Goal: Task Accomplishment & Management: Use online tool/utility

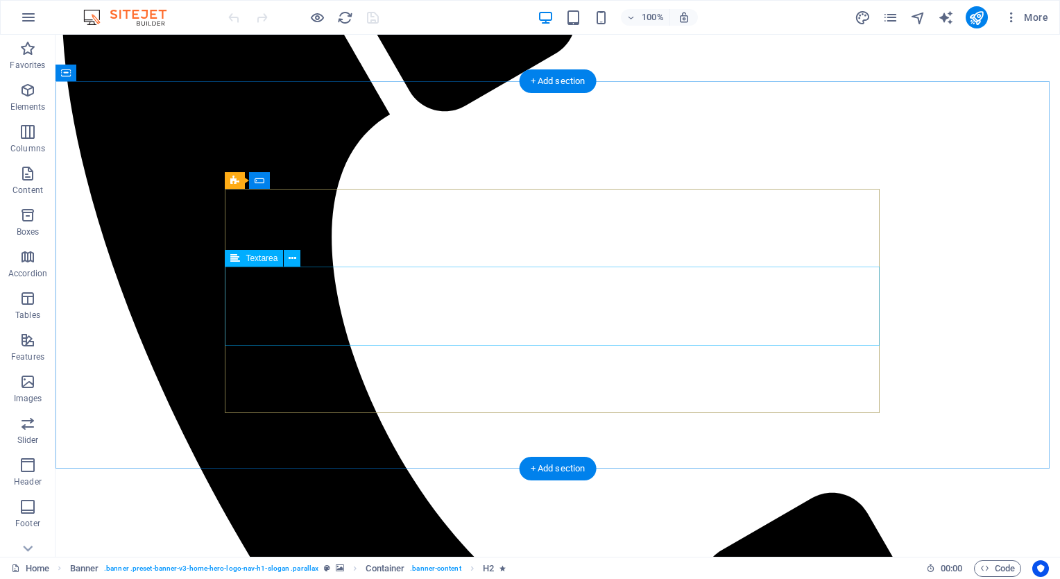
scroll to position [1110, 0]
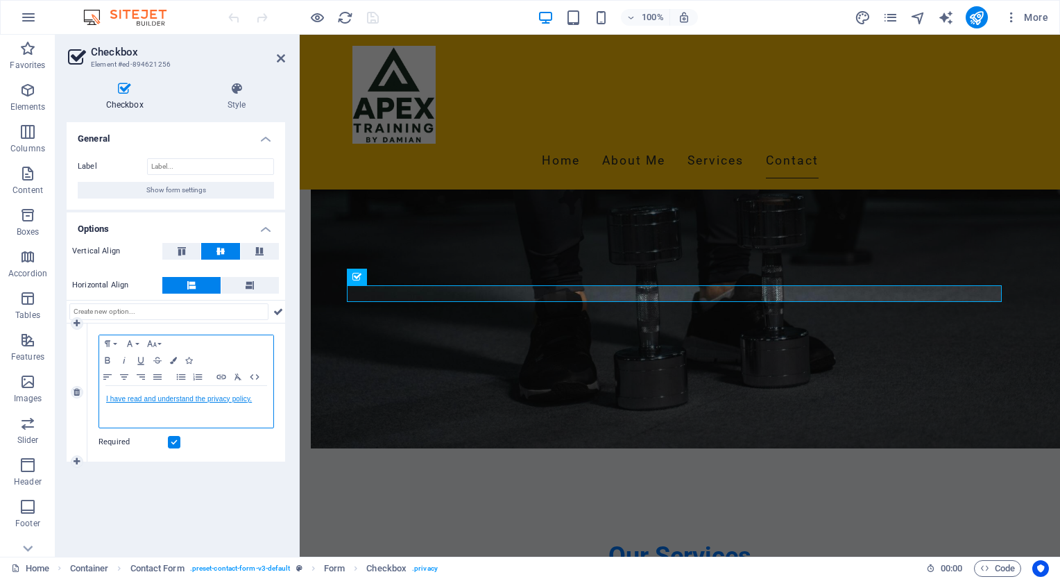
click at [197, 398] on link "I have read and understand the privacy policy." at bounding box center [179, 399] width 146 height 8
drag, startPoint x: 256, startPoint y: 398, endPoint x: 102, endPoint y: 397, distance: 154.0
click at [102, 397] on div "I have read and understand the privacy policy." at bounding box center [186, 407] width 174 height 42
click at [219, 375] on icon "button" at bounding box center [221, 376] width 17 height 11
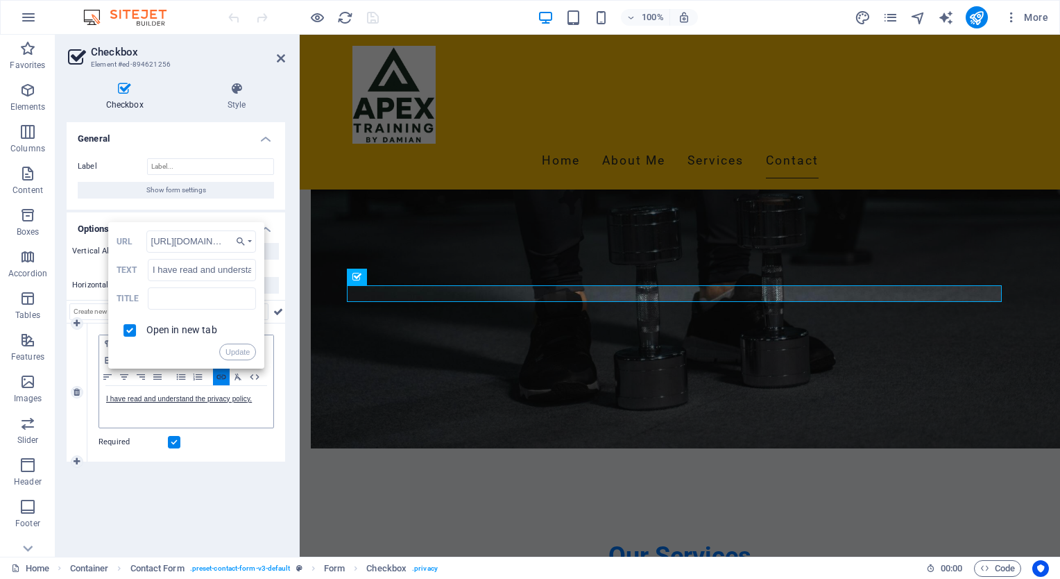
scroll to position [0, 347]
click at [252, 239] on button "Choose Link" at bounding box center [243, 241] width 25 height 22
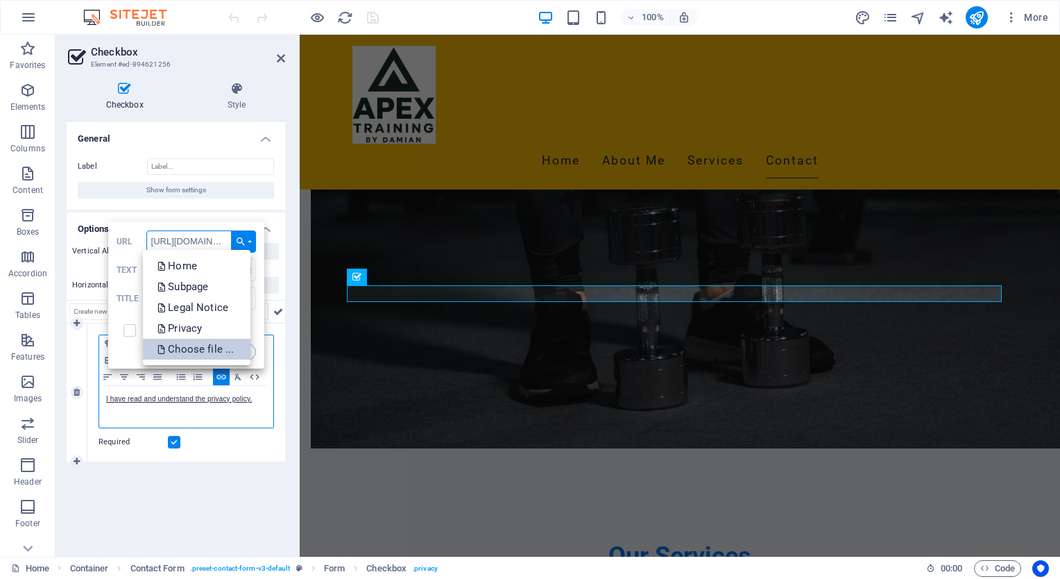
click at [193, 347] on p "Choose file ..." at bounding box center [197, 349] width 80 height 21
checkbox input "false"
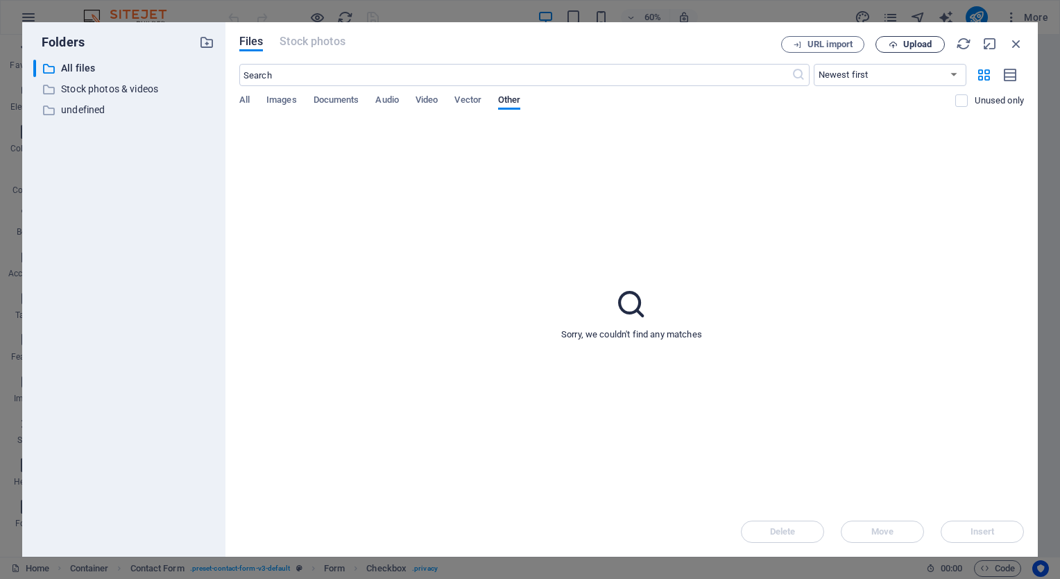
click at [903, 41] on span "Upload" at bounding box center [917, 44] width 28 height 8
type input "[URL][DOMAIN_NAME]"
checkbox input "true"
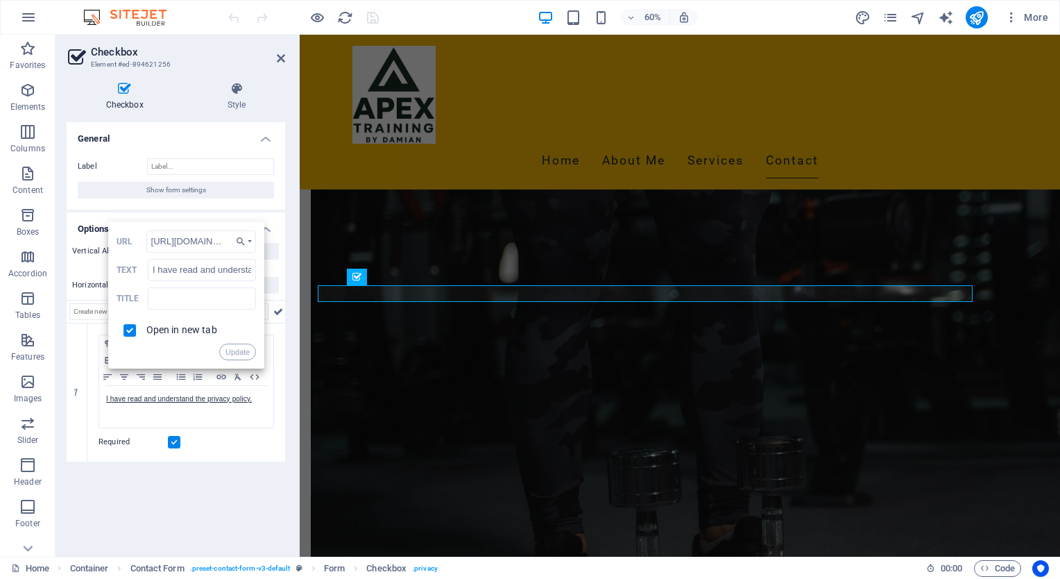
scroll to position [1110, 0]
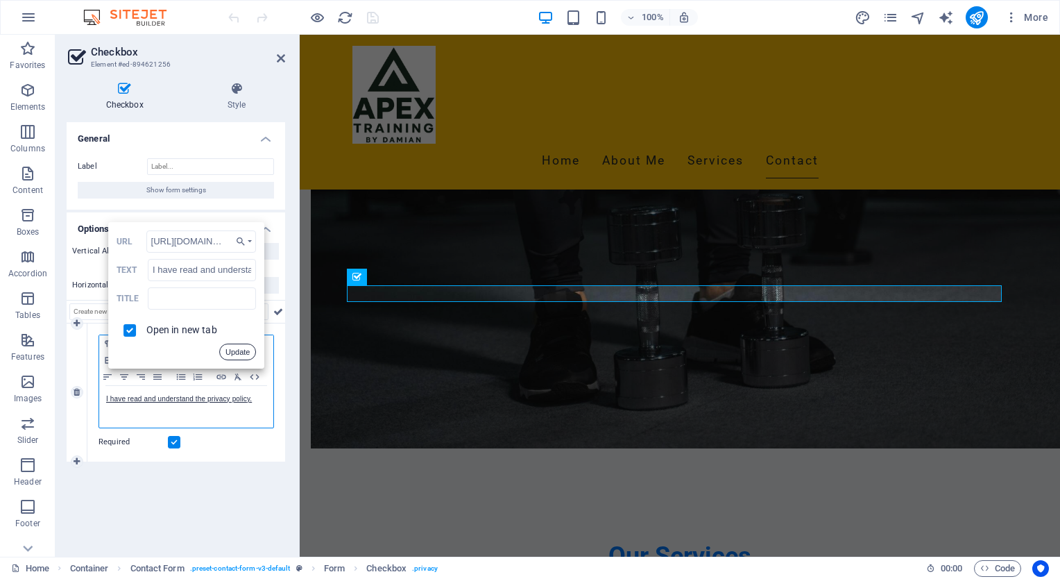
click at [239, 352] on button "Update" at bounding box center [237, 351] width 37 height 17
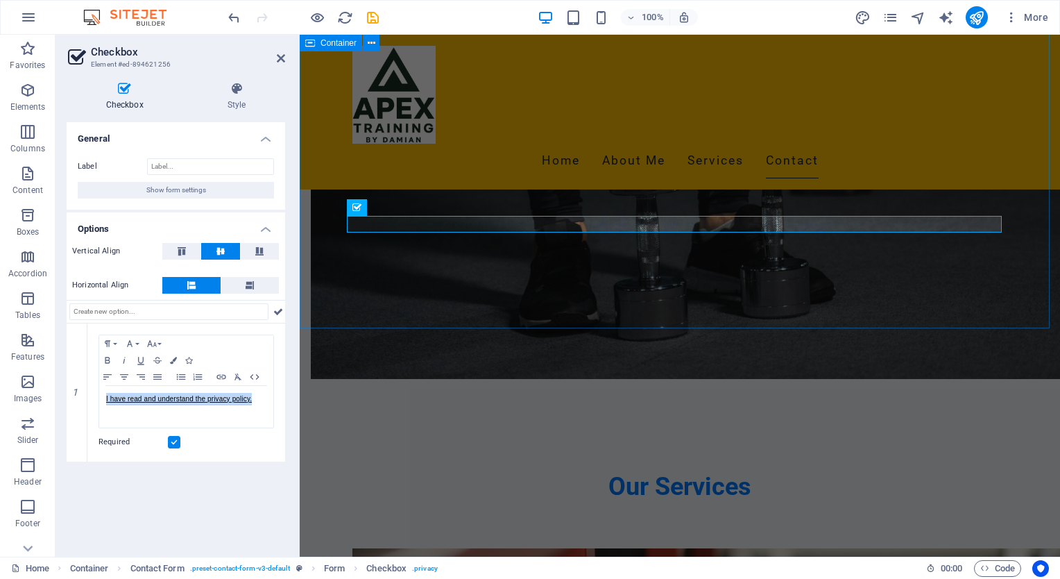
scroll to position [1215, 0]
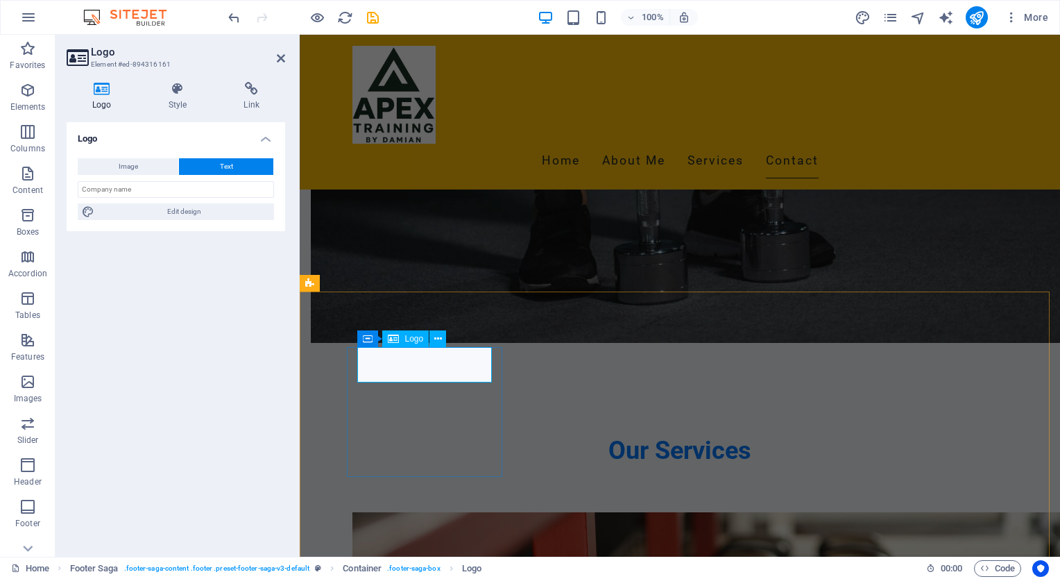
click at [174, 209] on span "Edit design" at bounding box center [184, 211] width 171 height 17
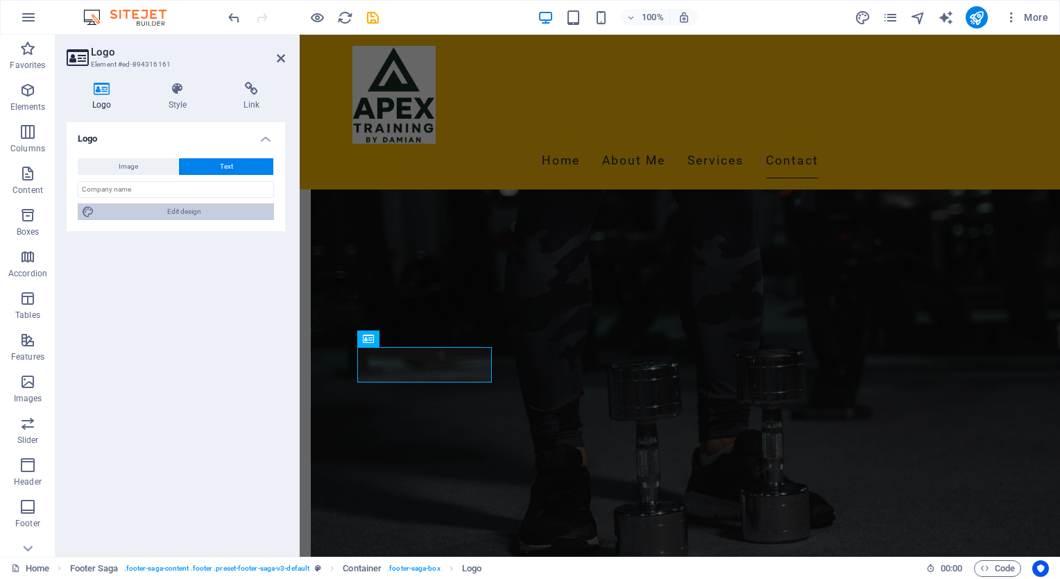
select select "px"
select select "200"
select select "px"
select select "rem"
select select "700"
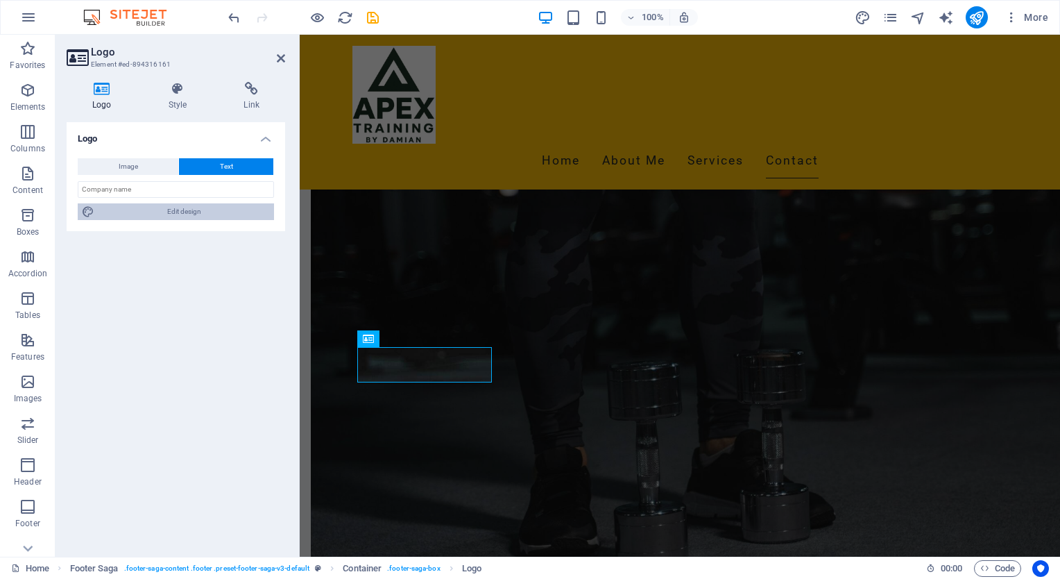
select select "px"
select select "rem"
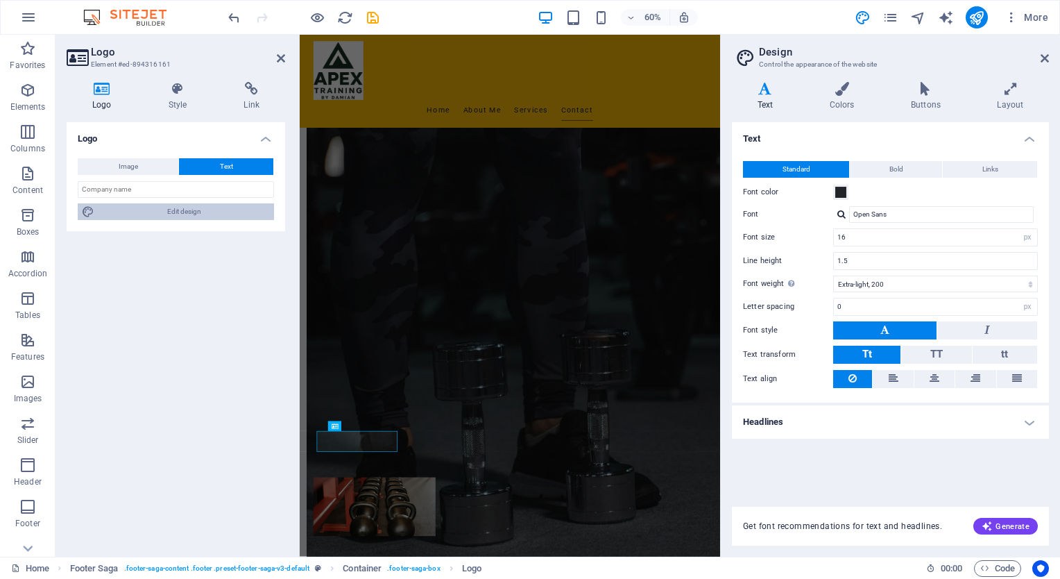
scroll to position [868, 0]
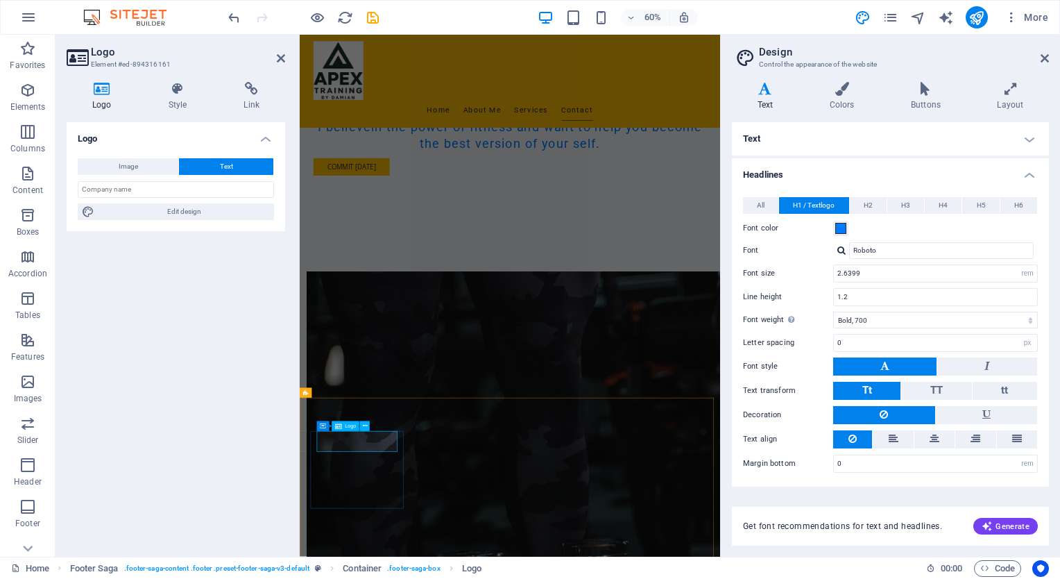
click at [225, 162] on span "Text" at bounding box center [226, 166] width 13 height 17
drag, startPoint x: 150, startPoint y: 193, endPoint x: 45, endPoint y: 177, distance: 106.0
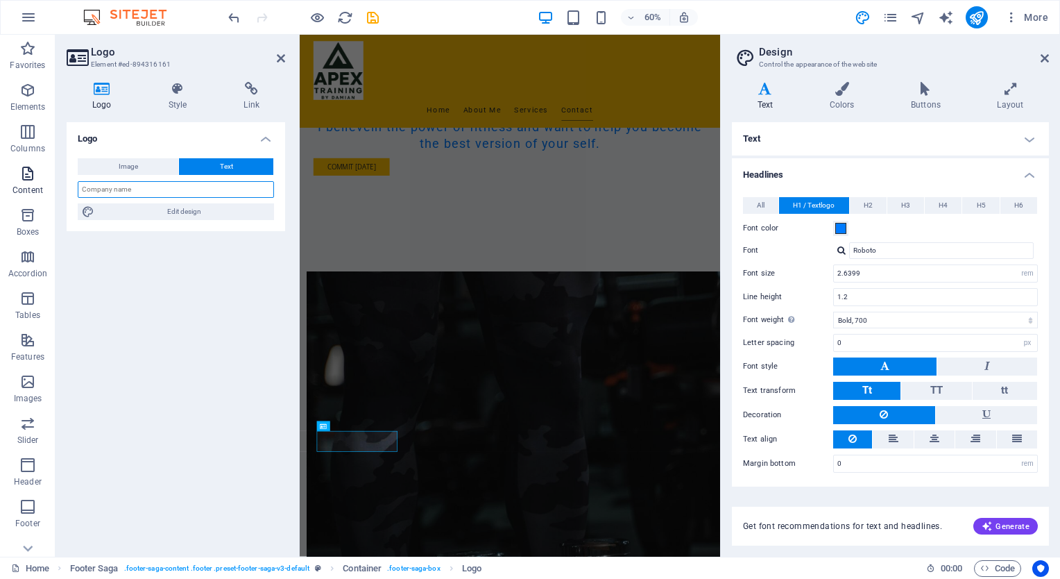
click at [45, 177] on section "Favorites Elements Columns Content Boxes Accordion Tables Features Images Slide…" at bounding box center [360, 296] width 720 height 522
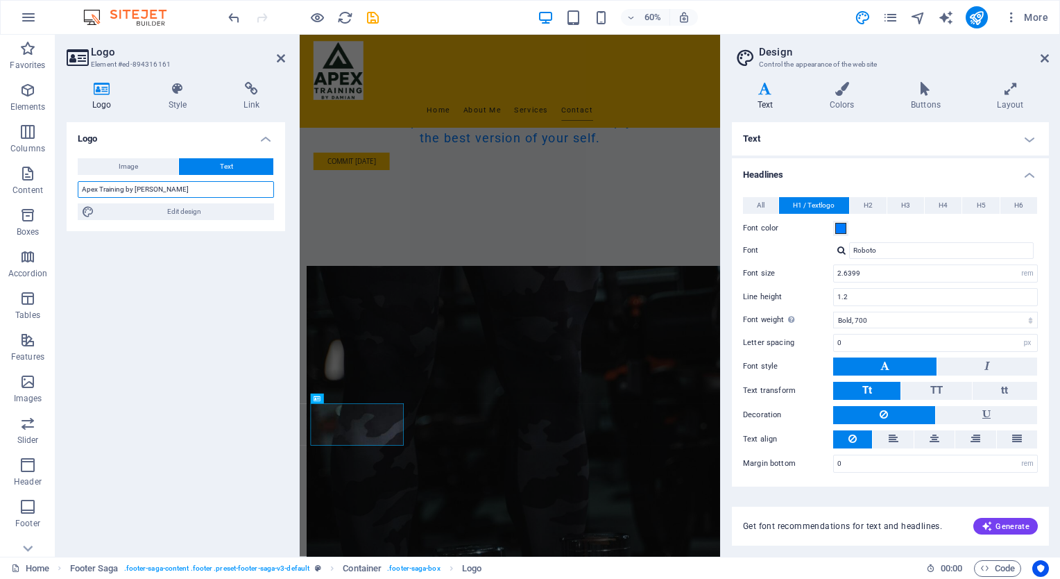
scroll to position [913, 0]
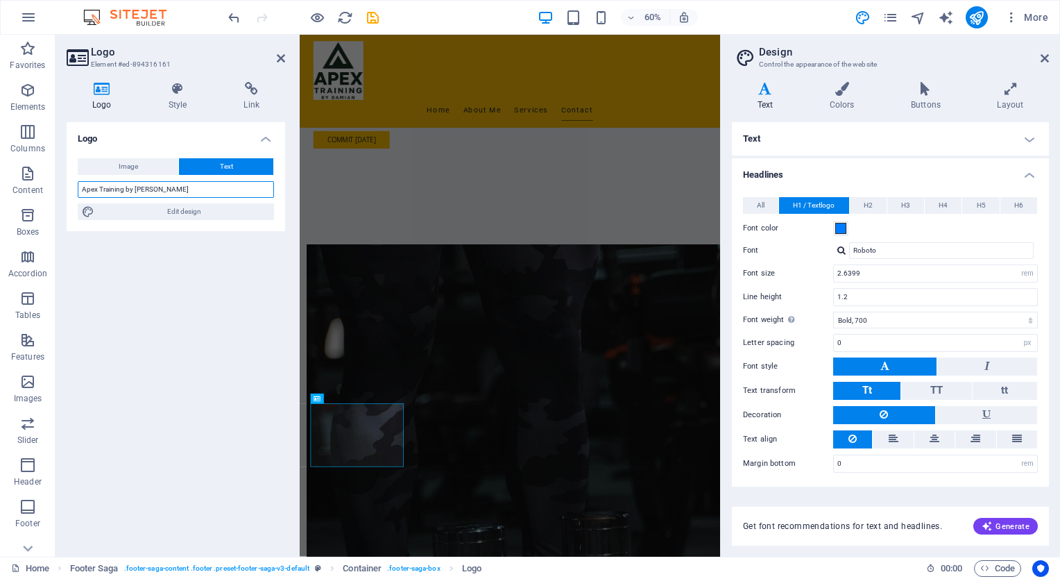
type input "Apex Training by [PERSON_NAME]"
click at [179, 278] on div "Logo Image Text Drag files here, click to choose files or select files from Fil…" at bounding box center [176, 333] width 219 height 423
click at [198, 279] on div "Logo Image Text Drag files here, click to choose files or select files from Fil…" at bounding box center [176, 333] width 219 height 423
click at [277, 55] on icon at bounding box center [281, 58] width 8 height 11
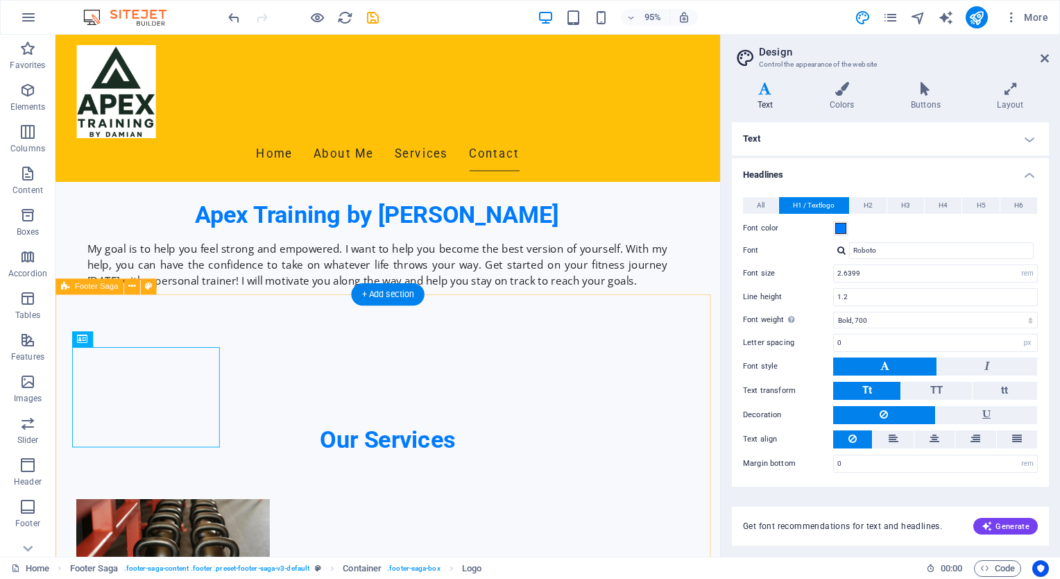
scroll to position [1234, 0]
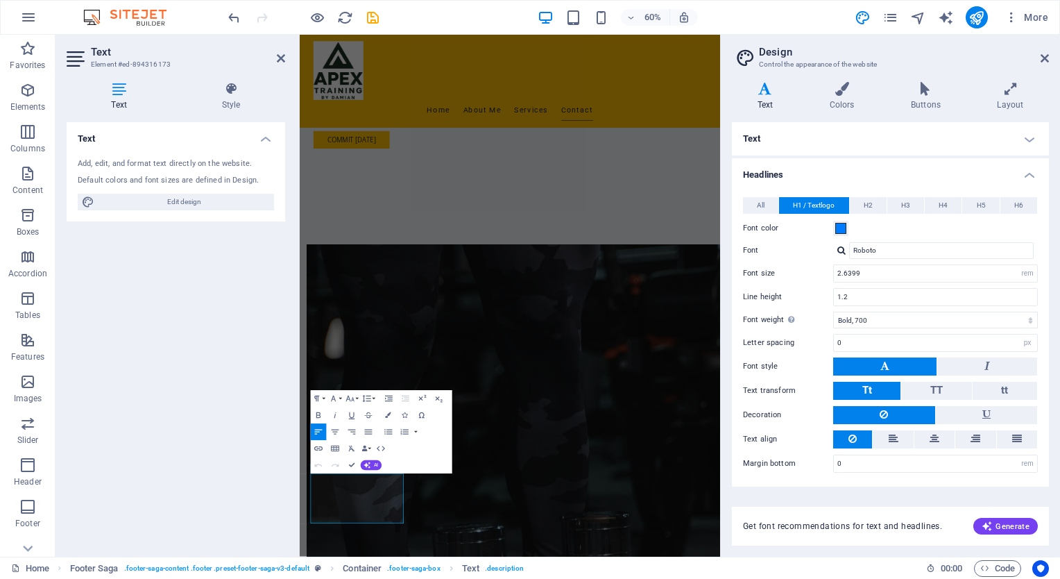
drag, startPoint x: 367, startPoint y: 773, endPoint x: 298, endPoint y: 766, distance: 69.1
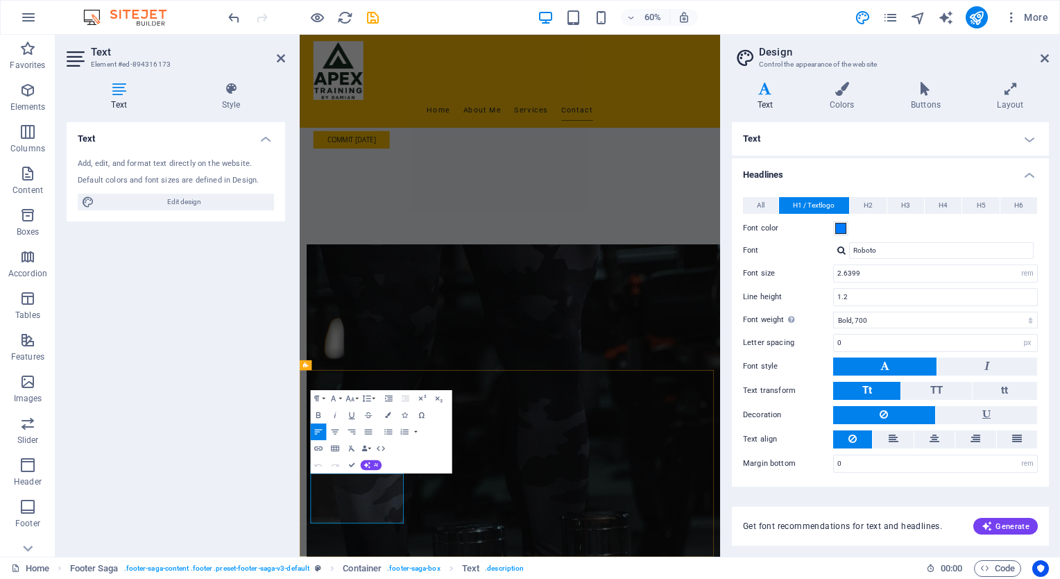
click at [223, 453] on div "Text Add, edit, and format text directly on the website. Default colors and fon…" at bounding box center [176, 333] width 219 height 423
click at [177, 327] on div "Text Add, edit, and format text directly on the website. Default colors and fon…" at bounding box center [176, 333] width 219 height 423
click at [1048, 54] on icon at bounding box center [1045, 58] width 8 height 11
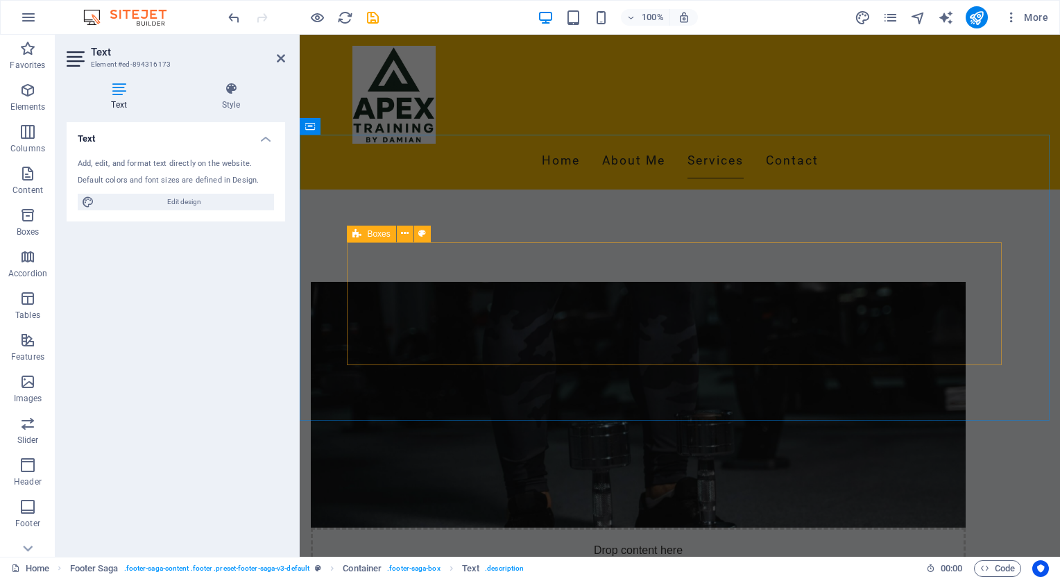
scroll to position [763, 0]
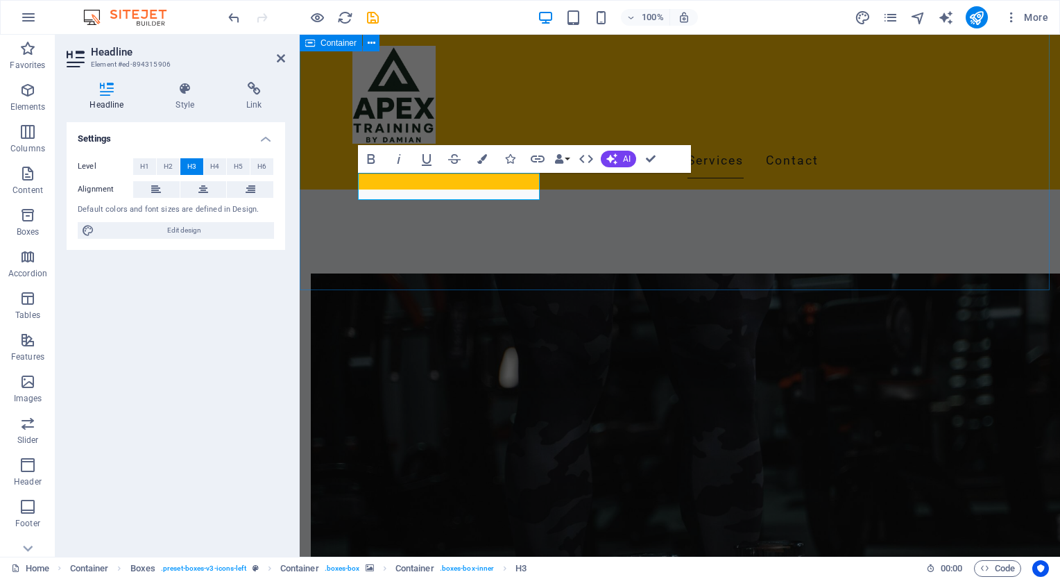
scroll to position [720, 0]
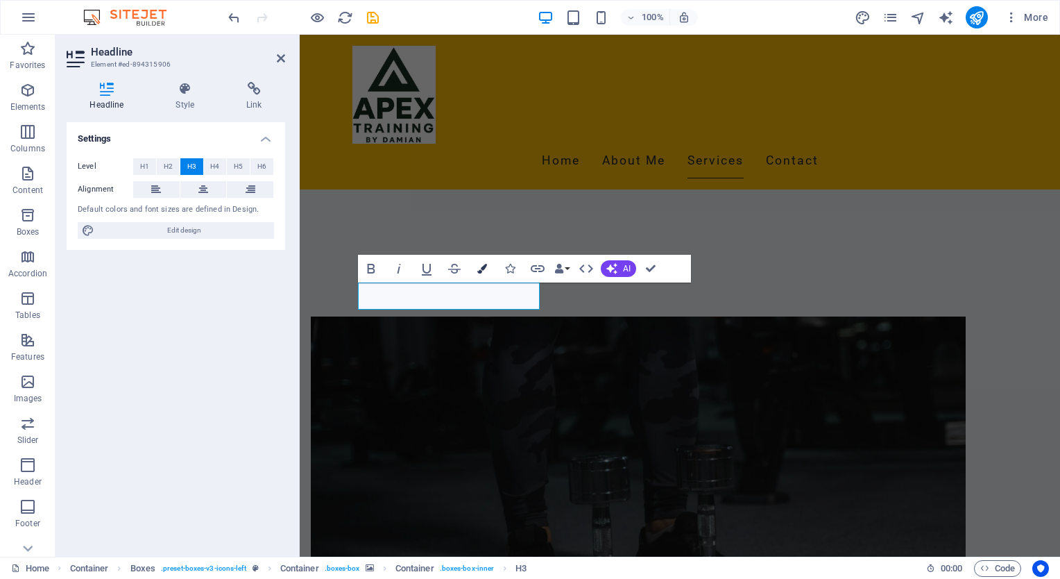
click at [486, 268] on icon "button" at bounding box center [482, 269] width 10 height 10
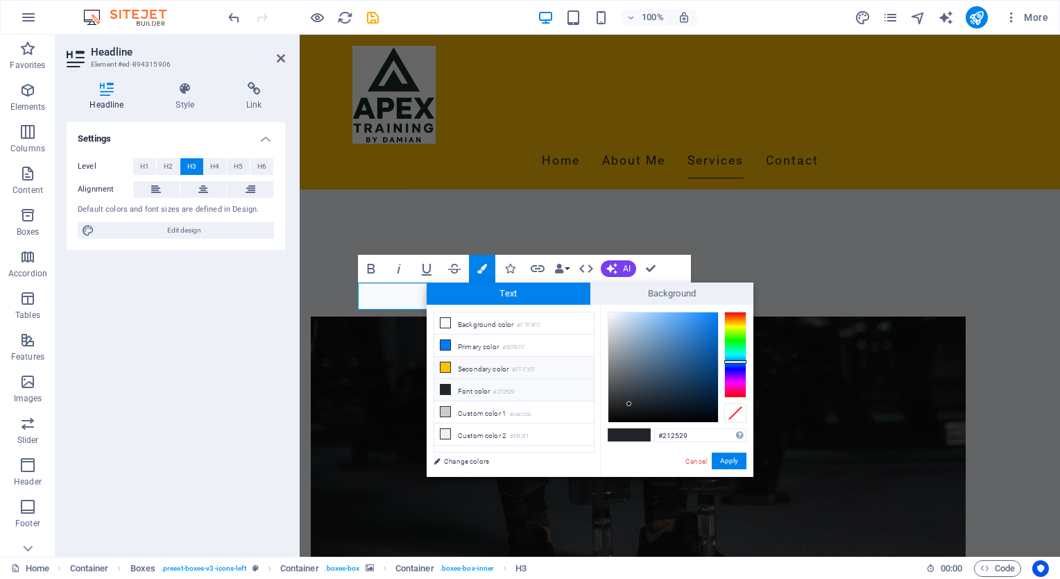
click at [446, 365] on icon at bounding box center [446, 367] width 10 height 10
type input "#ffc107"
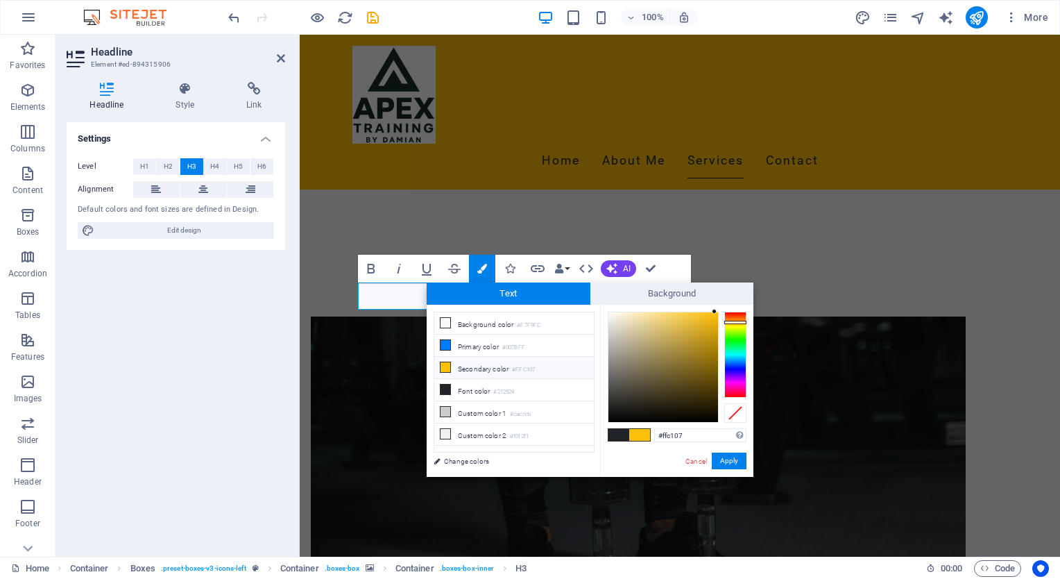
click at [446, 365] on icon at bounding box center [446, 367] width 10 height 10
click at [724, 456] on button "Apply" at bounding box center [729, 460] width 35 height 17
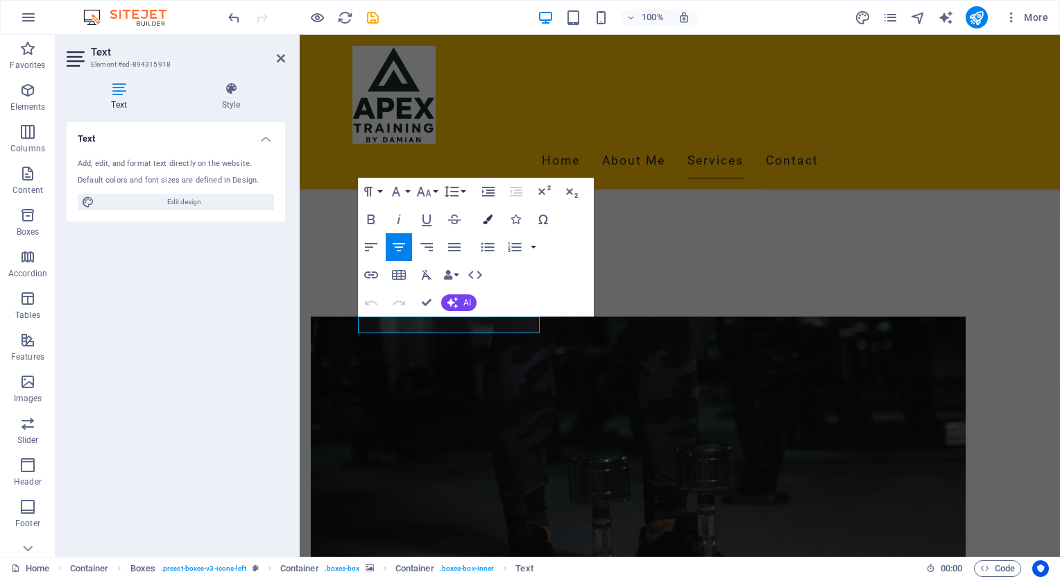
click at [491, 217] on icon "button" at bounding box center [488, 219] width 10 height 10
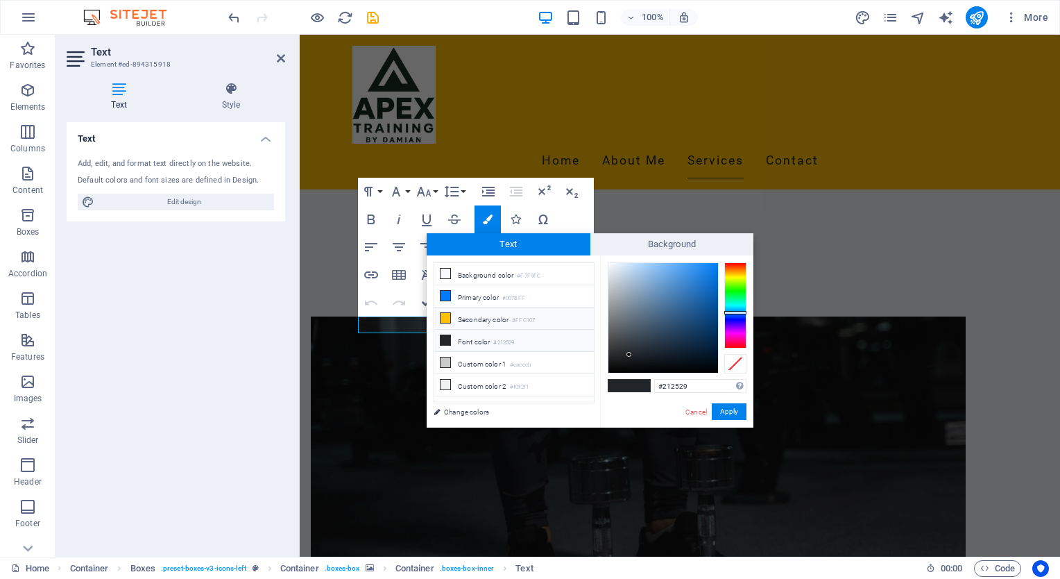
click at [498, 315] on li "Secondary color #FFC107" at bounding box center [514, 318] width 160 height 22
type input "#ffc107"
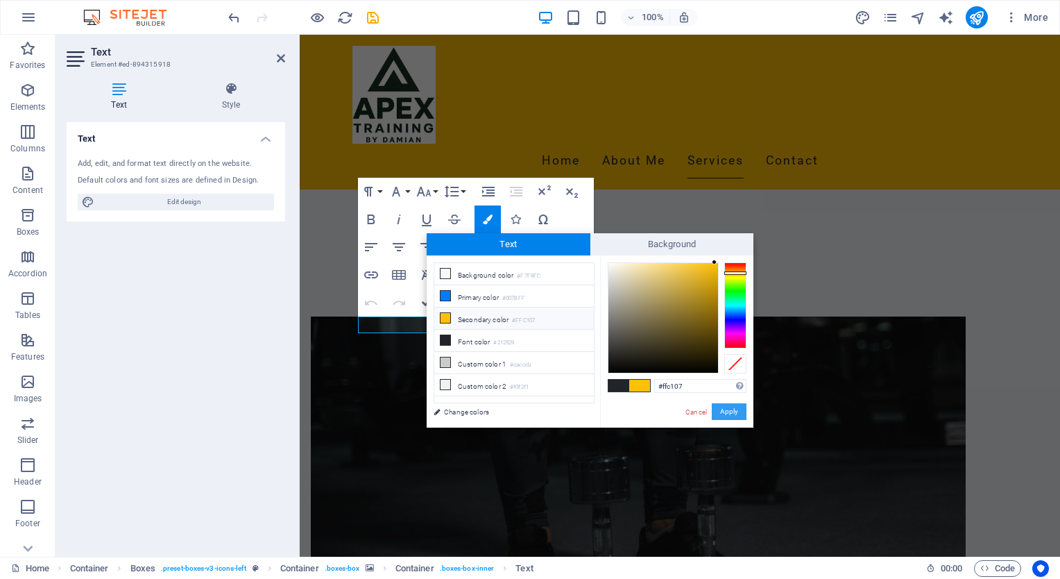
click at [727, 407] on button "Apply" at bounding box center [729, 411] width 35 height 17
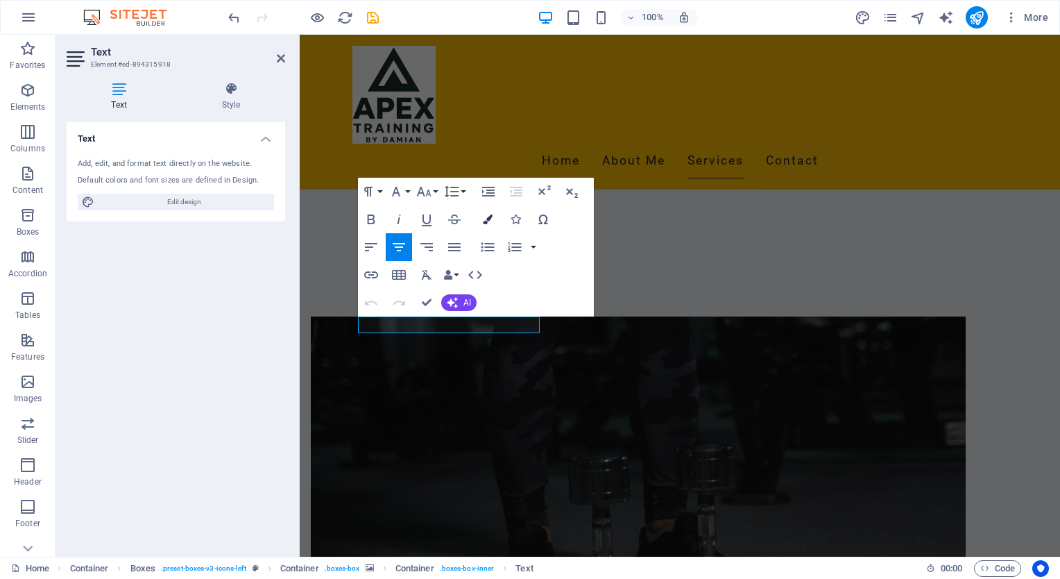
click at [487, 218] on icon "button" at bounding box center [488, 219] width 10 height 10
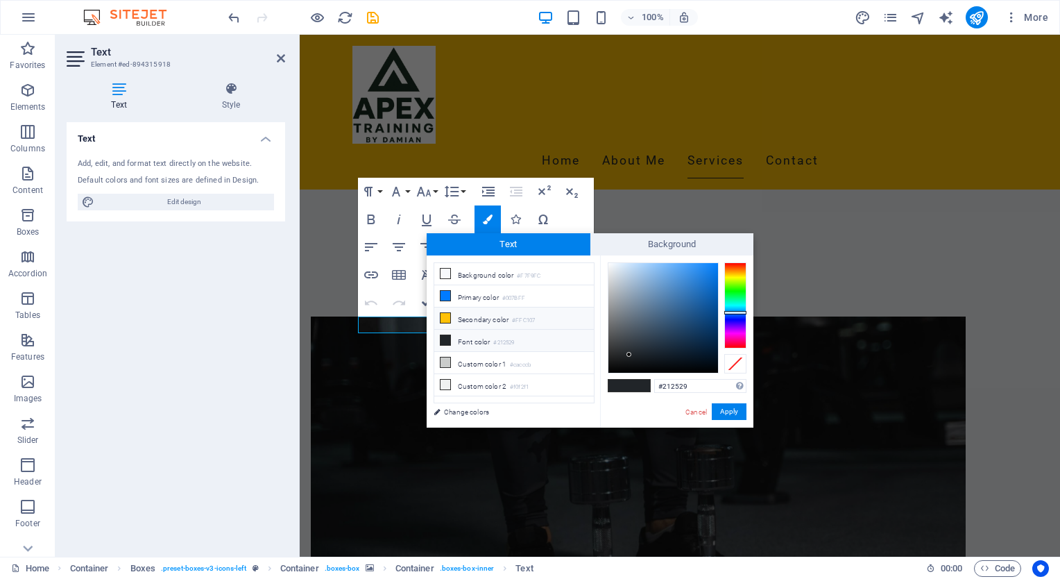
click at [491, 315] on li "Secondary color #FFC107" at bounding box center [514, 318] width 160 height 22
type input "#ffc107"
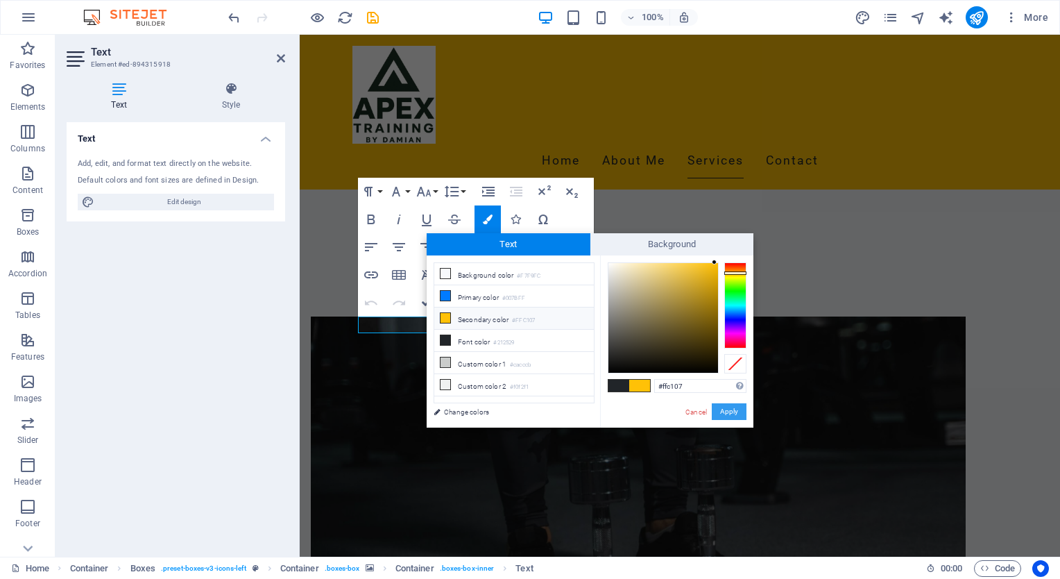
click at [730, 407] on button "Apply" at bounding box center [729, 411] width 35 height 17
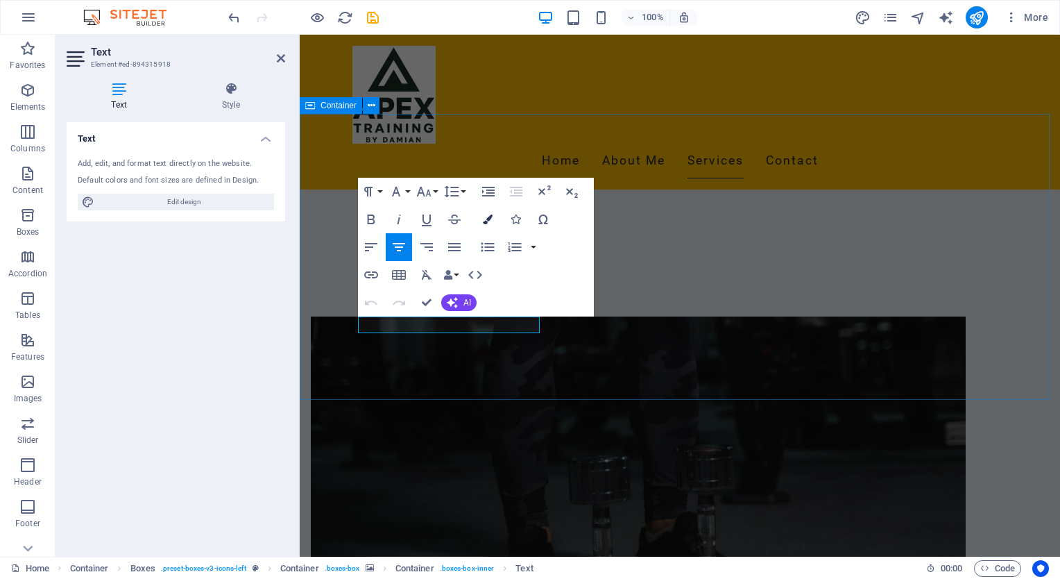
click at [488, 220] on icon "button" at bounding box center [488, 219] width 10 height 10
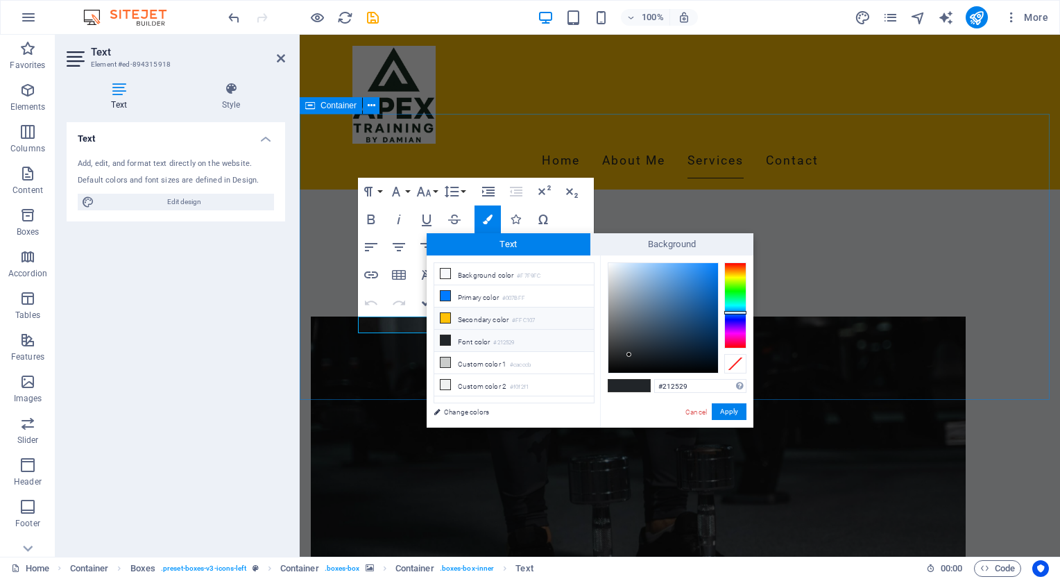
click at [445, 315] on icon at bounding box center [446, 318] width 10 height 10
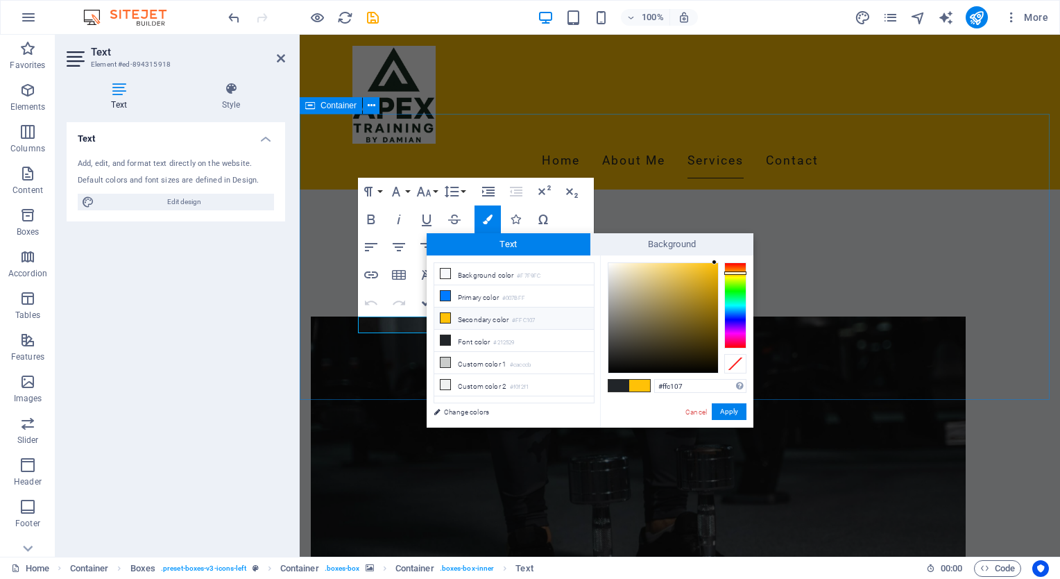
click at [445, 315] on icon at bounding box center [446, 318] width 10 height 10
click at [466, 336] on li "Font color #212529" at bounding box center [514, 341] width 160 height 22
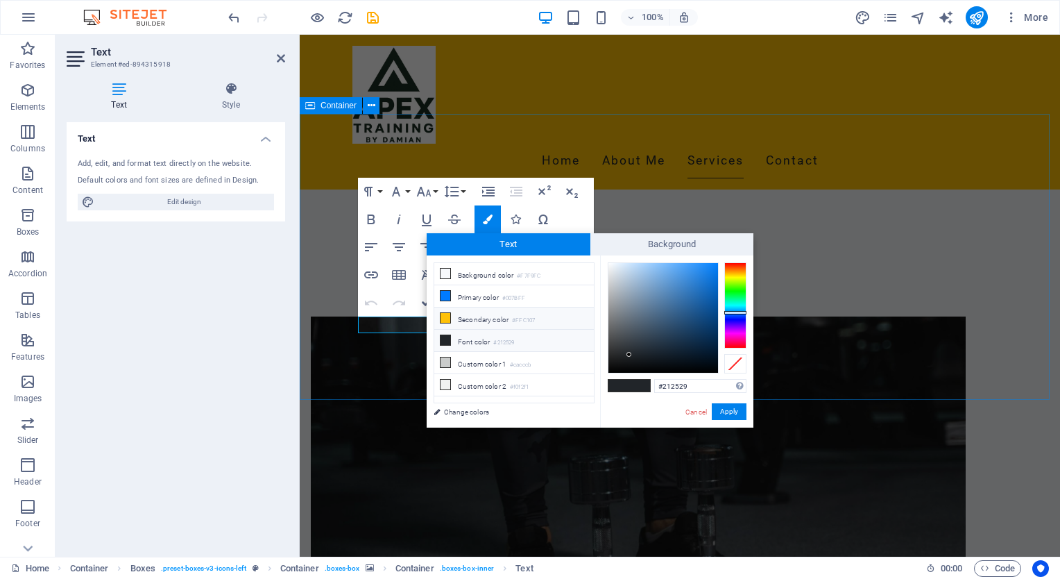
click at [461, 315] on li "Secondary color #FFC107" at bounding box center [514, 318] width 160 height 22
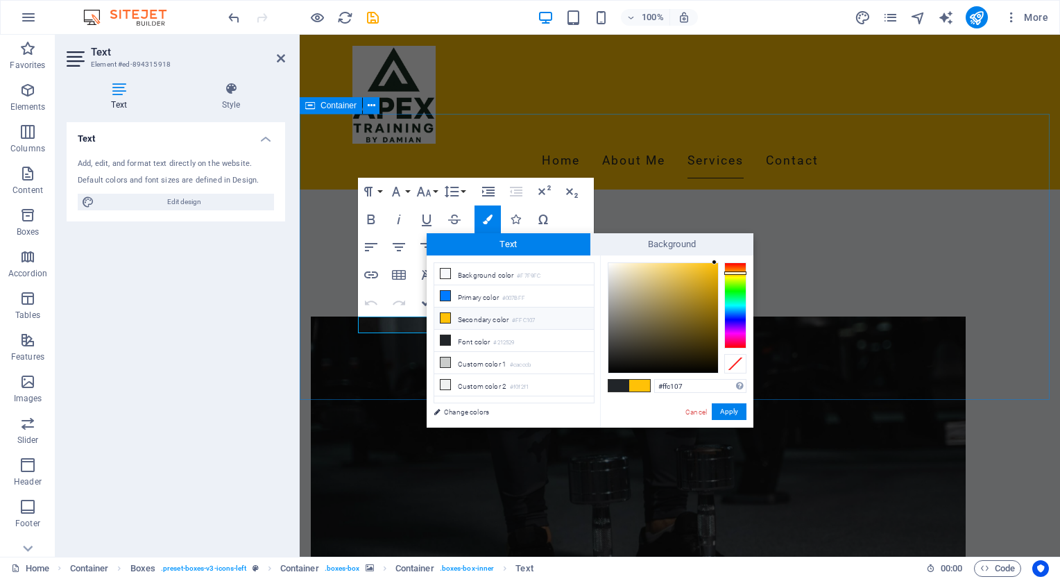
click at [461, 315] on li "Secondary color #FFC107" at bounding box center [514, 318] width 160 height 22
click at [452, 271] on li "Background color #F7F9FC" at bounding box center [514, 274] width 160 height 22
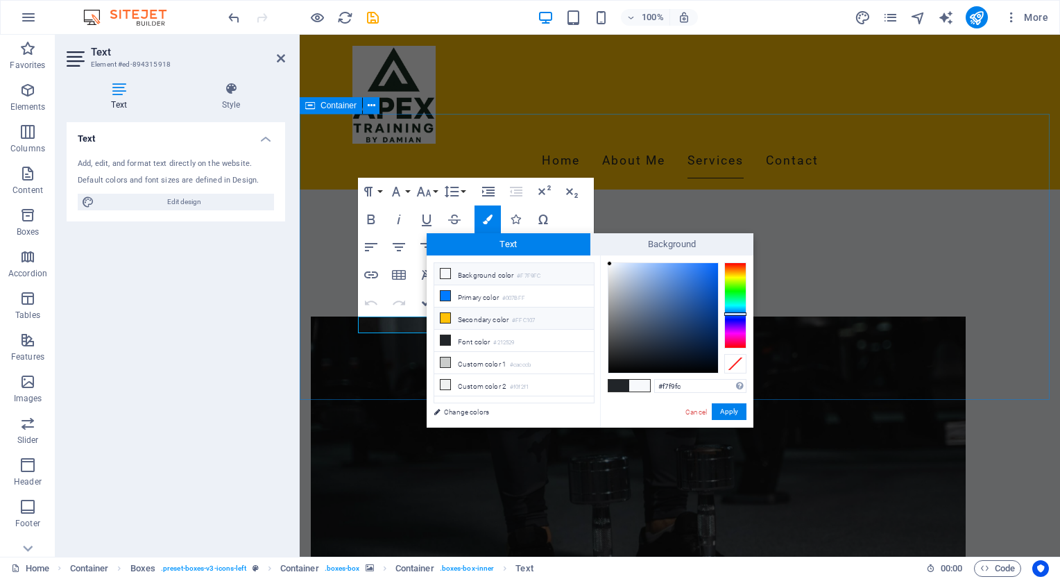
click at [472, 315] on li "Secondary color #FFC107" at bounding box center [514, 318] width 160 height 22
type input "#ffc107"
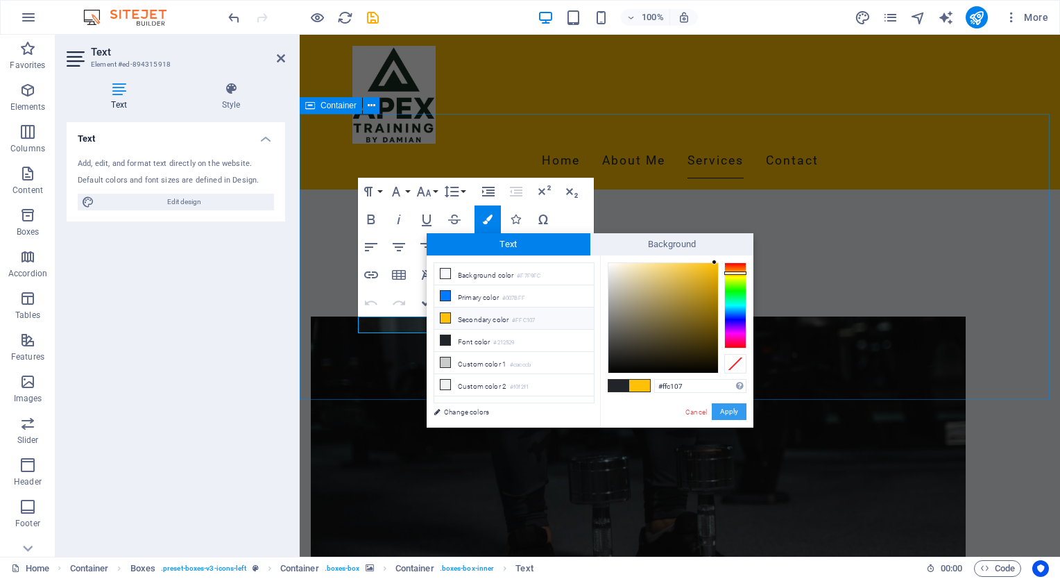
click at [732, 409] on button "Apply" at bounding box center [729, 411] width 35 height 17
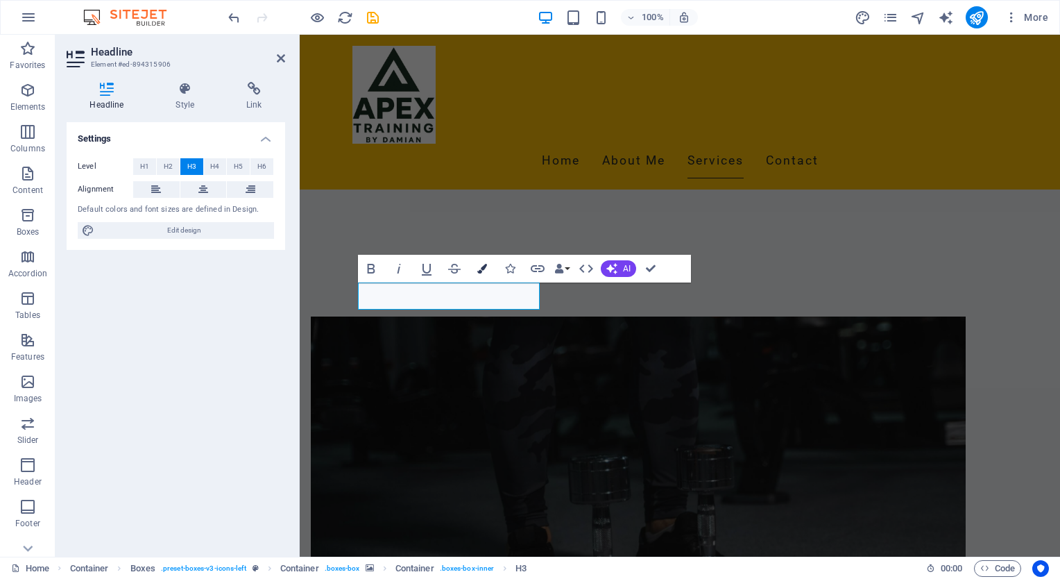
click at [482, 267] on icon "button" at bounding box center [482, 269] width 10 height 10
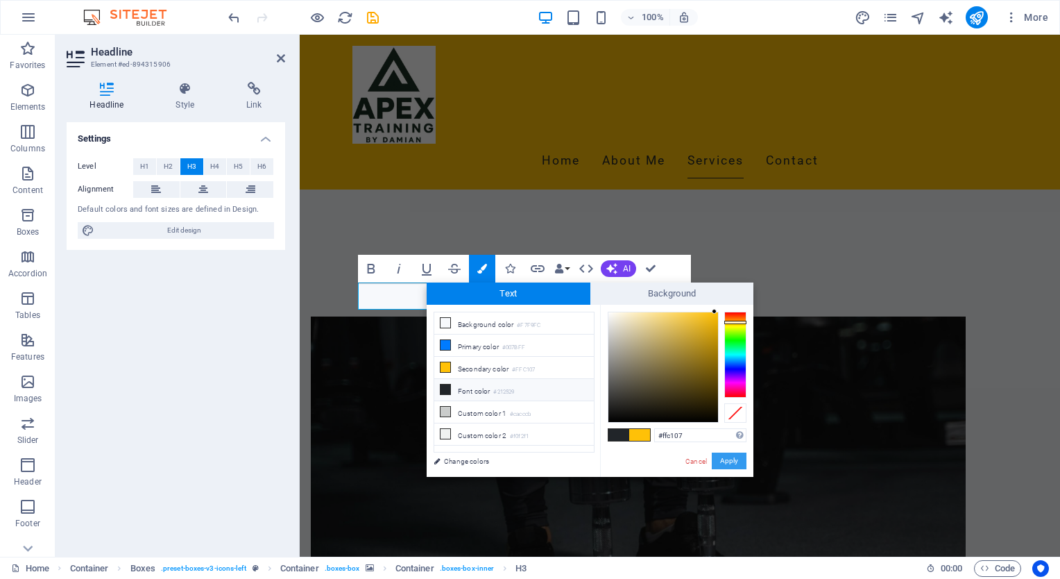
drag, startPoint x: 730, startPoint y: 459, endPoint x: 397, endPoint y: 401, distance: 337.9
click at [730, 459] on button "Apply" at bounding box center [729, 460] width 35 height 17
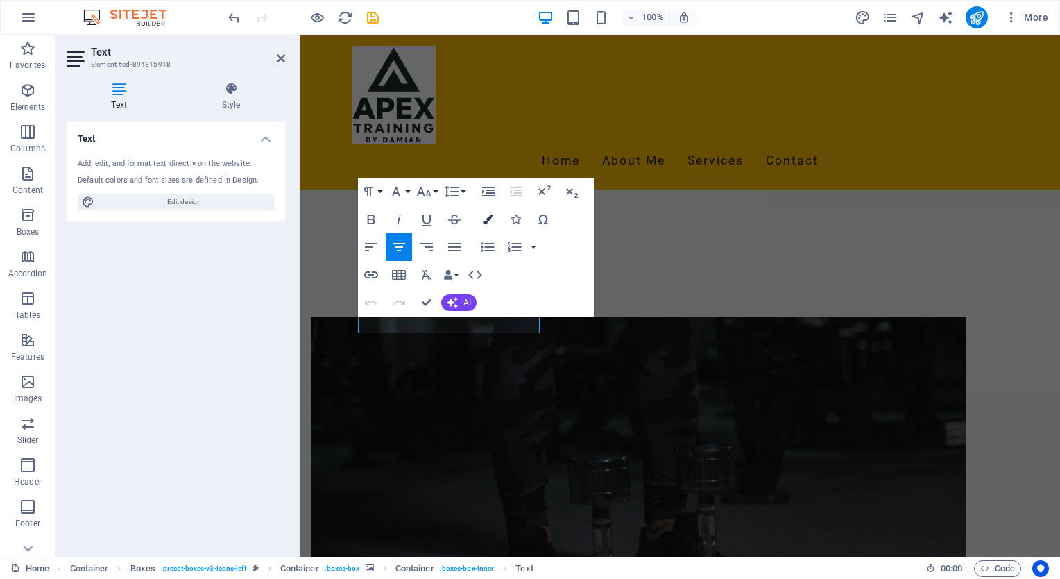
click at [490, 219] on icon "button" at bounding box center [488, 219] width 10 height 10
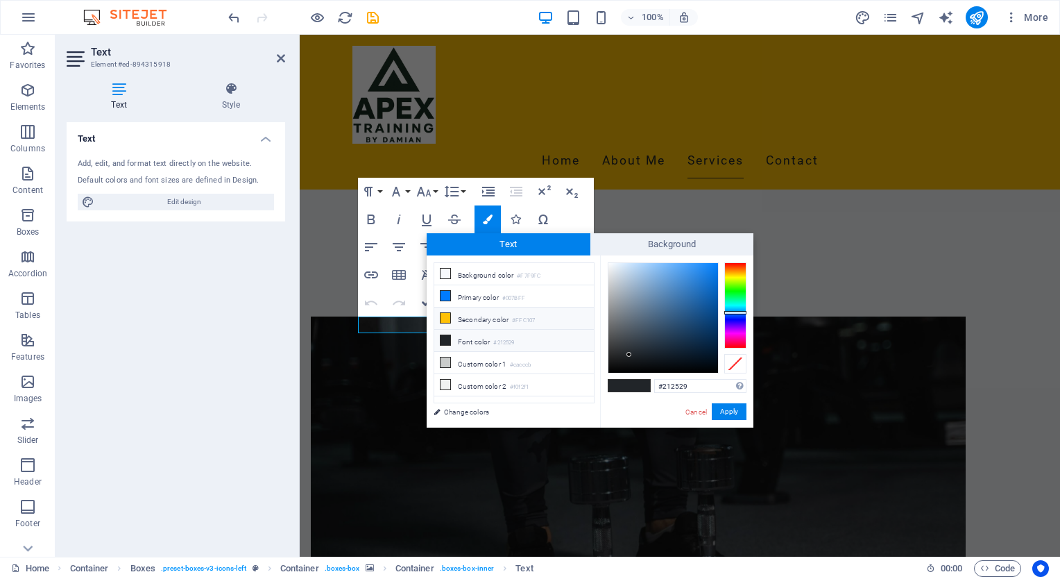
click at [486, 314] on li "Secondary color #FFC107" at bounding box center [514, 318] width 160 height 22
type input "#ffc107"
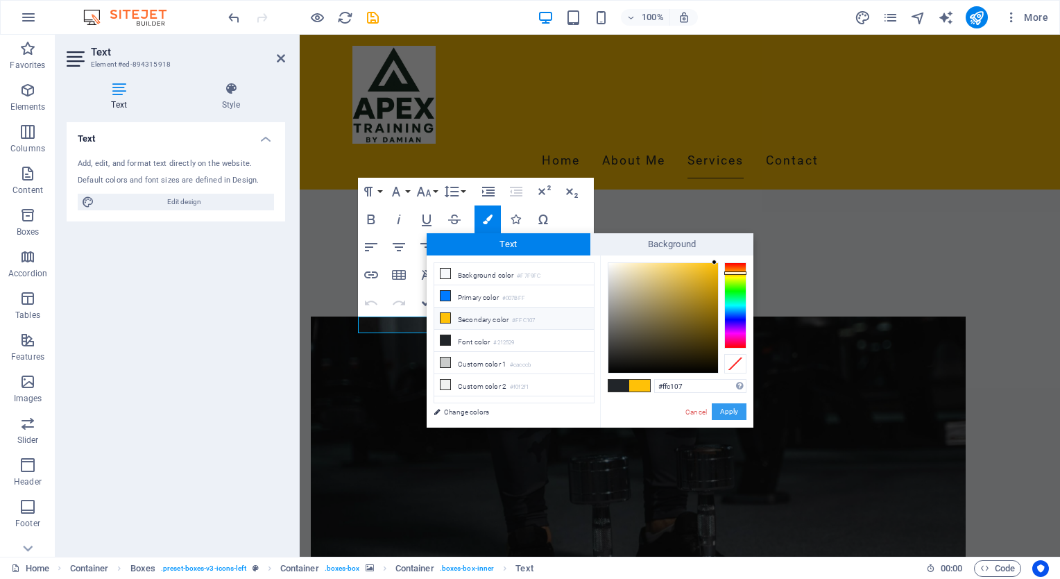
click at [728, 408] on button "Apply" at bounding box center [729, 411] width 35 height 17
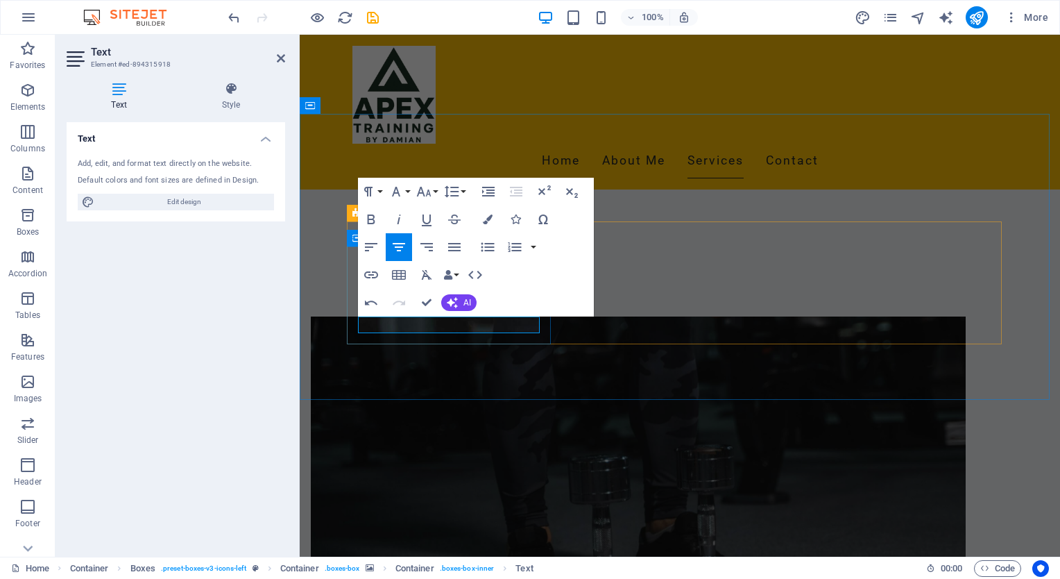
drag, startPoint x: 520, startPoint y: 326, endPoint x: 384, endPoint y: 319, distance: 135.5
click at [487, 214] on icon "button" at bounding box center [488, 219] width 10 height 10
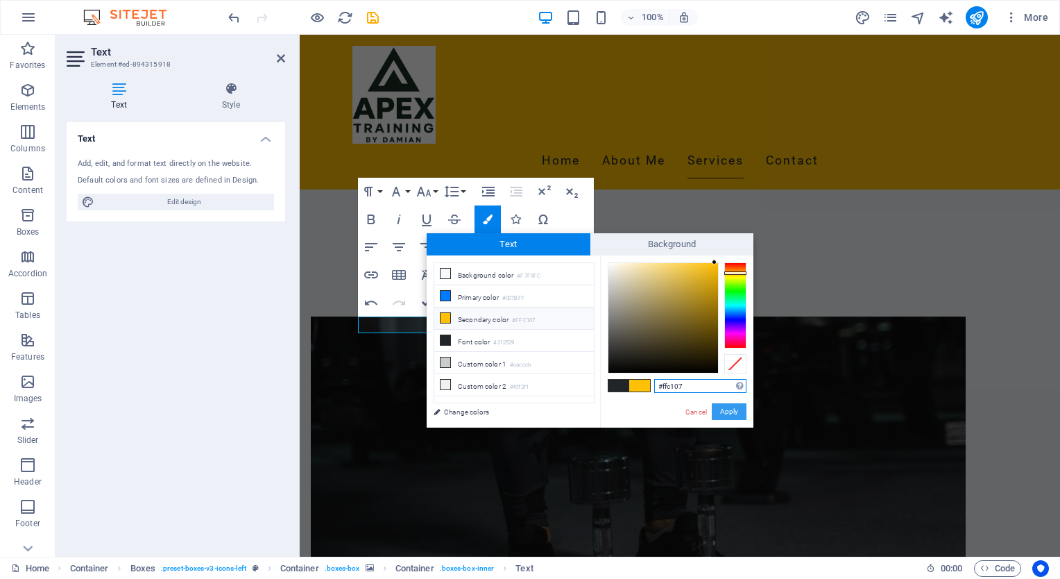
drag, startPoint x: 720, startPoint y: 408, endPoint x: 421, endPoint y: 373, distance: 301.0
click at [721, 408] on button "Apply" at bounding box center [729, 411] width 35 height 17
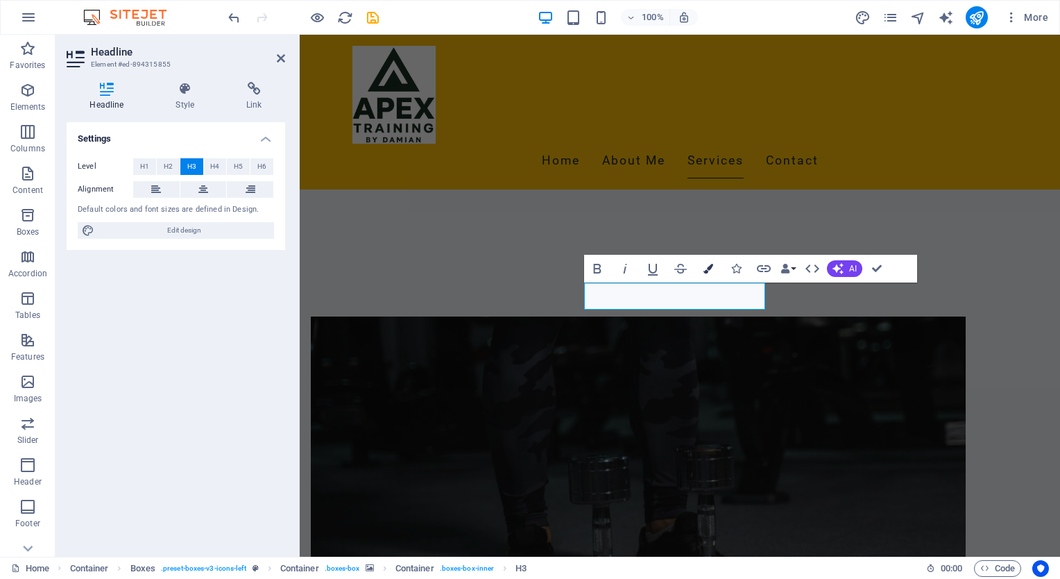
click at [709, 264] on icon "button" at bounding box center [708, 269] width 10 height 10
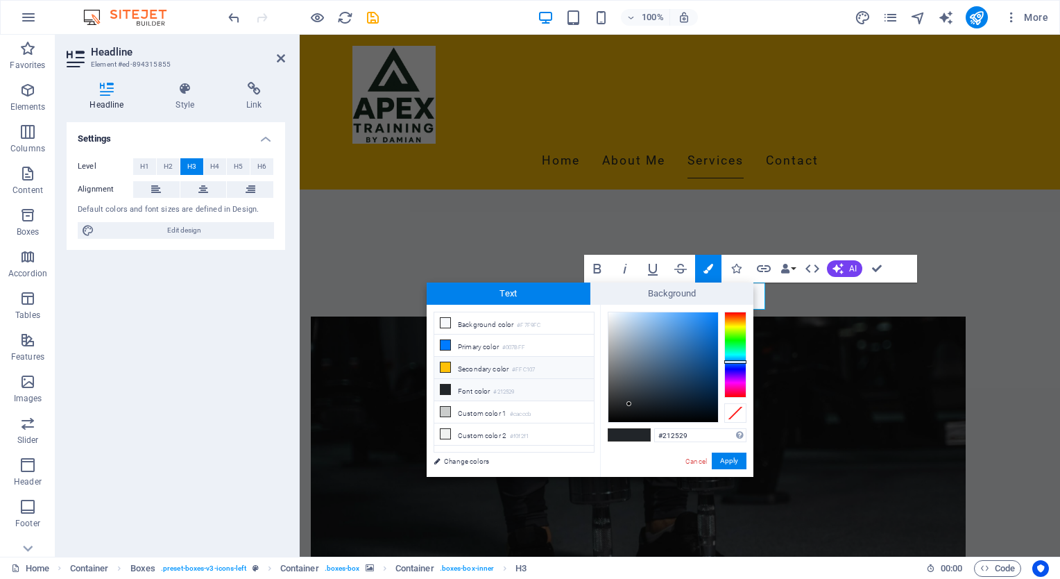
click at [493, 361] on li "Secondary color #FFC107" at bounding box center [514, 368] width 160 height 22
type input "#ffc107"
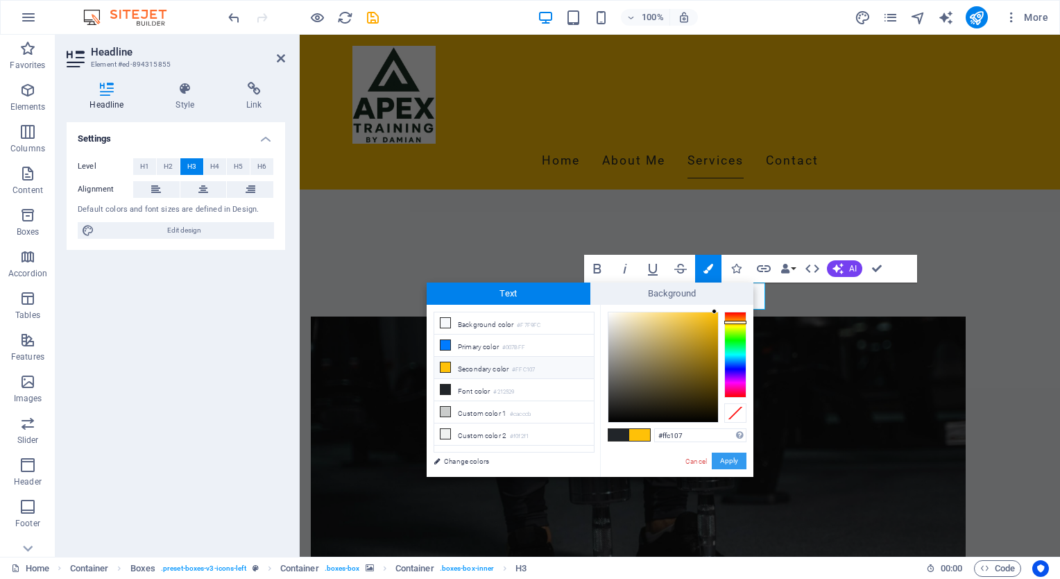
drag, startPoint x: 730, startPoint y: 462, endPoint x: 430, endPoint y: 427, distance: 301.8
click at [730, 462] on button "Apply" at bounding box center [729, 460] width 35 height 17
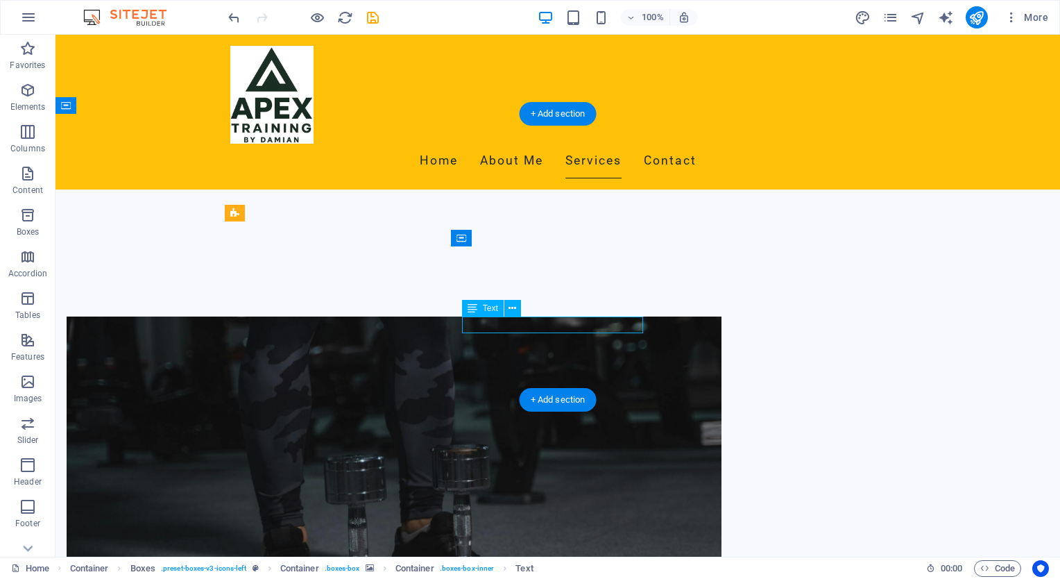
drag, startPoint x: 610, startPoint y: 324, endPoint x: 521, endPoint y: 320, distance: 89.6
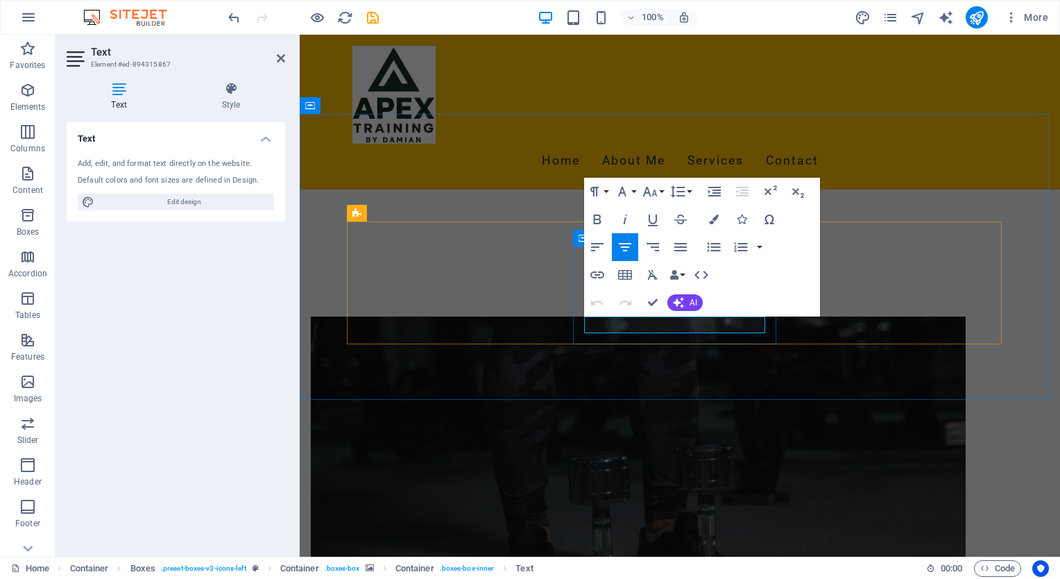
drag, startPoint x: 721, startPoint y: 325, endPoint x: 591, endPoint y: 318, distance: 130.6
click at [715, 219] on icon "button" at bounding box center [714, 219] width 10 height 10
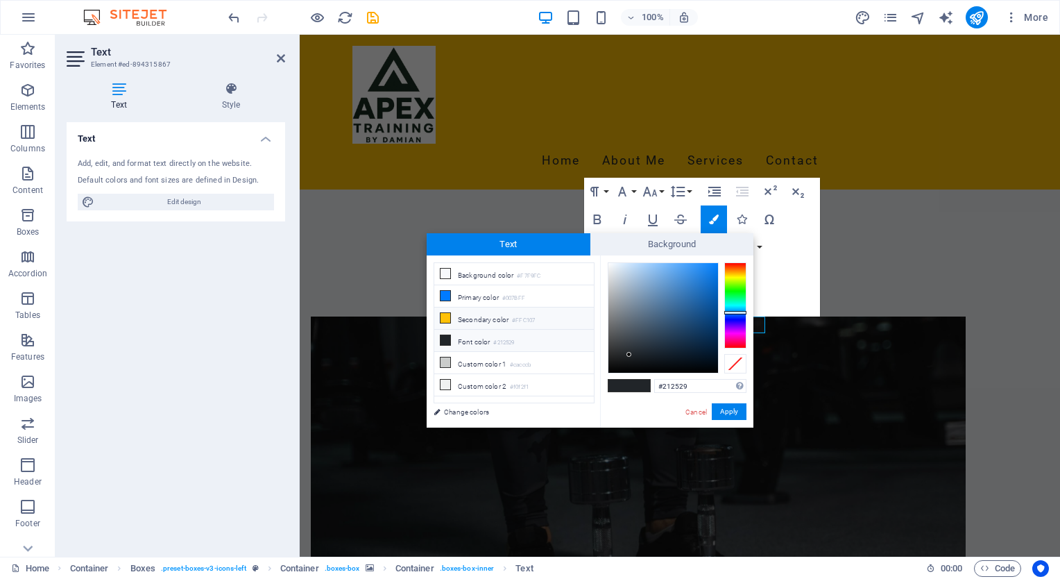
click at [492, 315] on li "Secondary color #FFC107" at bounding box center [514, 318] width 160 height 22
type input "#ffc107"
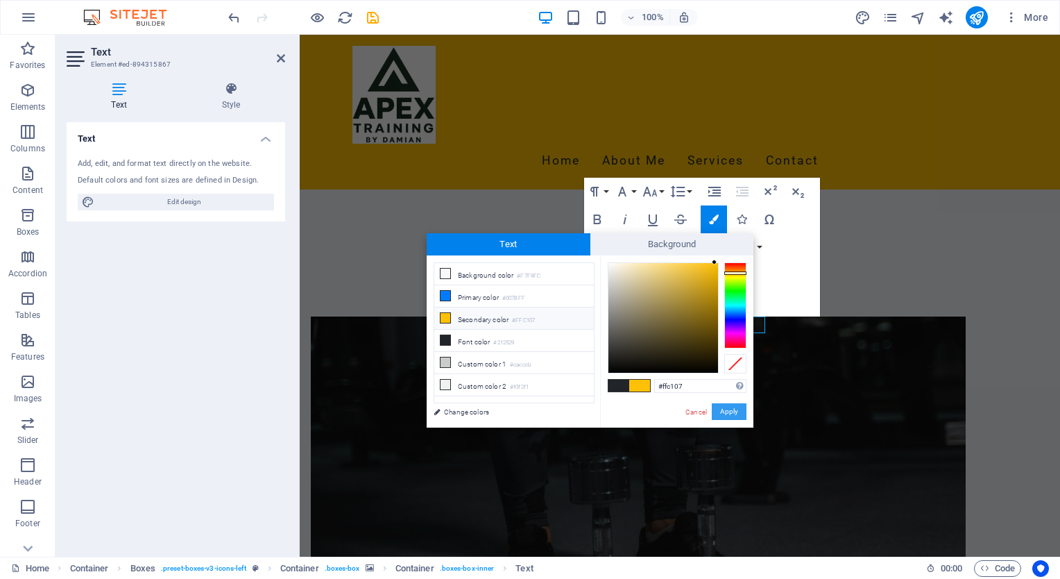
drag, startPoint x: 728, startPoint y: 409, endPoint x: 428, endPoint y: 374, distance: 302.4
click at [728, 409] on button "Apply" at bounding box center [729, 411] width 35 height 17
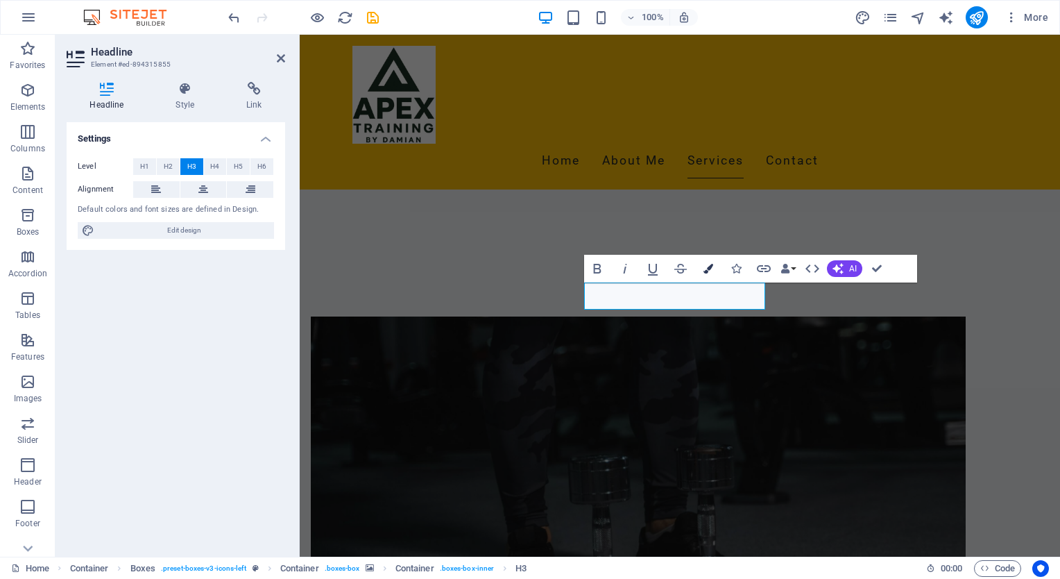
click at [708, 271] on icon "button" at bounding box center [708, 269] width 10 height 10
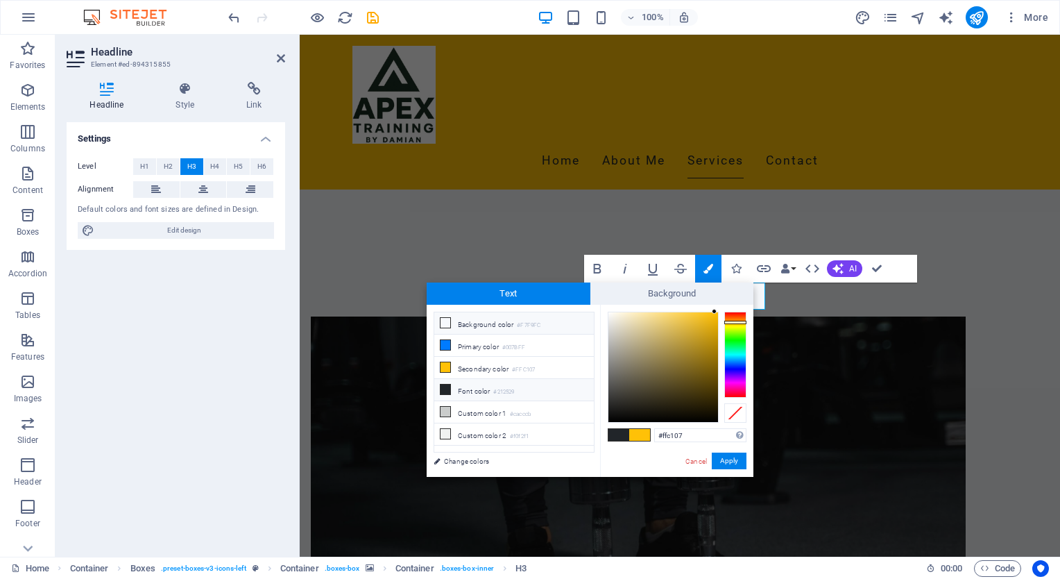
click at [502, 320] on li "Background color #F7F9FC" at bounding box center [514, 323] width 160 height 22
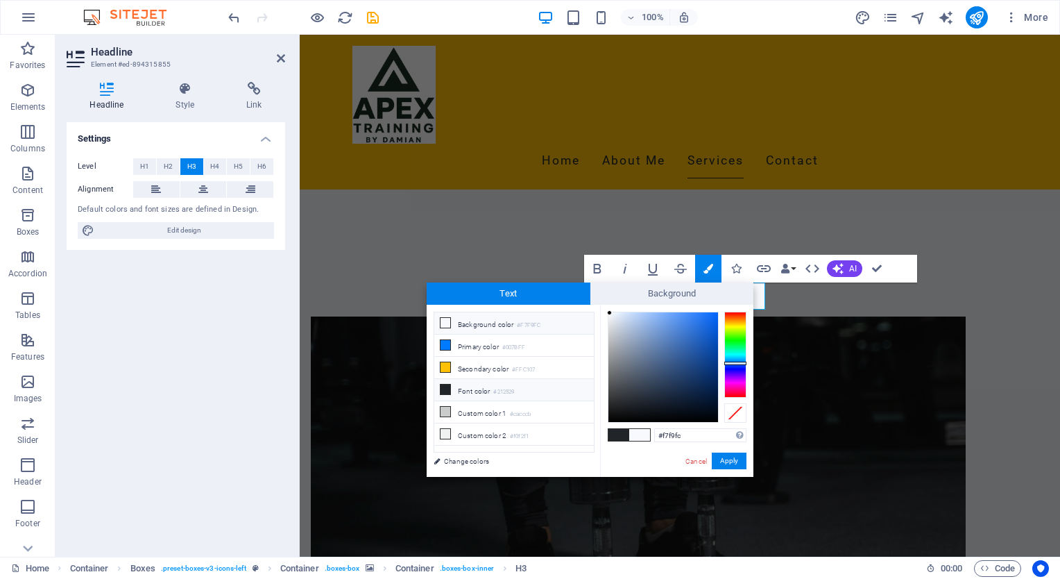
click at [472, 383] on li "Font color #212529" at bounding box center [514, 390] width 160 height 22
type input "#212529"
click at [732, 460] on button "Apply" at bounding box center [729, 460] width 35 height 17
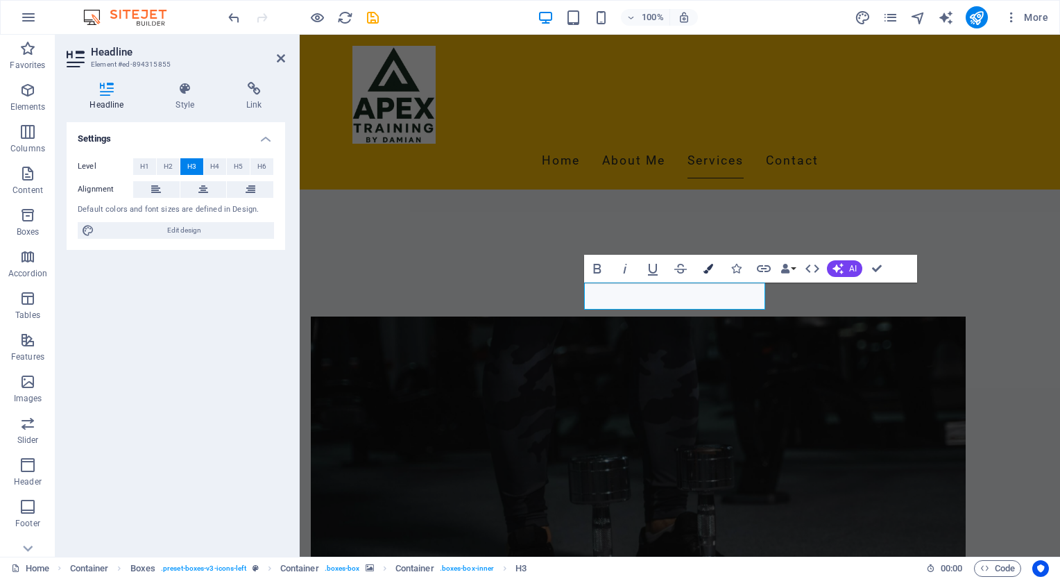
click at [710, 269] on icon "button" at bounding box center [708, 269] width 10 height 10
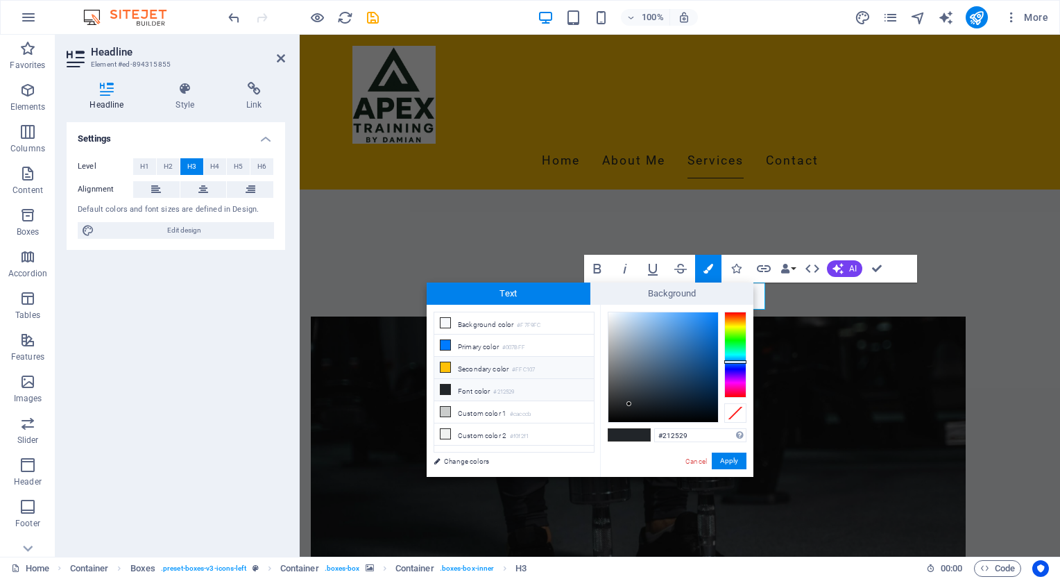
click at [470, 361] on li "Secondary color #FFC107" at bounding box center [514, 368] width 160 height 22
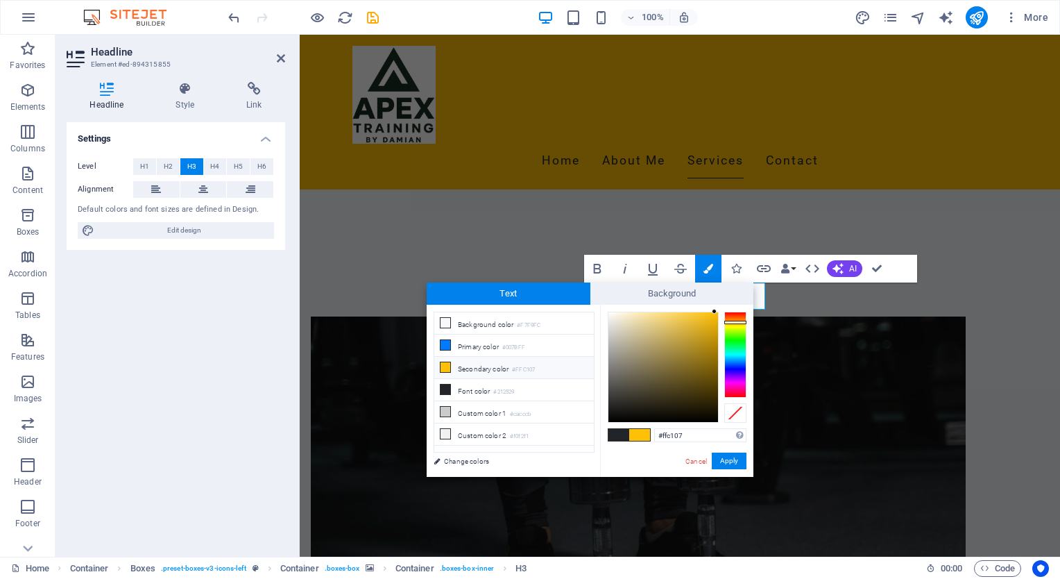
click at [470, 361] on li "Secondary color #FFC107" at bounding box center [514, 368] width 160 height 22
click at [618, 432] on span at bounding box center [618, 435] width 21 height 12
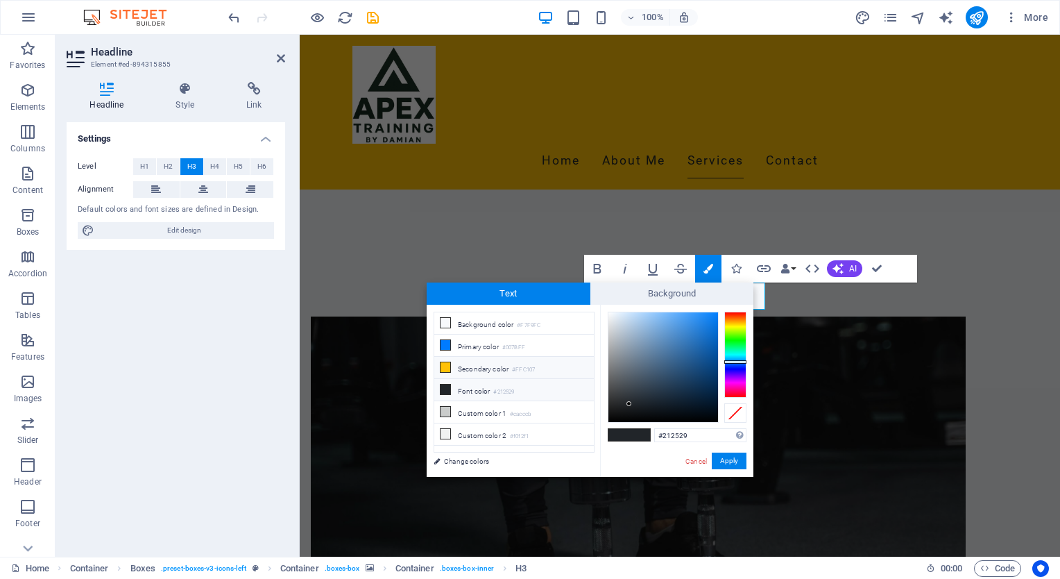
click at [482, 364] on li "Secondary color #FFC107" at bounding box center [514, 368] width 160 height 22
type input "#ffc107"
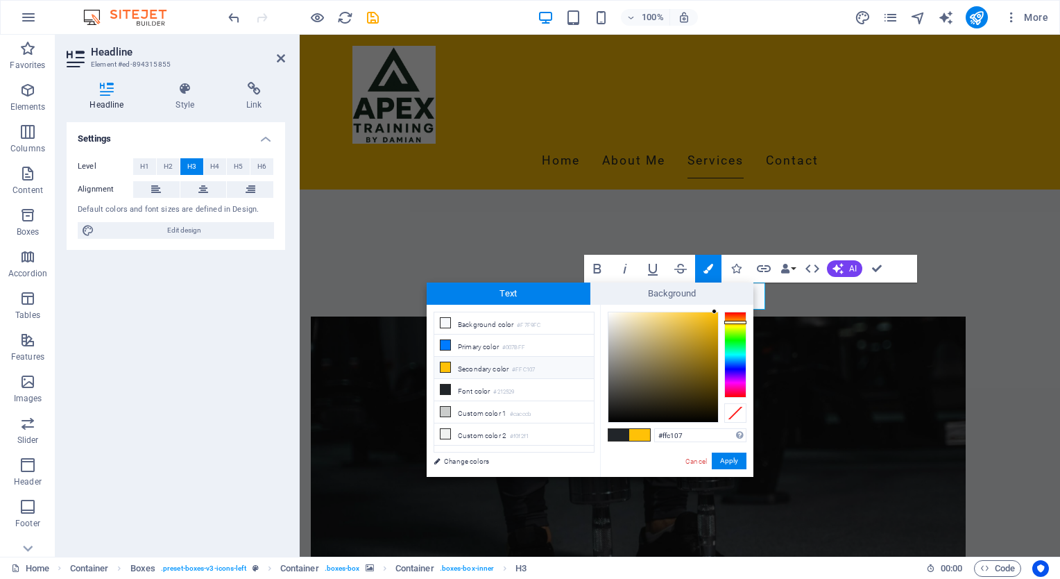
click at [482, 364] on li "Secondary color #FFC107" at bounding box center [514, 368] width 160 height 22
click at [475, 457] on link "Change colors" at bounding box center [507, 460] width 161 height 17
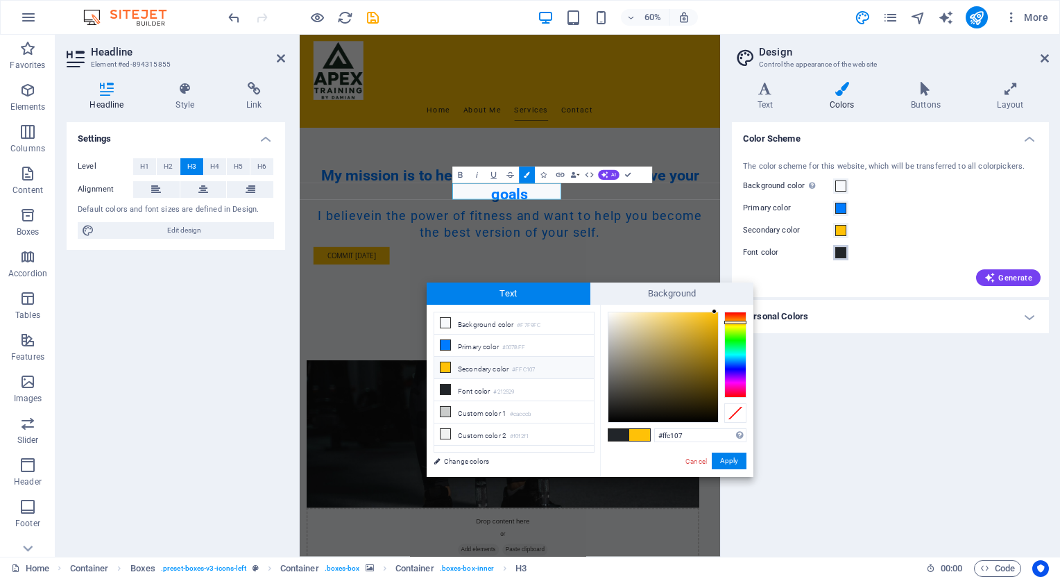
drag, startPoint x: 841, startPoint y: 254, endPoint x: 879, endPoint y: 268, distance: 40.8
click at [879, 270] on div "The color scheme for this website, which will be transferred to all colorpicker…" at bounding box center [890, 222] width 323 height 151
click at [835, 226] on span at bounding box center [840, 230] width 11 height 11
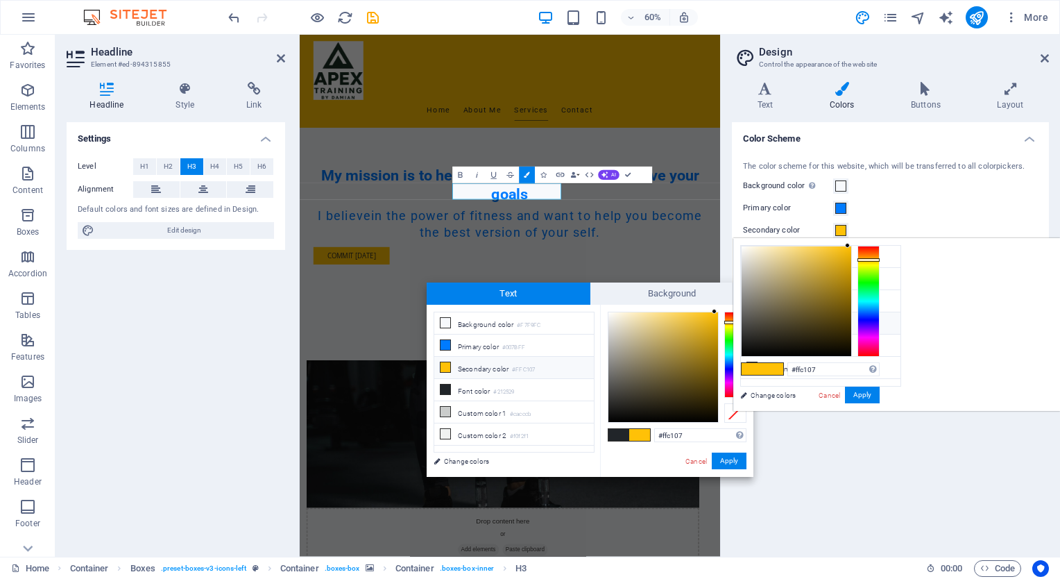
click at [785, 318] on li "Font color #212529" at bounding box center [821, 323] width 160 height 22
type input "#212529"
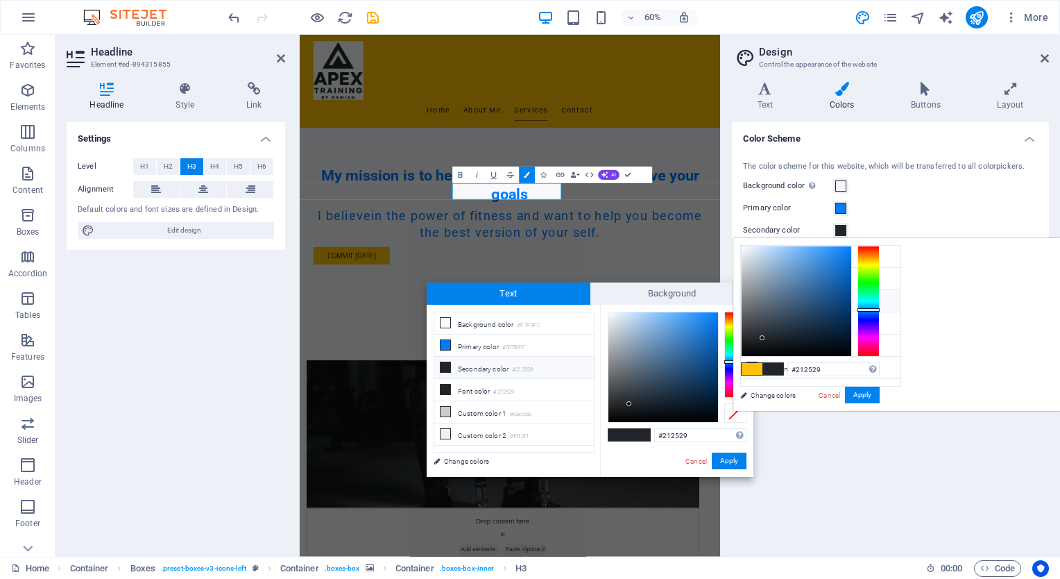
click at [774, 300] on li "Secondary color #212529" at bounding box center [821, 301] width 160 height 22
click at [841, 391] on link "Cancel" at bounding box center [829, 395] width 24 height 10
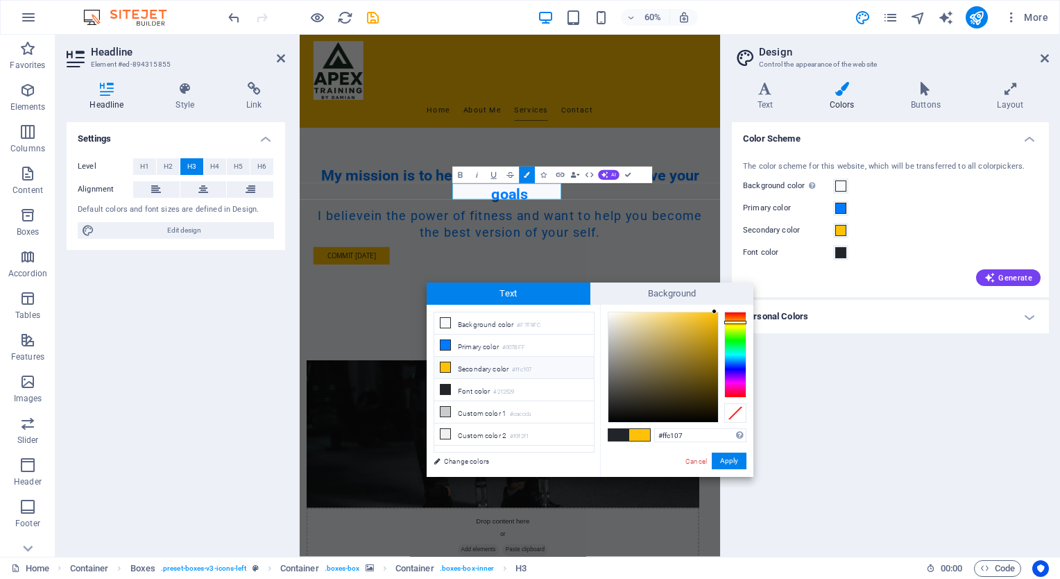
drag, startPoint x: 597, startPoint y: 290, endPoint x: 539, endPoint y: 295, distance: 57.8
click at [513, 296] on div "Text Background" at bounding box center [590, 293] width 327 height 22
drag, startPoint x: 599, startPoint y: 463, endPoint x: 948, endPoint y: 397, distance: 354.3
click at [520, 452] on div "less Background color #F7F9FC Primary color #007BFF Secondary color #ffc107 Fon…" at bounding box center [590, 391] width 327 height 172
click at [1028, 314] on h4 "Personal Colors" at bounding box center [890, 316] width 317 height 33
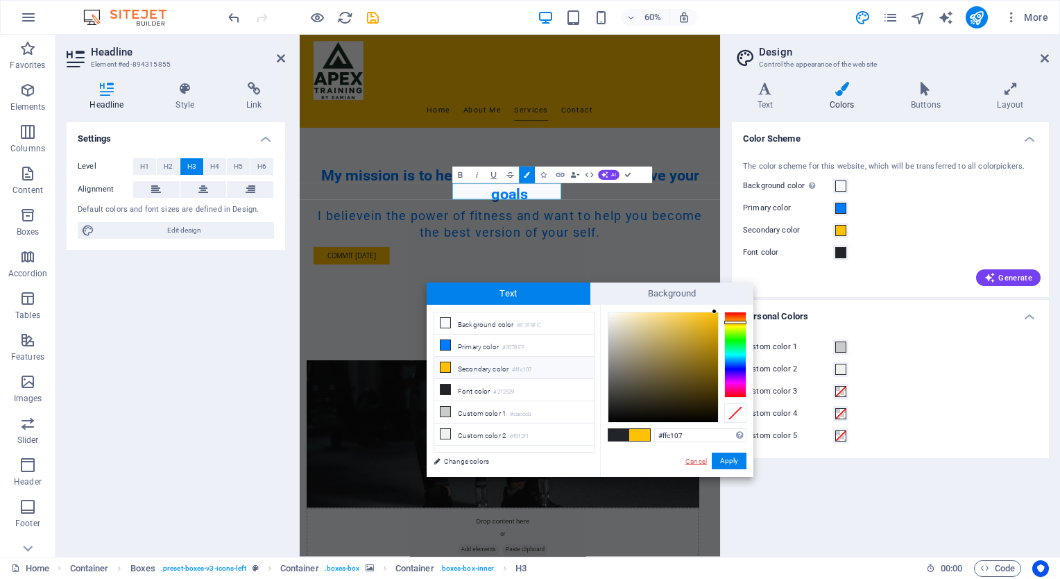
click at [699, 460] on link "Cancel" at bounding box center [696, 461] width 24 height 10
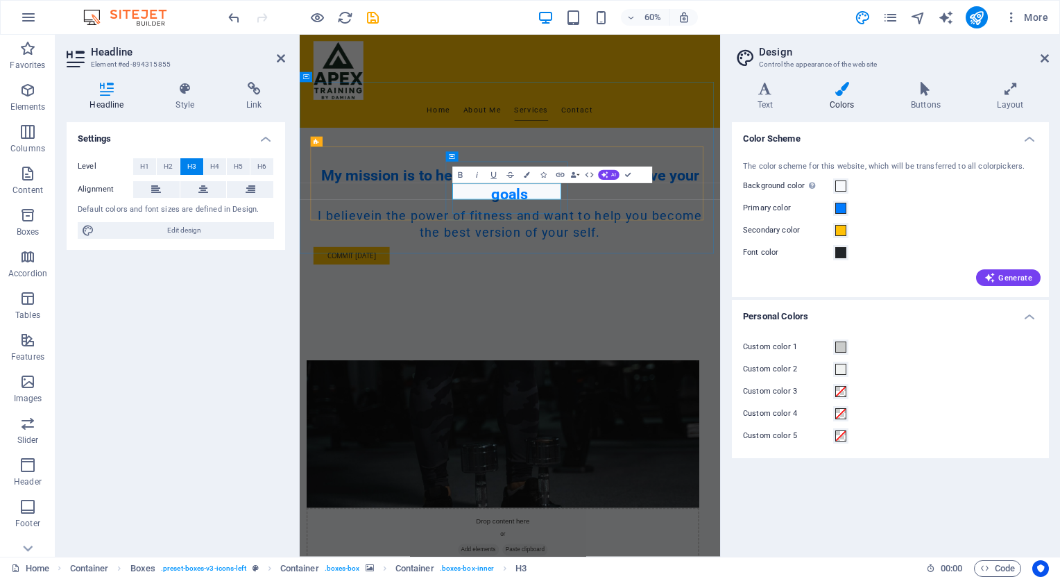
click at [527, 172] on icon "button" at bounding box center [527, 175] width 6 height 6
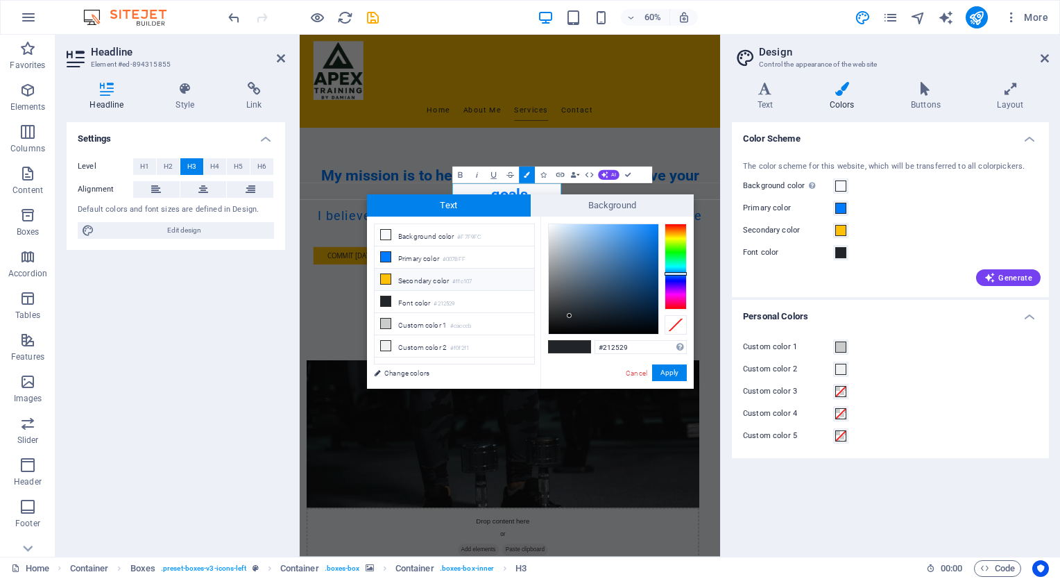
click at [421, 276] on li "Secondary color #ffc107" at bounding box center [455, 279] width 160 height 22
type input "#ffc107"
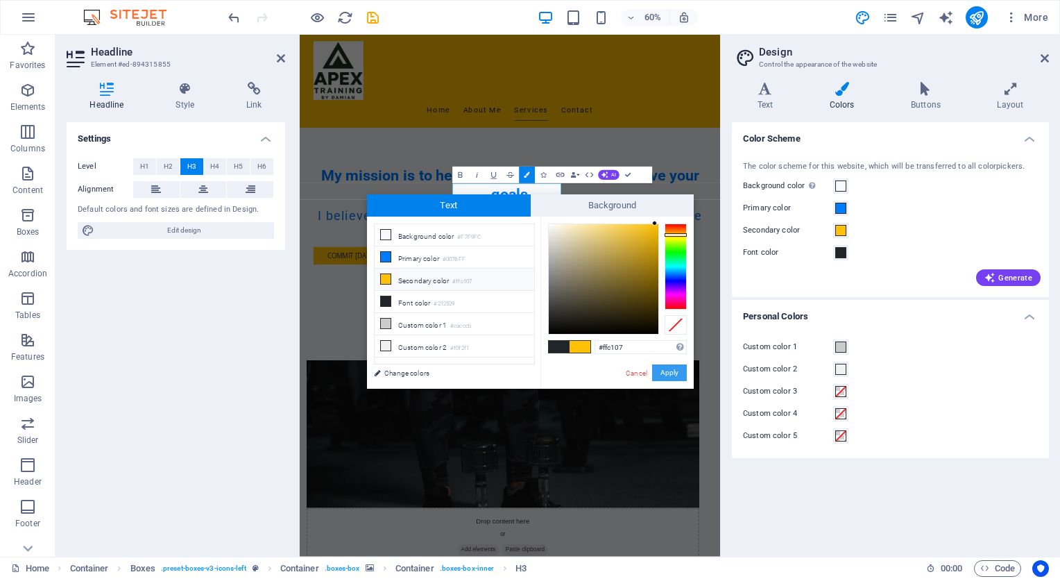
click at [676, 373] on button "Apply" at bounding box center [669, 372] width 35 height 17
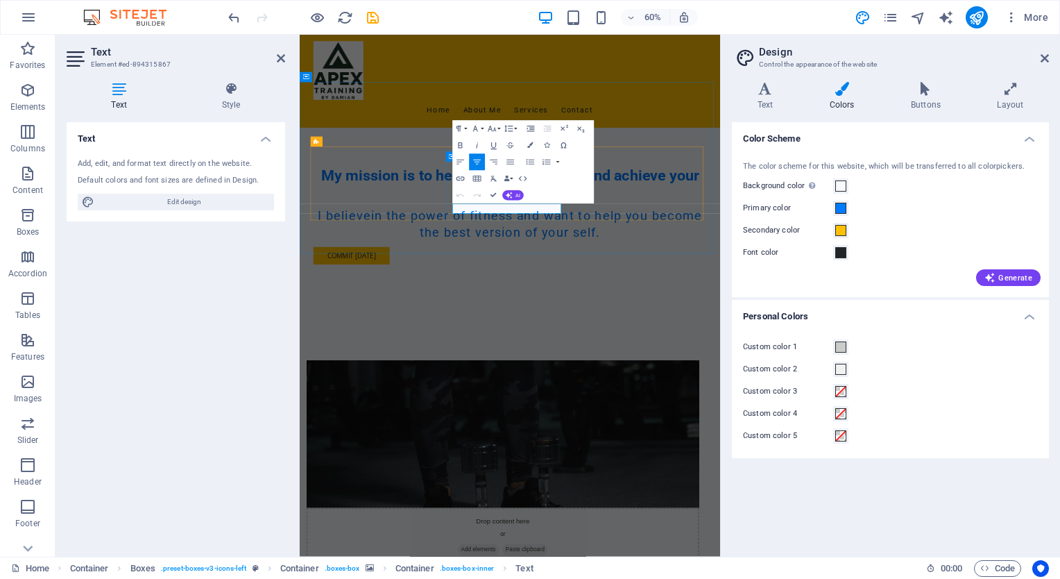
drag, startPoint x: 708, startPoint y: 323, endPoint x: 558, endPoint y: 316, distance: 150.7
click at [529, 142] on button "Colors" at bounding box center [530, 145] width 16 height 17
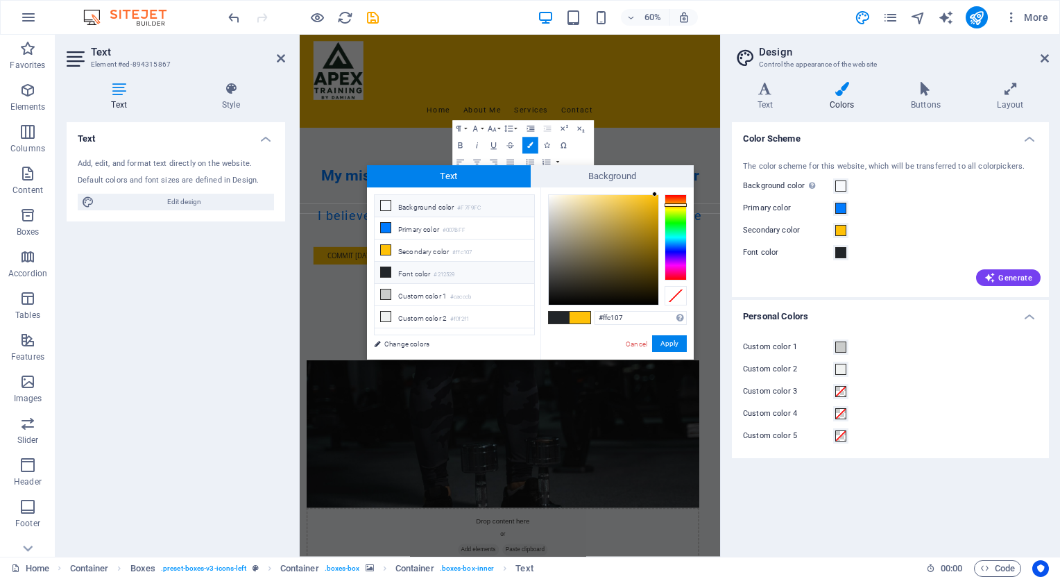
click at [437, 203] on li "Background color #F7F9FC" at bounding box center [455, 206] width 160 height 22
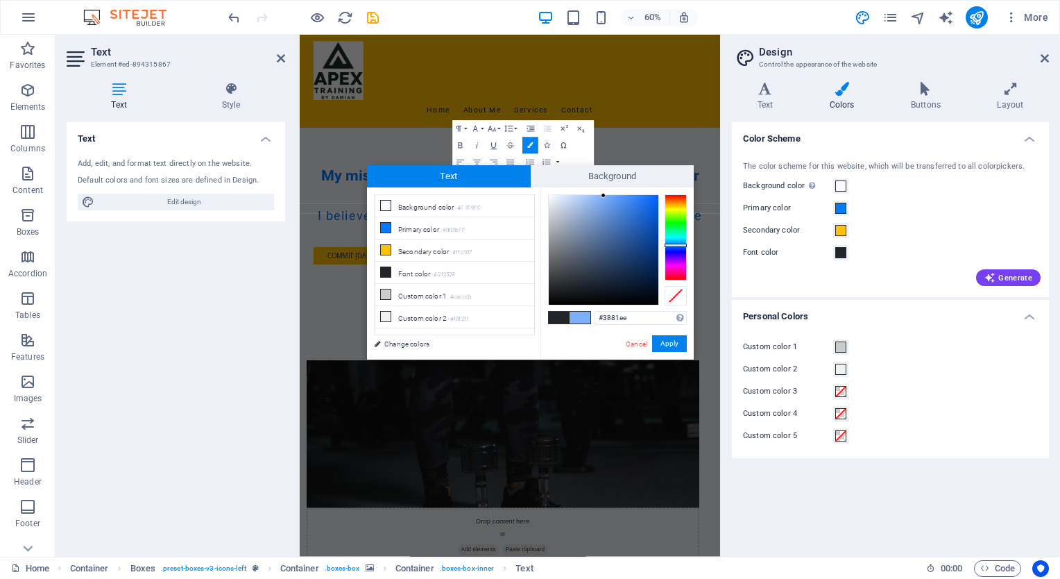
type input "#3780ee"
drag, startPoint x: 550, startPoint y: 193, endPoint x: 633, endPoint y: 201, distance: 83.0
click at [633, 201] on div at bounding box center [632, 200] width 5 height 5
click at [677, 343] on button "Apply" at bounding box center [669, 343] width 35 height 17
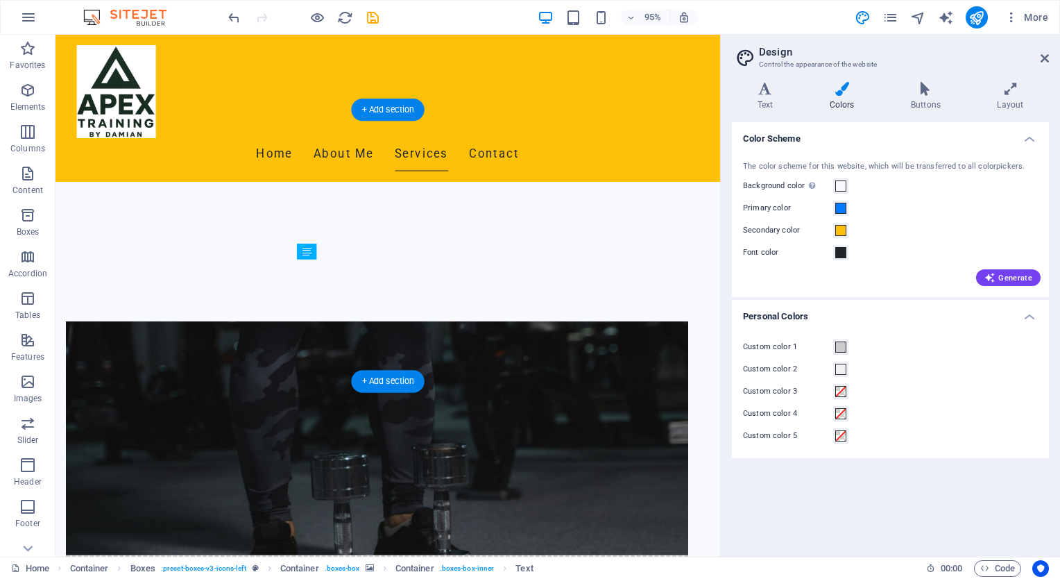
drag, startPoint x: 454, startPoint y: 325, endPoint x: 399, endPoint y: 320, distance: 55.1
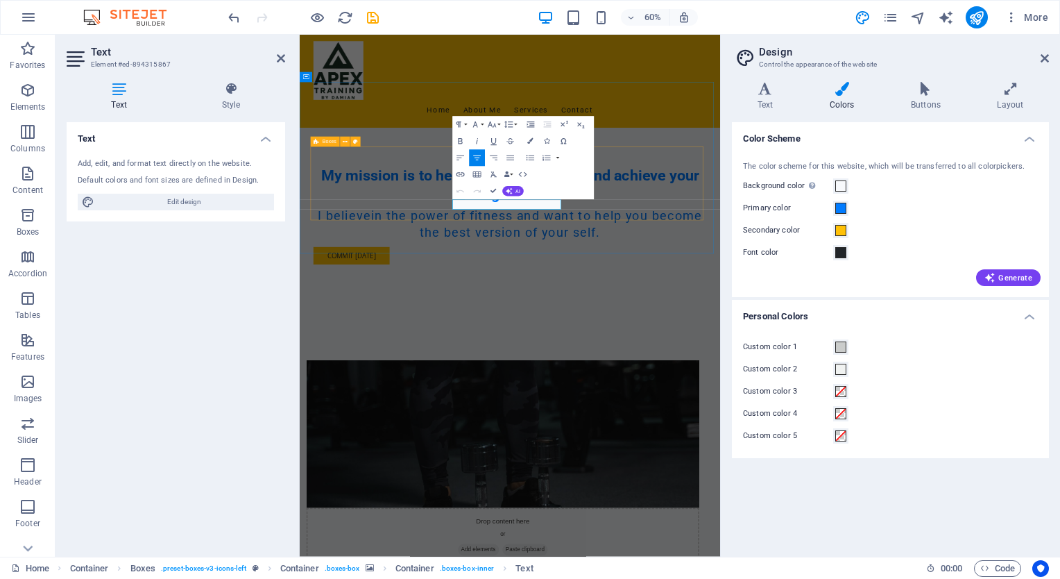
drag, startPoint x: 702, startPoint y: 312, endPoint x: 539, endPoint y: 307, distance: 163.1
click at [529, 139] on icon "button" at bounding box center [530, 142] width 6 height 6
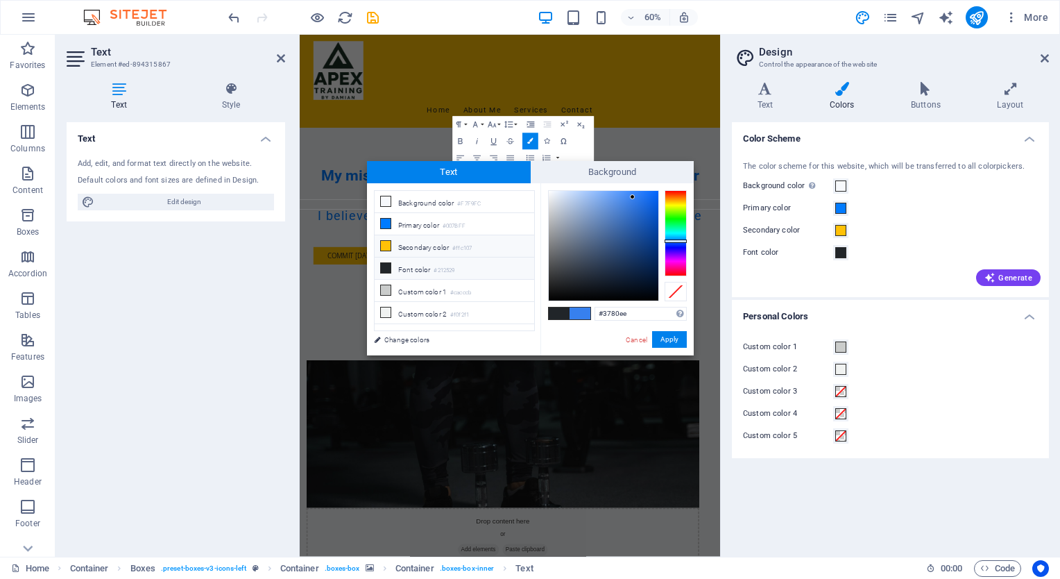
click at [416, 241] on li "Secondary color #ffc107" at bounding box center [455, 246] width 160 height 22
type input "#ffc107"
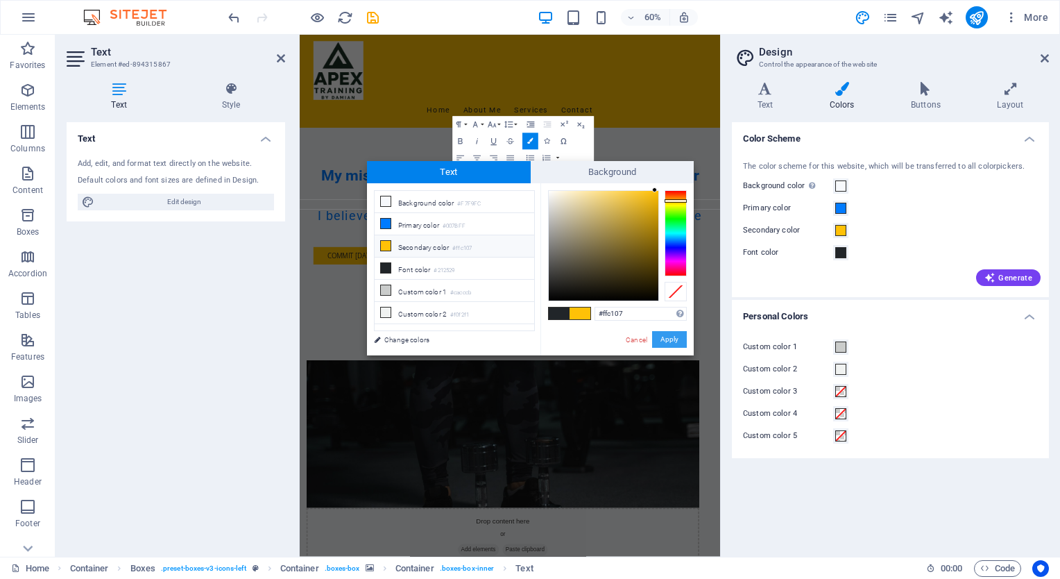
click at [666, 336] on button "Apply" at bounding box center [669, 339] width 35 height 17
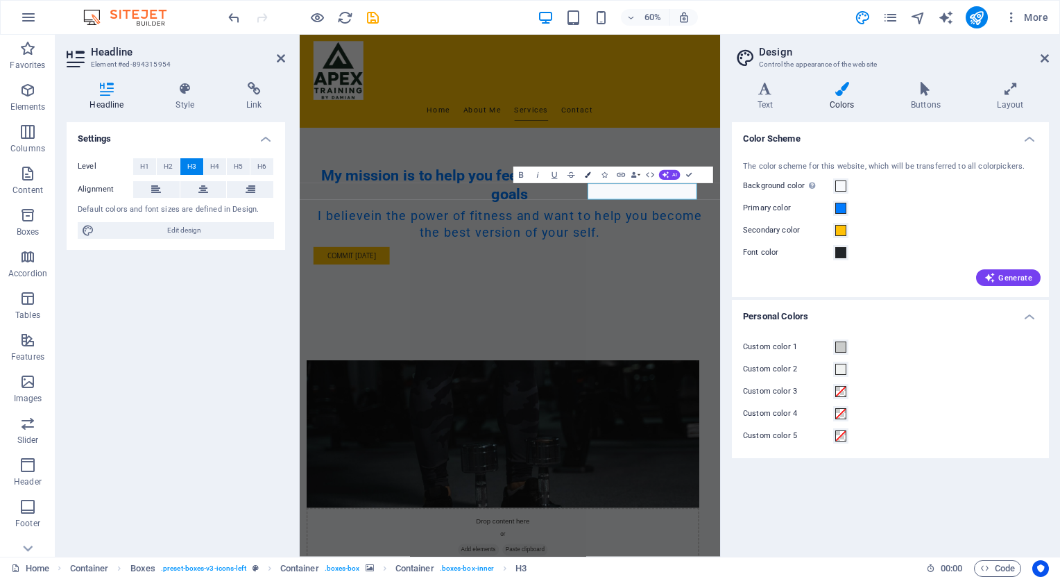
click at [590, 176] on icon "button" at bounding box center [588, 175] width 6 height 6
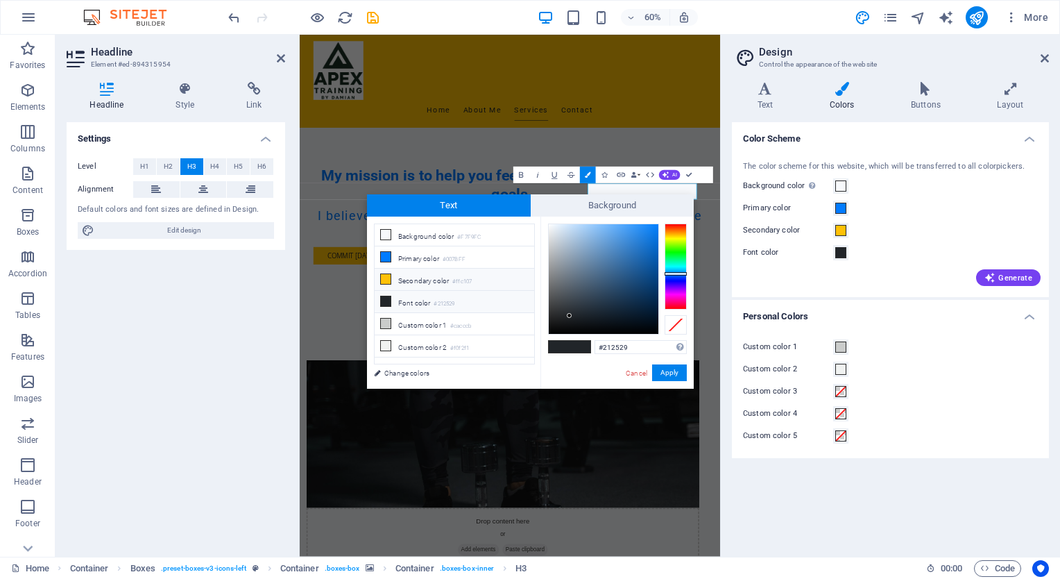
click at [426, 276] on li "Secondary color #ffc107" at bounding box center [455, 279] width 160 height 22
type input "#ffc107"
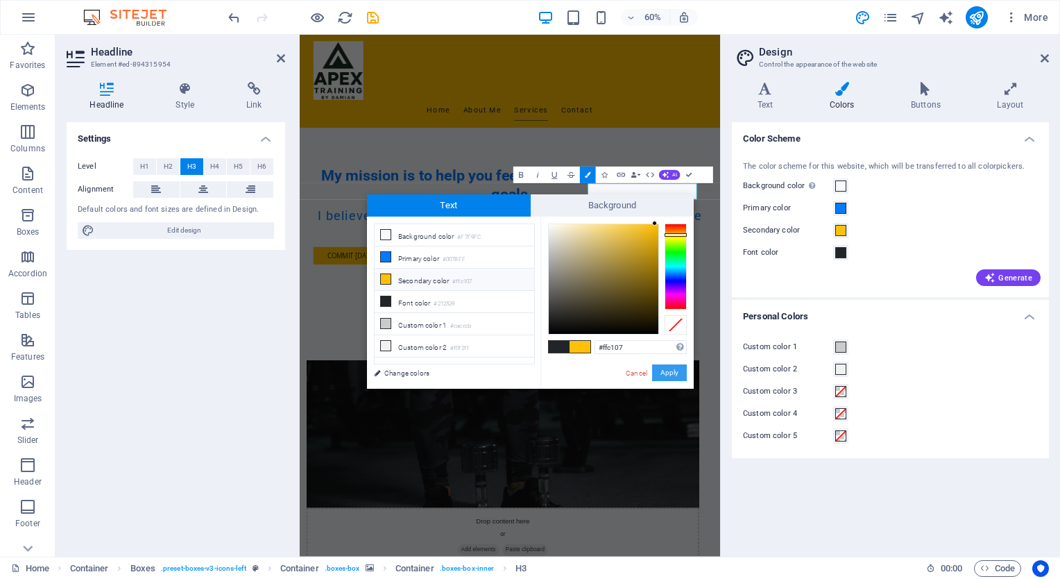
drag, startPoint x: 666, startPoint y: 368, endPoint x: 611, endPoint y: 556, distance: 196.5
click at [666, 368] on button "Apply" at bounding box center [669, 372] width 35 height 17
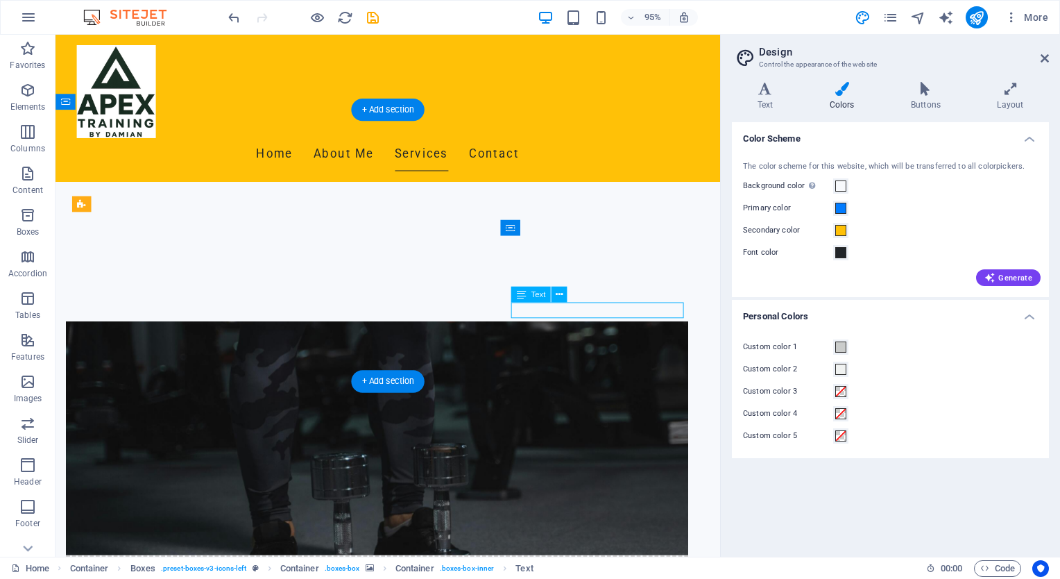
drag, startPoint x: 694, startPoint y: 318, endPoint x: 604, endPoint y: 323, distance: 89.6
drag, startPoint x: 678, startPoint y: 320, endPoint x: 586, endPoint y: 323, distance: 92.3
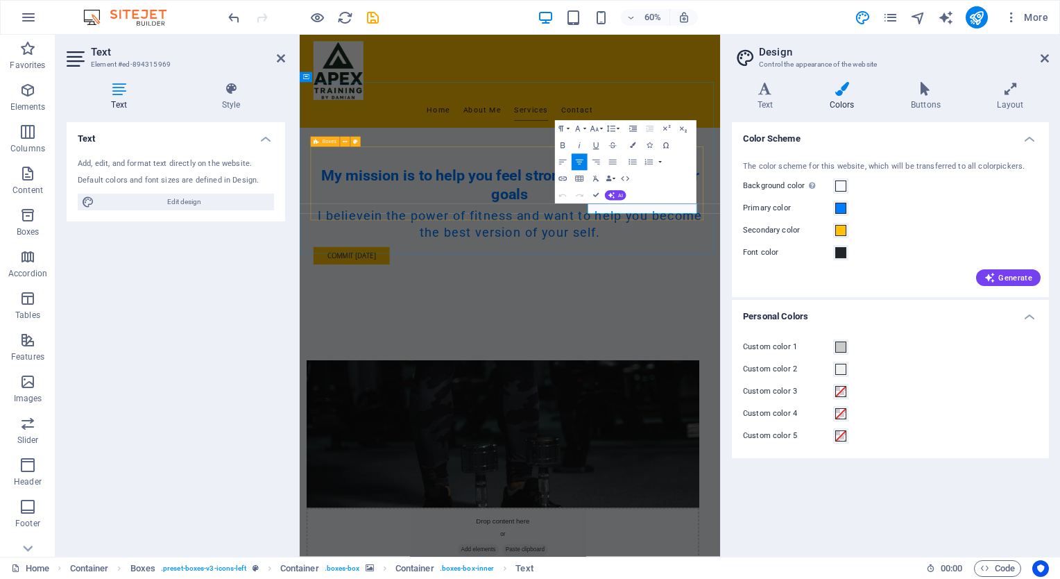
drag, startPoint x: 944, startPoint y: 324, endPoint x: 760, endPoint y: 326, distance: 183.8
click at [633, 144] on icon "button" at bounding box center [633, 146] width 6 height 6
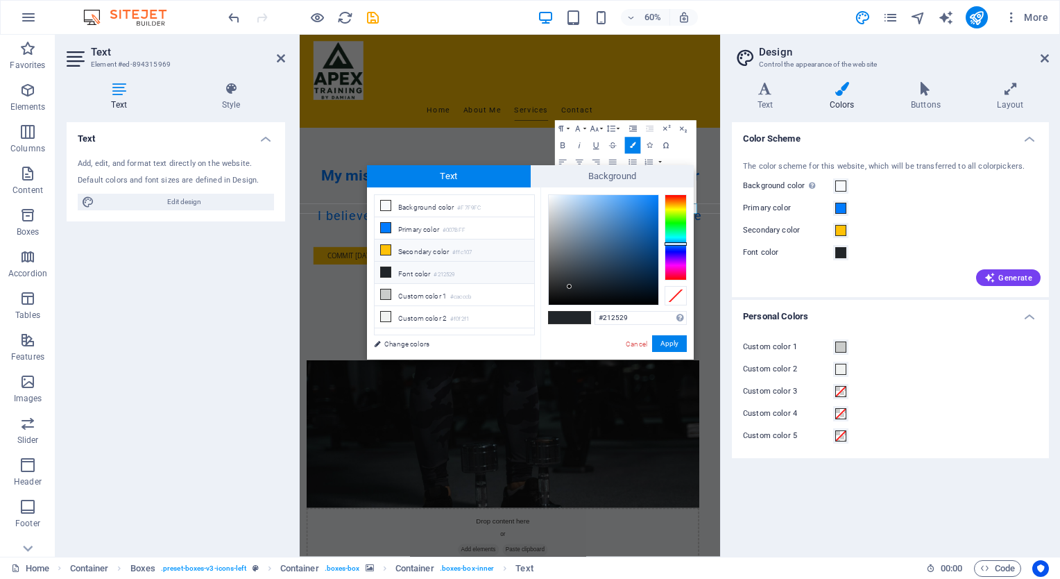
click at [417, 248] on li "Secondary color #ffc107" at bounding box center [455, 250] width 160 height 22
type input "#ffc107"
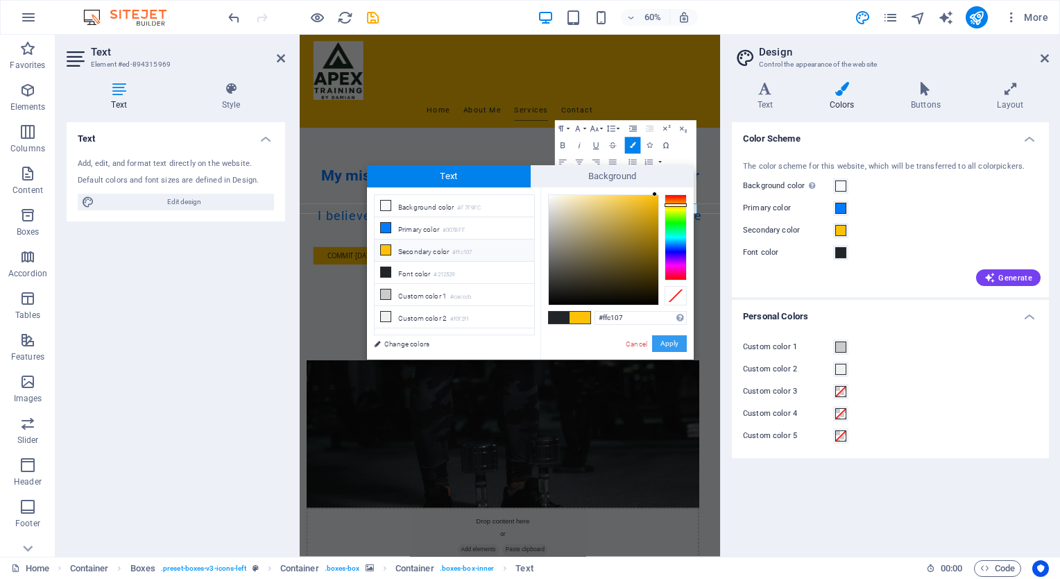
drag, startPoint x: 674, startPoint y: 342, endPoint x: 624, endPoint y: 511, distance: 176.5
click at [674, 342] on button "Apply" at bounding box center [669, 343] width 35 height 17
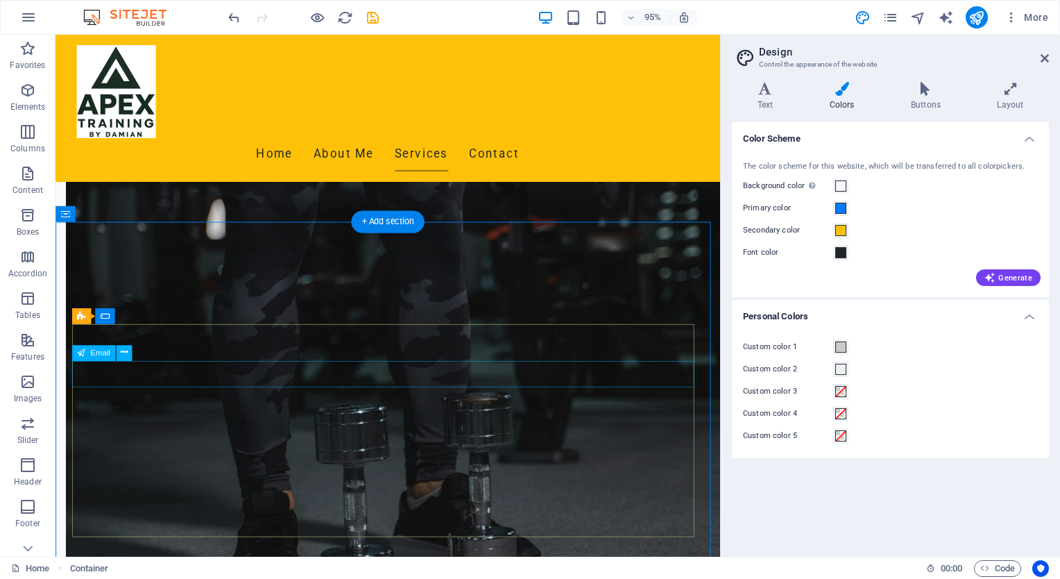
scroll to position [887, 0]
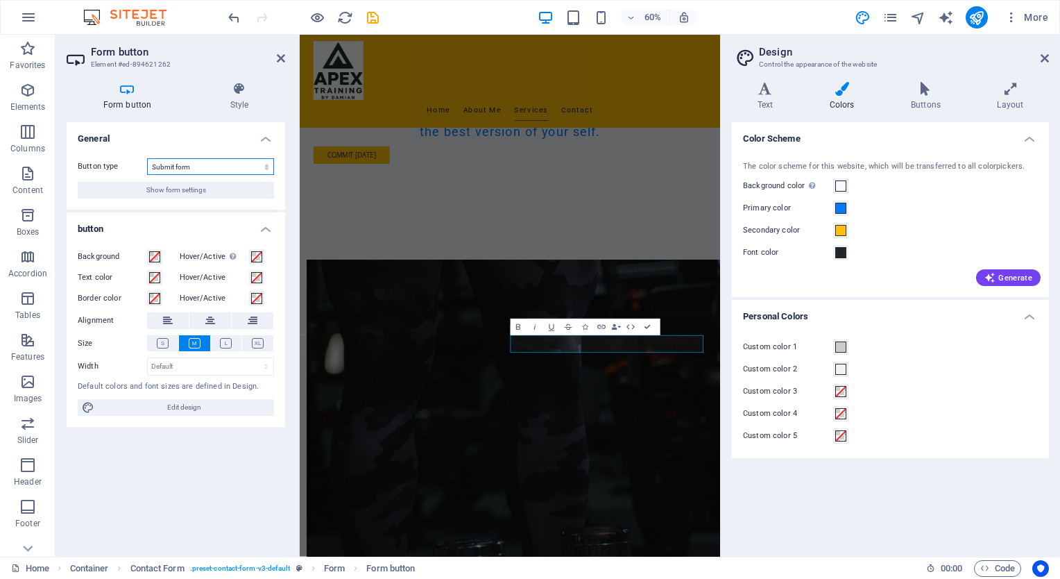
click at [225, 165] on select "Submit form Reset form No action" at bounding box center [210, 166] width 127 height 17
click at [147, 158] on select "Submit form Reset form No action" at bounding box center [210, 166] width 127 height 17
click at [183, 185] on span "Show form settings" at bounding box center [176, 190] width 60 height 17
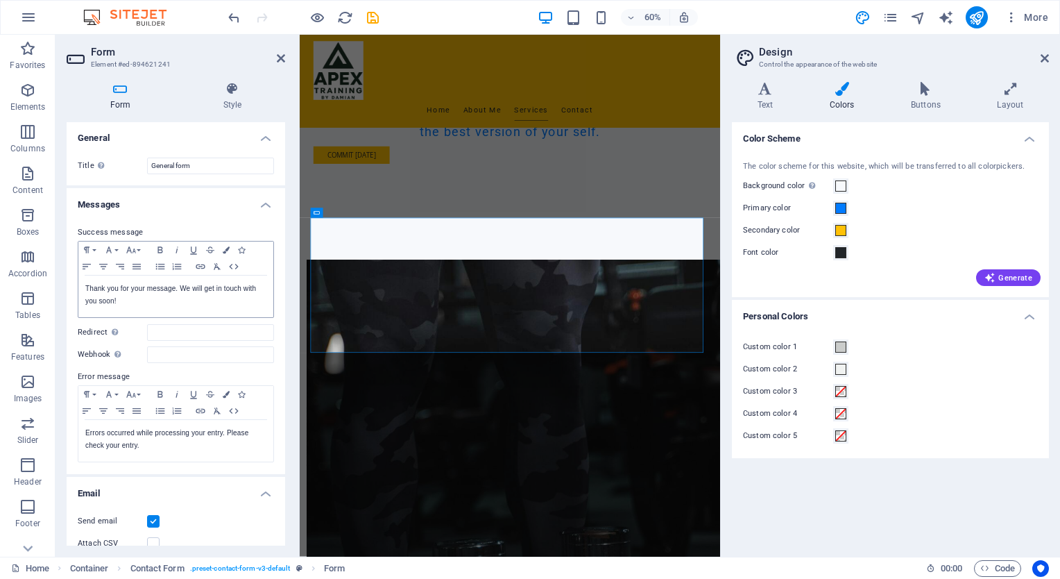
scroll to position [0, 0]
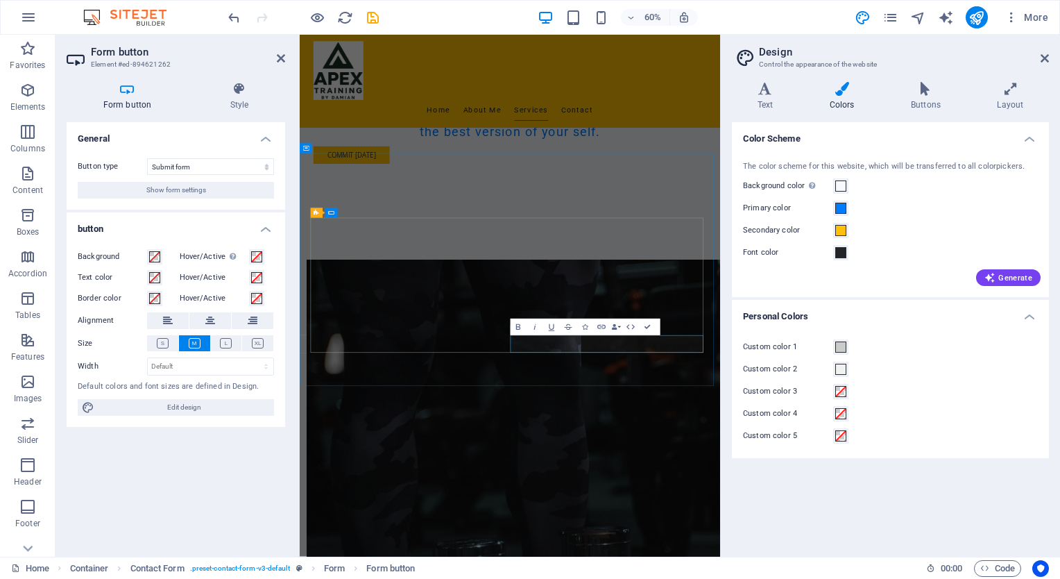
click at [196, 190] on span "Show form settings" at bounding box center [176, 190] width 60 height 17
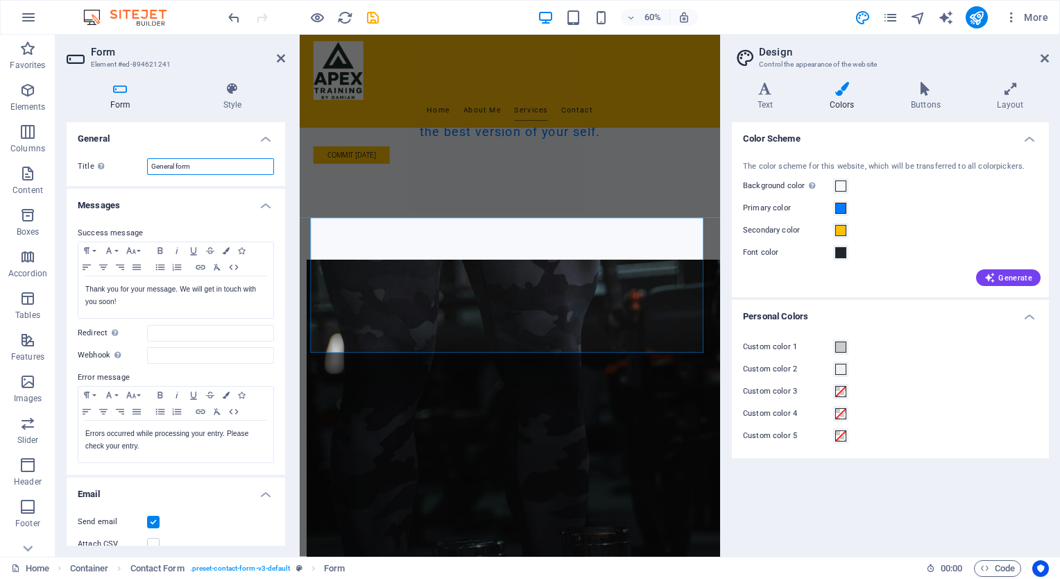
click at [214, 168] on input "General form" at bounding box center [210, 166] width 127 height 17
click at [236, 16] on icon "undo" at bounding box center [234, 18] width 16 height 16
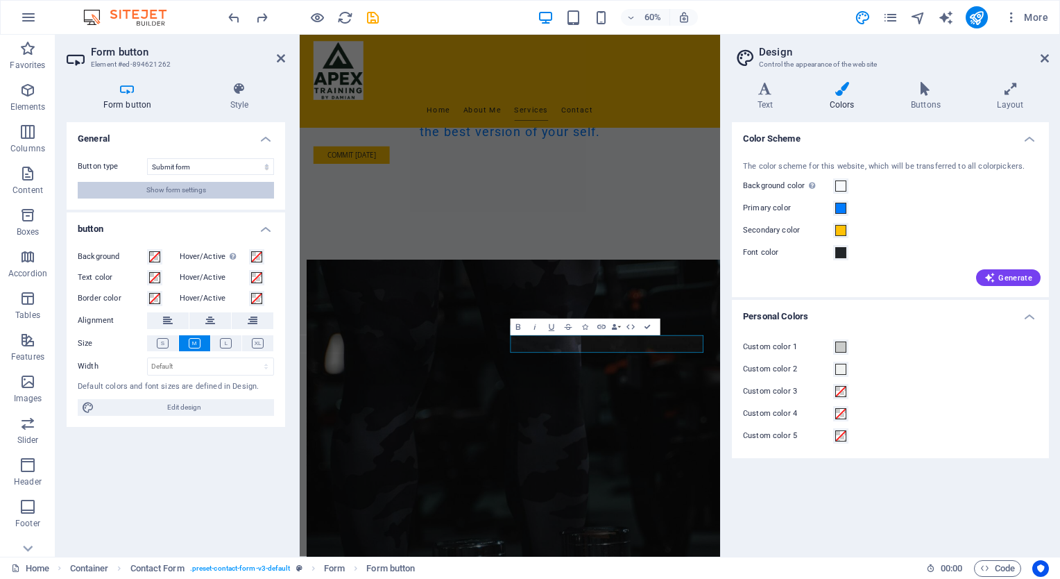
click at [173, 187] on span "Show form settings" at bounding box center [176, 190] width 60 height 17
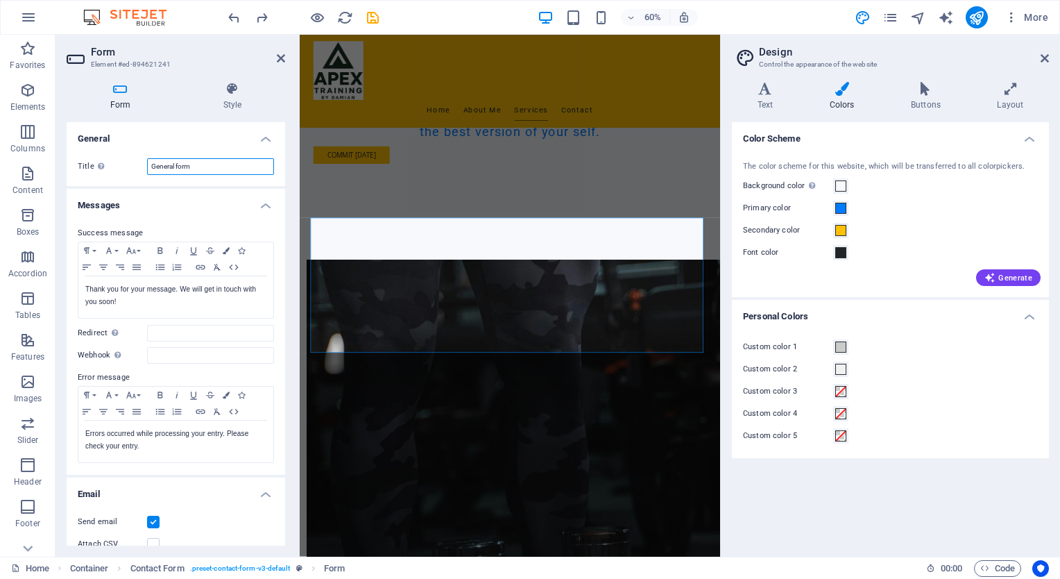
click at [166, 168] on input "General form" at bounding box center [210, 166] width 127 height 17
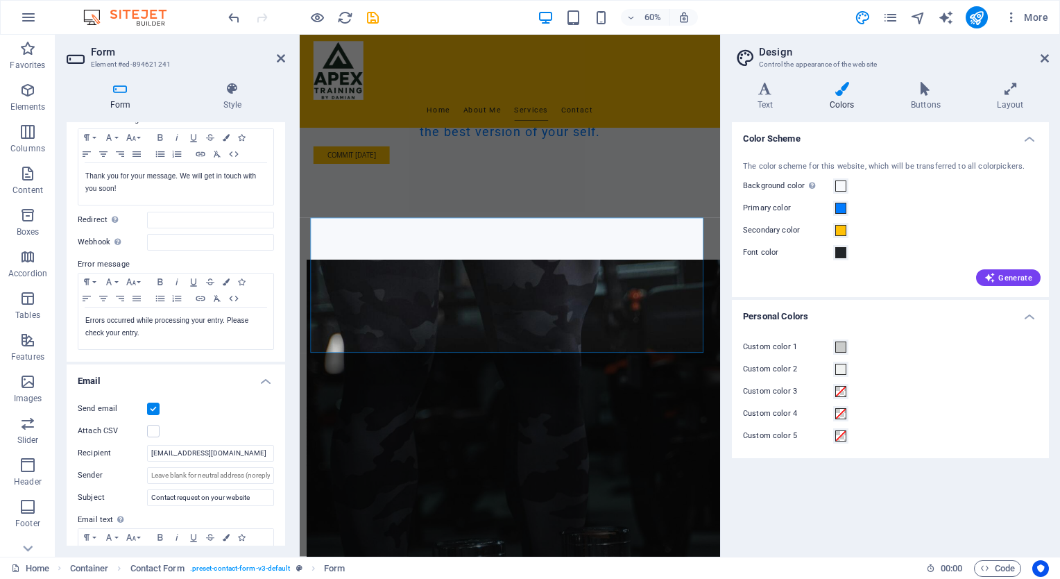
scroll to position [5, 0]
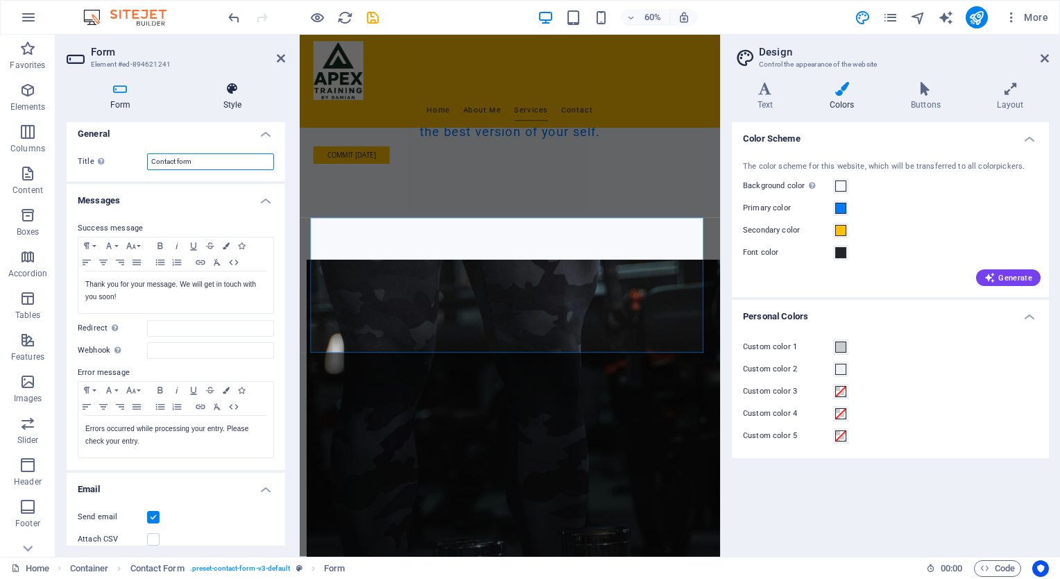
type input "Contact form"
click at [236, 96] on h4 "Style" at bounding box center [232, 96] width 105 height 29
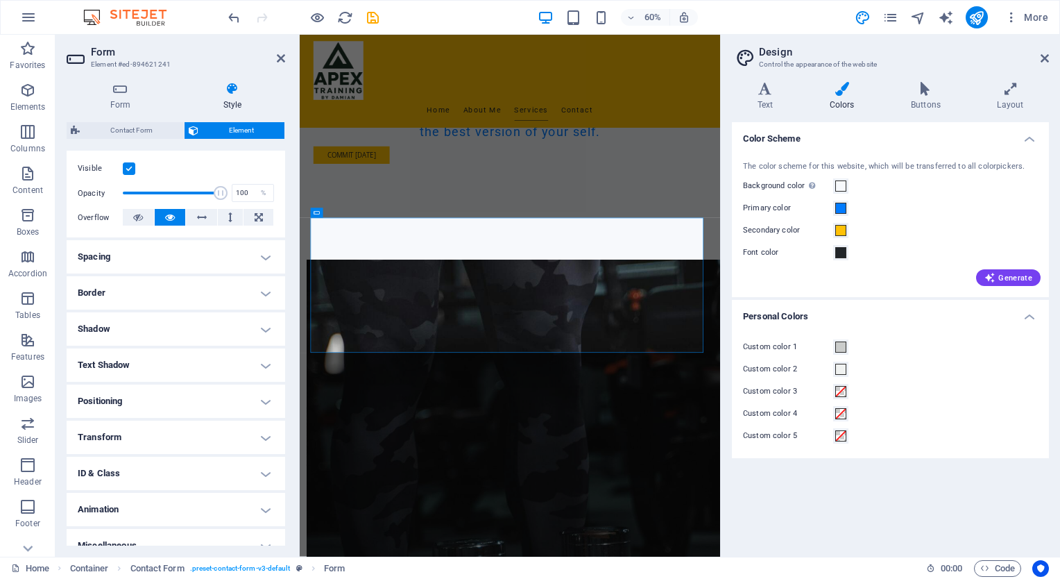
scroll to position [191, 0]
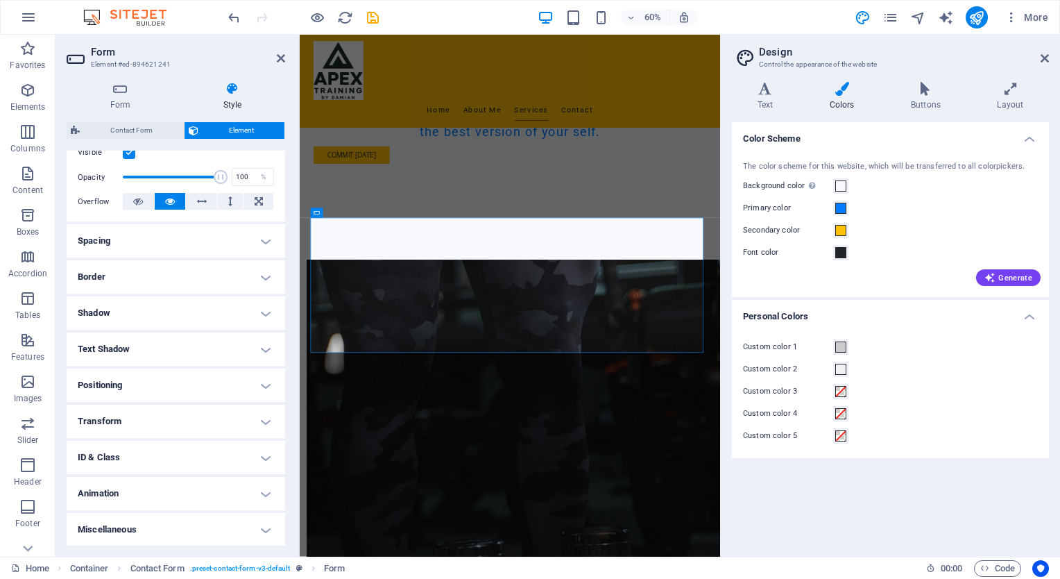
click at [264, 455] on h4 "ID & Class" at bounding box center [176, 457] width 219 height 33
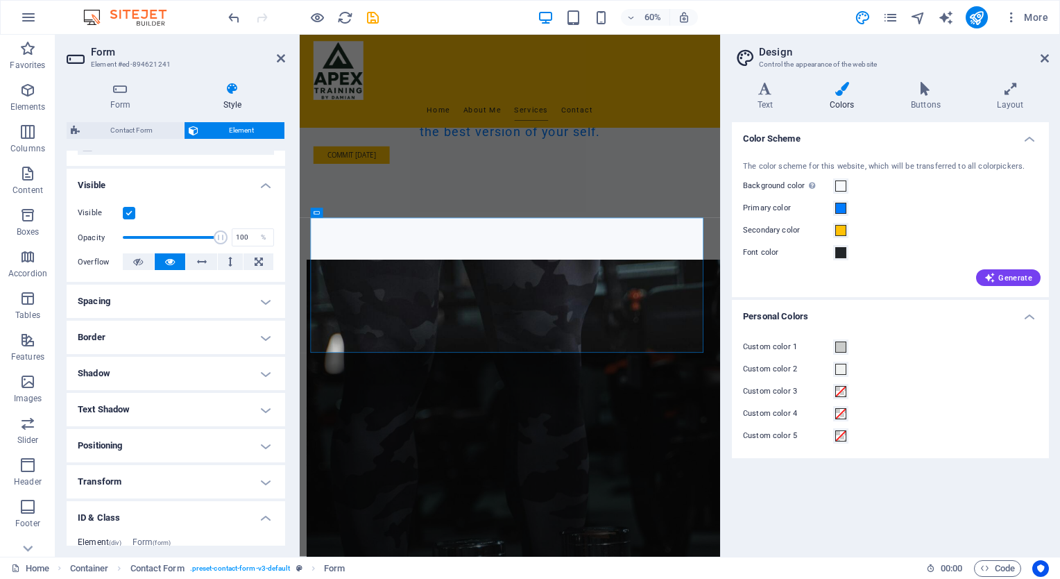
scroll to position [108, 0]
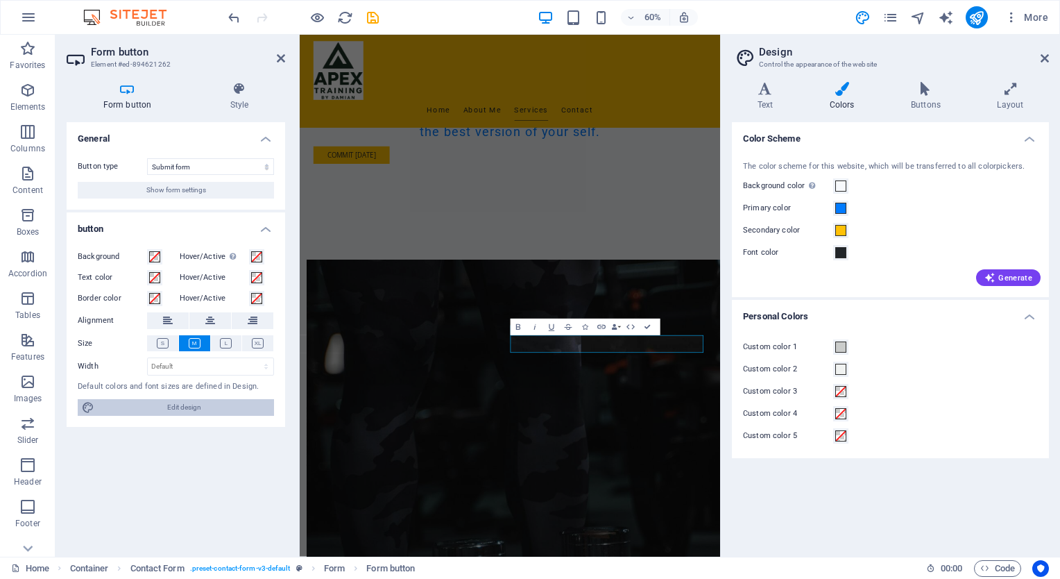
click at [186, 403] on span "Edit design" at bounding box center [184, 407] width 171 height 17
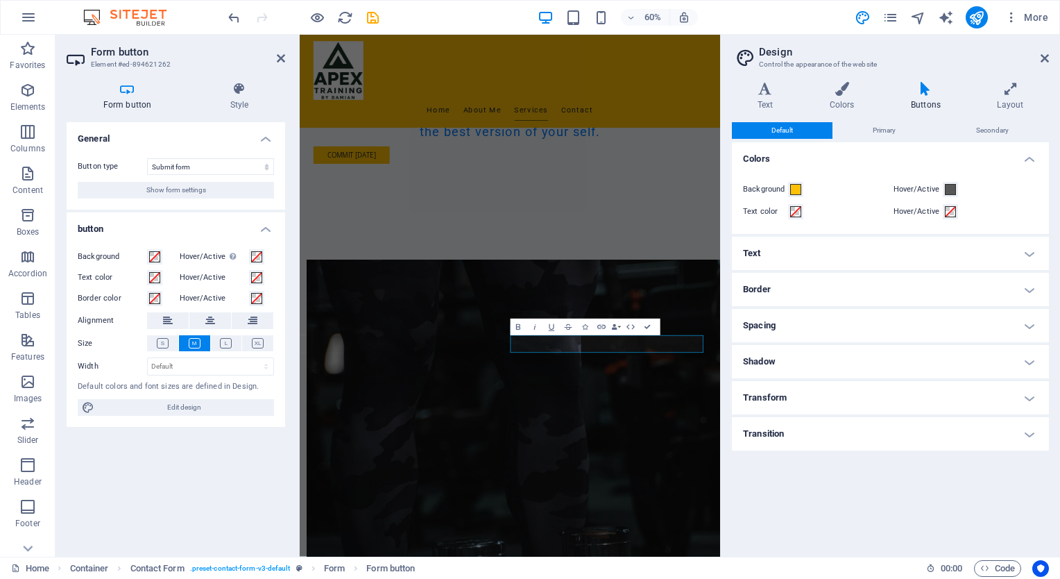
click at [1027, 253] on h4 "Text" at bounding box center [890, 253] width 317 height 33
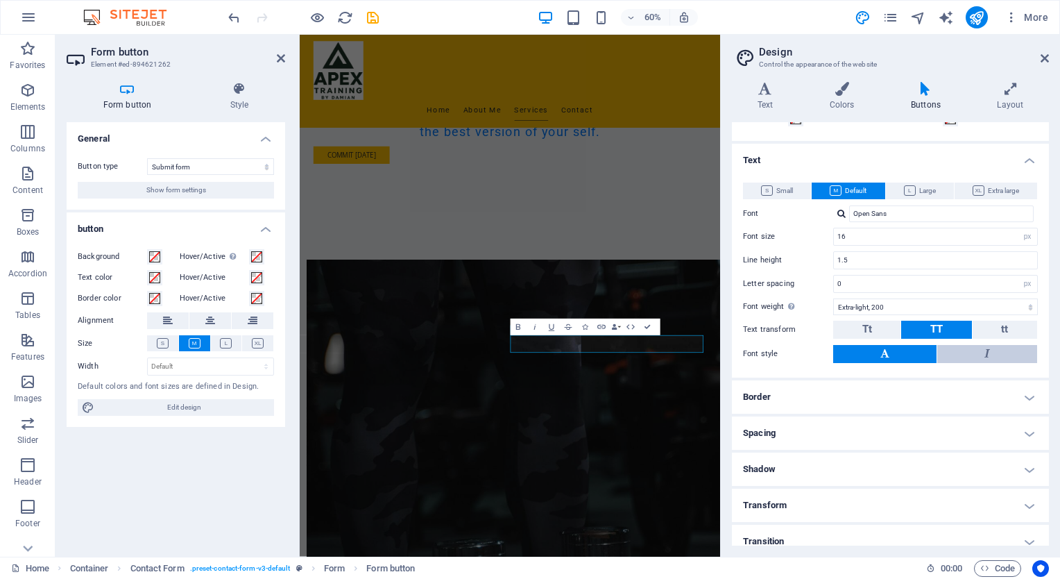
scroll to position [103, 0]
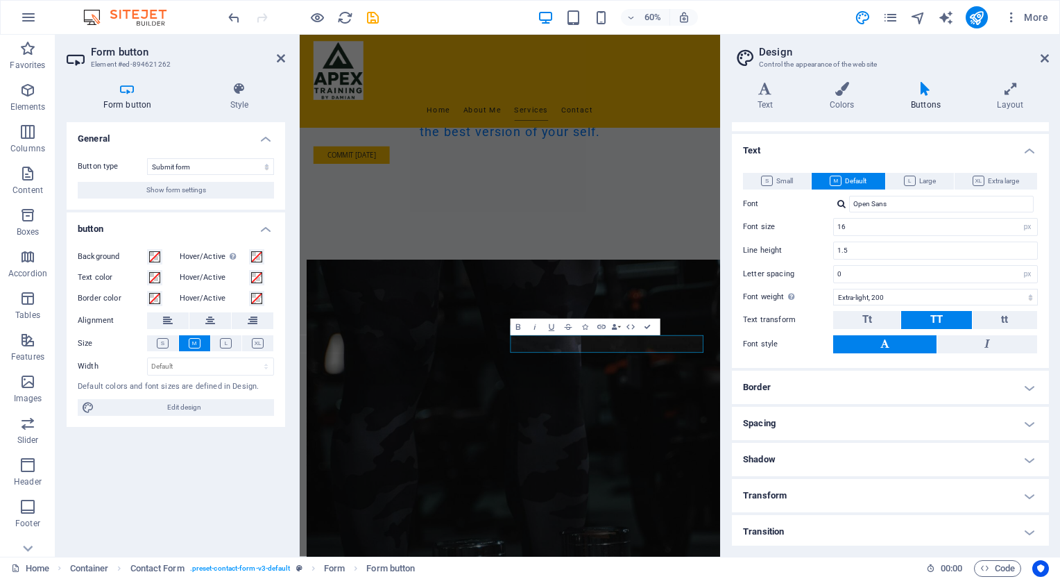
click at [1029, 384] on h4 "Border" at bounding box center [890, 386] width 317 height 33
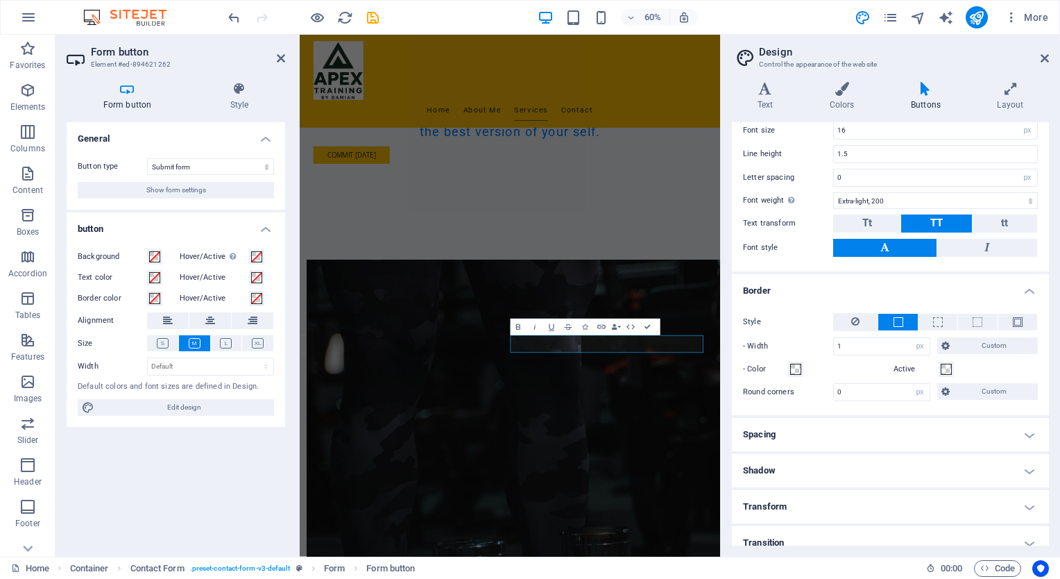
scroll to position [210, 0]
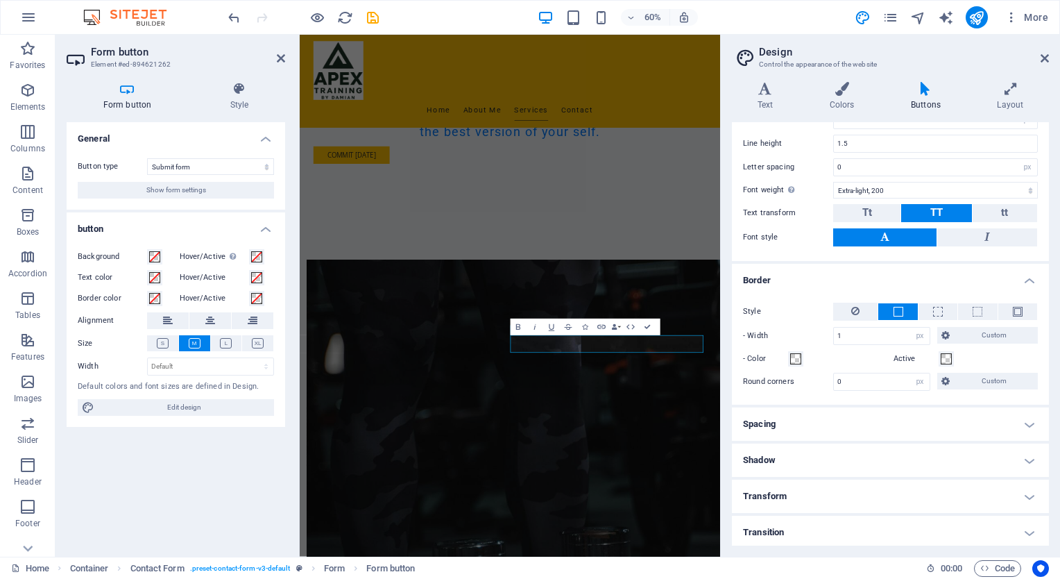
click at [1027, 529] on h4 "Transition" at bounding box center [890, 531] width 317 height 33
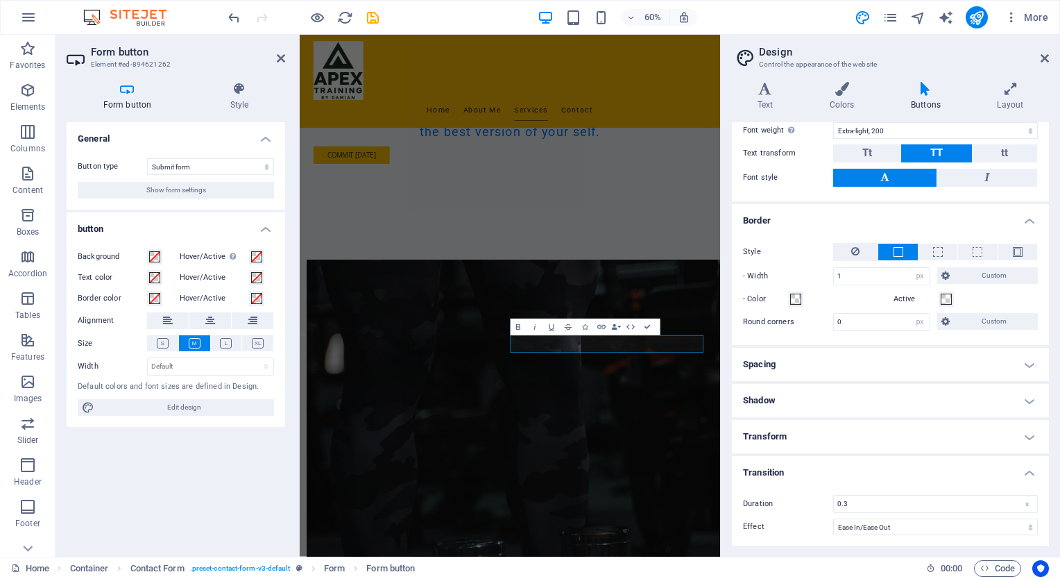
click at [1027, 431] on h4 "Transform" at bounding box center [890, 436] width 317 height 33
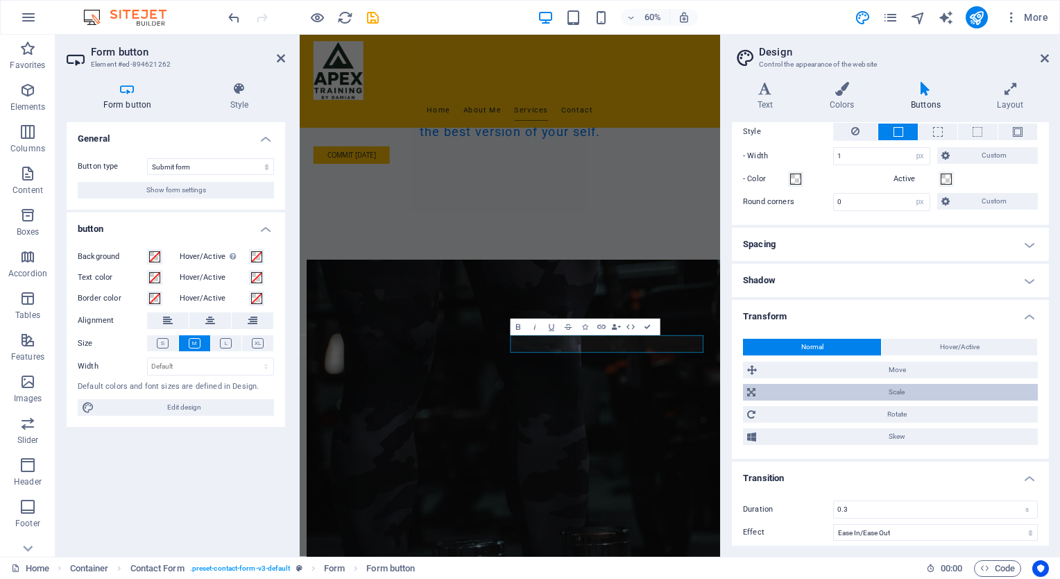
scroll to position [395, 0]
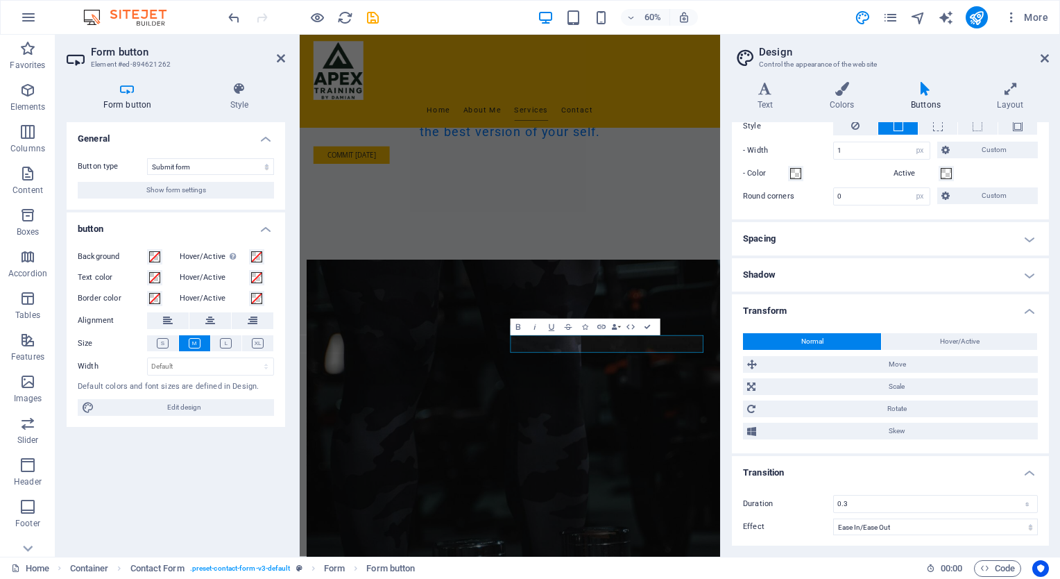
click at [1024, 269] on h4 "Shadow" at bounding box center [890, 274] width 317 height 33
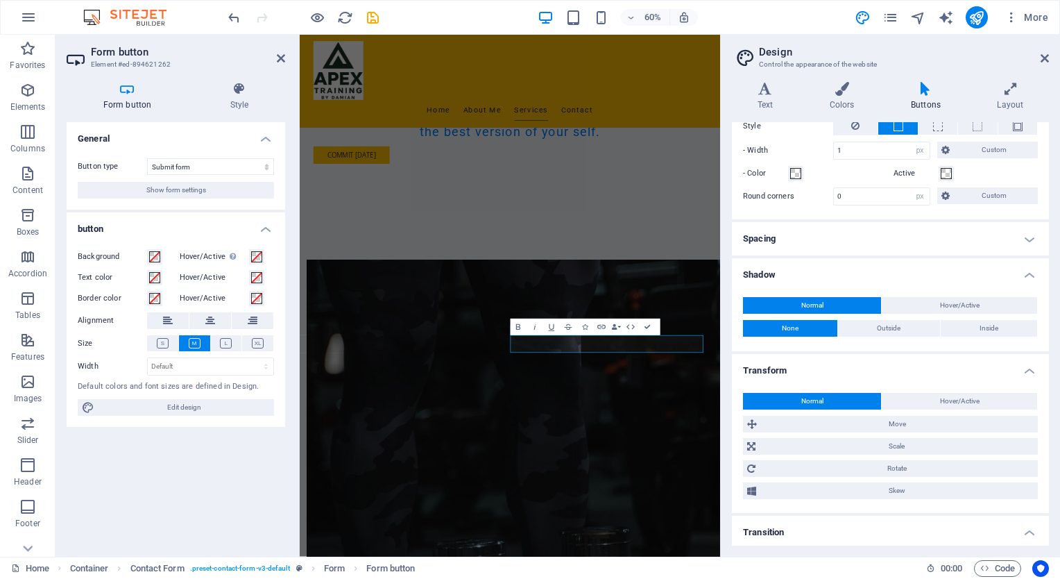
click at [1029, 238] on h4 "Spacing" at bounding box center [890, 238] width 317 height 33
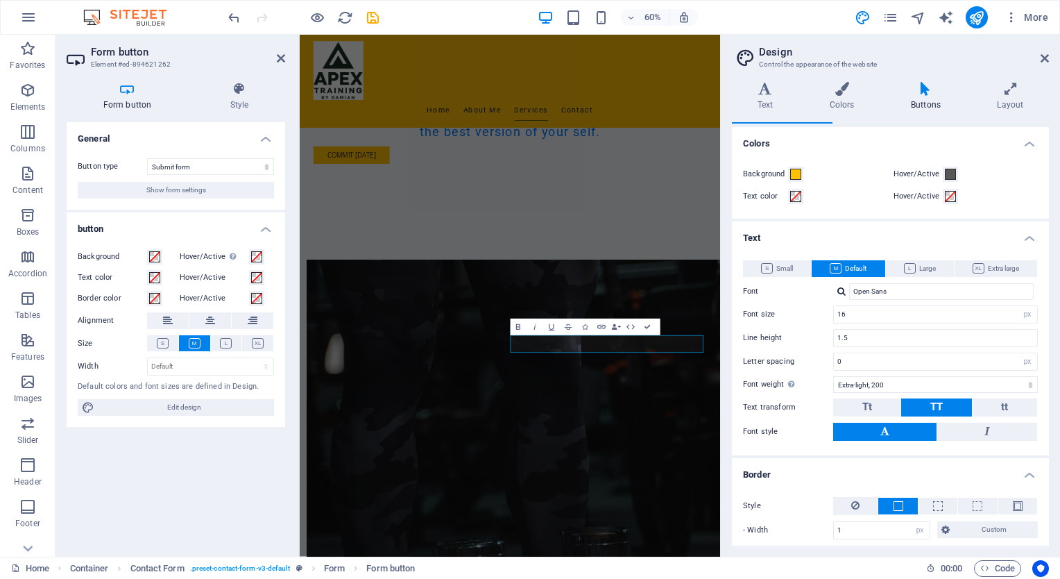
scroll to position [0, 0]
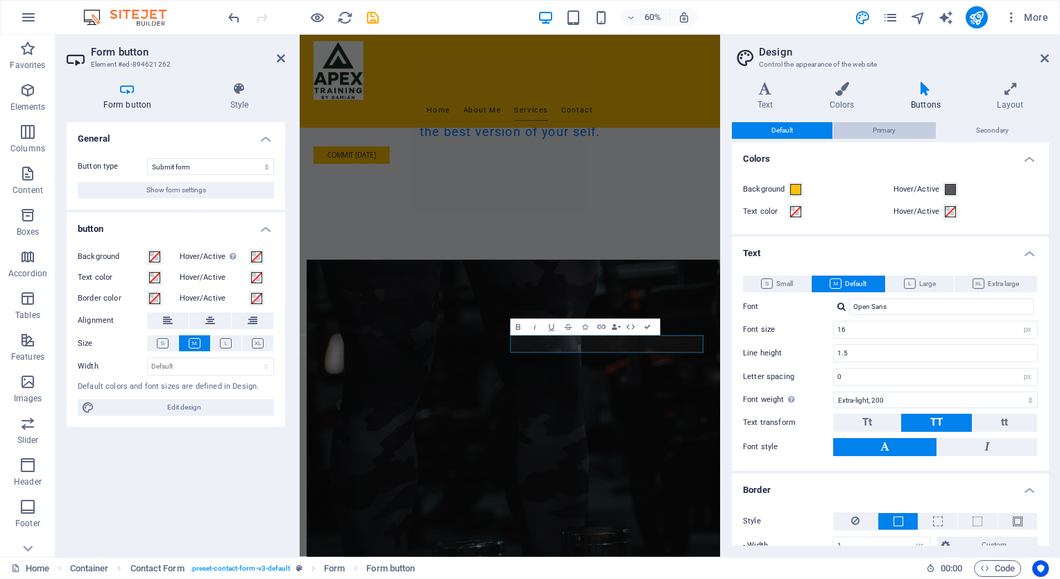
click at [880, 128] on span "Primary" at bounding box center [884, 130] width 23 height 17
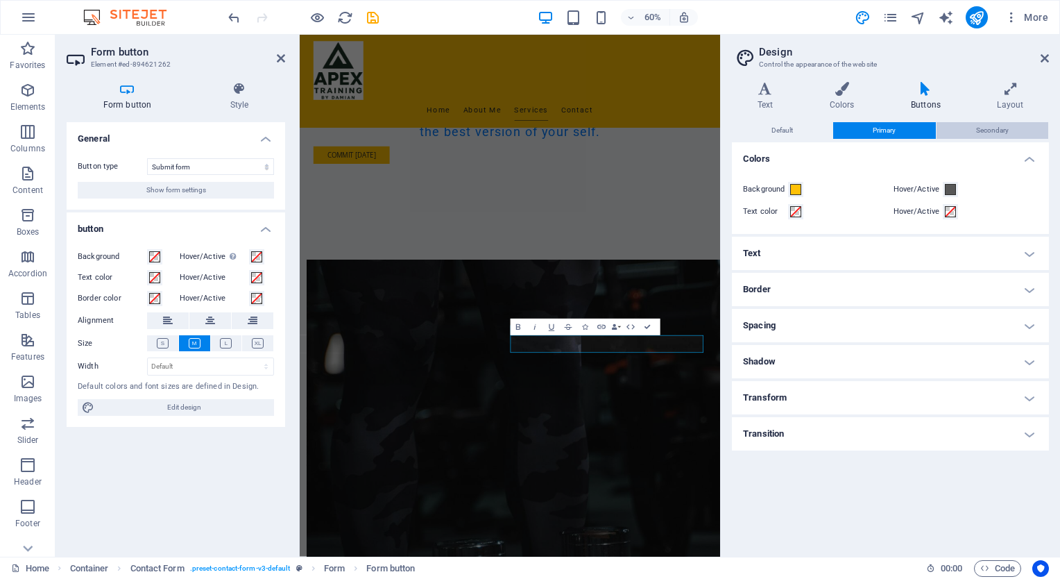
click at [996, 132] on span "Secondary" at bounding box center [992, 130] width 33 height 17
click at [1011, 101] on h4 "Layout" at bounding box center [1010, 96] width 77 height 29
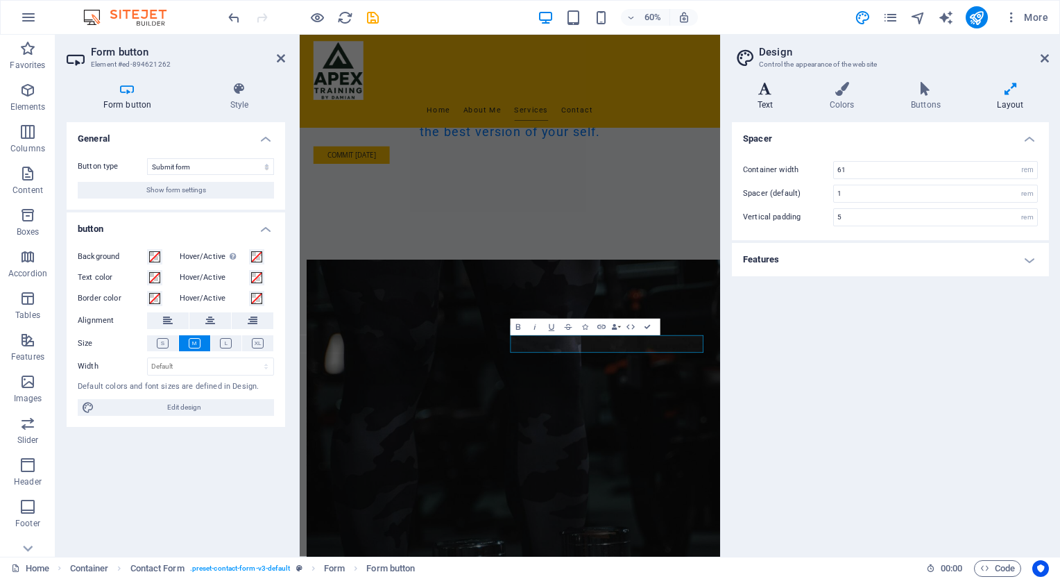
click at [773, 96] on h4 "Text" at bounding box center [768, 96] width 72 height 29
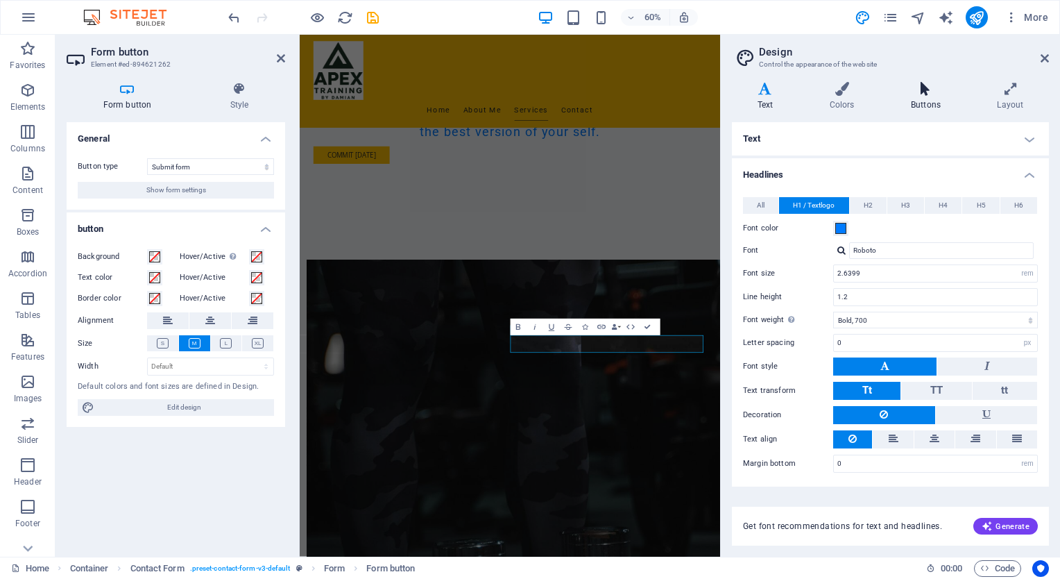
click at [926, 91] on icon at bounding box center [925, 89] width 80 height 14
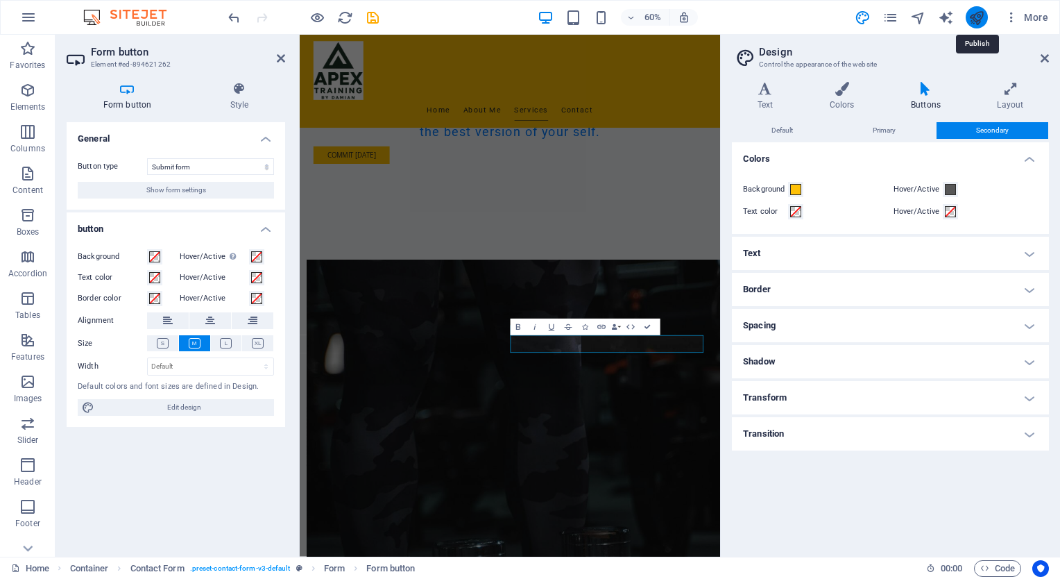
click at [977, 17] on icon "publish" at bounding box center [976, 18] width 16 height 16
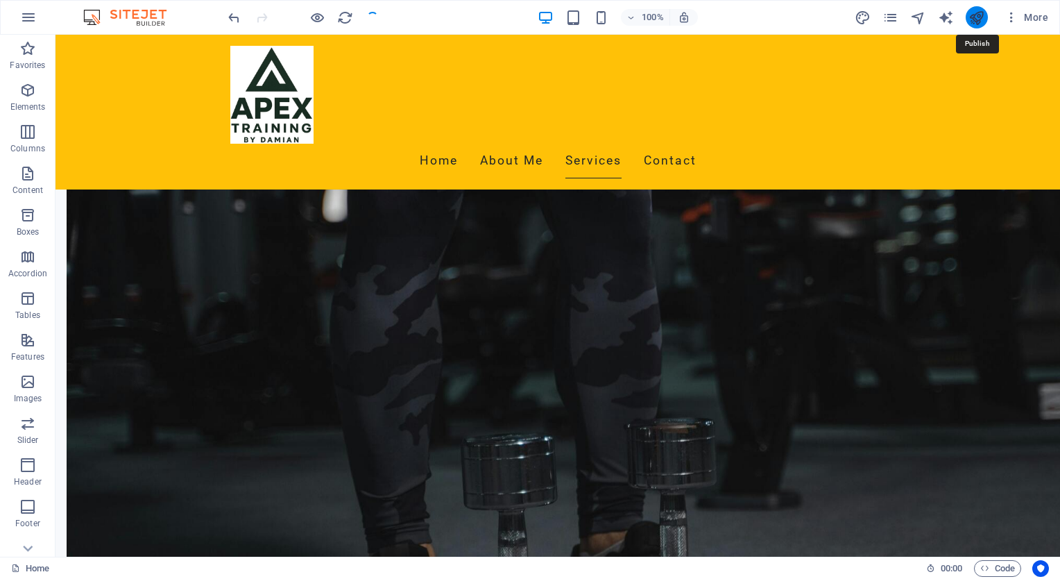
click at [977, 15] on icon "publish" at bounding box center [976, 18] width 16 height 16
click at [975, 13] on icon "publish" at bounding box center [976, 18] width 16 height 16
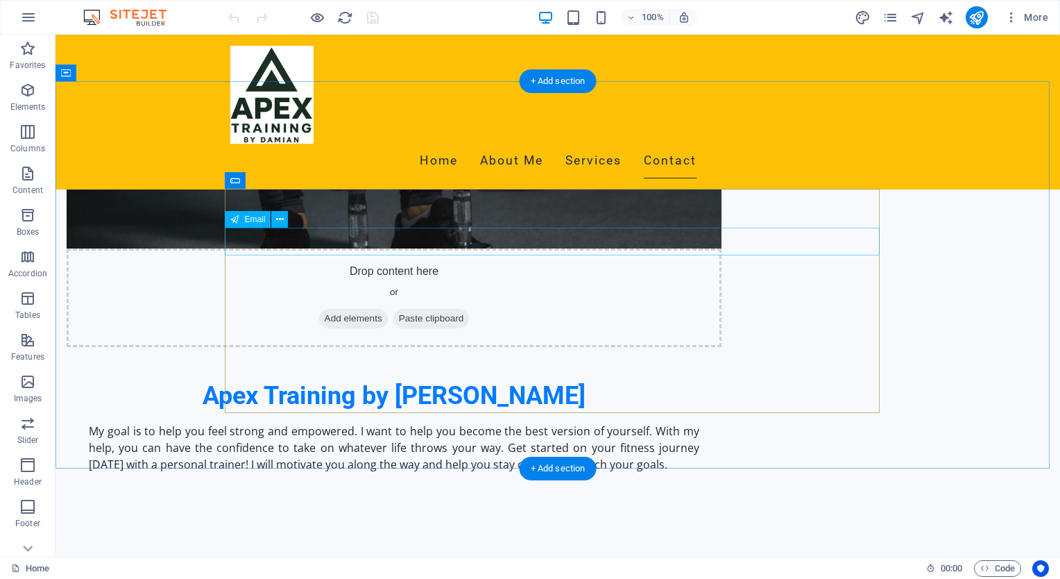
scroll to position [1041, 0]
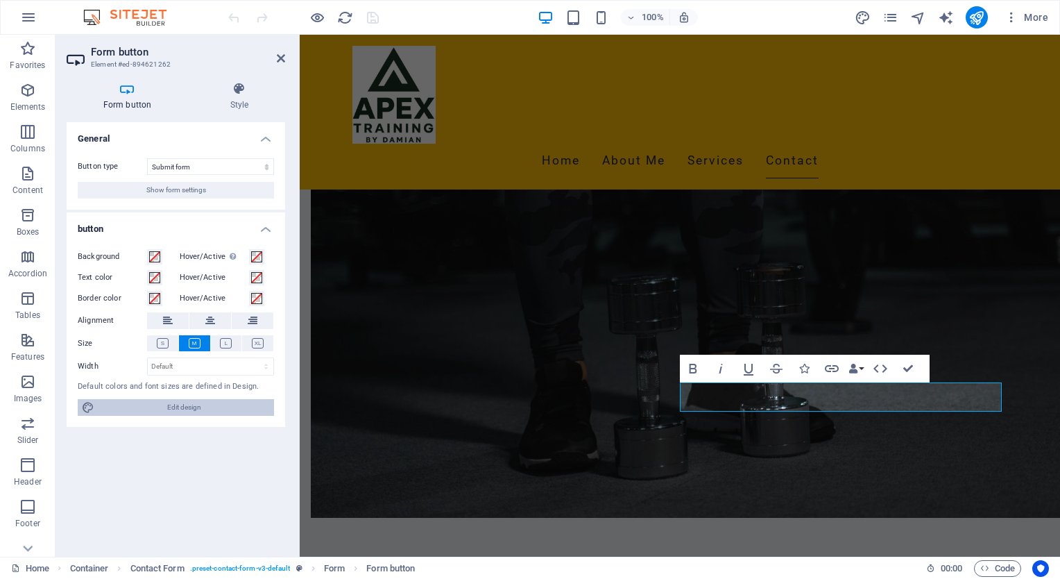
click at [182, 404] on span "Edit design" at bounding box center [184, 407] width 171 height 17
select select "px"
select select "200"
select select "px"
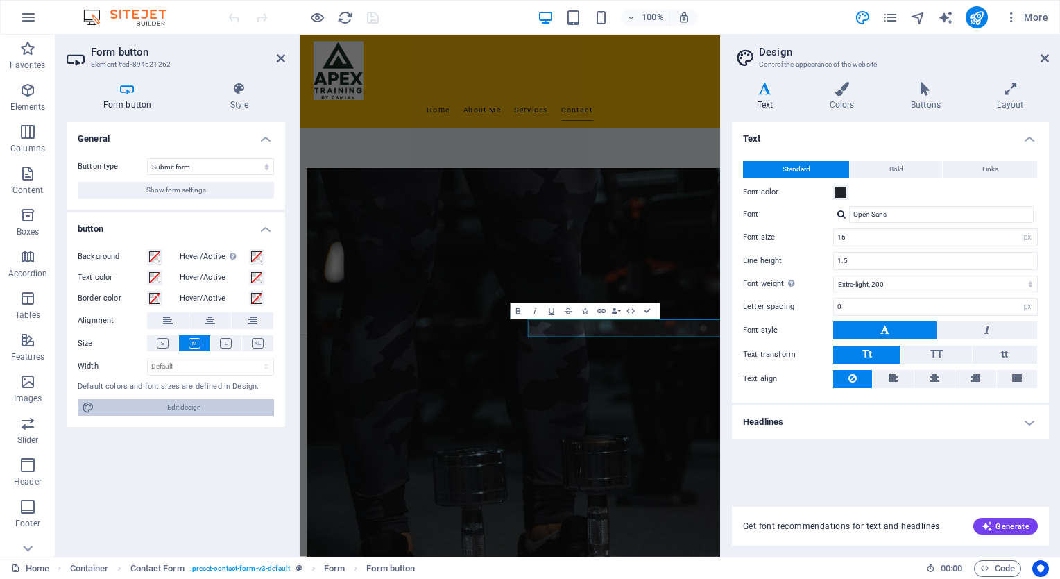
scroll to position [913, 0]
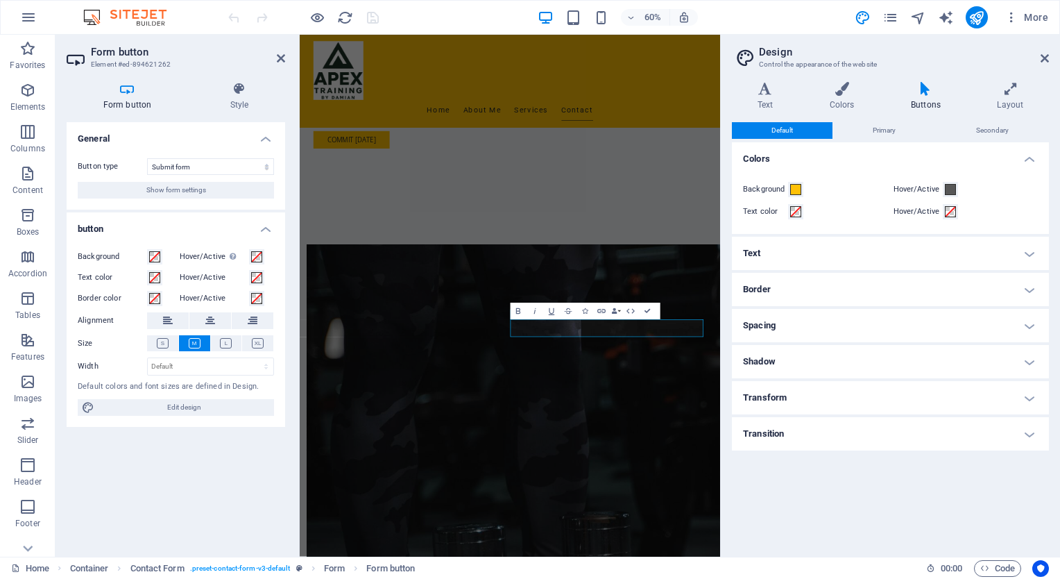
click at [125, 51] on h2 "Form button" at bounding box center [188, 52] width 194 height 12
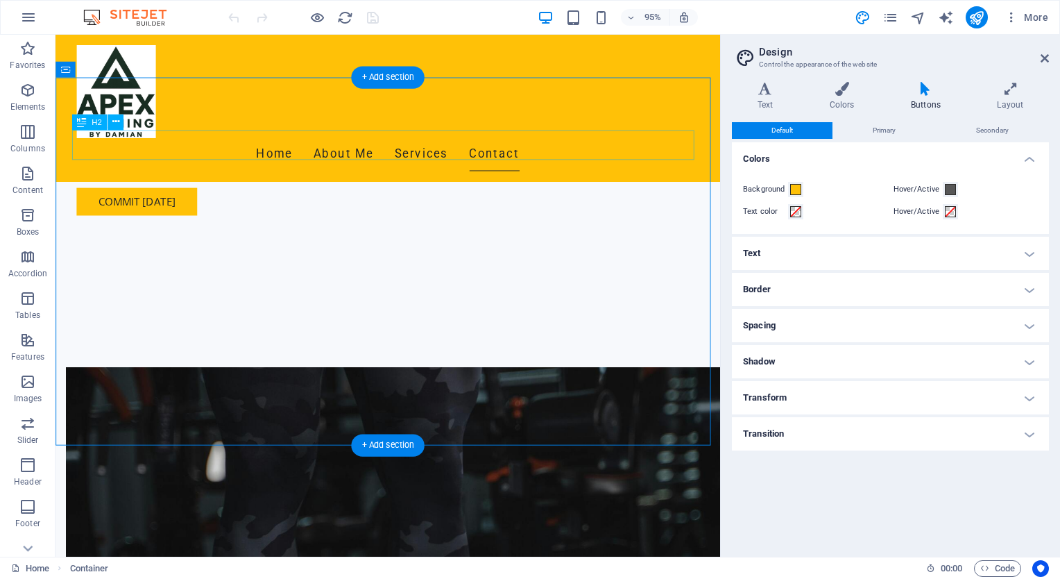
scroll to position [1041, 0]
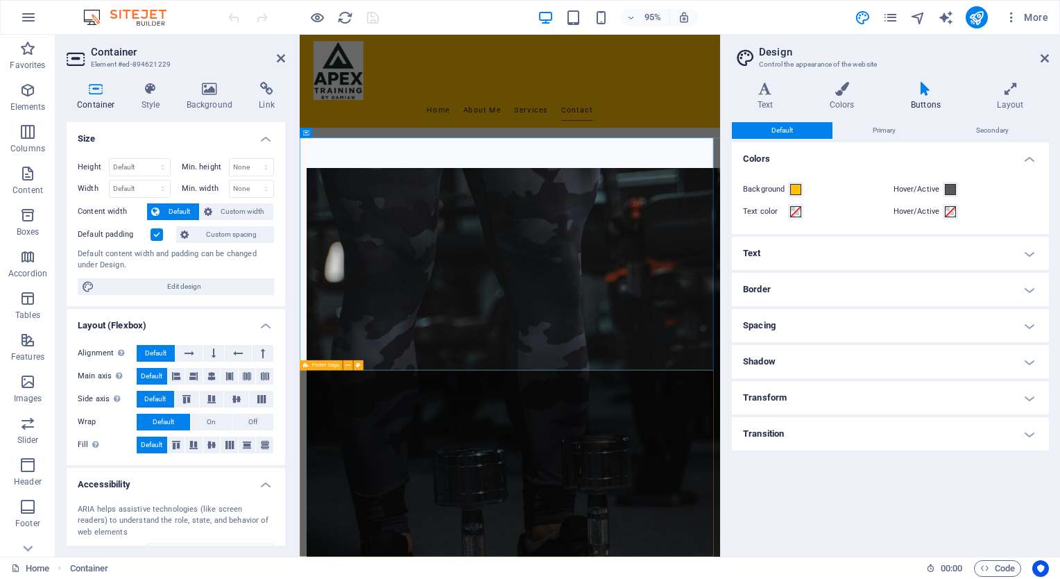
scroll to position [913, 0]
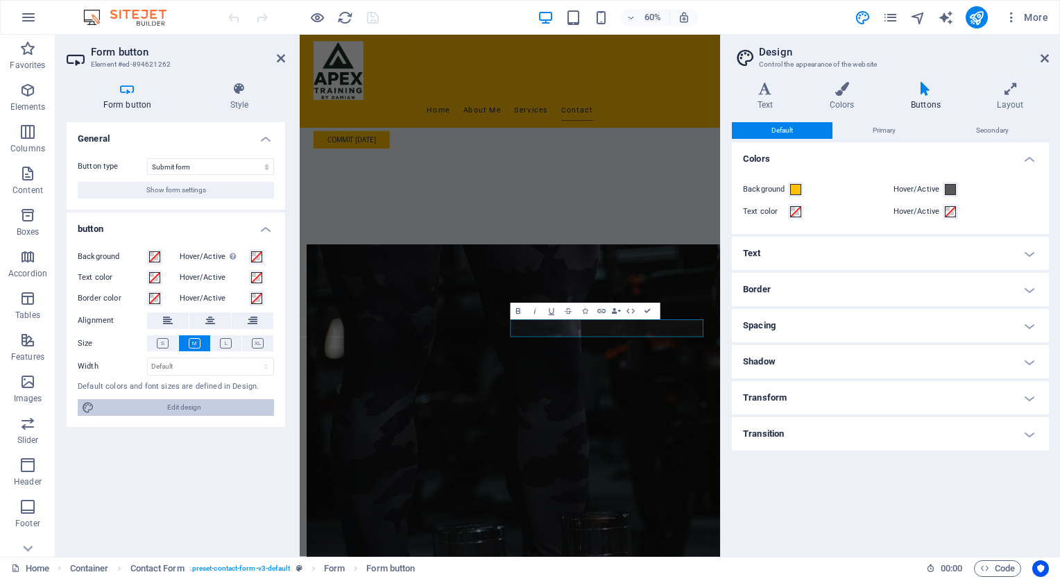
click at [193, 407] on span "Edit design" at bounding box center [184, 407] width 171 height 17
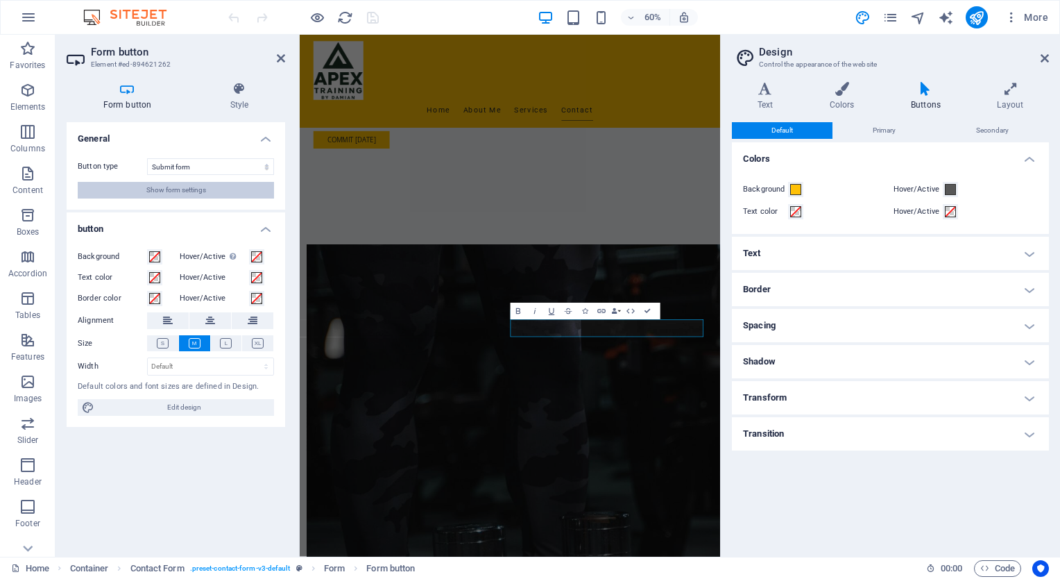
click at [190, 187] on span "Show form settings" at bounding box center [176, 190] width 60 height 17
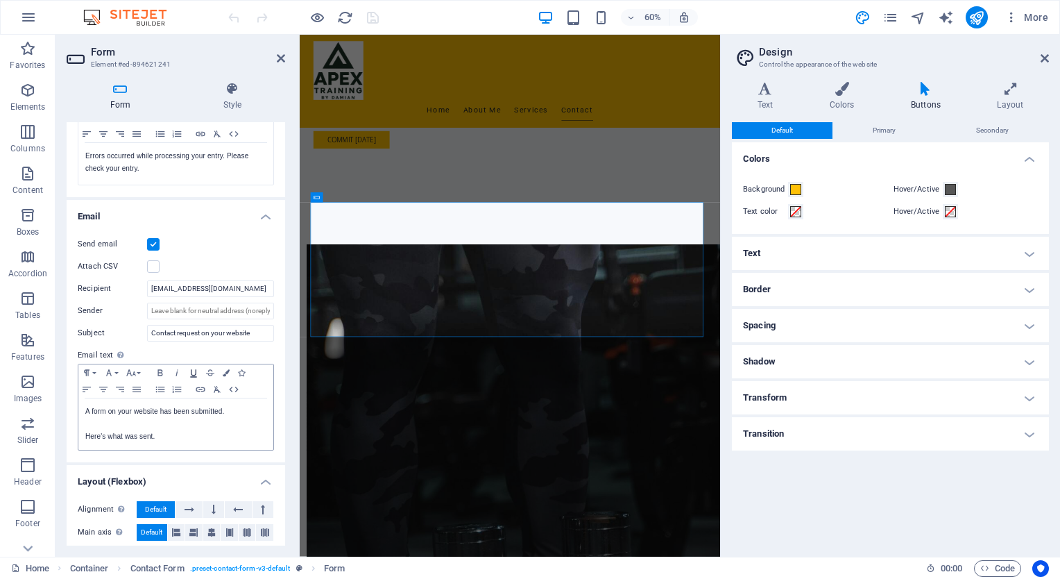
scroll to position [351, 0]
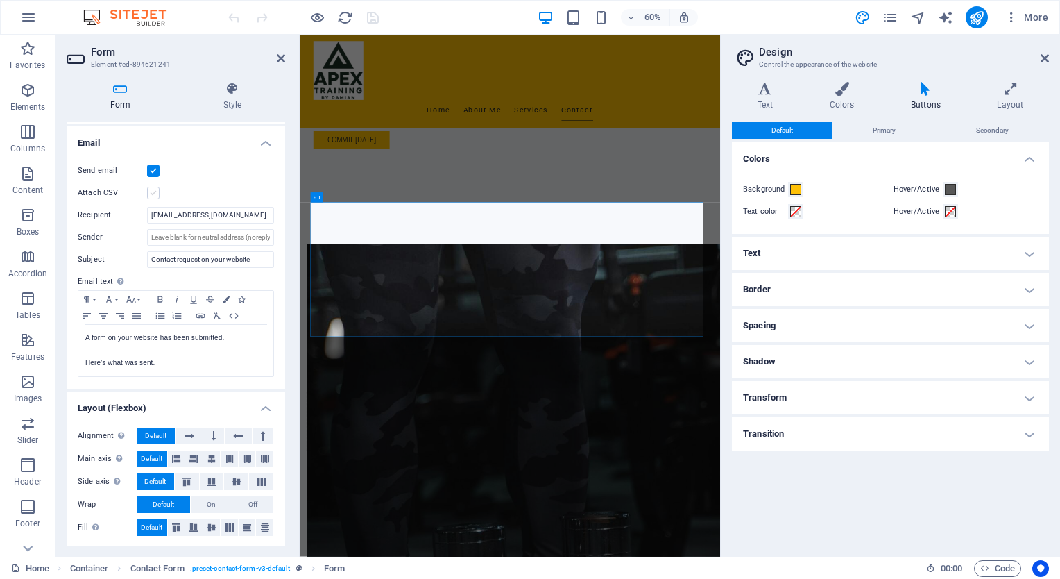
click at [153, 192] on label at bounding box center [153, 193] width 12 height 12
click at [0, 0] on input "Attach CSV" at bounding box center [0, 0] width 0 height 0
click at [153, 191] on label at bounding box center [153, 193] width 12 height 12
click at [0, 0] on input "Attach CSV" at bounding box center [0, 0] width 0 height 0
click at [153, 191] on label at bounding box center [153, 193] width 12 height 12
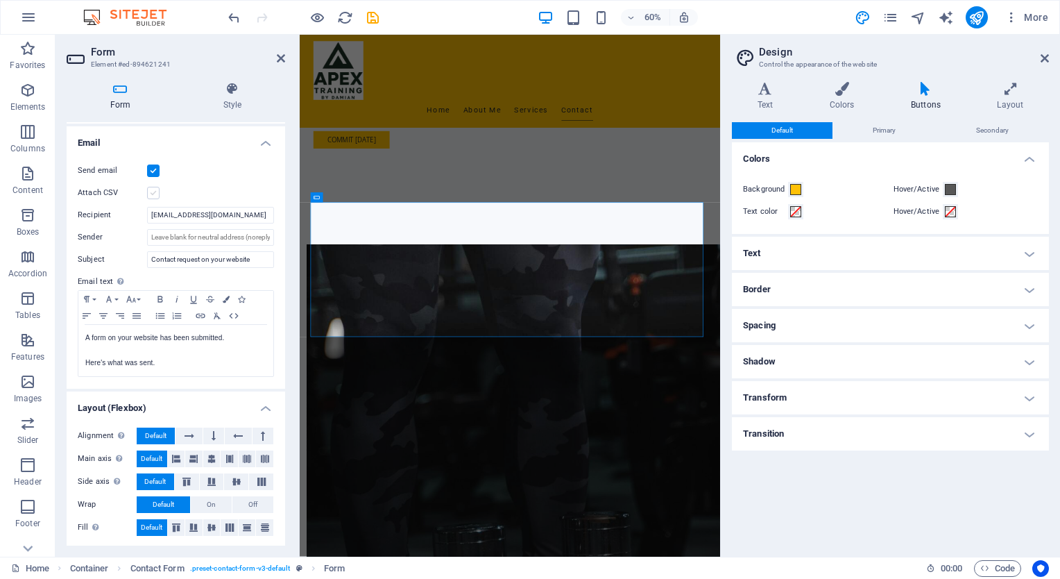
click at [0, 0] on input "Attach CSV" at bounding box center [0, 0] width 0 height 0
click at [253, 215] on input "[EMAIL_ADDRESS][DOMAIN_NAME]" at bounding box center [210, 215] width 127 height 17
drag, startPoint x: 253, startPoint y: 215, endPoint x: 100, endPoint y: 211, distance: 153.4
click at [100, 211] on div "Recipient graeme@thebooths.name" at bounding box center [176, 215] width 196 height 17
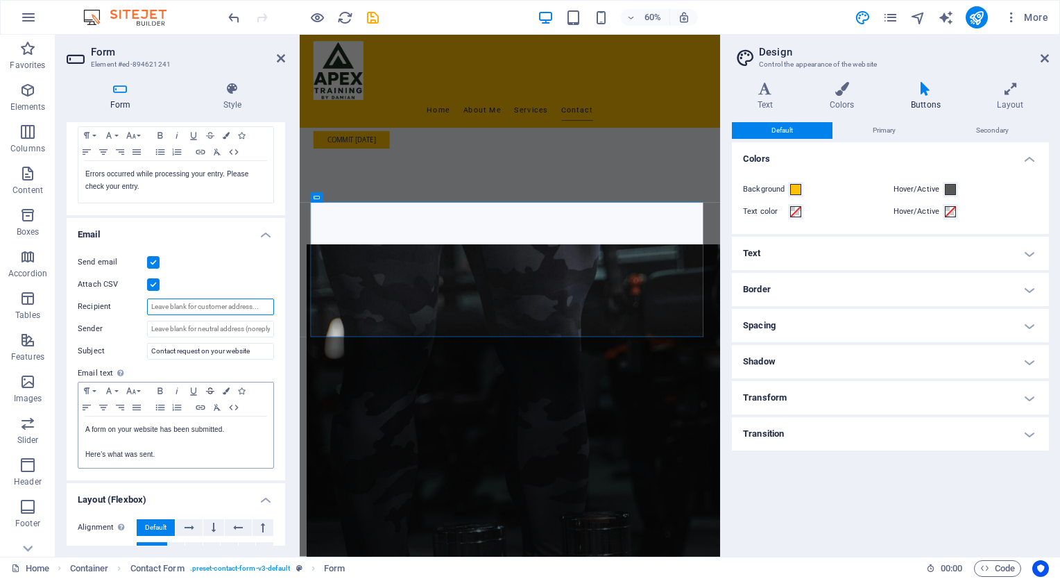
scroll to position [282, 0]
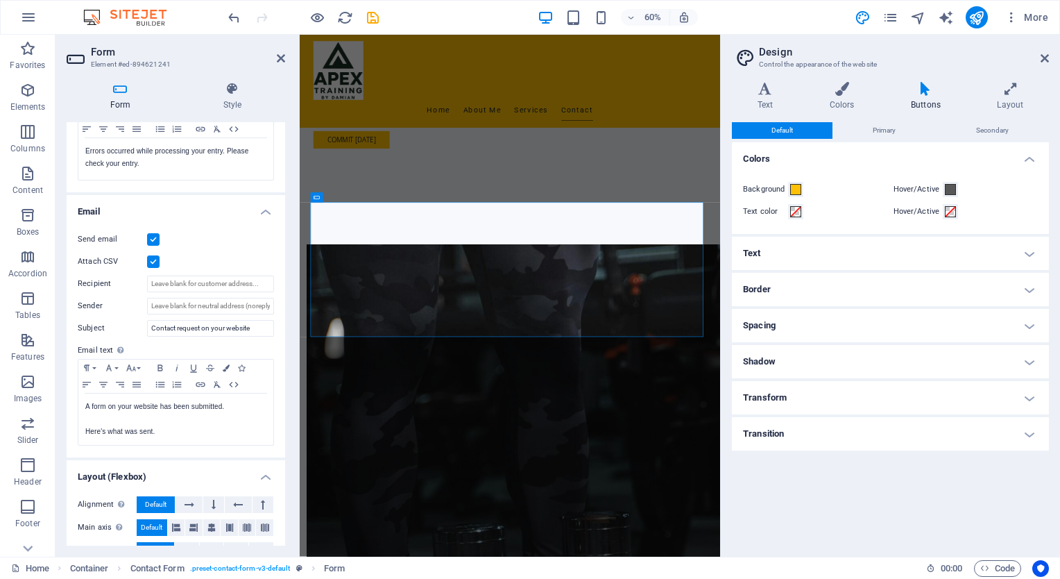
click at [119, 95] on icon at bounding box center [121, 89] width 108 height 14
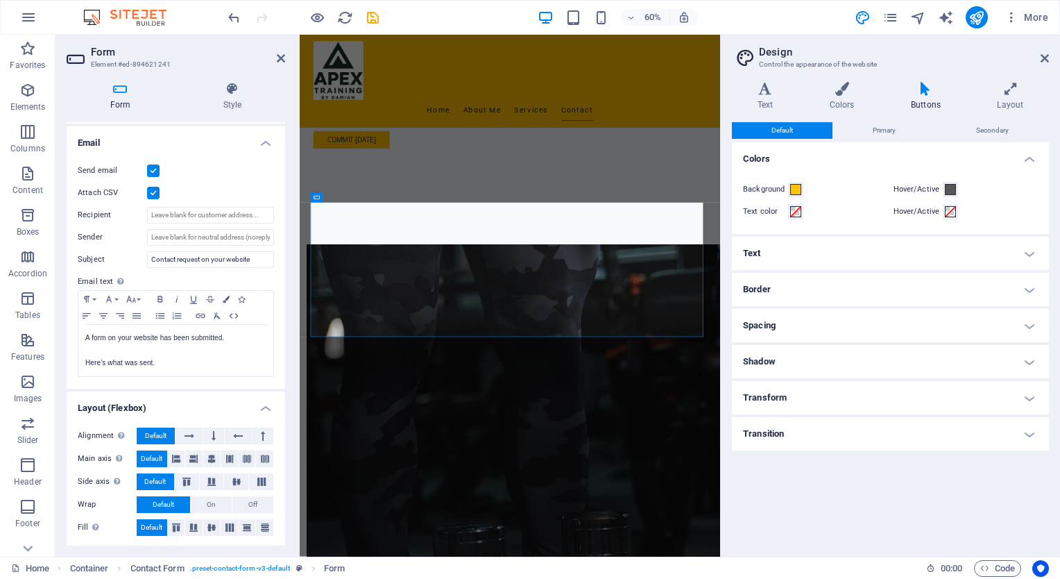
scroll to position [74, 0]
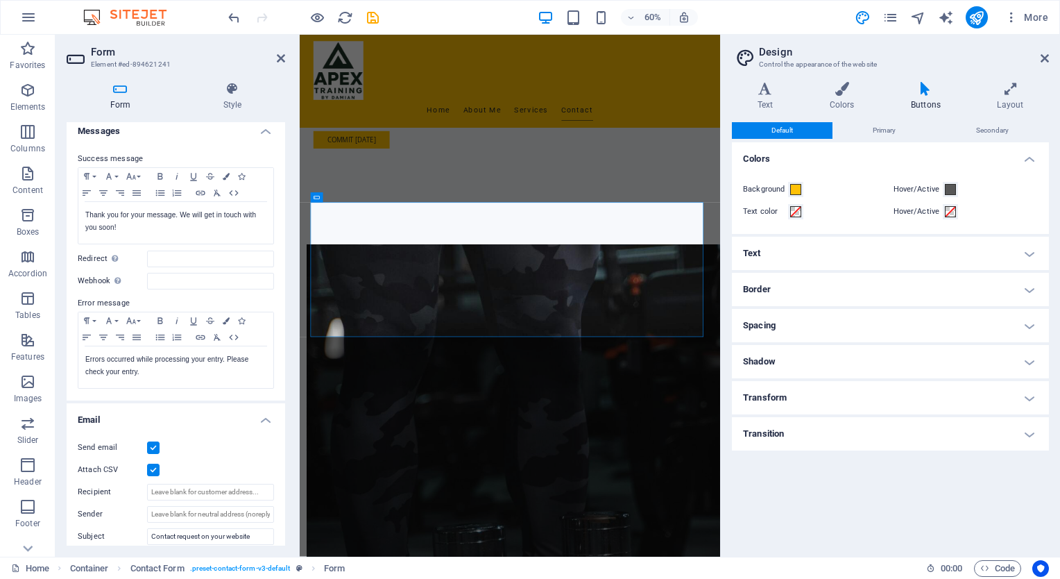
click at [154, 443] on label at bounding box center [153, 447] width 12 height 12
click at [0, 0] on input "Send email" at bounding box center [0, 0] width 0 height 0
click at [153, 465] on label at bounding box center [153, 469] width 12 height 12
click at [0, 0] on input "Attach CSV" at bounding box center [0, 0] width 0 height 0
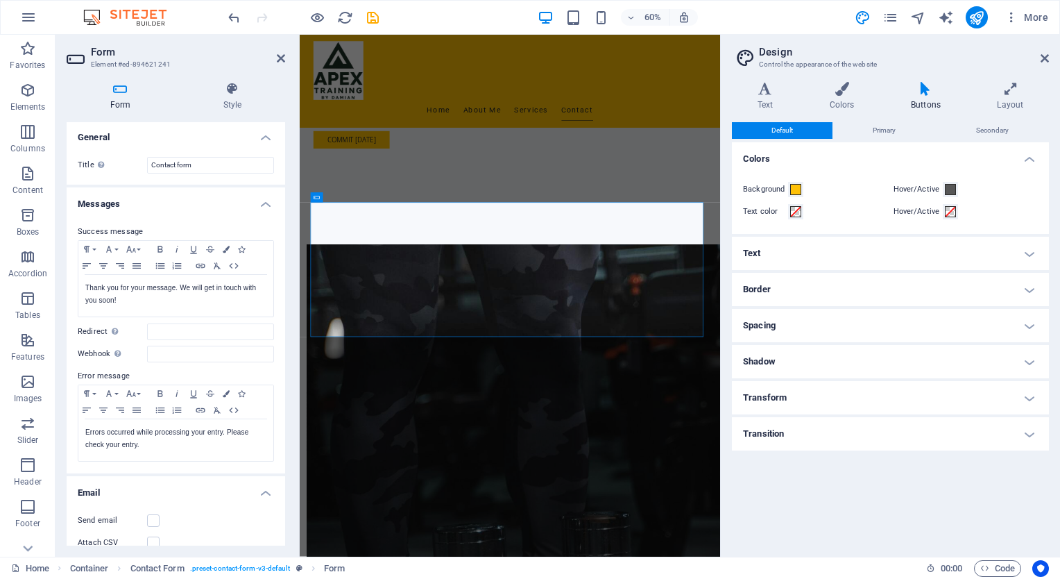
scroll to position [0, 0]
click at [243, 167] on input "Contact form" at bounding box center [210, 166] width 127 height 17
click at [106, 162] on div "Define a name for the form." at bounding box center [101, 165] width 14 height 17
click at [147, 162] on input "Contact form" at bounding box center [210, 166] width 127 height 17
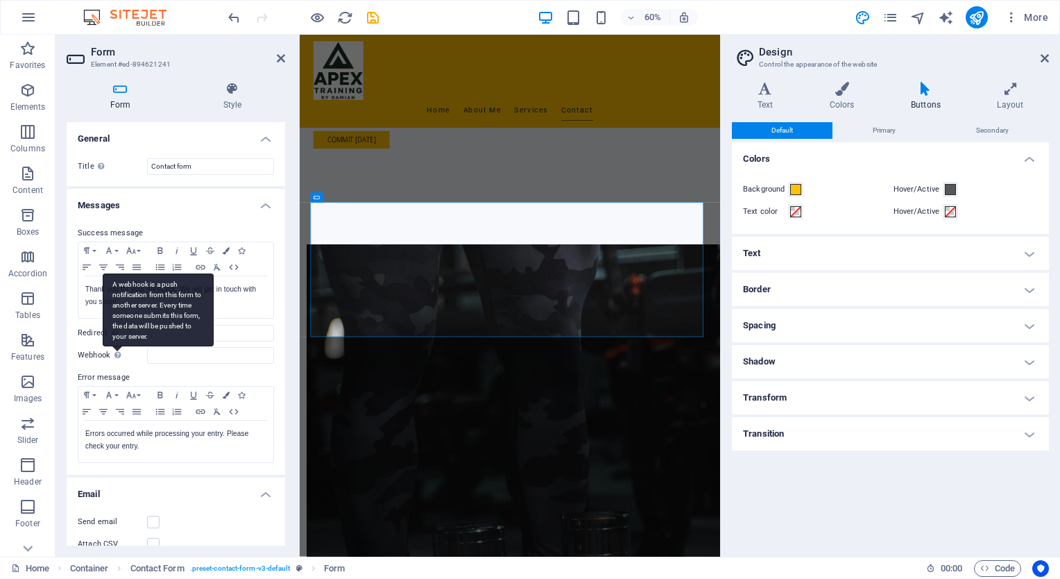
click at [114, 346] on div "A webhook is a push notification from this form to another server. Every time s…" at bounding box center [158, 309] width 111 height 73
click at [147, 352] on input "Webhook A webhook is a push notification from this form to another server. Ever…" at bounding box center [210, 355] width 127 height 17
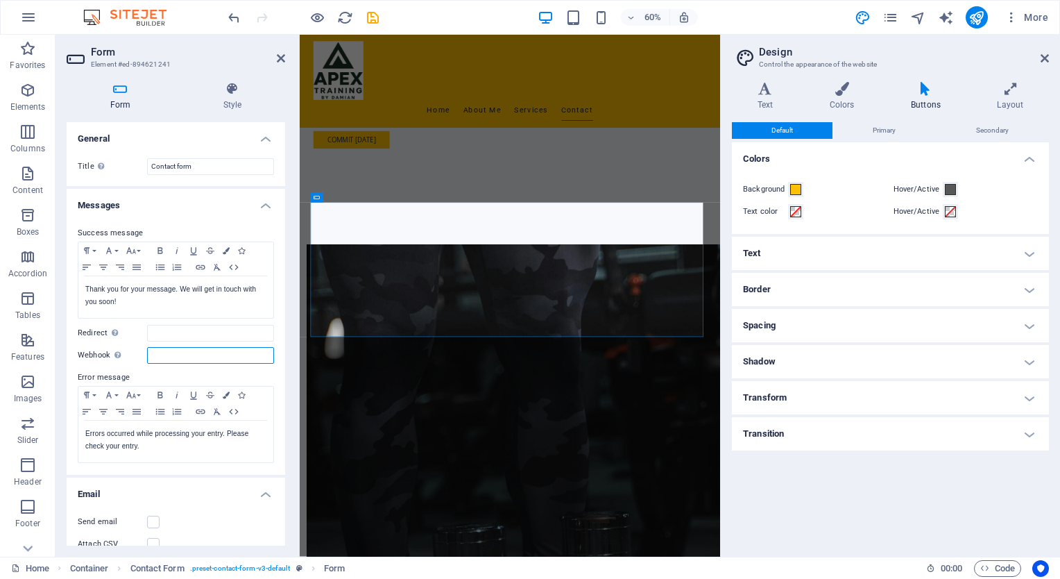
click at [165, 354] on input "Webhook A webhook is a push notification from this form to another server. Ever…" at bounding box center [210, 355] width 127 height 17
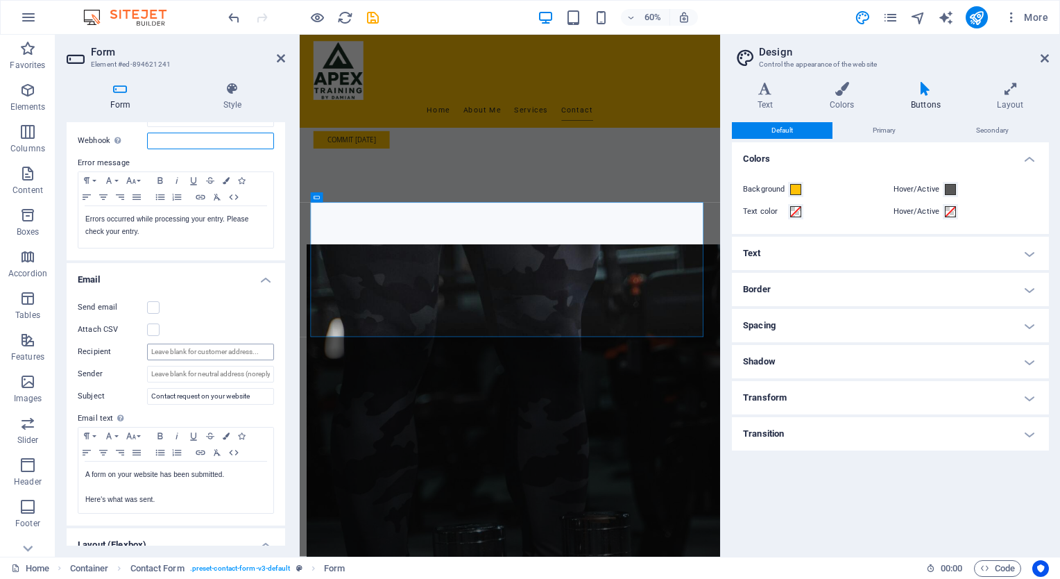
scroll to position [212, 0]
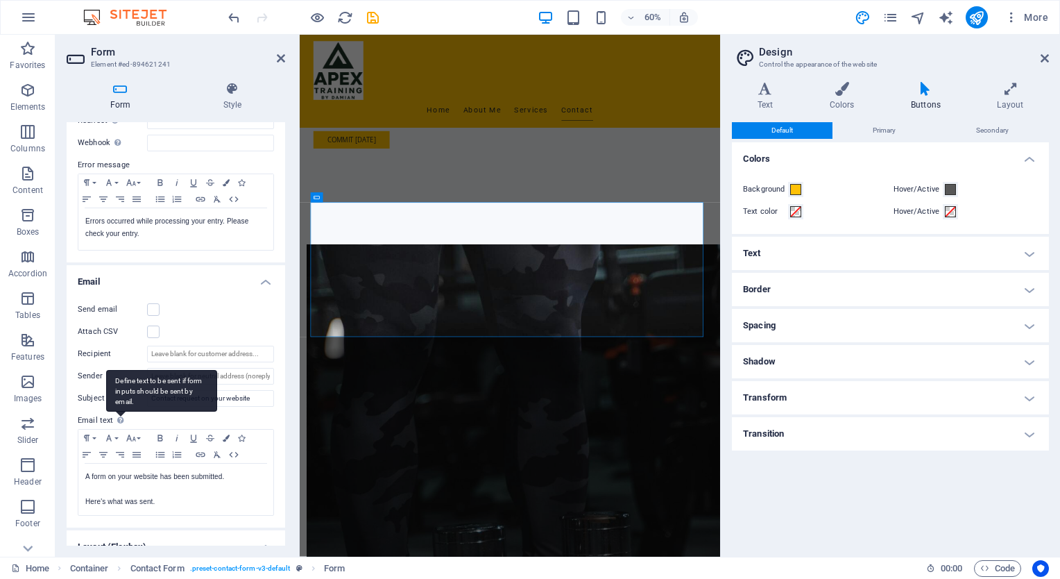
click at [117, 411] on div "Define text to be sent if form inputs should be sent by email." at bounding box center [161, 391] width 111 height 42
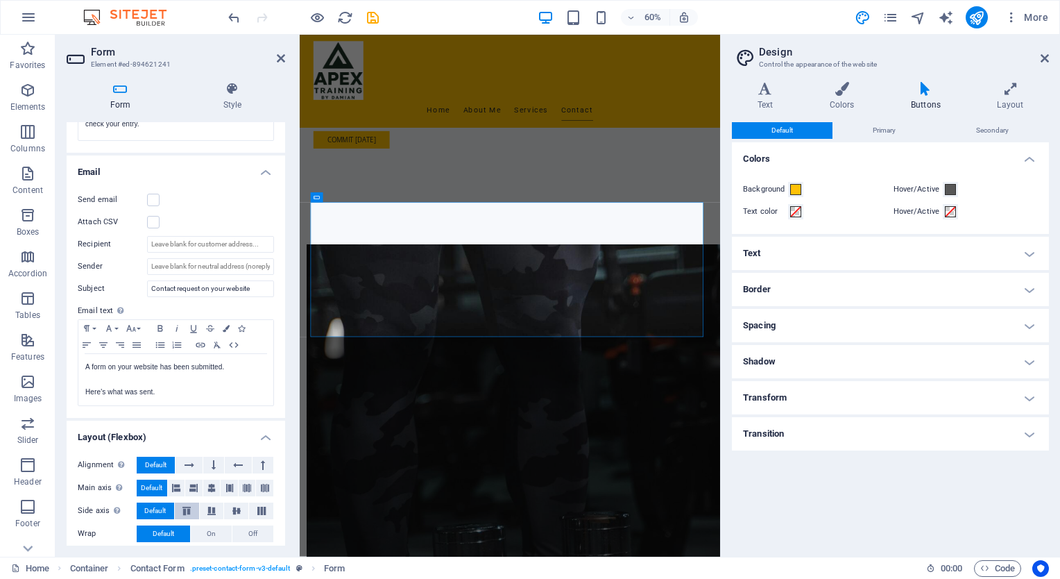
scroll to position [351, 0]
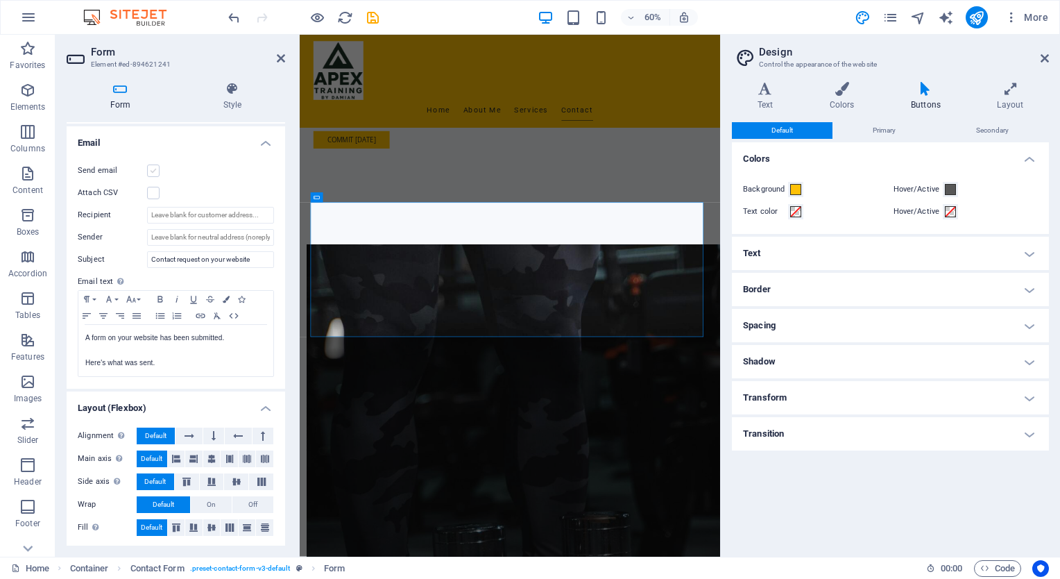
click at [153, 167] on label at bounding box center [153, 170] width 12 height 12
click at [0, 0] on input "Send email" at bounding box center [0, 0] width 0 height 0
click at [264, 139] on h4 "Email" at bounding box center [176, 138] width 219 height 25
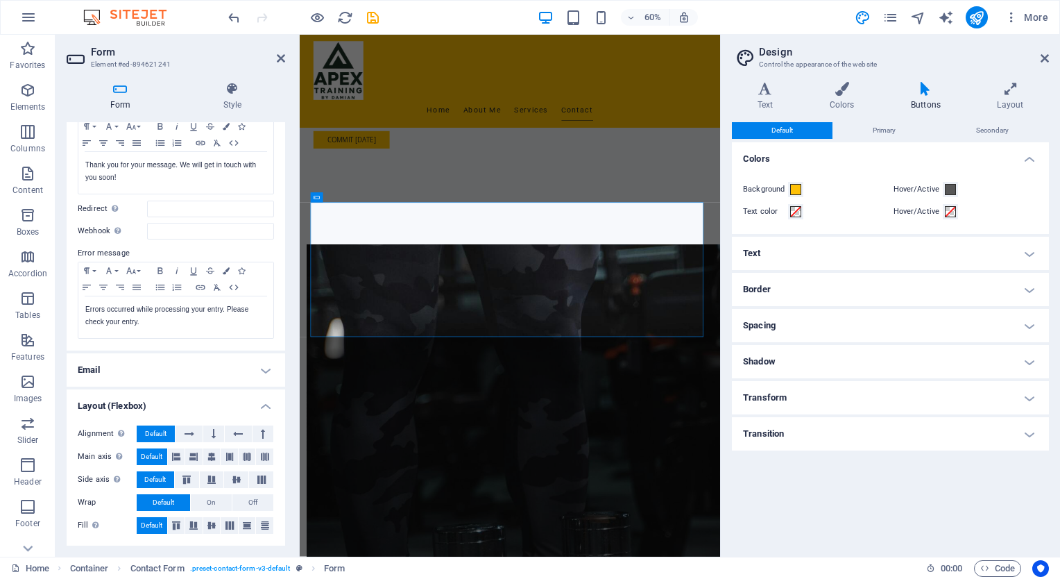
scroll to position [122, 0]
click at [283, 57] on icon at bounding box center [281, 58] width 8 height 11
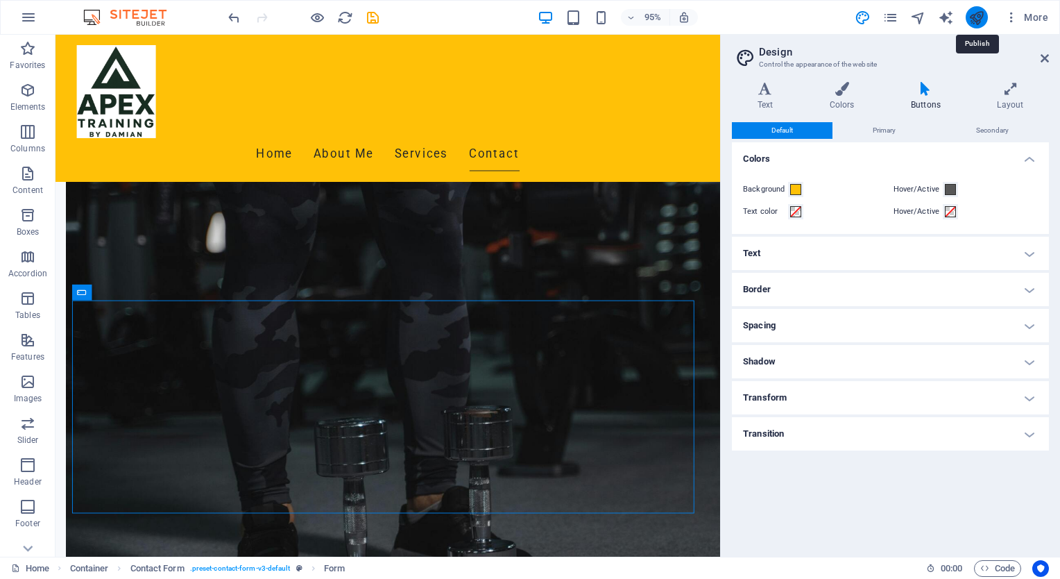
click at [977, 12] on icon "publish" at bounding box center [976, 18] width 16 height 16
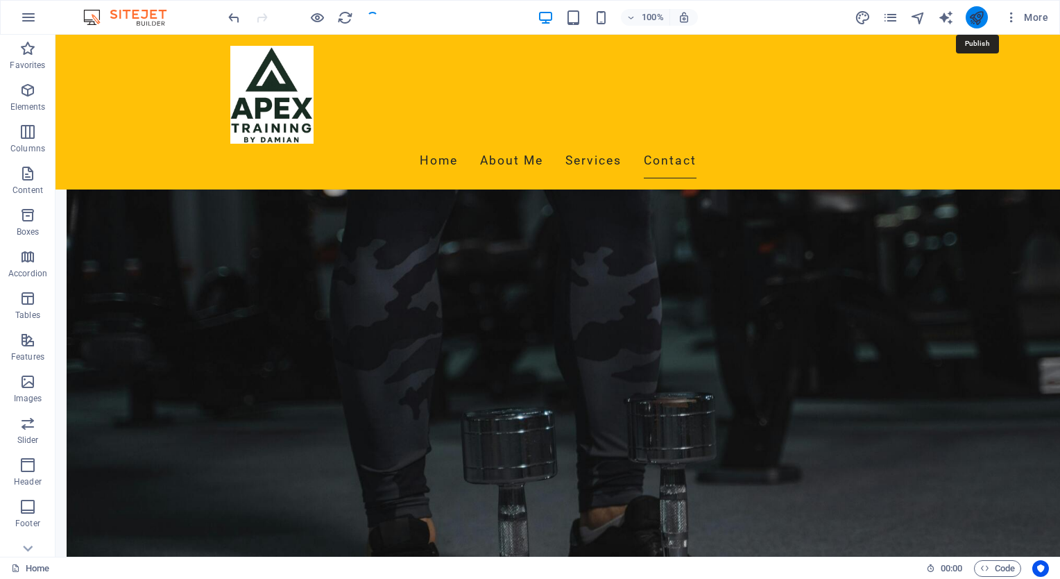
click at [977, 12] on icon "publish" at bounding box center [976, 18] width 16 height 16
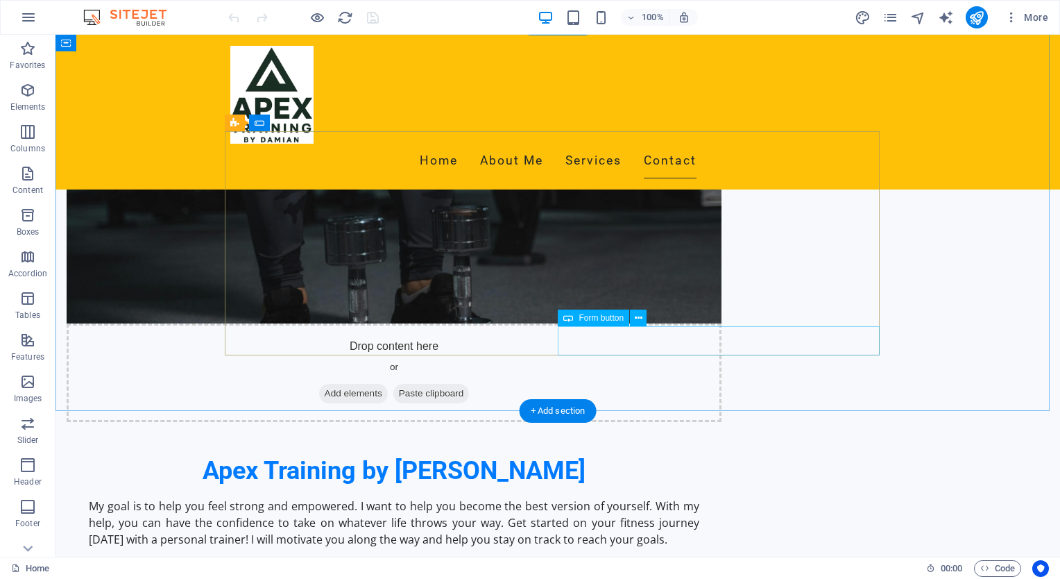
scroll to position [902, 0]
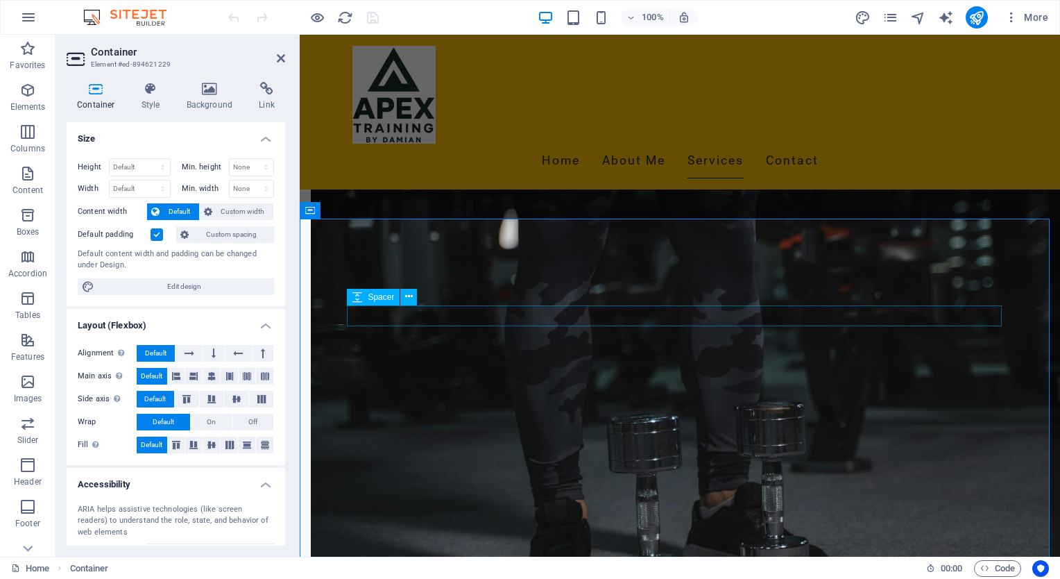
select select "px"
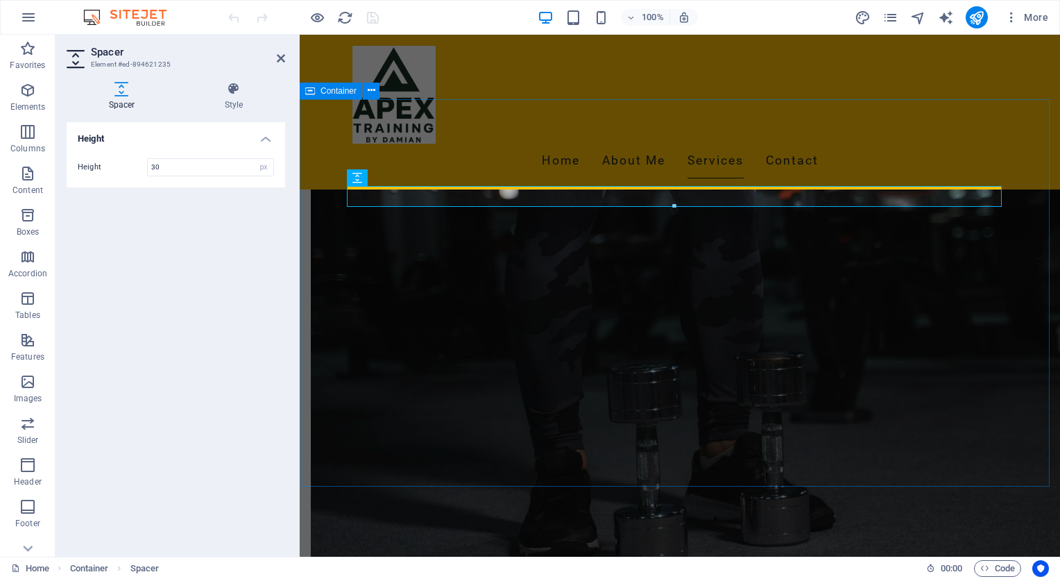
scroll to position [1041, 0]
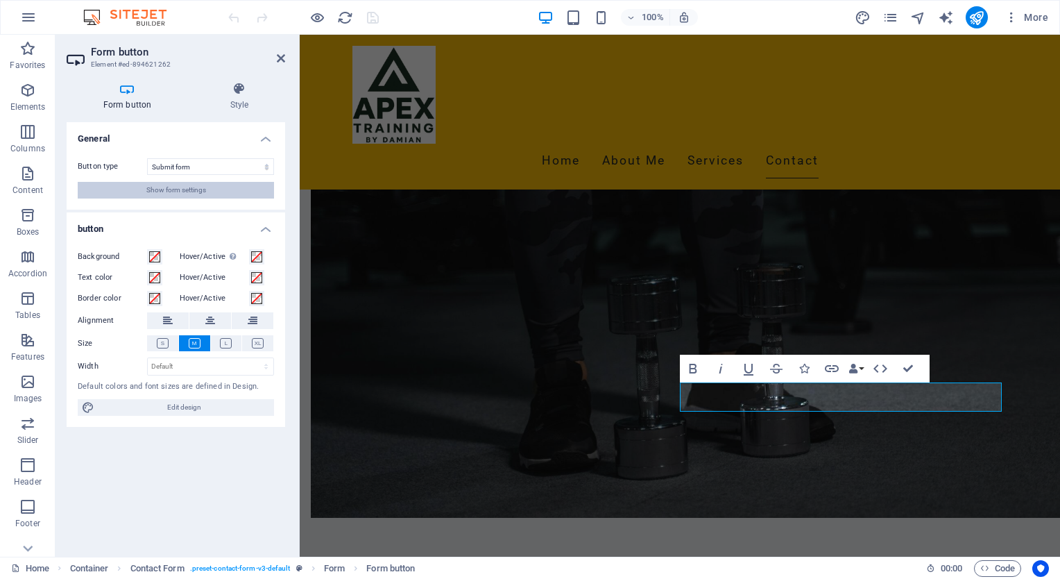
click at [180, 187] on span "Show form settings" at bounding box center [176, 190] width 60 height 17
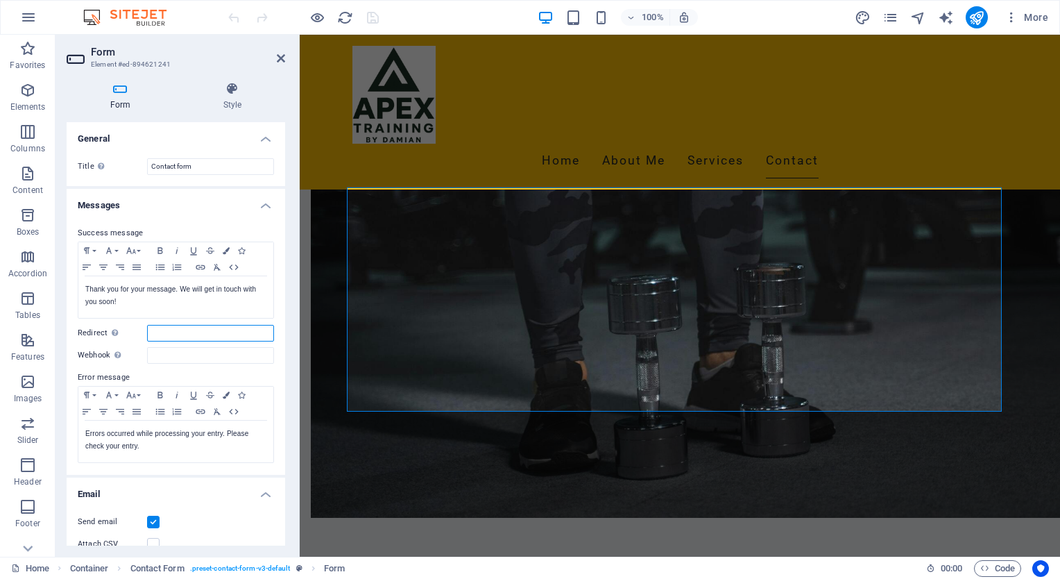
click at [203, 329] on input "Redirect Define a redirect target upon successful form submission; for example,…" at bounding box center [210, 333] width 127 height 17
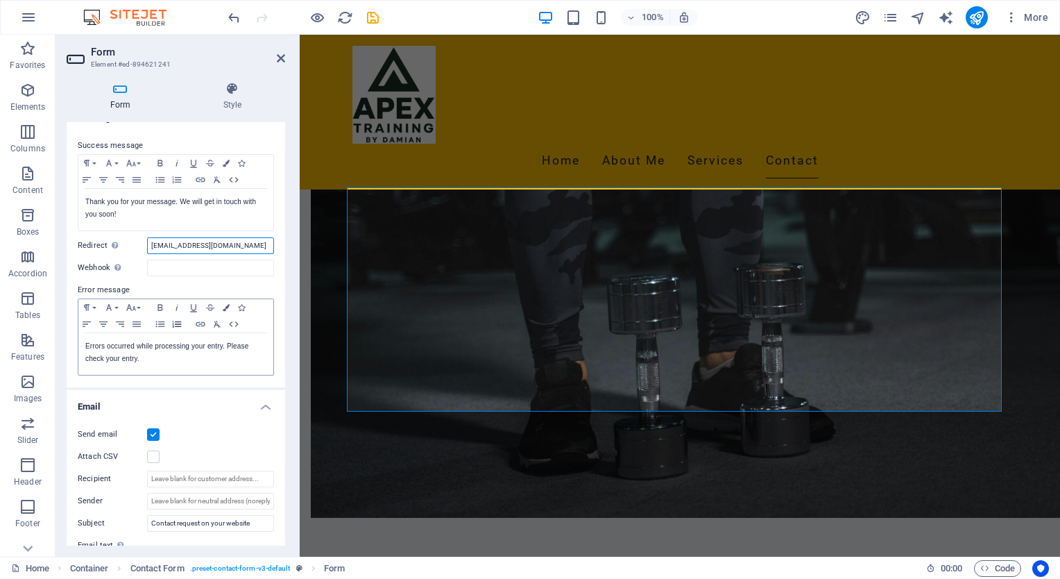
scroll to position [69, 0]
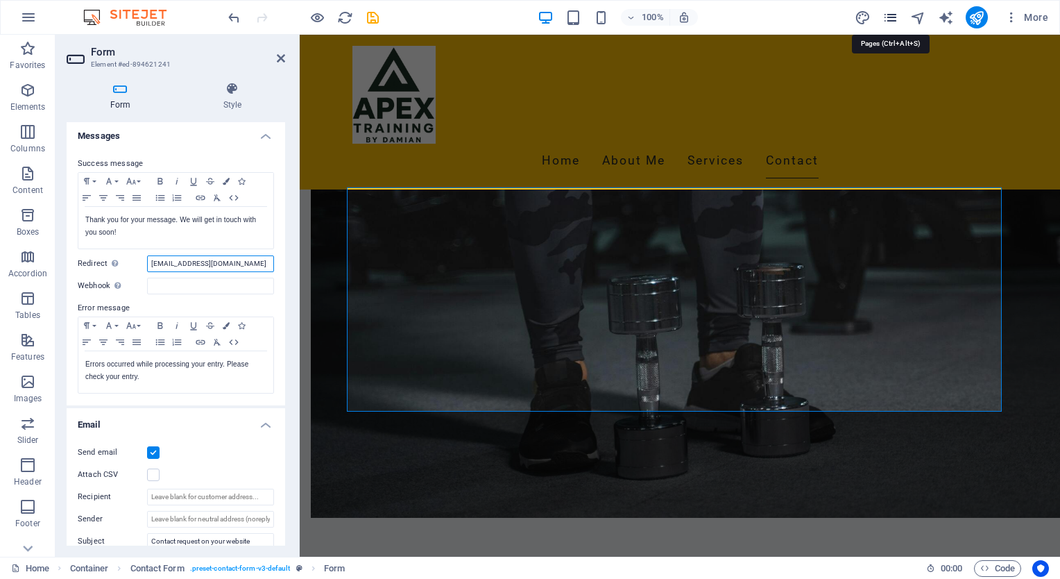
type input "[EMAIL_ADDRESS][DOMAIN_NAME]"
click at [891, 13] on icon "pages" at bounding box center [890, 18] width 16 height 16
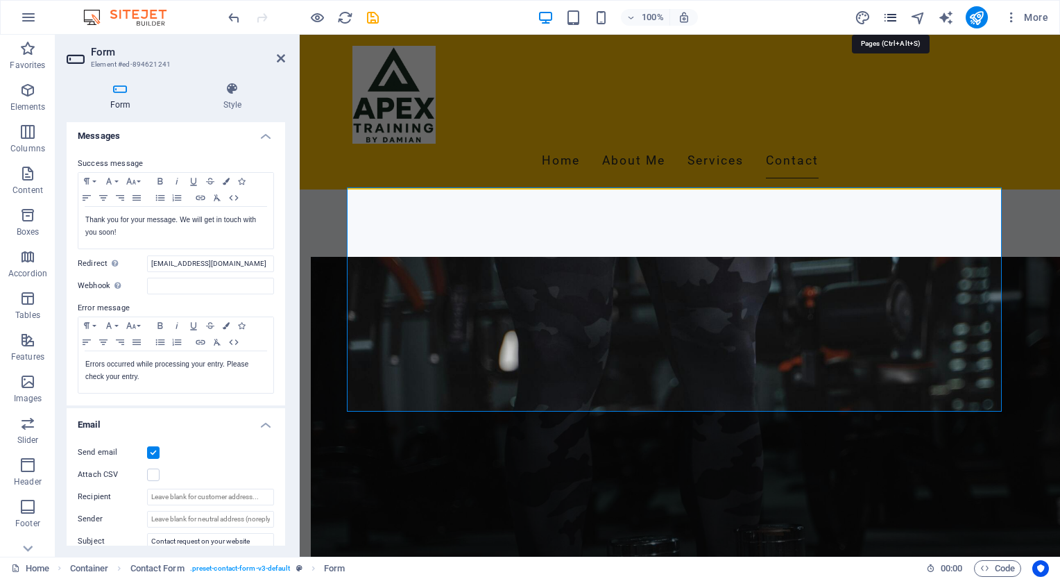
scroll to position [913, 0]
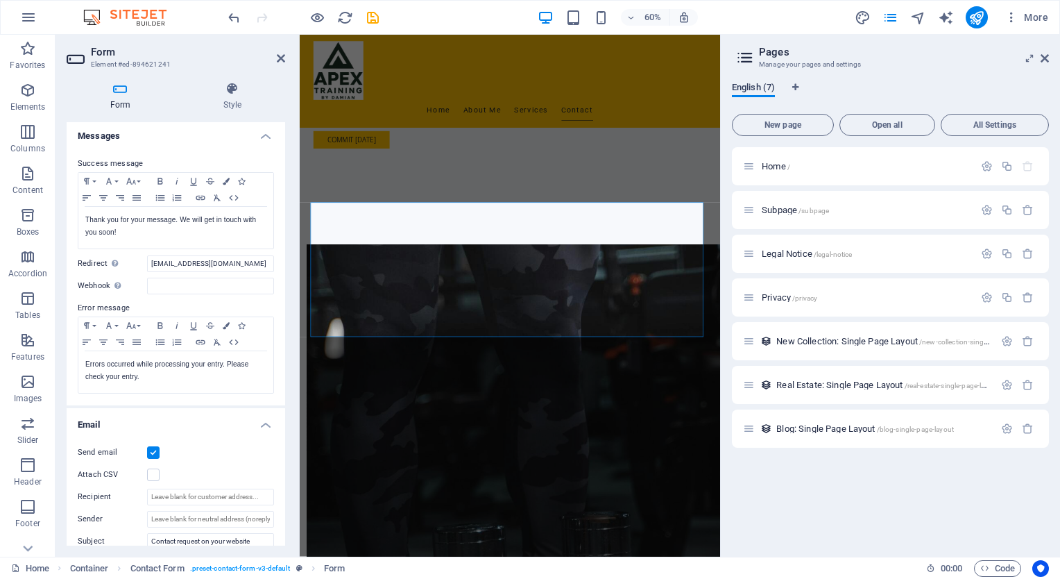
click at [749, 86] on span "English (7)" at bounding box center [753, 88] width 43 height 19
click at [797, 83] on icon "Language Tabs" at bounding box center [795, 87] width 6 height 8
select select "41"
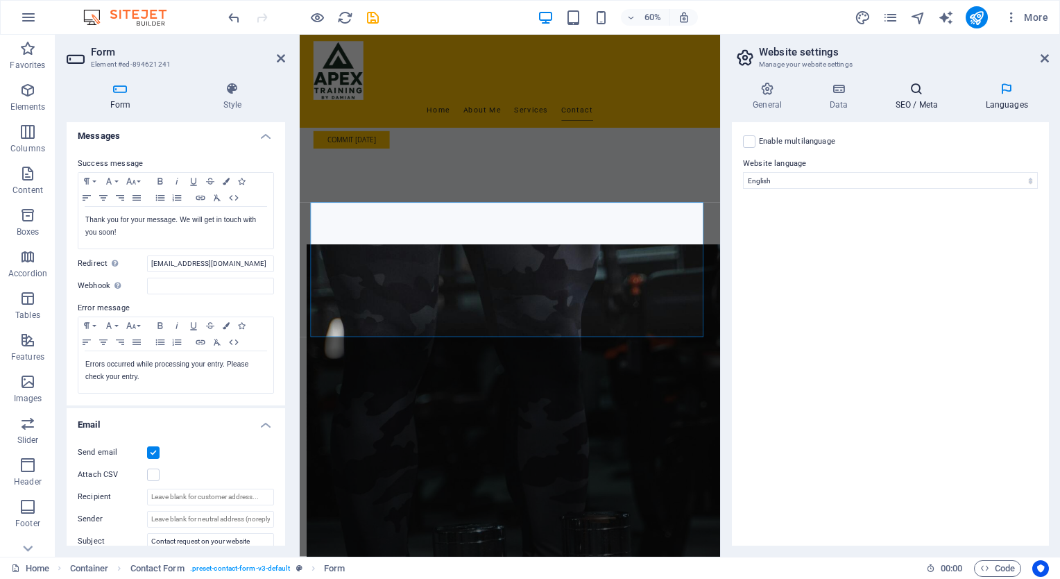
click at [917, 100] on h4 "SEO / Meta" at bounding box center [919, 96] width 90 height 29
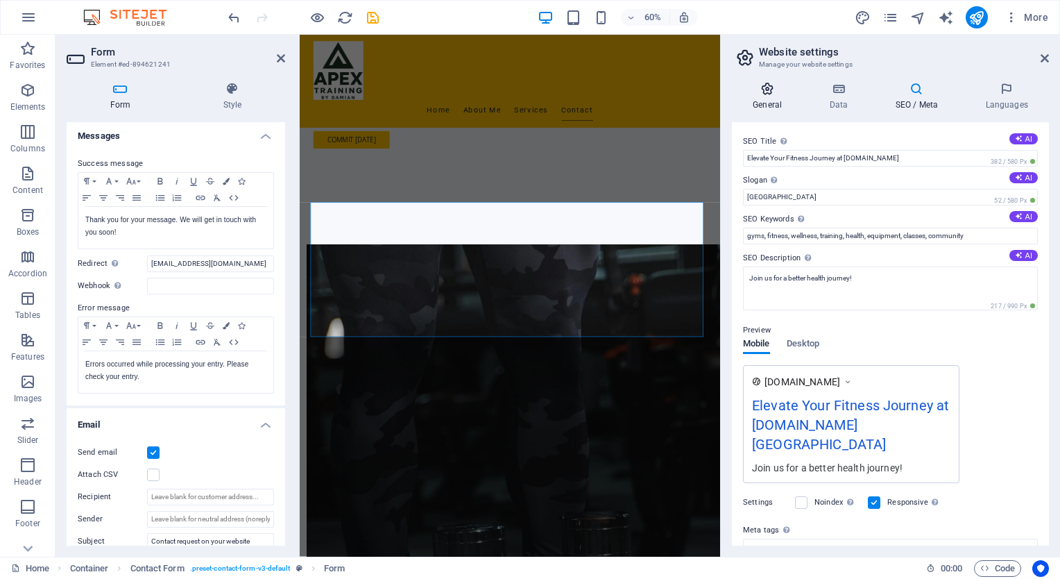
click at [769, 96] on h4 "General" at bounding box center [770, 96] width 76 height 29
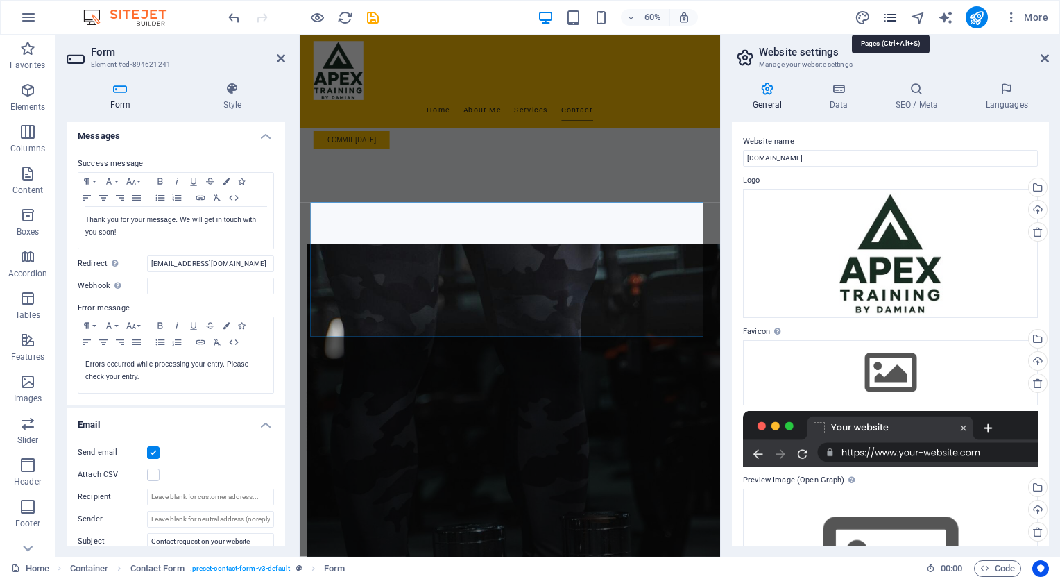
click at [894, 17] on icon "pages" at bounding box center [890, 18] width 16 height 16
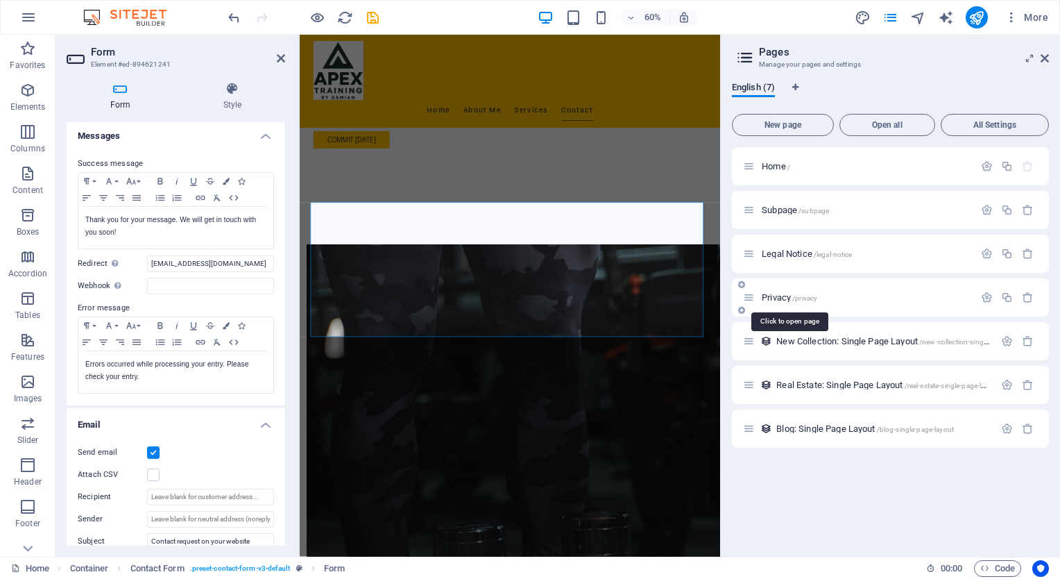
click at [783, 296] on span "Privacy /privacy" at bounding box center [789, 297] width 55 height 10
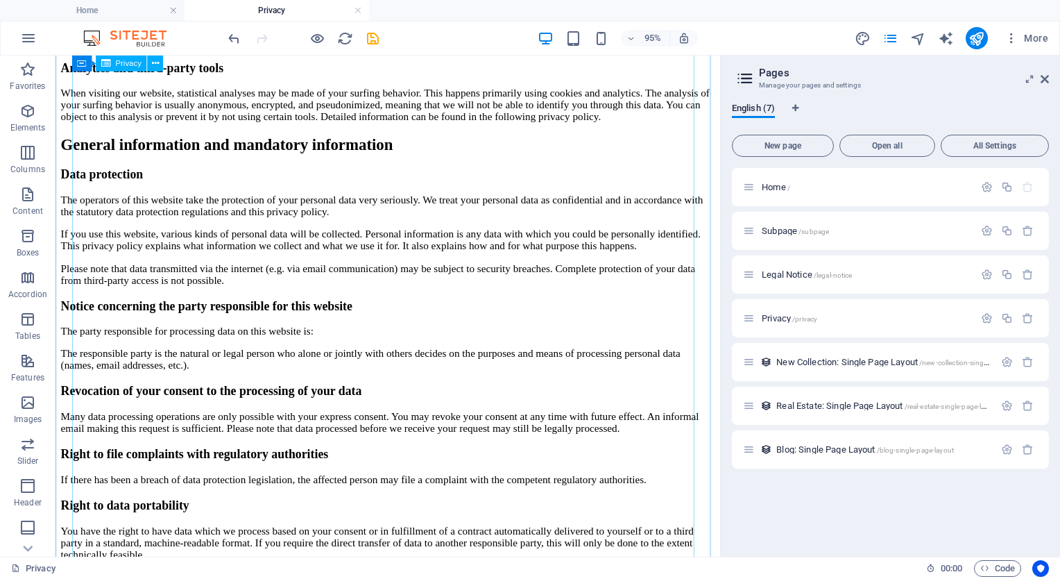
scroll to position [0, 0]
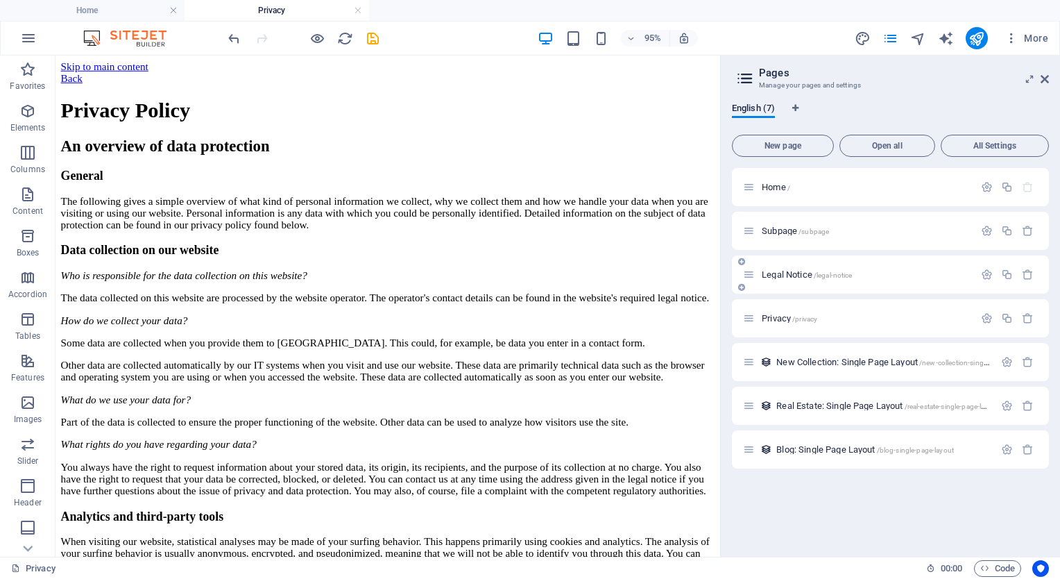
click at [790, 271] on span "Legal Notice /legal-notice" at bounding box center [807, 274] width 90 height 10
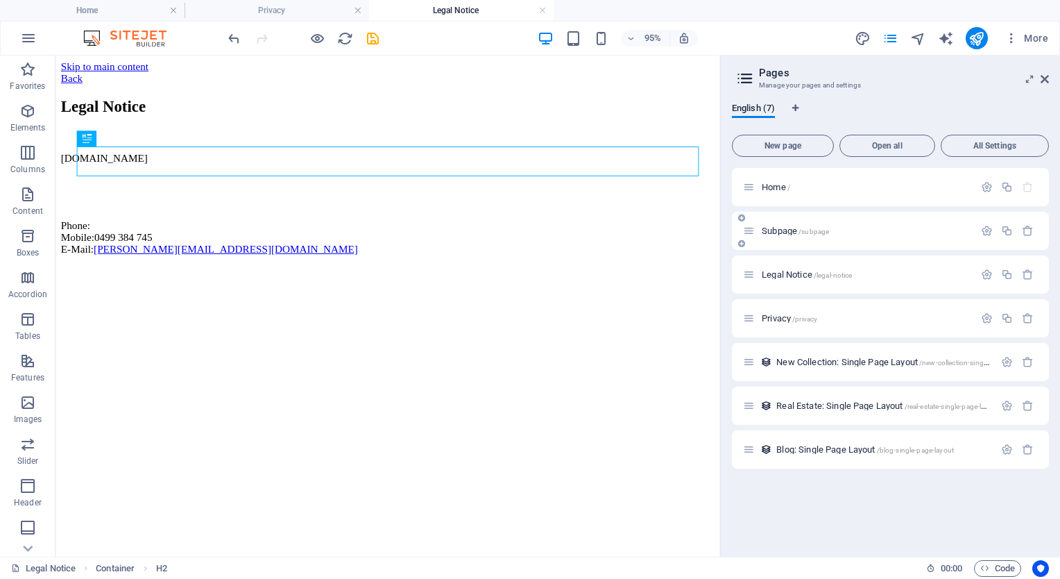
click at [874, 232] on p "Subpage /subpage" at bounding box center [866, 230] width 208 height 9
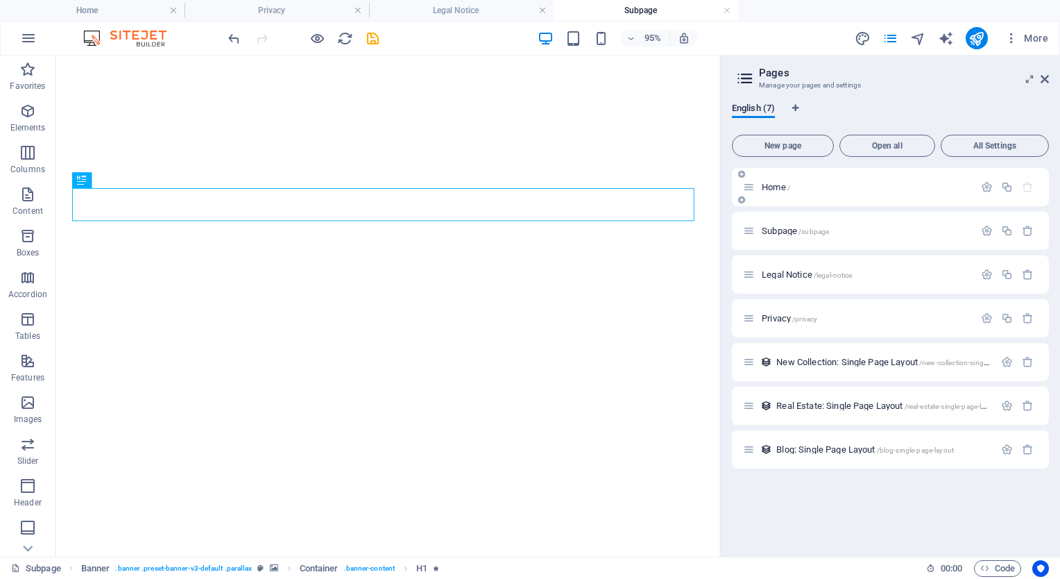
click at [846, 185] on p "Home /" at bounding box center [866, 186] width 208 height 9
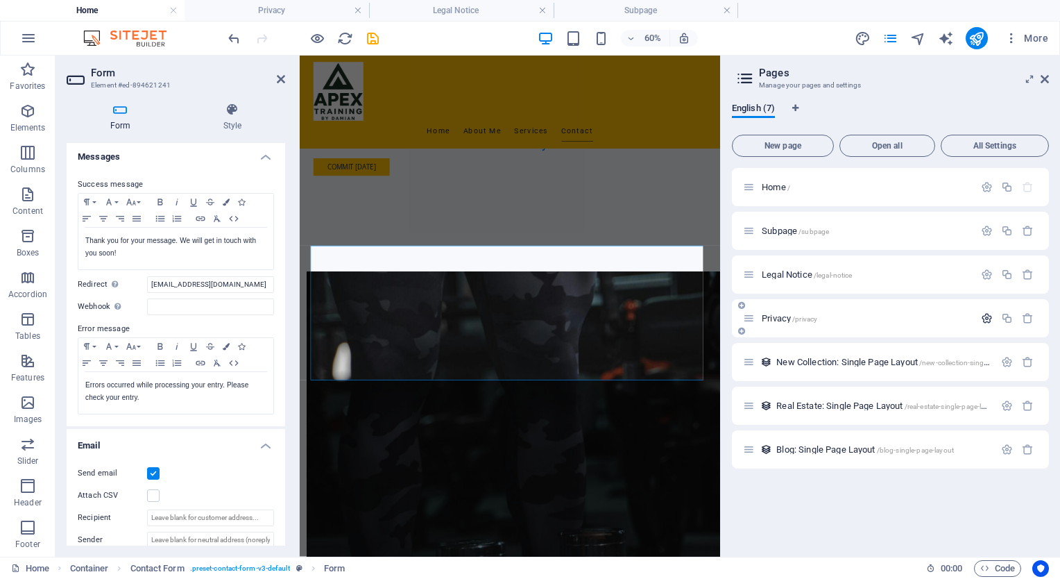
click at [987, 318] on icon "button" at bounding box center [987, 318] width 12 height 12
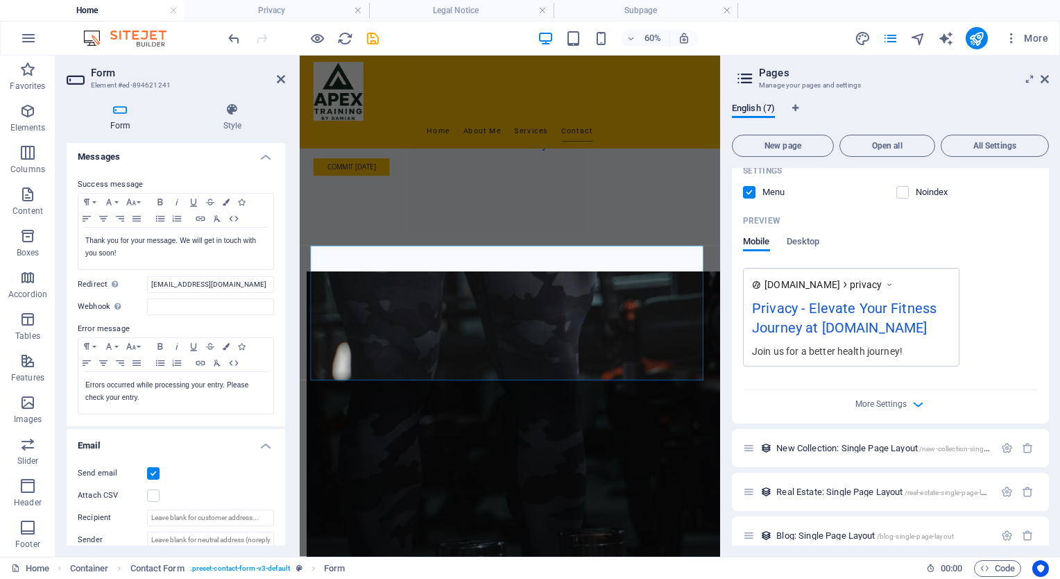
scroll to position [464, 0]
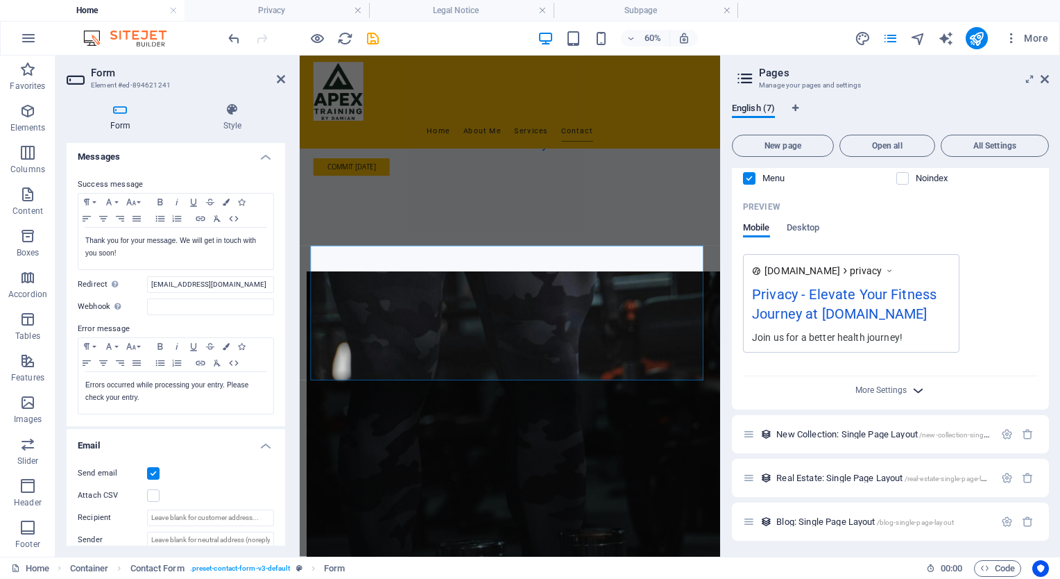
click at [918, 383] on icon "button" at bounding box center [918, 390] width 16 height 16
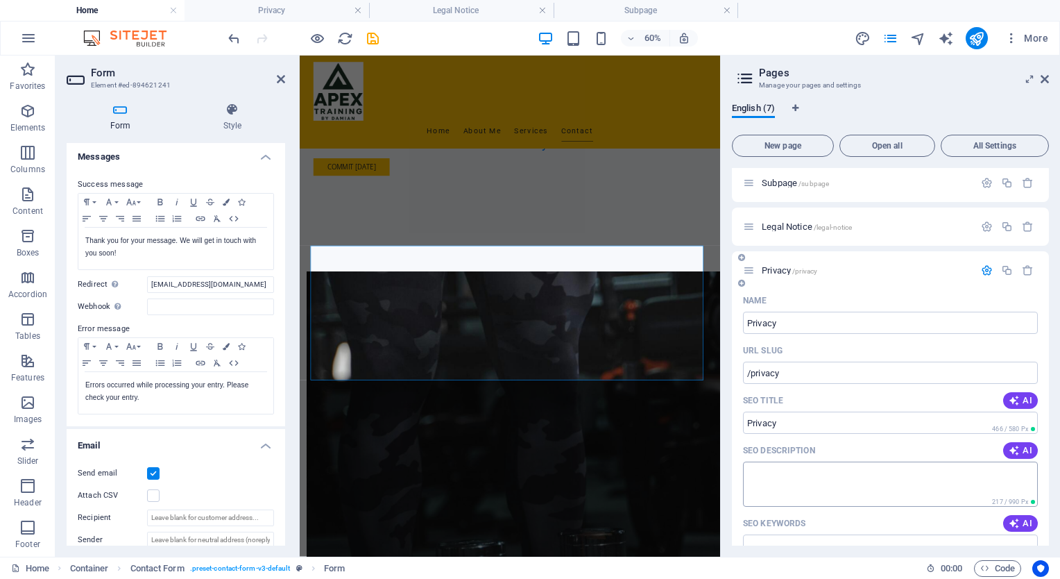
scroll to position [0, 0]
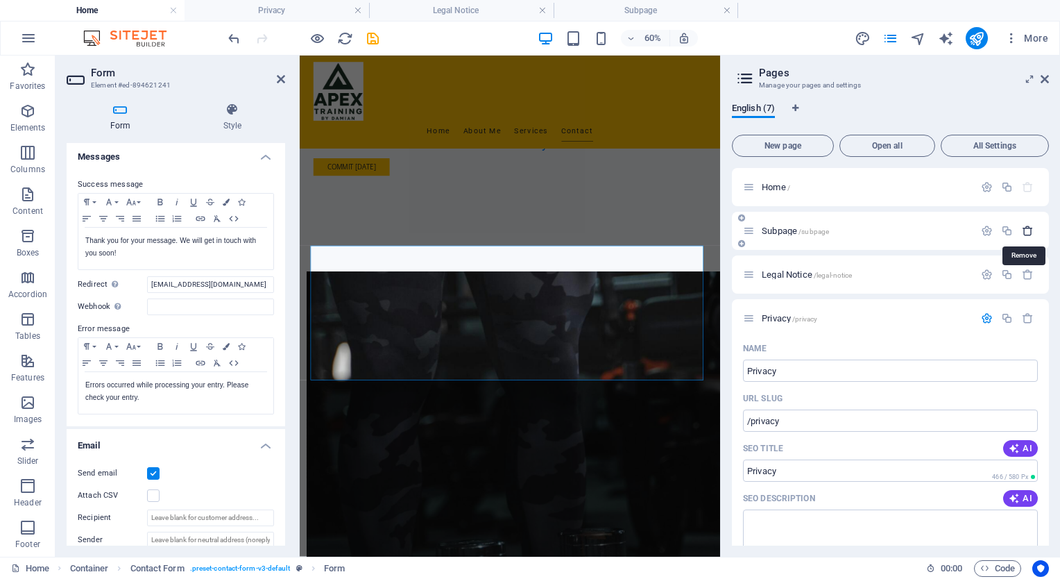
click at [1025, 230] on icon "button" at bounding box center [1028, 231] width 12 height 12
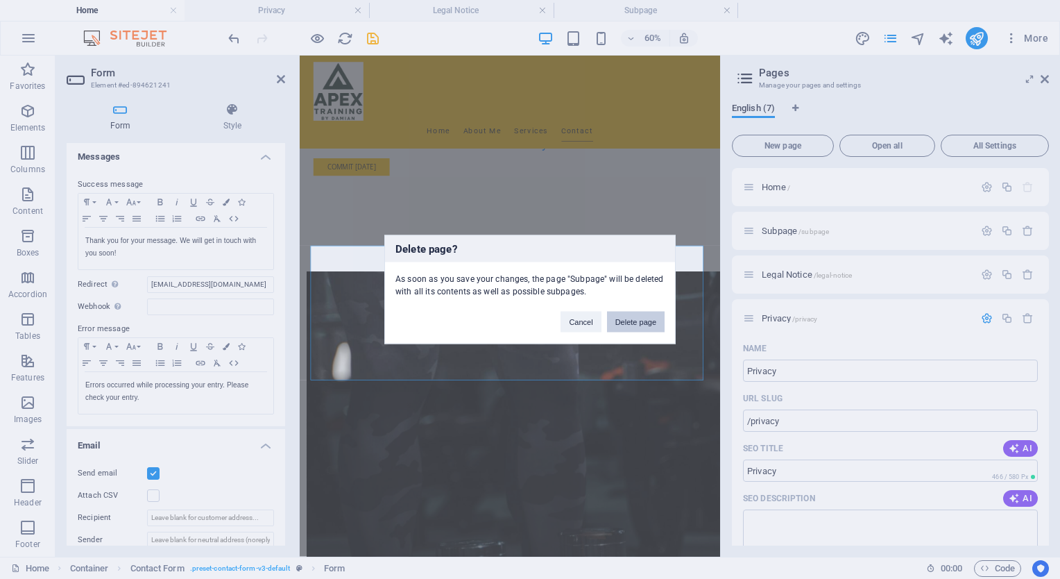
click at [633, 316] on button "Delete page" at bounding box center [636, 321] width 58 height 21
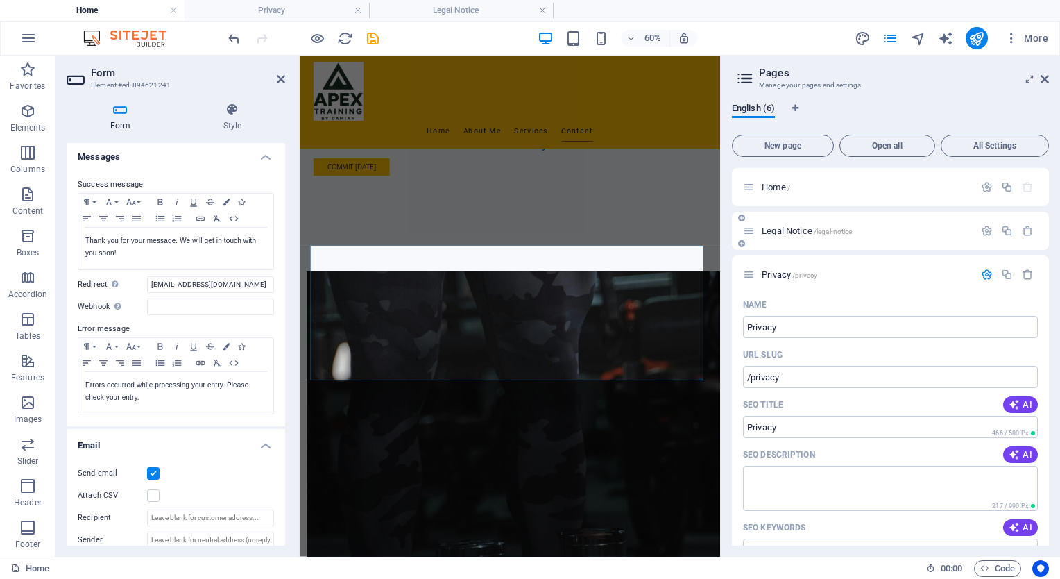
click at [848, 230] on span "/legal-notice" at bounding box center [833, 232] width 39 height 8
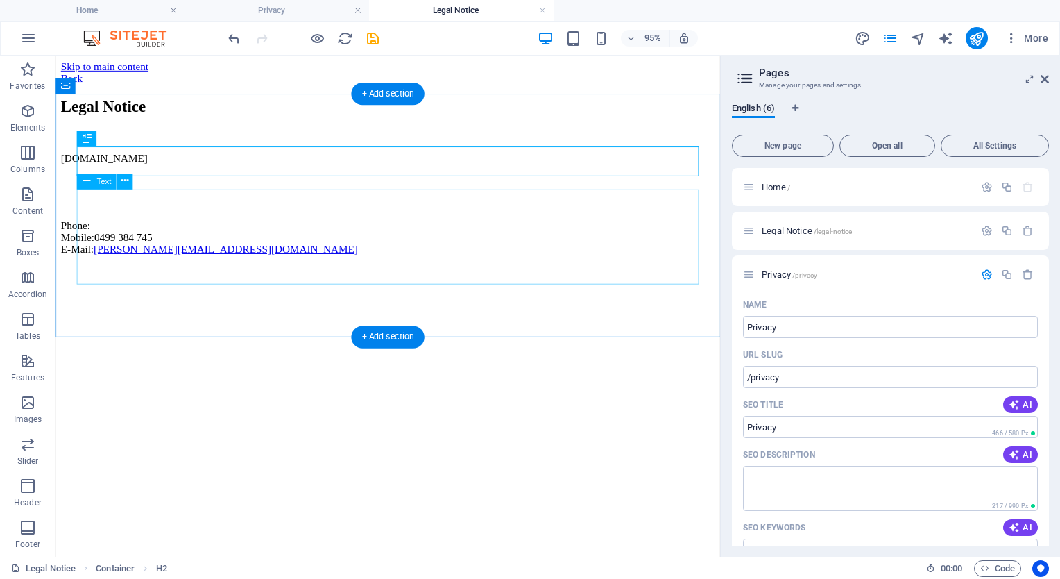
click at [118, 253] on div "atbd.store Phone: Mobile: 0499 384 745 E-Mail: damian@atbd.com.au" at bounding box center [405, 211] width 688 height 108
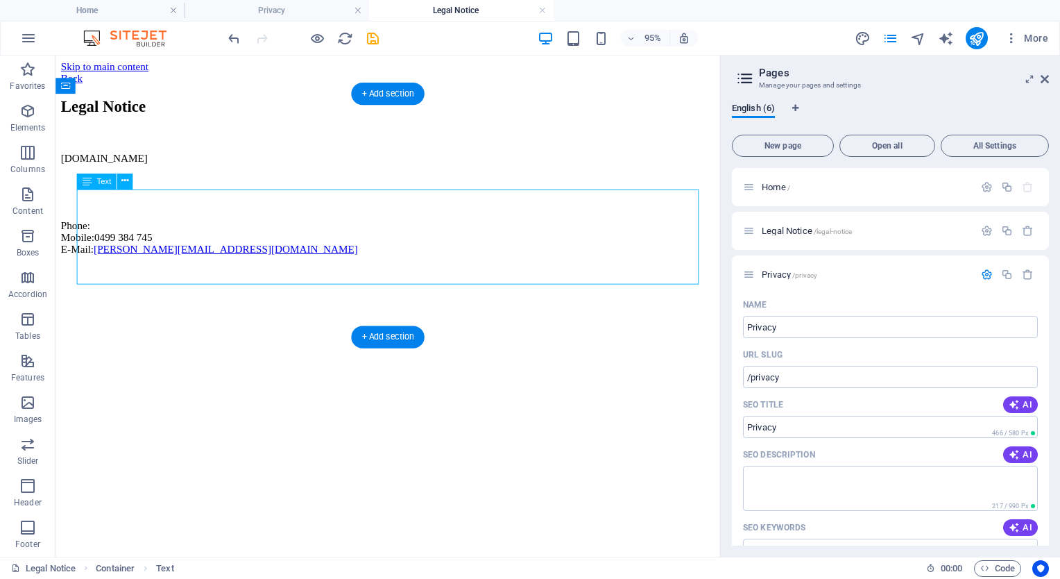
drag, startPoint x: 118, startPoint y: 253, endPoint x: 93, endPoint y: 257, distance: 25.2
click at [93, 258] on div "atbd.store Phone: Mobile: 0499 384 745 E-Mail: damian@atbd.com.au" at bounding box center [405, 211] width 688 height 108
click at [205, 225] on div "atbd.store Phone: Mobile: 0499 384 745 E-Mail: damian@atbd.com.au" at bounding box center [405, 211] width 688 height 108
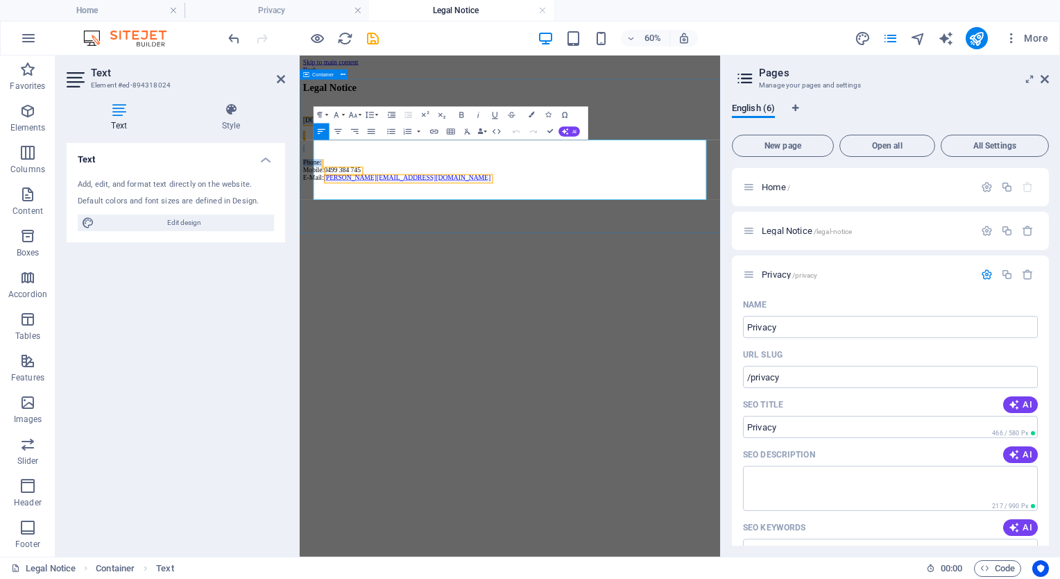
drag, startPoint x: 372, startPoint y: 248, endPoint x: 314, endPoint y: 201, distance: 74.4
click at [314, 201] on div "Legal Notice atbd.store Phone: Mobile: 0499 384 745 E-Mail: damian@atbd.com.au" at bounding box center [650, 183] width 690 height 166
click at [631, 277] on html "Skip to main content Back Legal Notice atbd.store Phone: Mobile: 0499 384 745 E…" at bounding box center [650, 165] width 701 height 221
click at [344, 35] on icon "reload" at bounding box center [345, 39] width 16 height 16
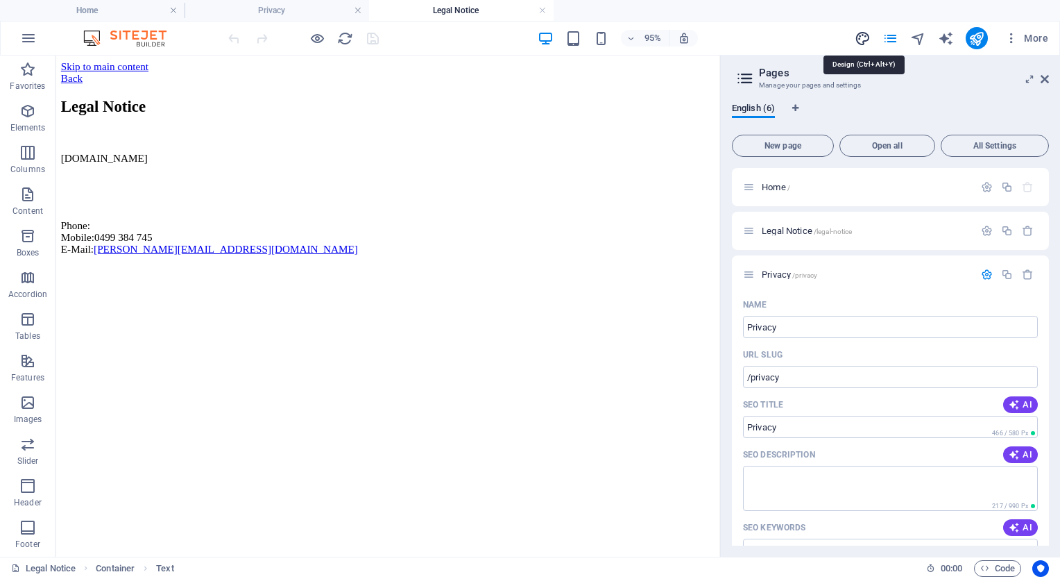
click at [863, 35] on icon "design" at bounding box center [863, 39] width 16 height 16
select select "px"
select select "200"
select select "px"
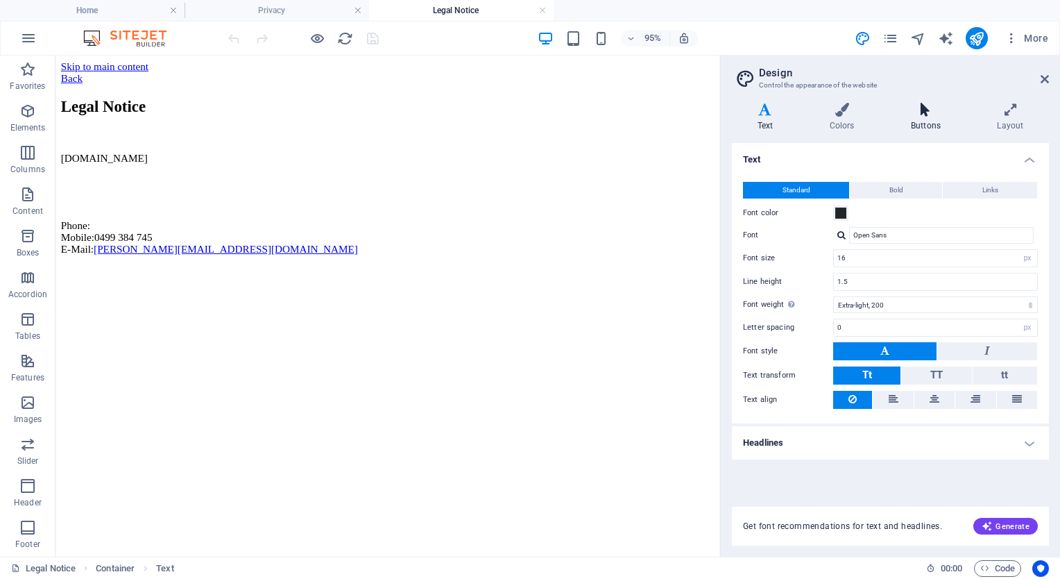
click at [924, 110] on icon at bounding box center [925, 110] width 80 height 14
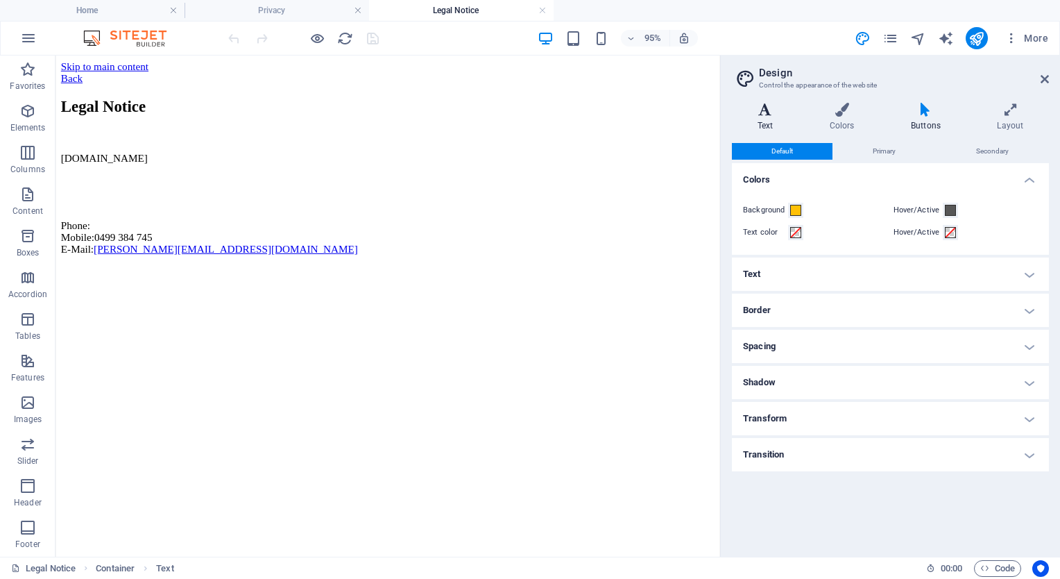
click at [762, 110] on icon at bounding box center [765, 110] width 67 height 14
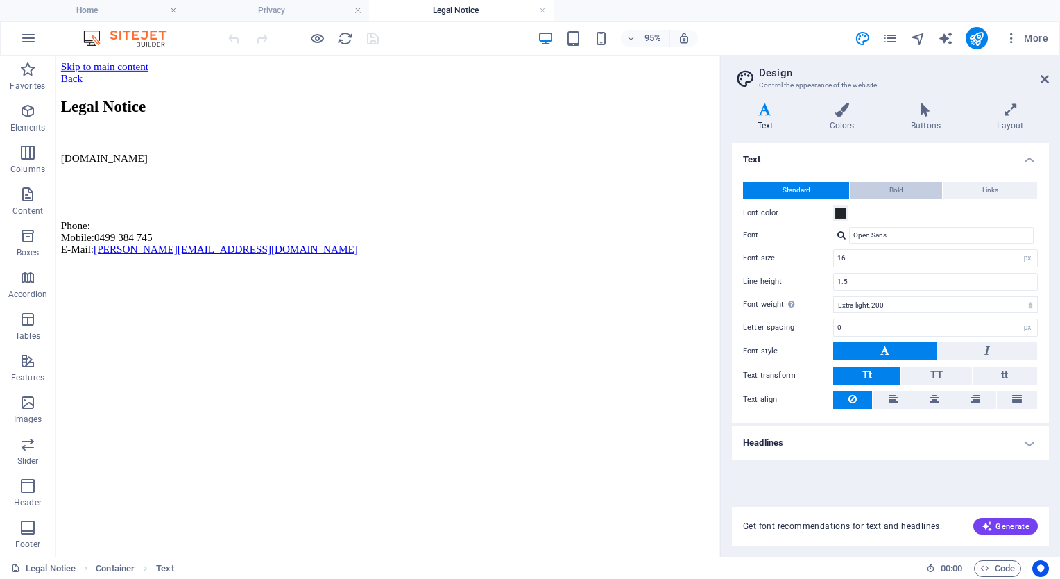
click at [898, 187] on span "Bold" at bounding box center [896, 190] width 14 height 17
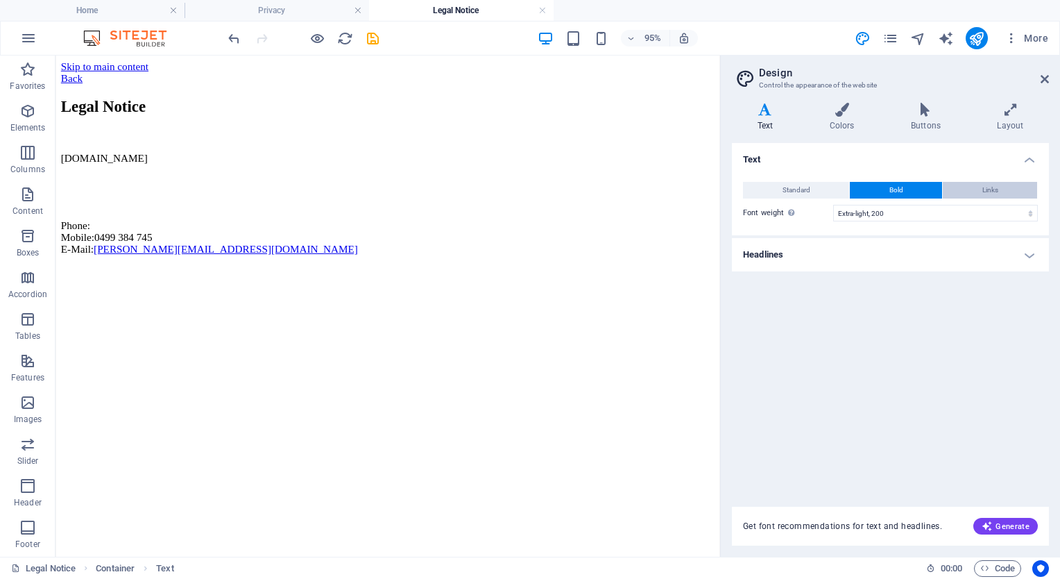
click at [972, 184] on button "Links" at bounding box center [990, 190] width 94 height 17
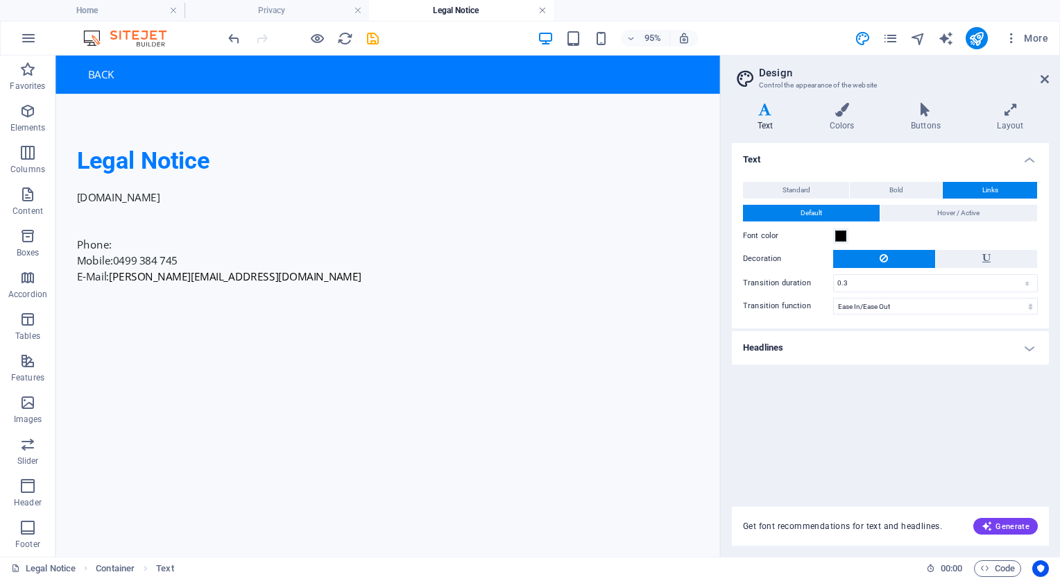
click at [545, 10] on link at bounding box center [542, 10] width 8 height 13
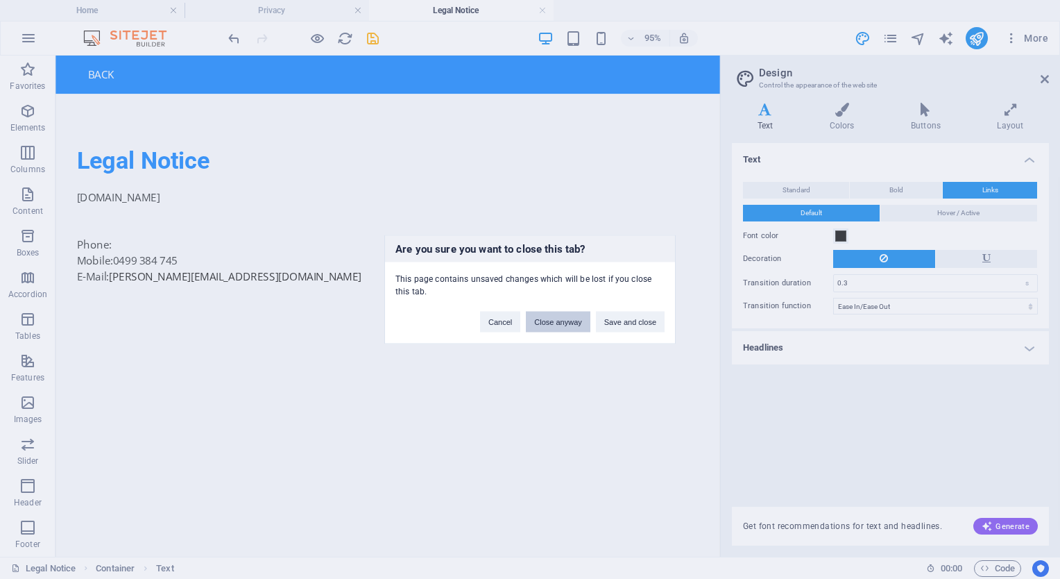
click at [563, 319] on button "Close anyway" at bounding box center [558, 321] width 64 height 21
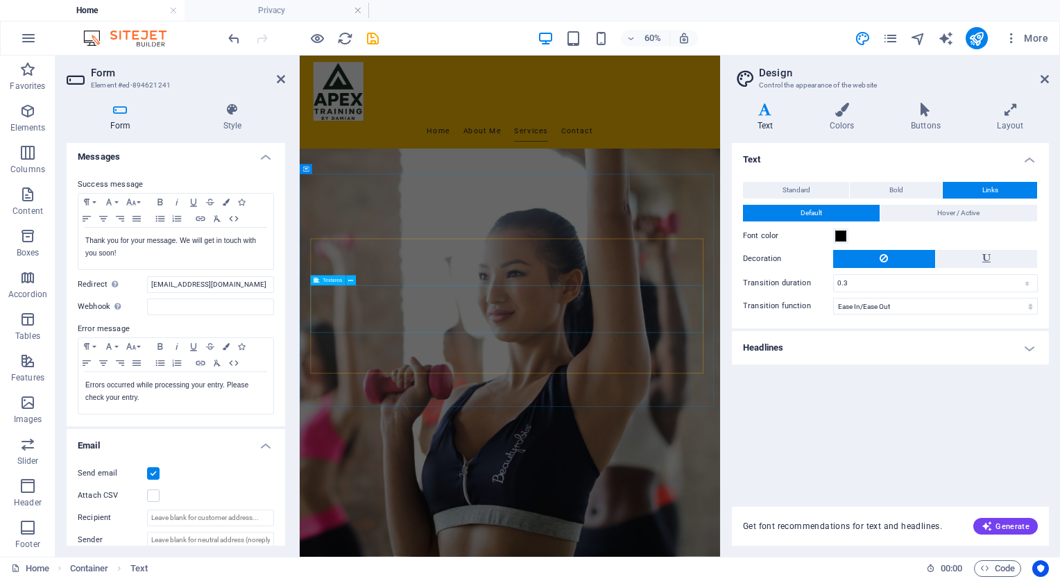
scroll to position [875, 0]
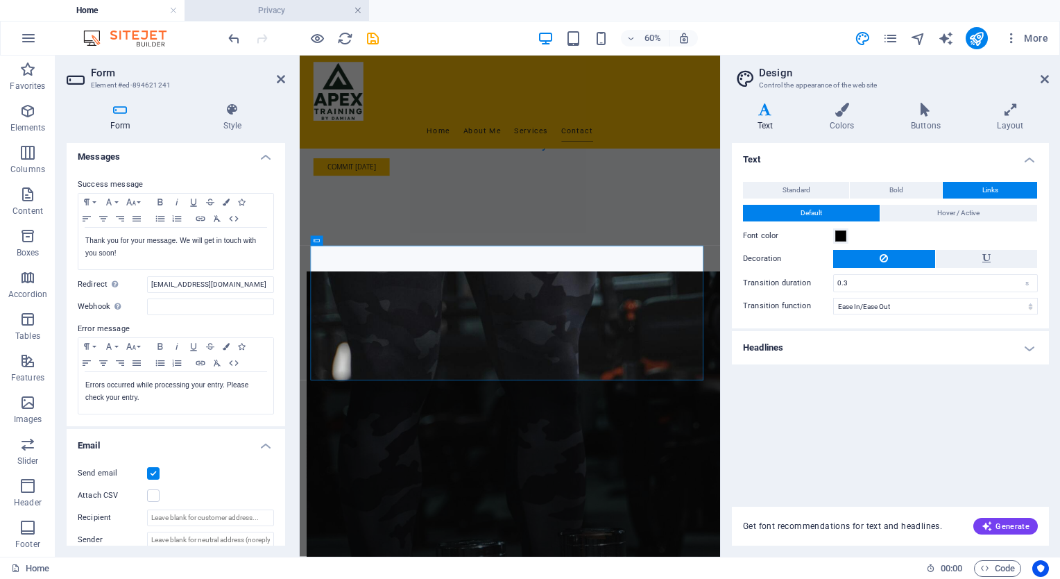
click at [361, 10] on link at bounding box center [358, 10] width 8 height 13
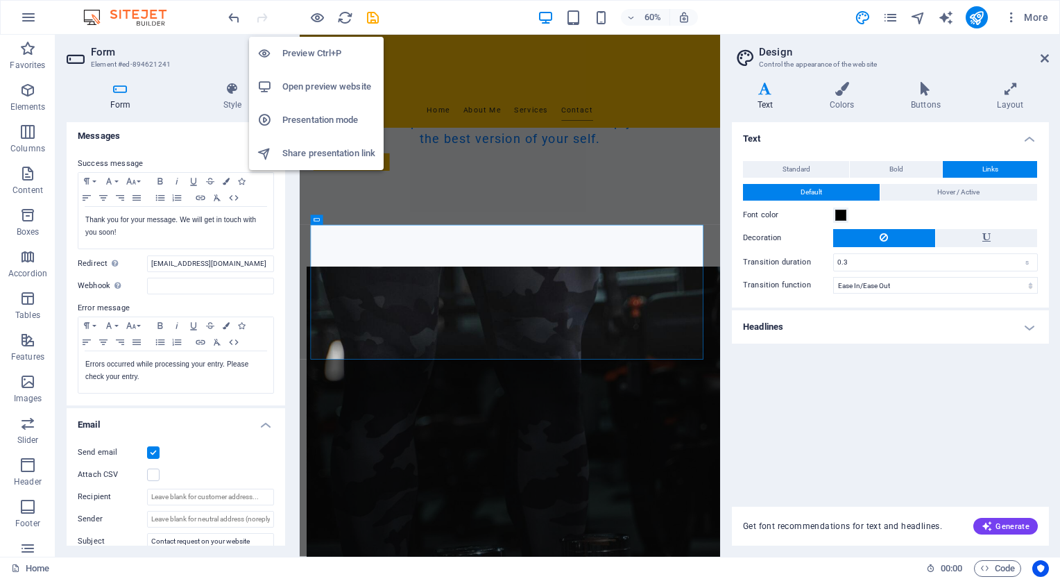
click at [315, 51] on h6 "Preview Ctrl+P" at bounding box center [328, 53] width 93 height 17
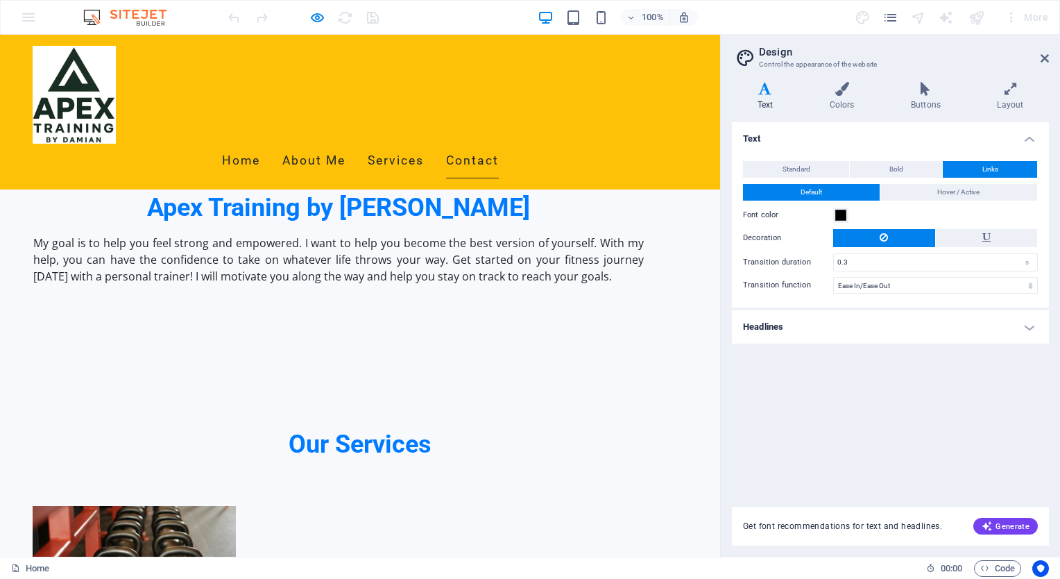
scroll to position [1122, 0]
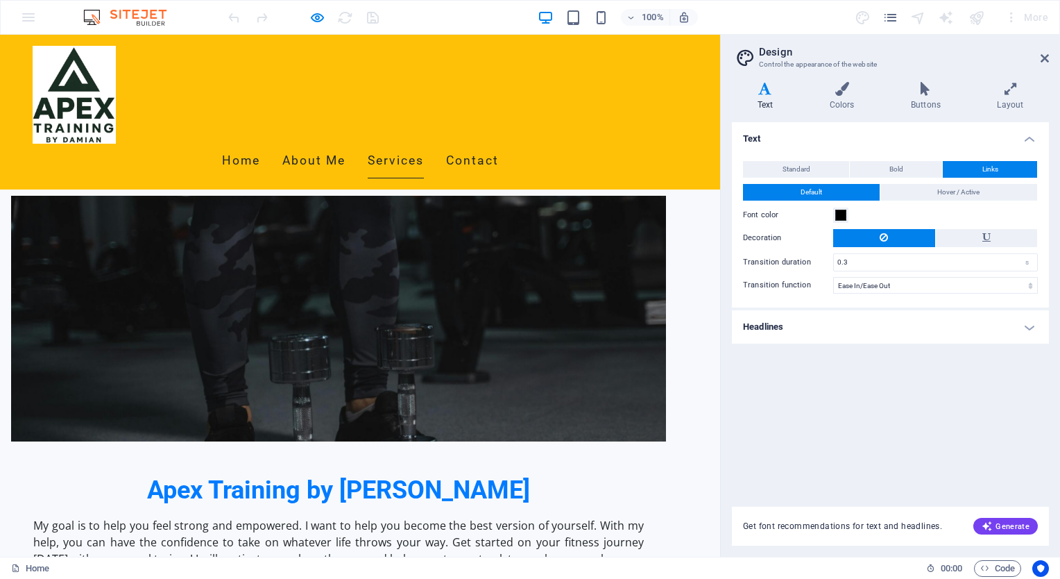
scroll to position [845, 0]
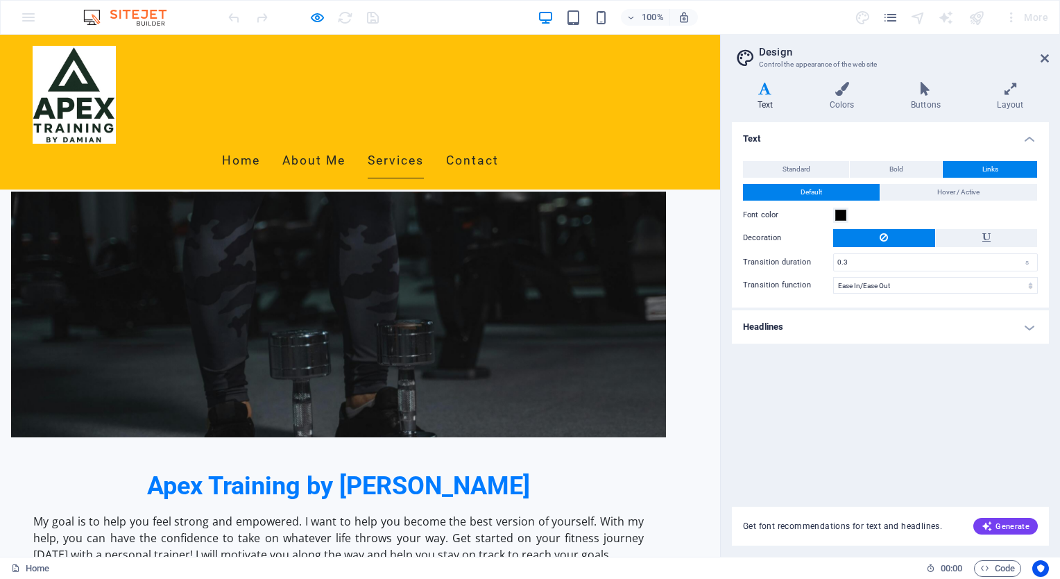
type input "Graeme Patrick Booth"
type input "1408693843"
type input "[EMAIL_ADDRESS][DOMAIN_NAME]"
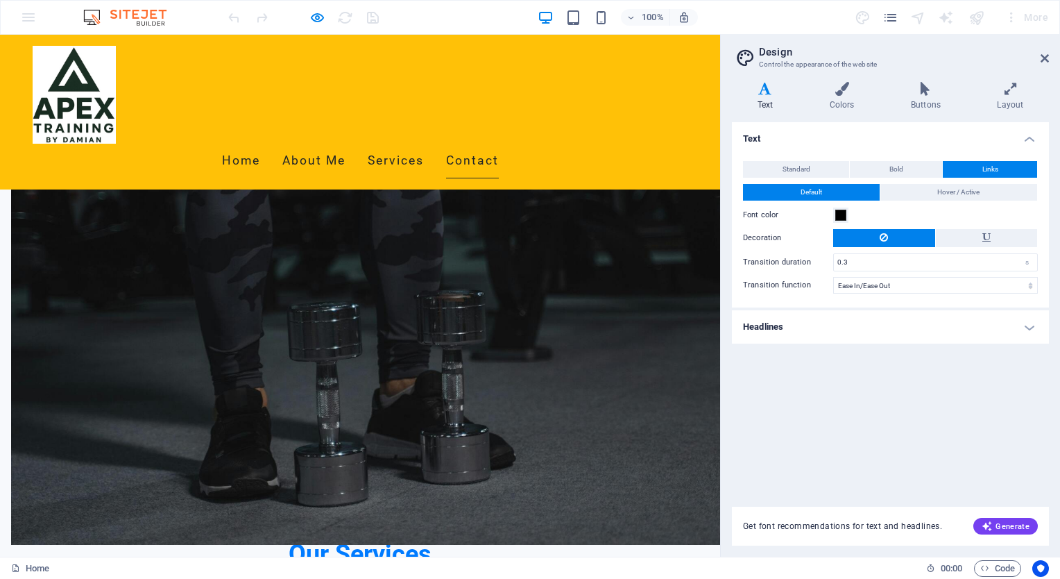
scroll to position [1053, 0]
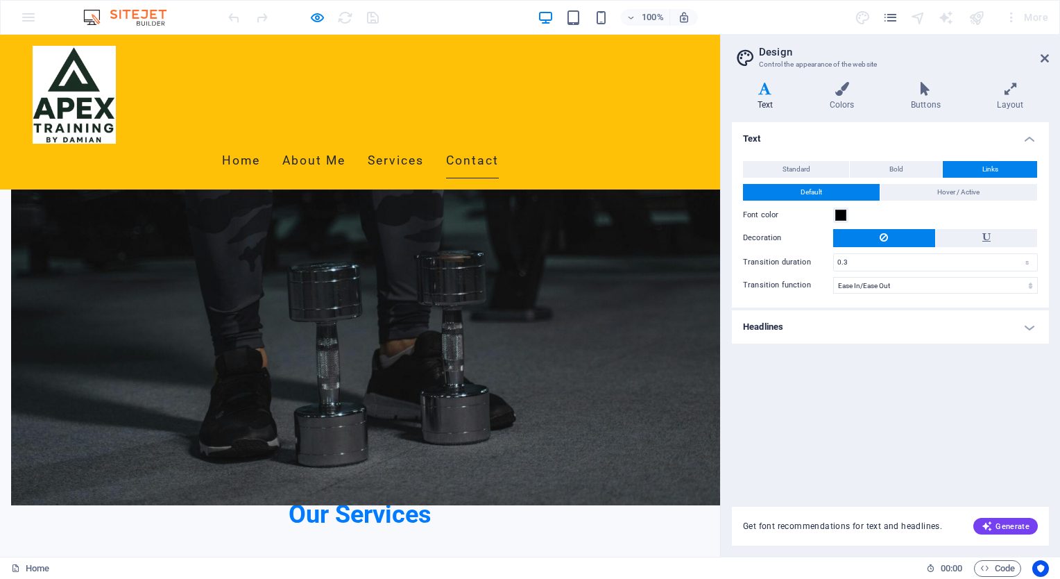
type textarea "qergergwet"
checkbox input "true"
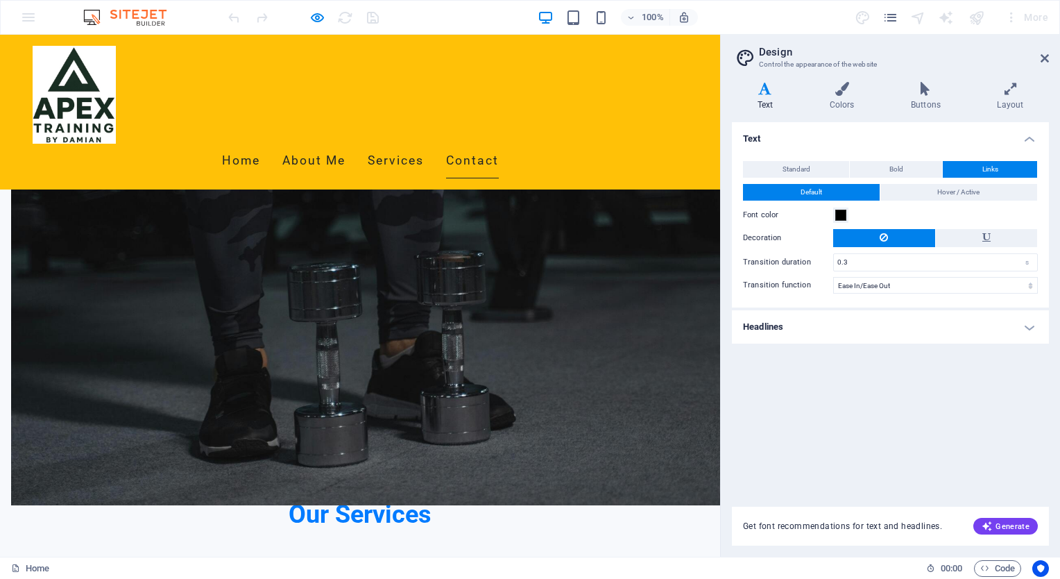
type input "8P6SFX"
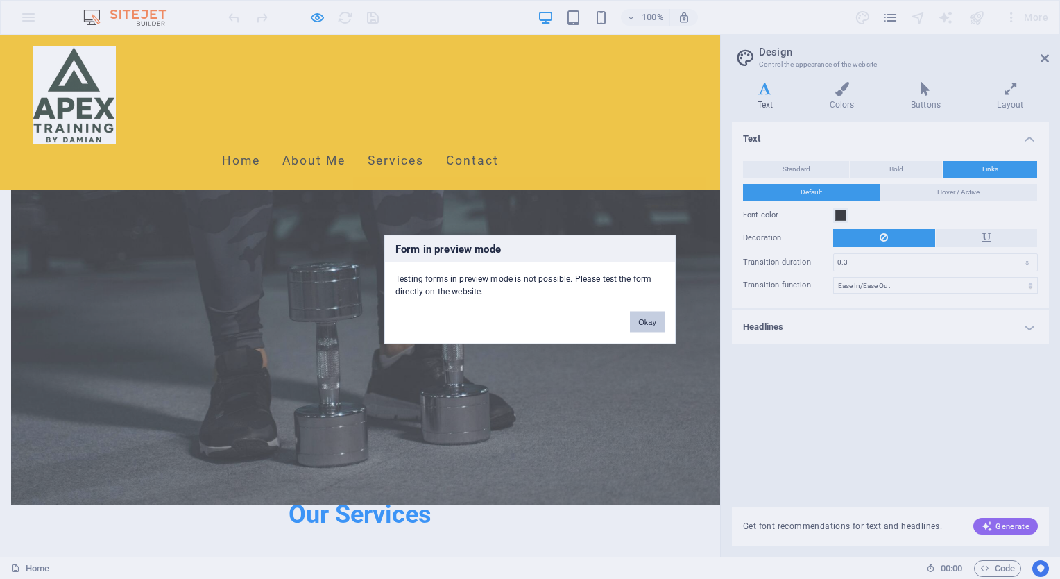
click at [647, 320] on button "Okay" at bounding box center [647, 321] width 35 height 21
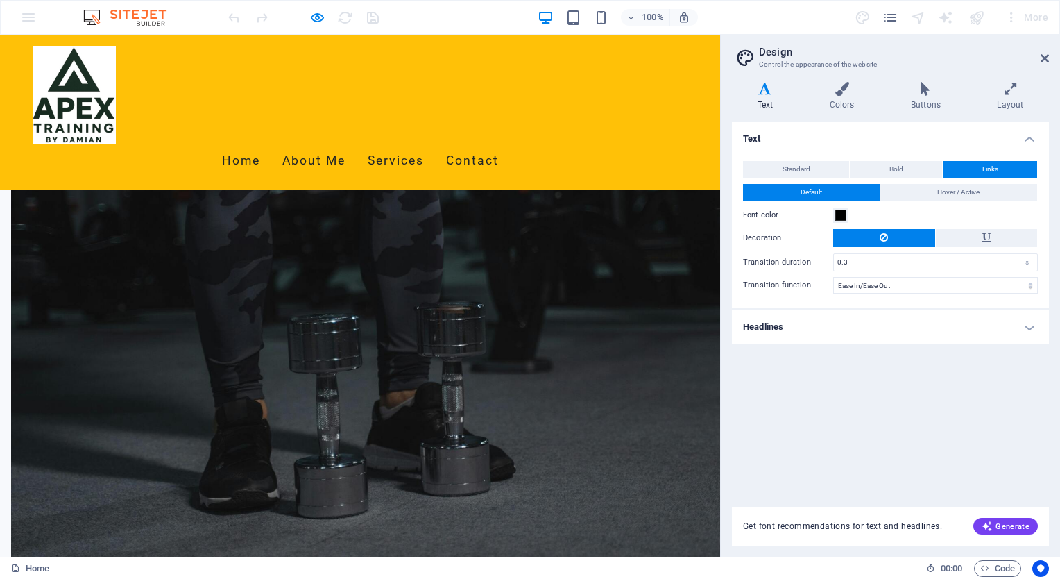
scroll to position [984, 0]
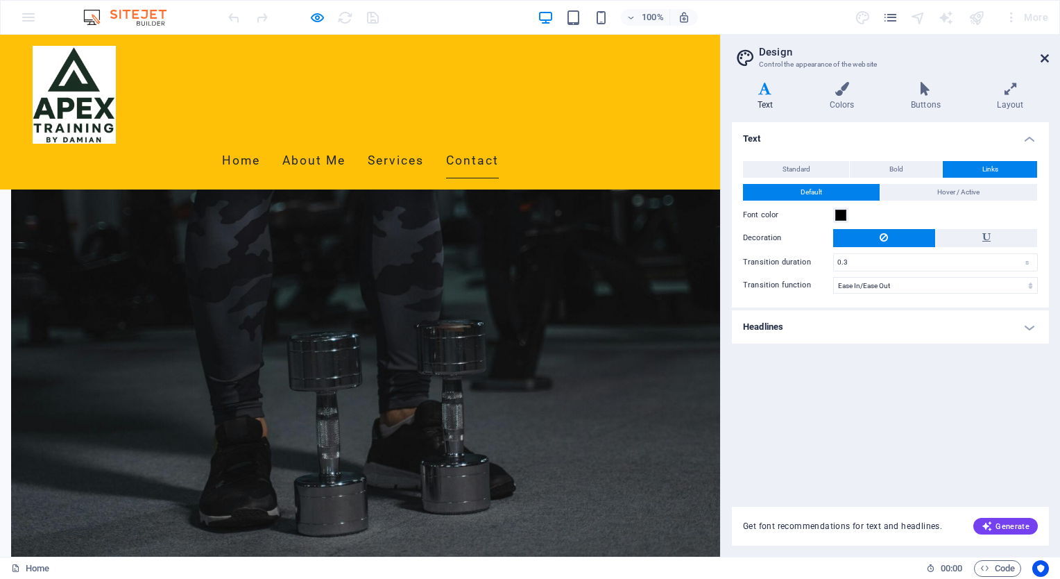
drag, startPoint x: 1045, startPoint y: 57, endPoint x: 1025, endPoint y: 26, distance: 37.5
click at [1045, 57] on icon at bounding box center [1045, 58] width 8 height 11
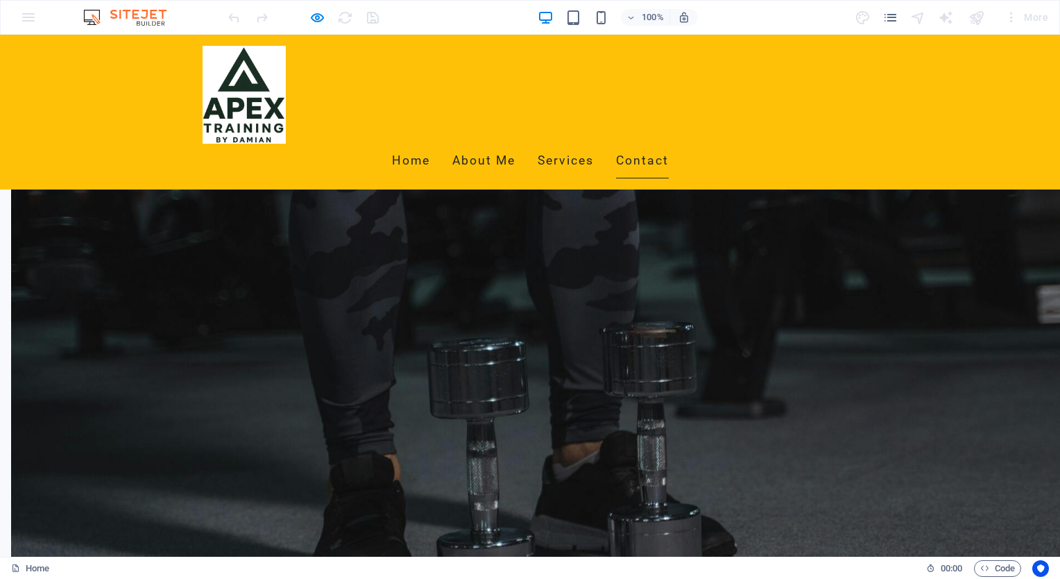
click at [892, 14] on icon "pages" at bounding box center [890, 18] width 16 height 16
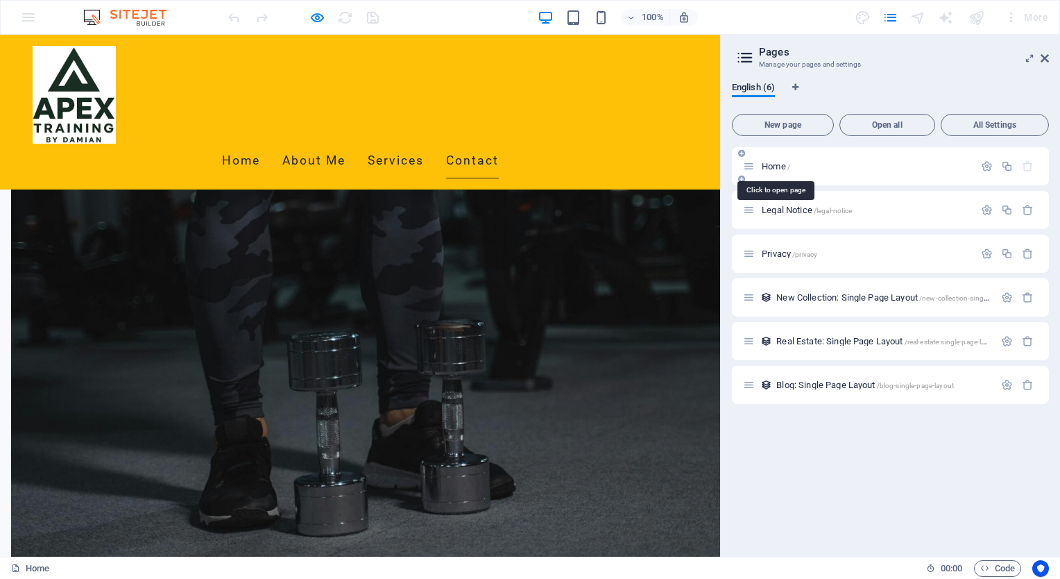
click at [774, 164] on span "Home /" at bounding box center [776, 166] width 28 height 10
click at [982, 164] on icon "button" at bounding box center [987, 166] width 12 height 12
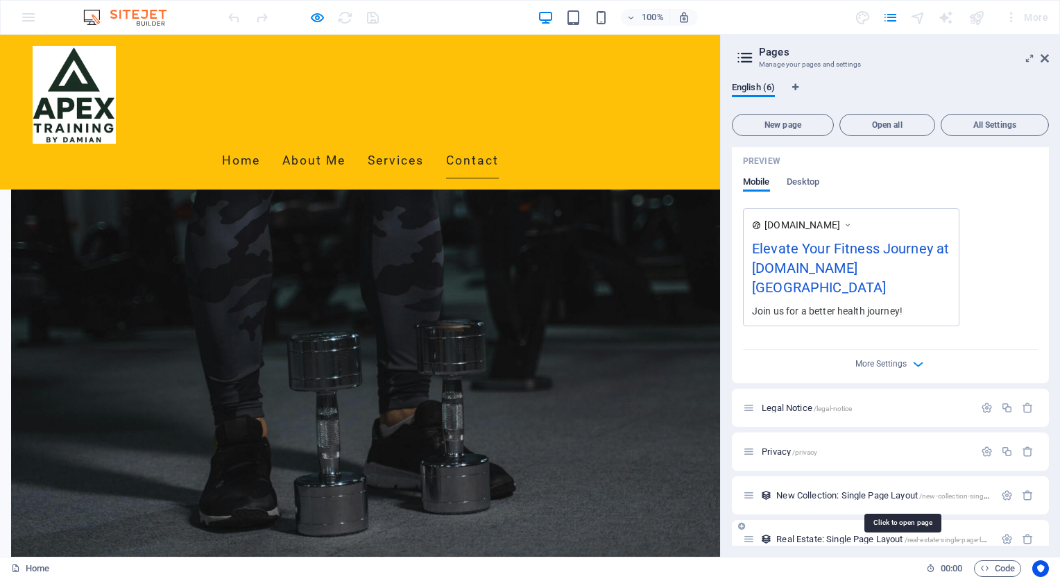
scroll to position [400, 0]
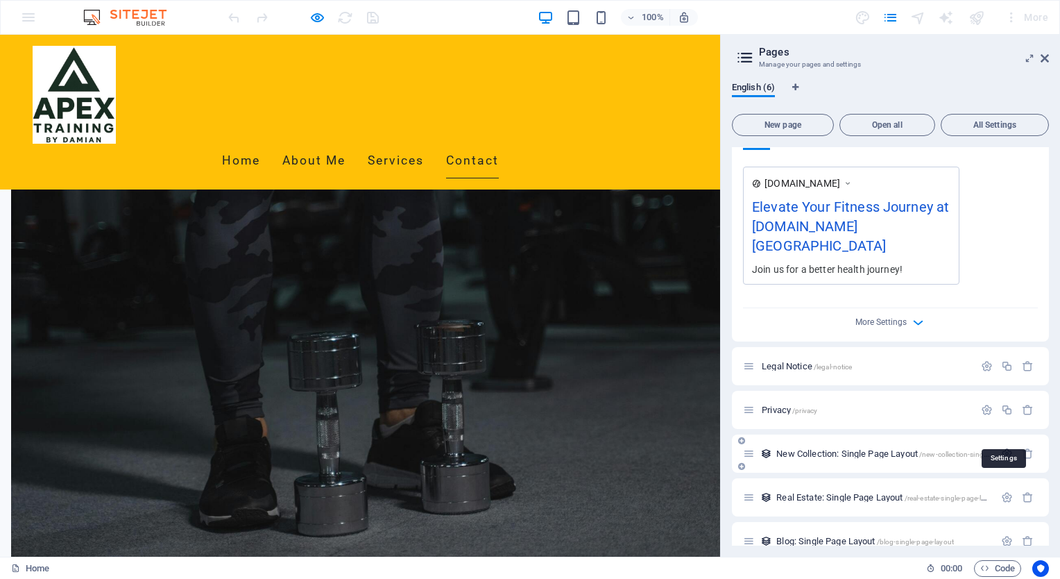
click at [1007, 447] on icon "button" at bounding box center [1007, 453] width 12 height 12
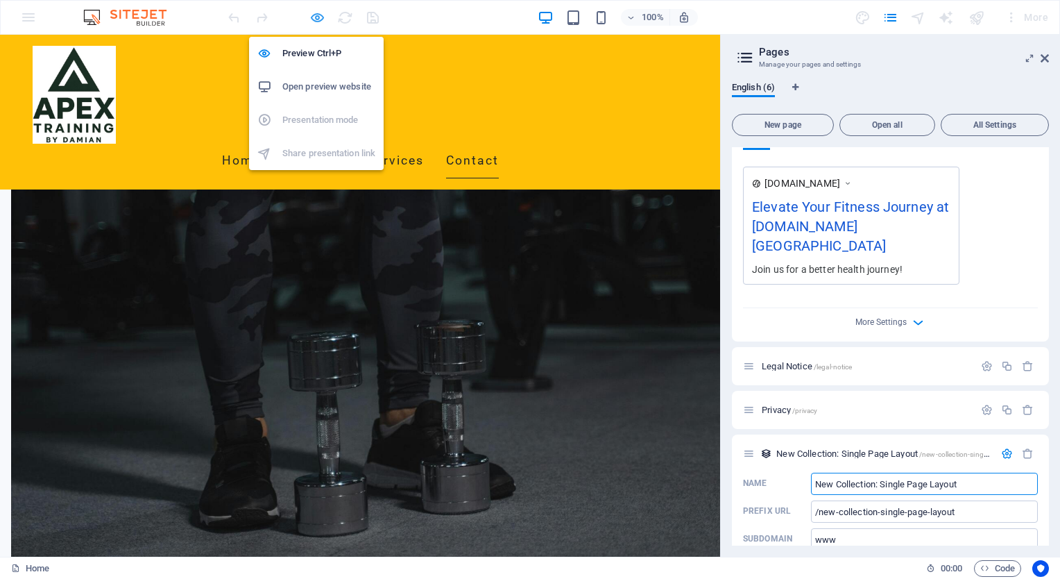
click at [316, 17] on icon "button" at bounding box center [317, 18] width 16 height 16
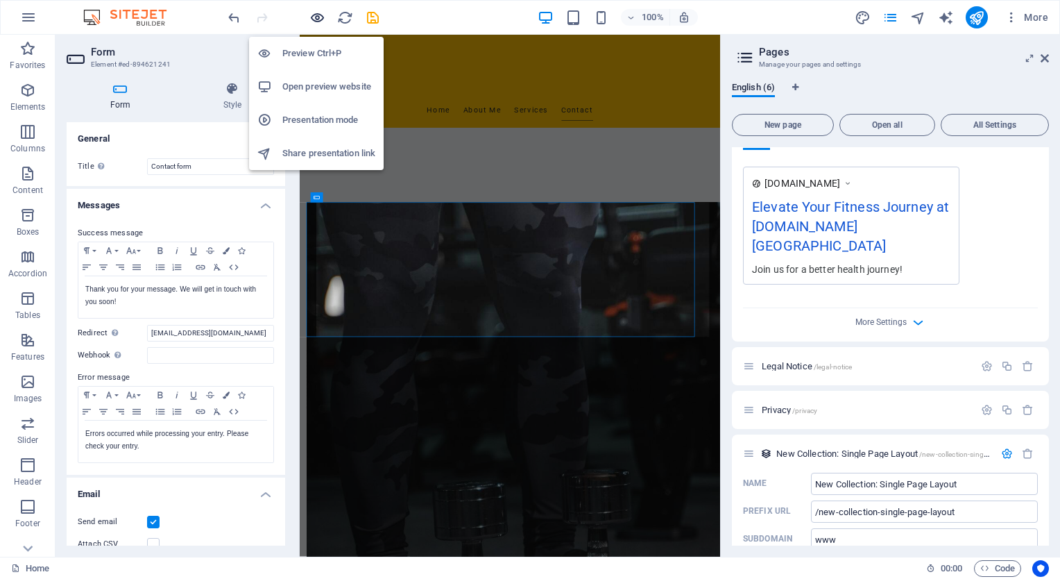
scroll to position [913, 0]
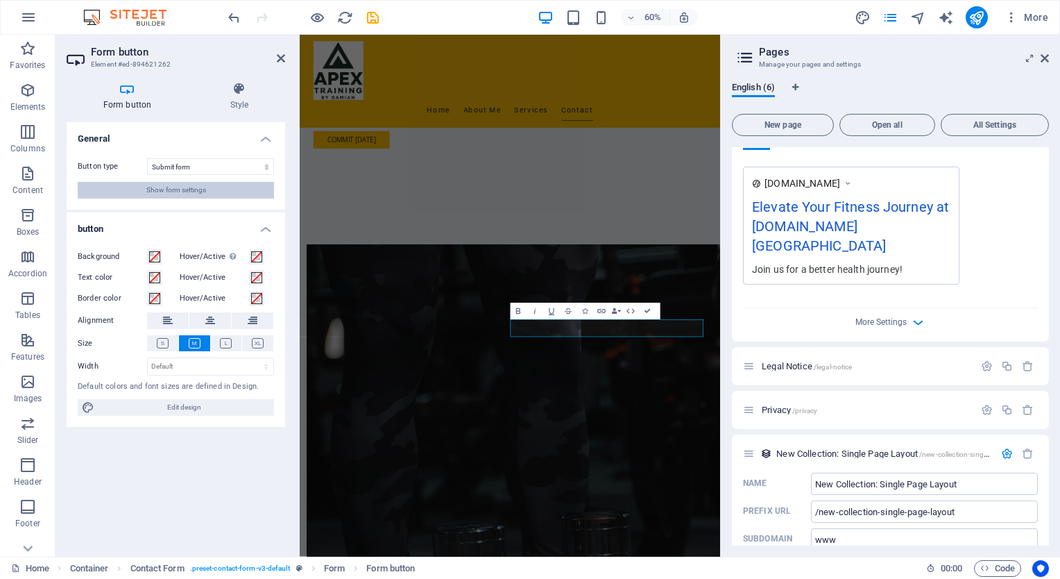
click at [185, 187] on span "Show form settings" at bounding box center [176, 190] width 60 height 17
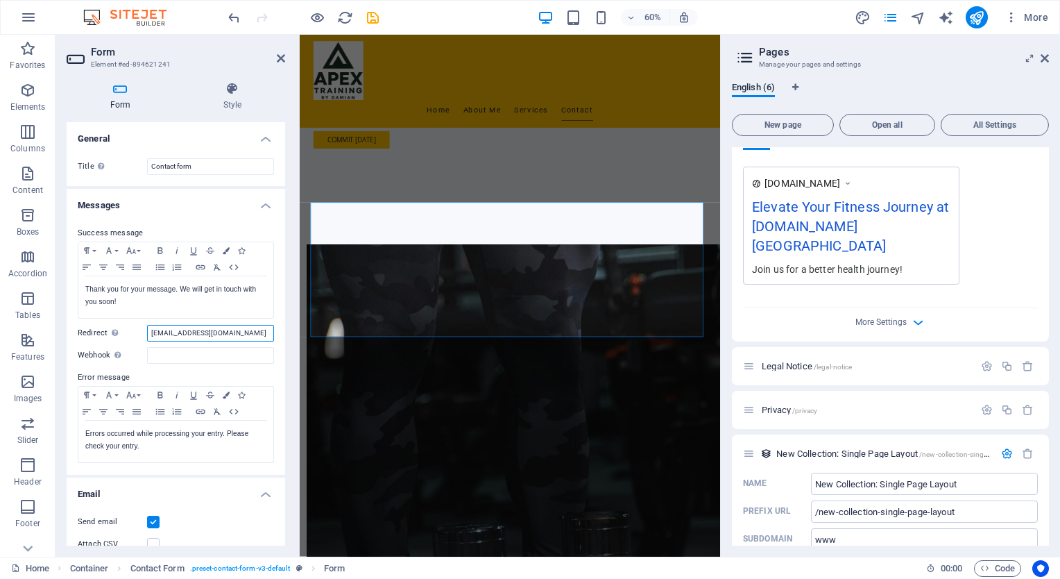
click at [240, 333] on input "[EMAIL_ADDRESS][DOMAIN_NAME]" at bounding box center [210, 333] width 127 height 17
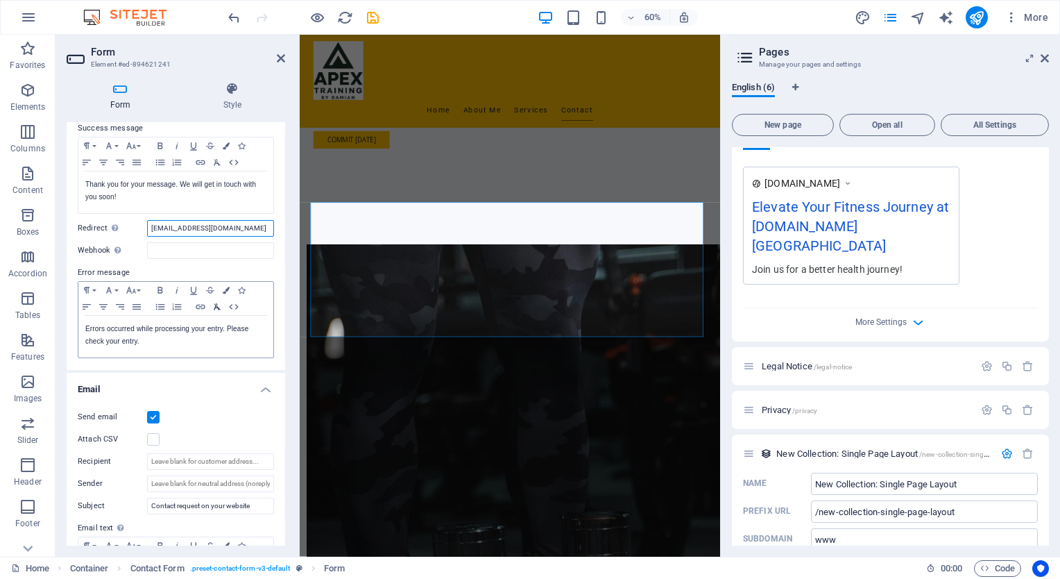
scroll to position [139, 0]
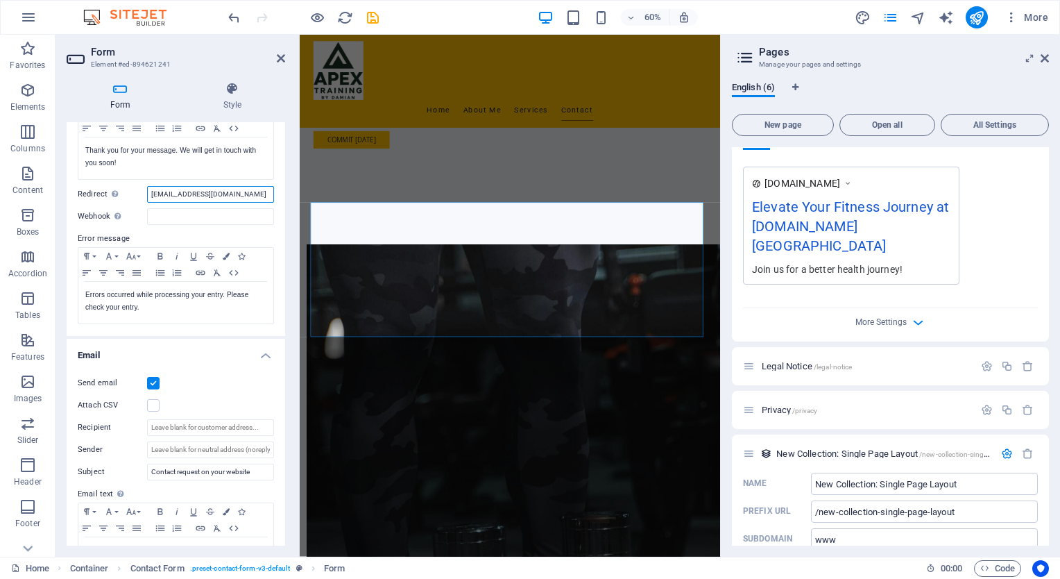
drag, startPoint x: 245, startPoint y: 192, endPoint x: 164, endPoint y: 197, distance: 80.6
click at [142, 194] on div "Redirect Define a redirect target upon successful form submission; for example,…" at bounding box center [176, 194] width 196 height 17
click at [206, 426] on input "Recipient" at bounding box center [210, 427] width 127 height 17
paste input "[EMAIL_ADDRESS][DOMAIN_NAME]"
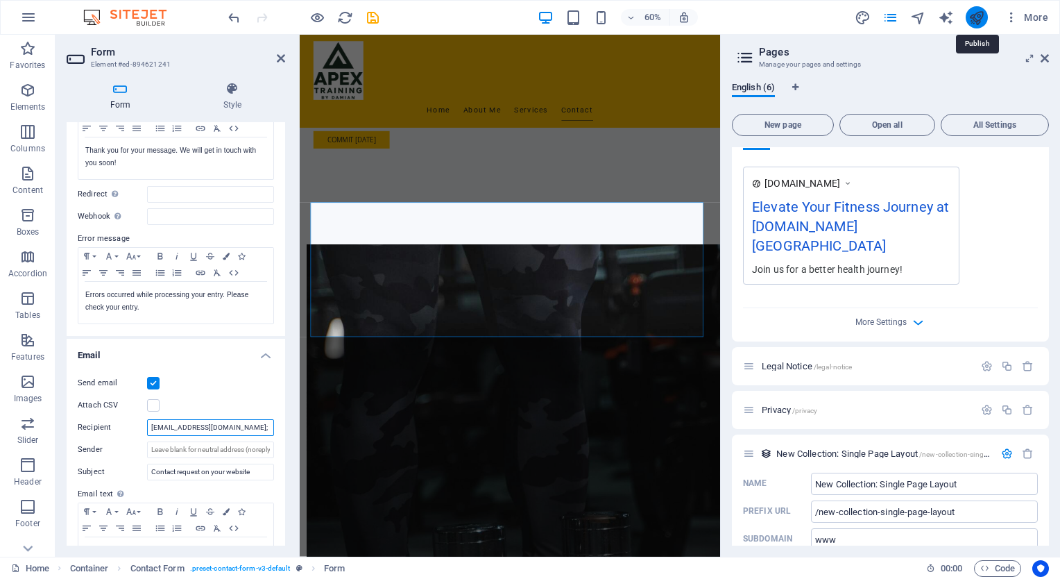
type input "graeme@thebooths.name;"
click at [974, 14] on icon "publish" at bounding box center [976, 18] width 16 height 16
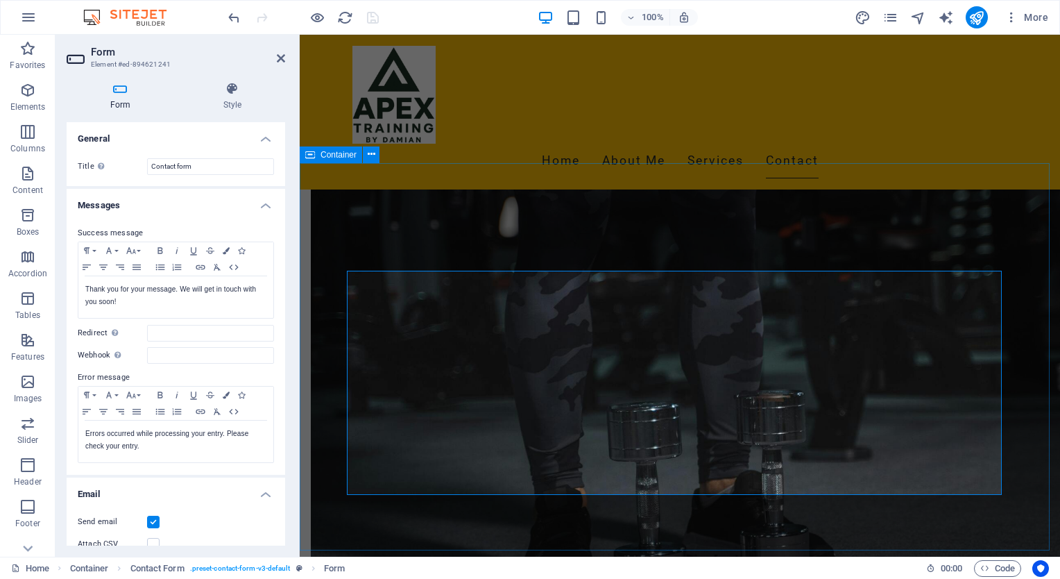
scroll to position [913, 0]
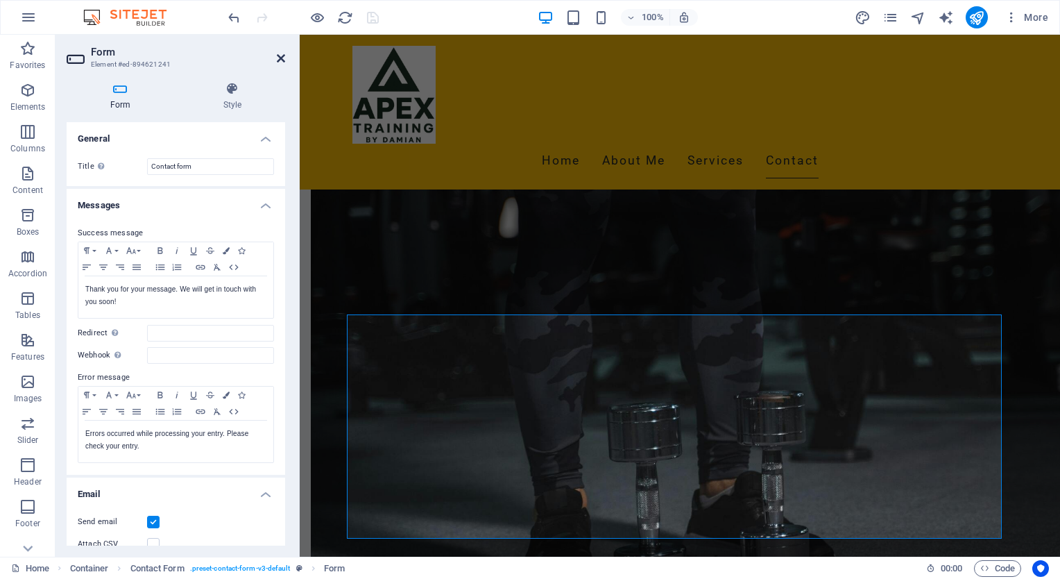
click at [277, 53] on icon at bounding box center [281, 58] width 8 height 11
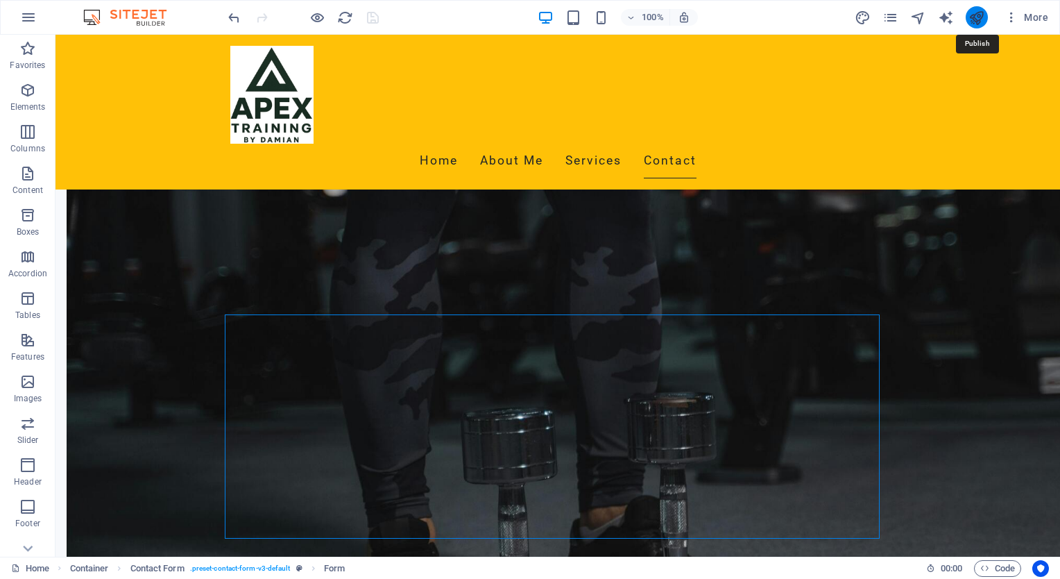
click at [974, 12] on icon "publish" at bounding box center [976, 18] width 16 height 16
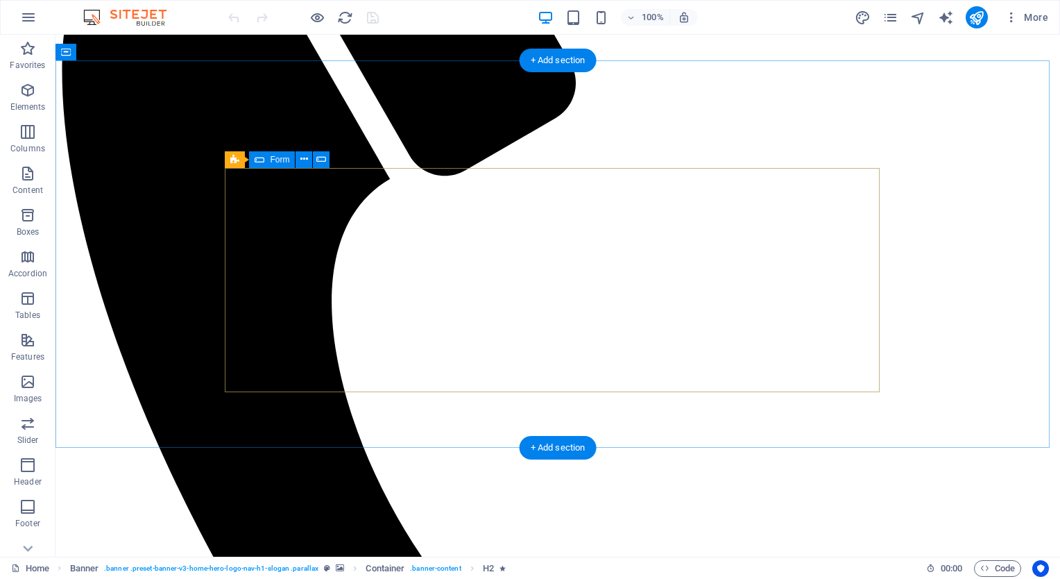
scroll to position [971, 0]
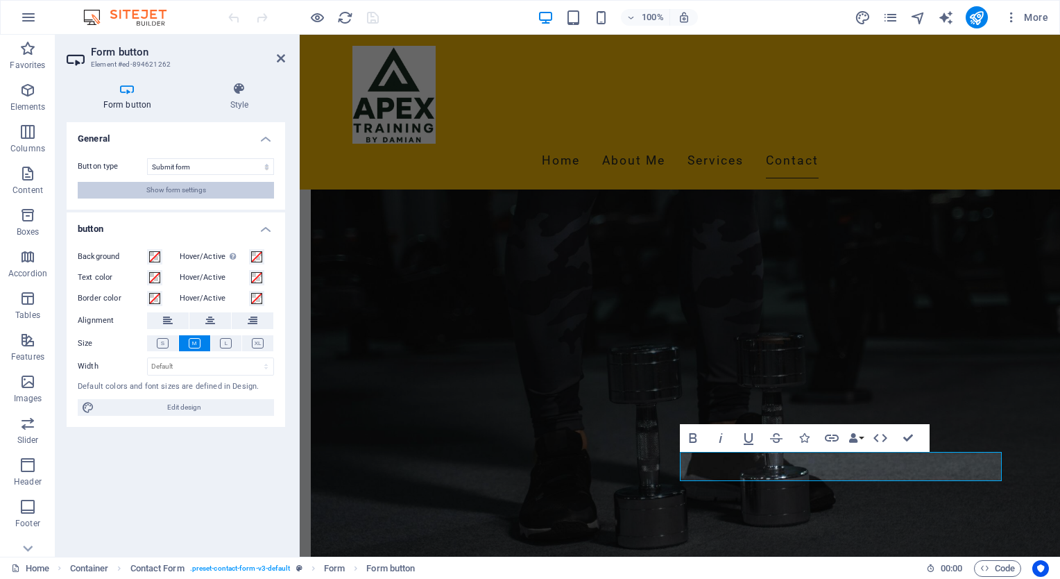
click at [175, 189] on span "Show form settings" at bounding box center [176, 190] width 60 height 17
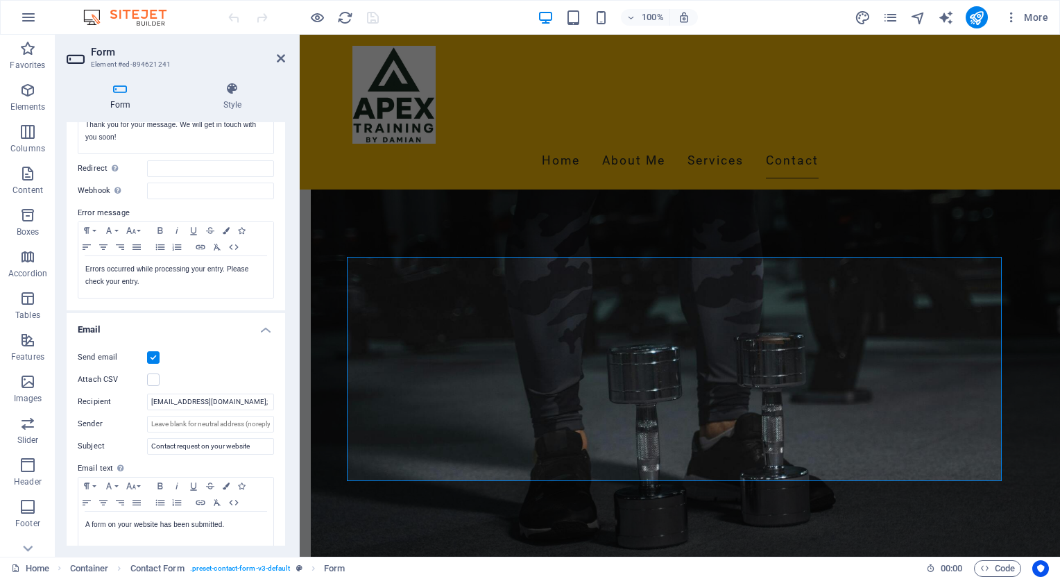
scroll to position [208, 0]
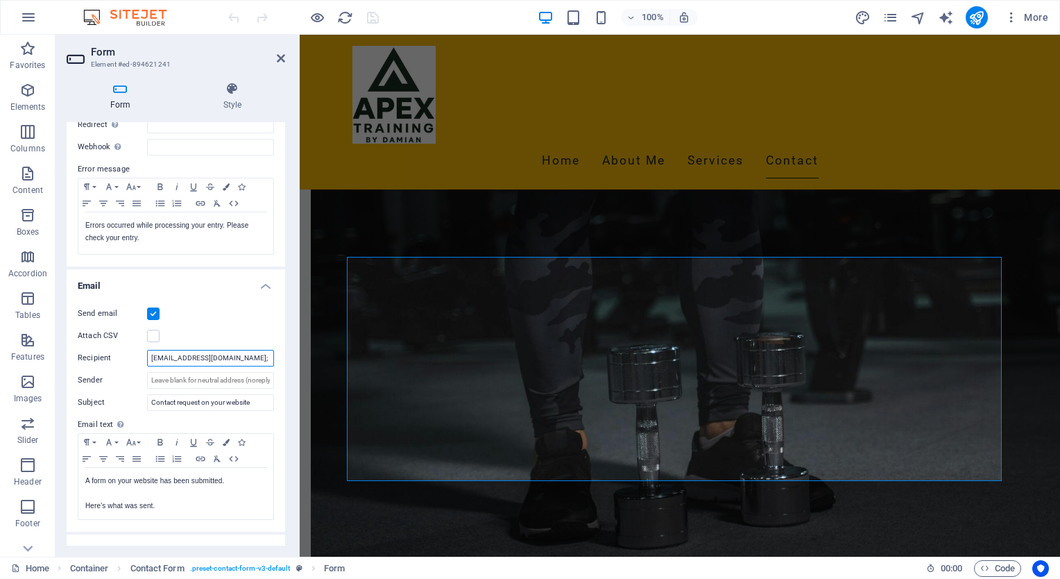
click at [248, 355] on input "graeme@thebooths.name;" at bounding box center [210, 358] width 127 height 17
paste input "graemepbooth@gmail.com"
type input "graeme@thebooths.name;graemepbooth@gmail.com"
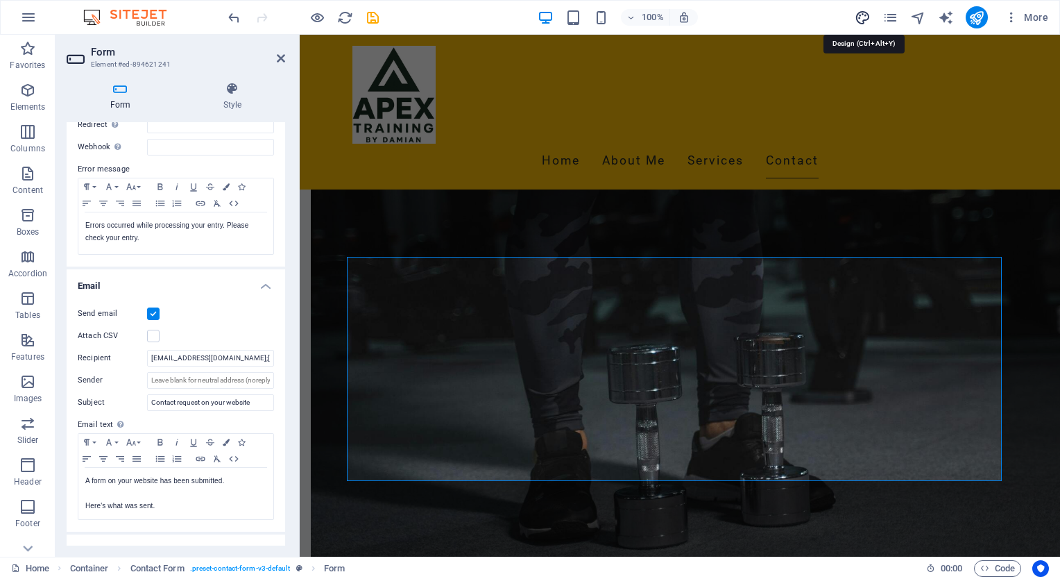
click at [862, 14] on icon "design" at bounding box center [863, 18] width 16 height 16
select select "ease-in-out"
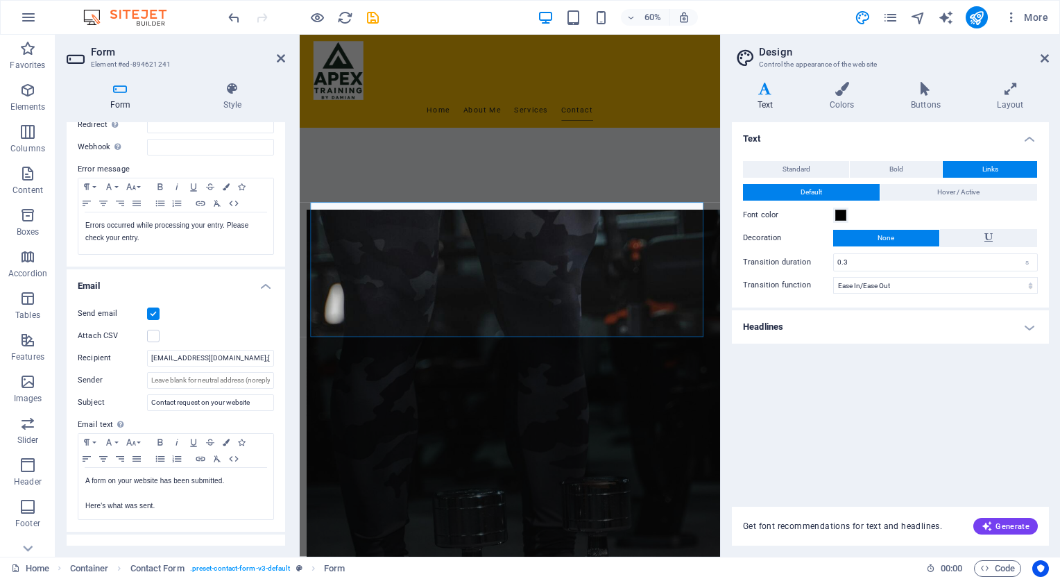
scroll to position [913, 0]
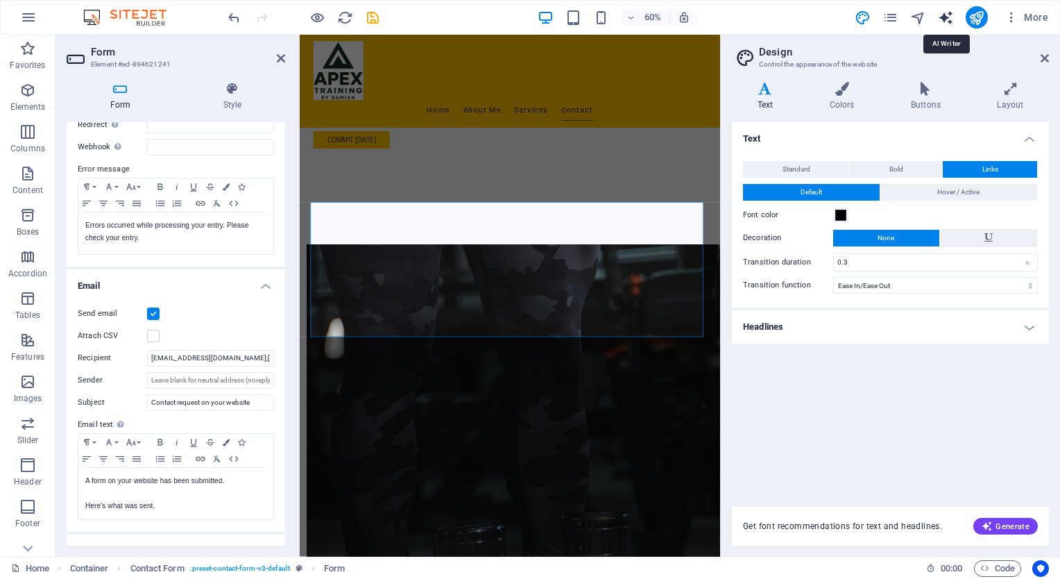
click at [946, 10] on icon "text_generator" at bounding box center [946, 18] width 16 height 16
select select "English"
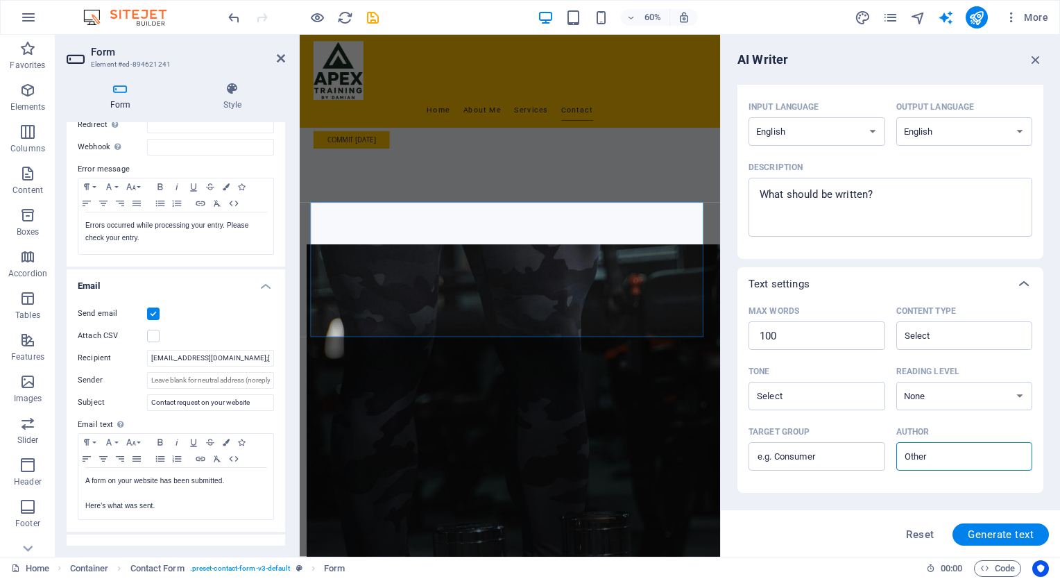
scroll to position [0, 0]
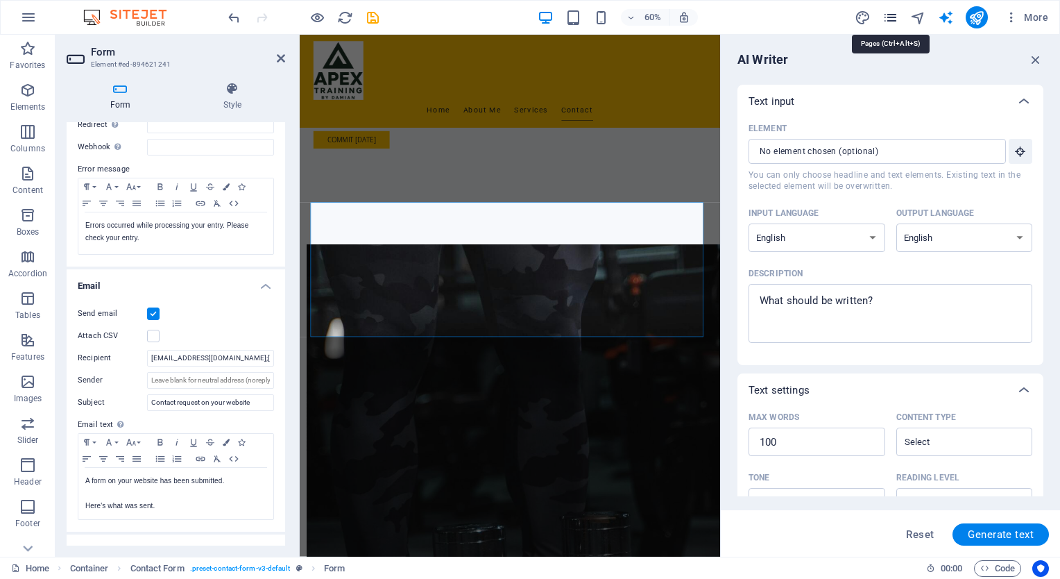
click at [891, 15] on icon "pages" at bounding box center [890, 18] width 16 height 16
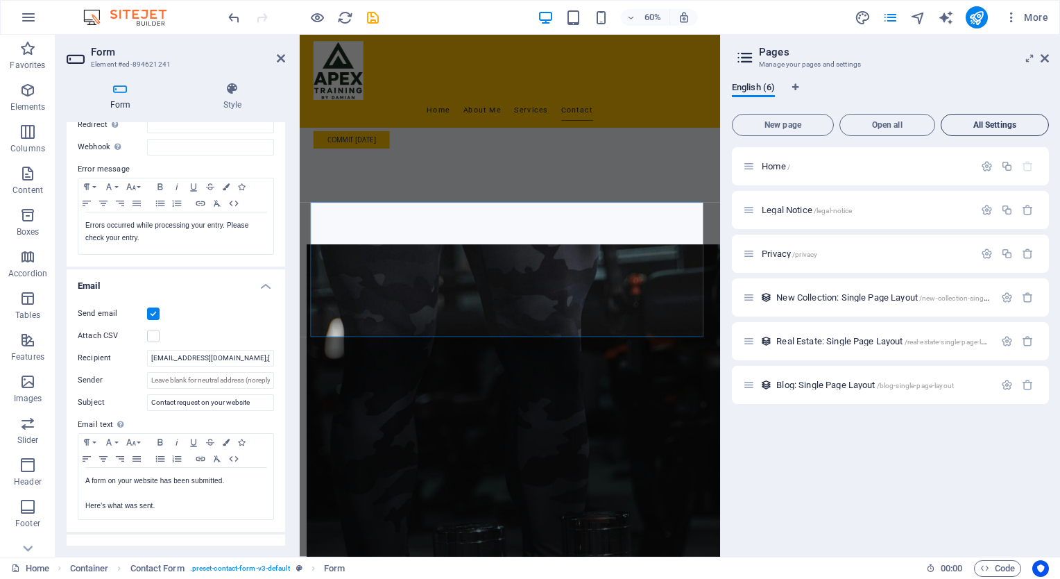
click at [995, 121] on span "All Settings" at bounding box center [995, 125] width 96 height 8
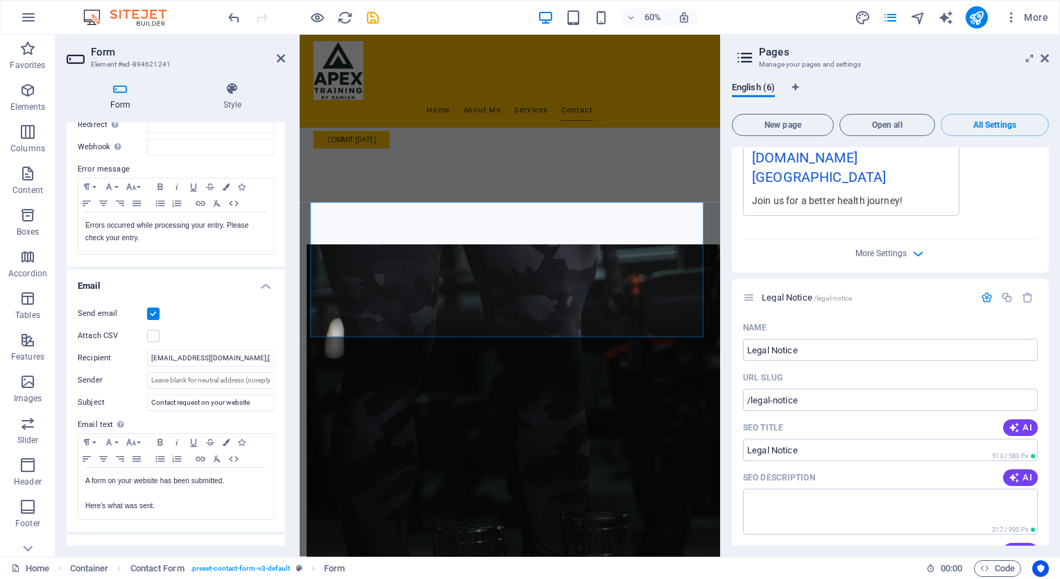
scroll to position [486, 0]
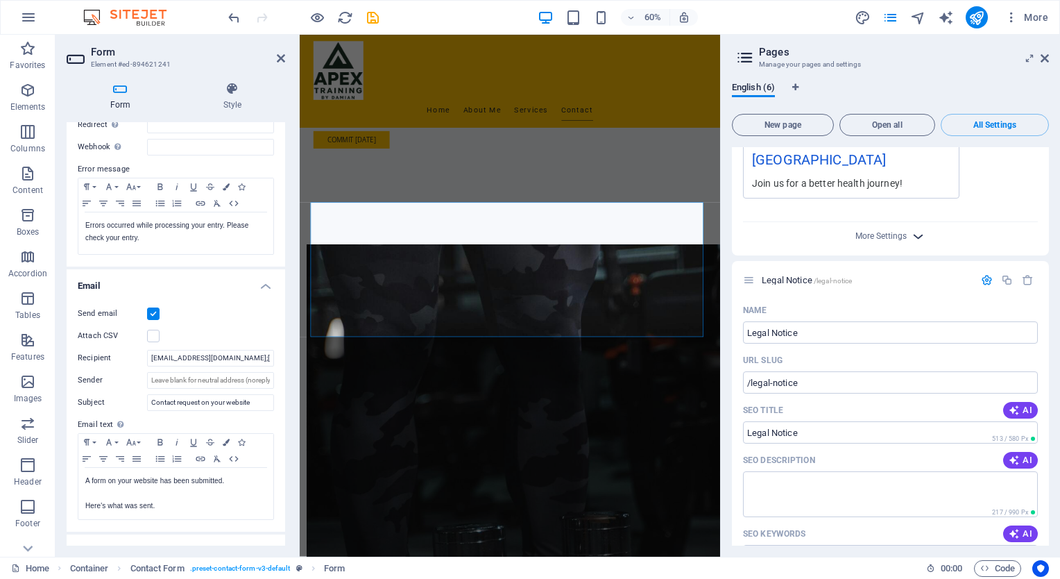
click at [920, 228] on icon "button" at bounding box center [918, 236] width 16 height 16
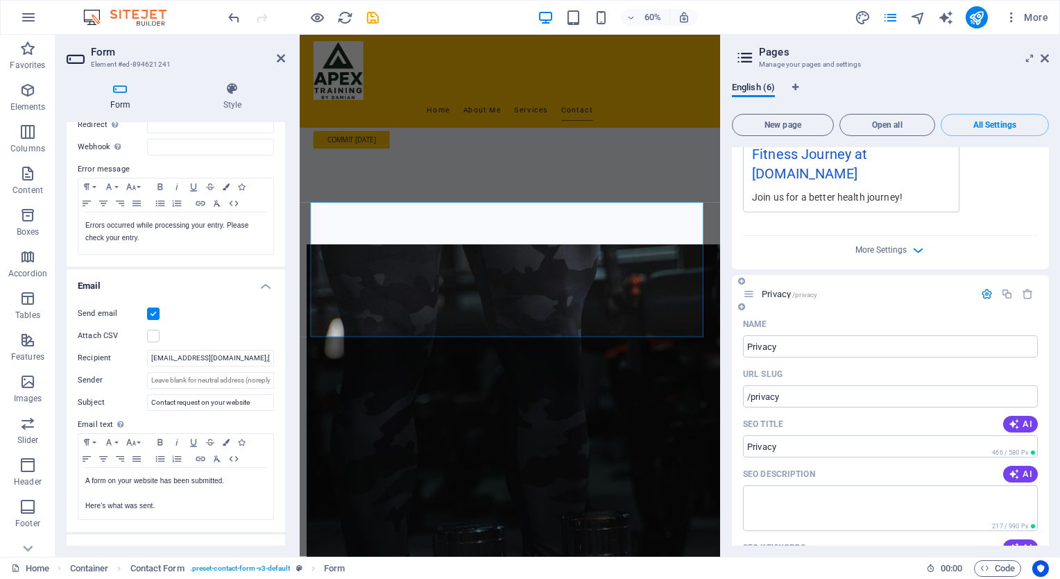
scroll to position [1260, 0]
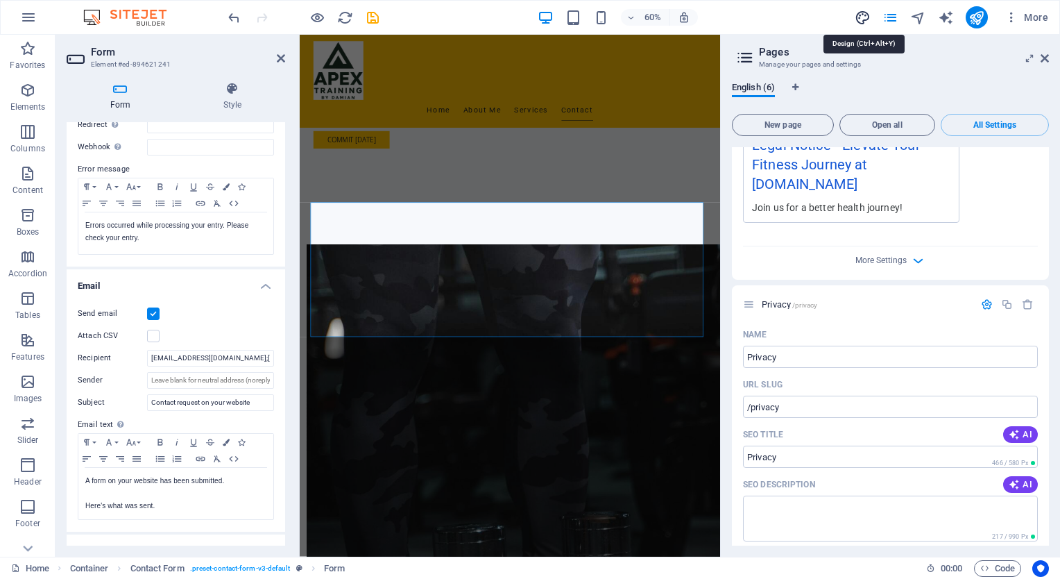
click at [860, 12] on icon "design" at bounding box center [863, 18] width 16 height 16
select select "ease-in-out"
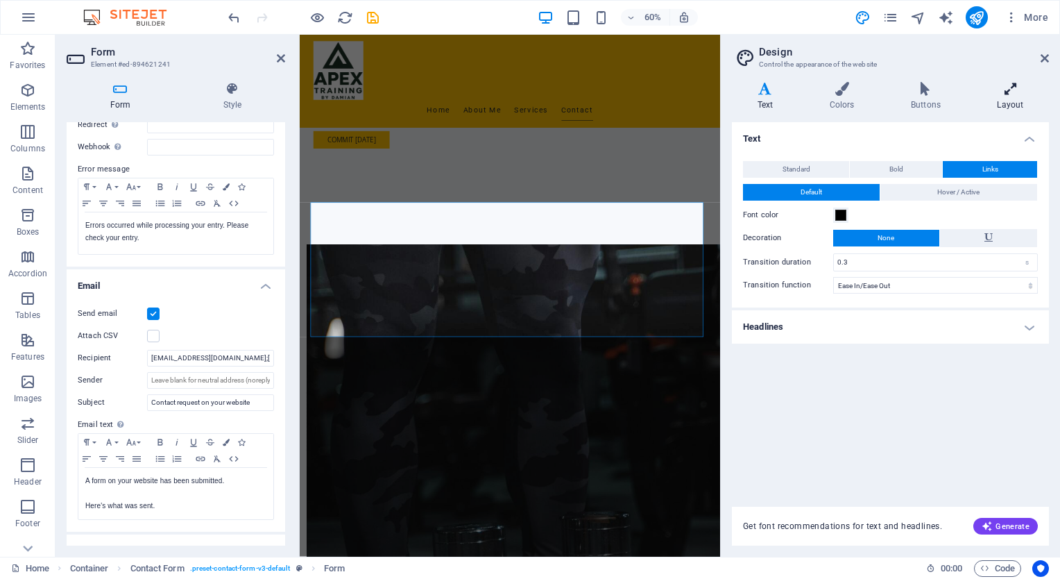
click at [1011, 86] on icon at bounding box center [1010, 89] width 77 height 14
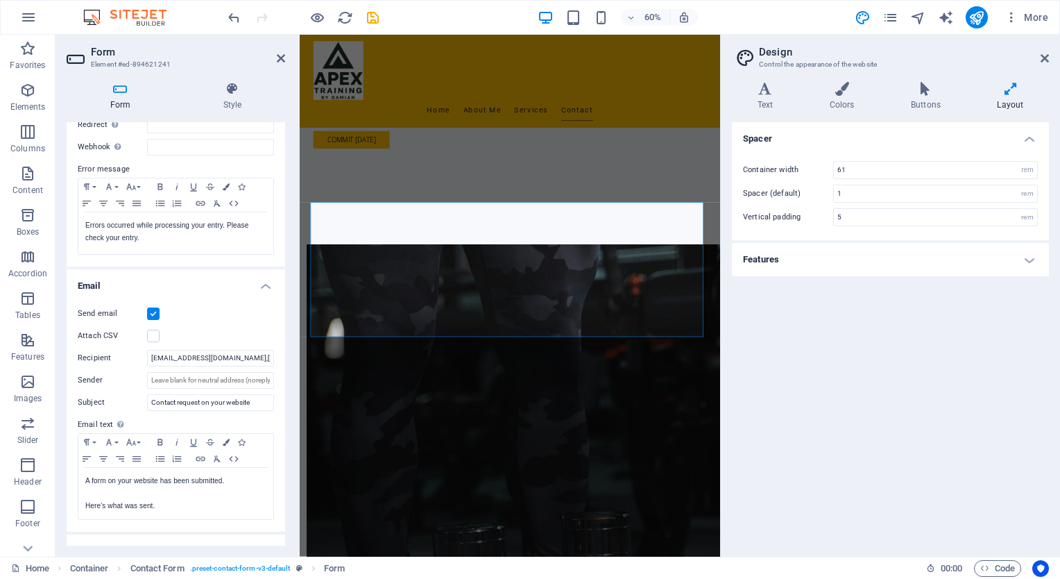
click at [1029, 259] on h4 "Features" at bounding box center [890, 259] width 317 height 33
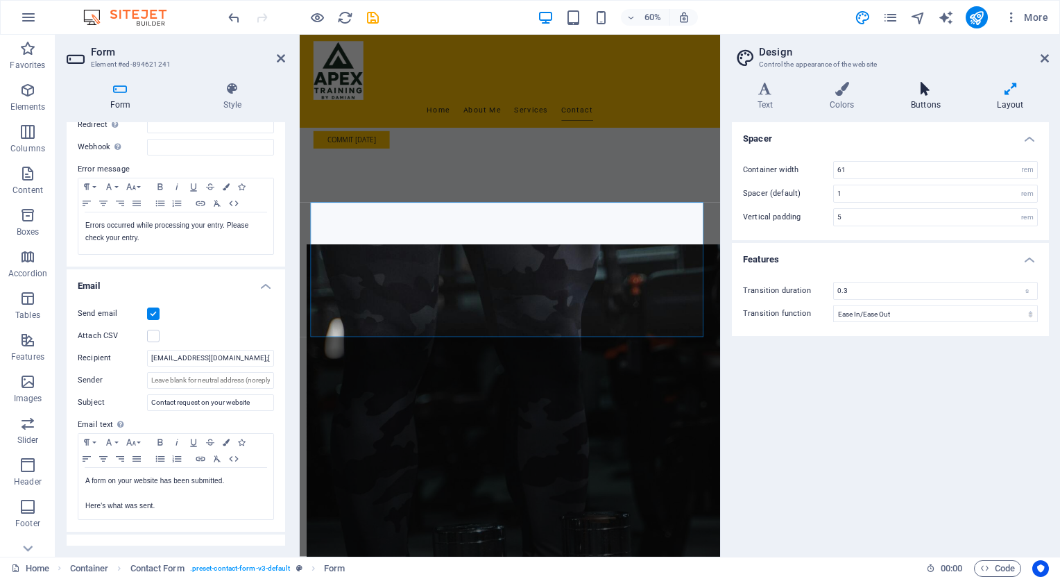
click at [919, 85] on icon at bounding box center [925, 89] width 80 height 14
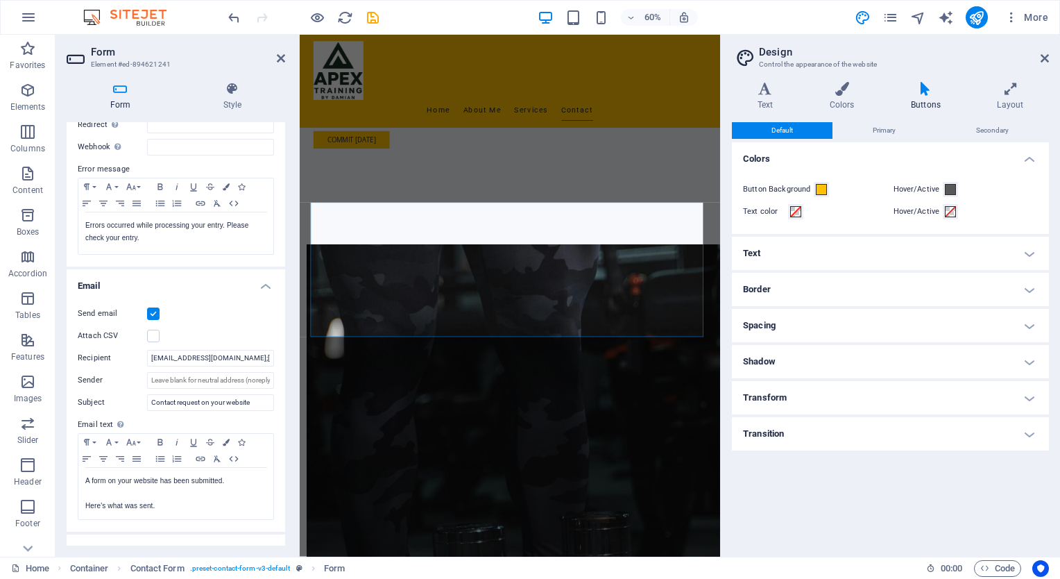
click at [1031, 434] on h4 "Transition" at bounding box center [890, 433] width 317 height 33
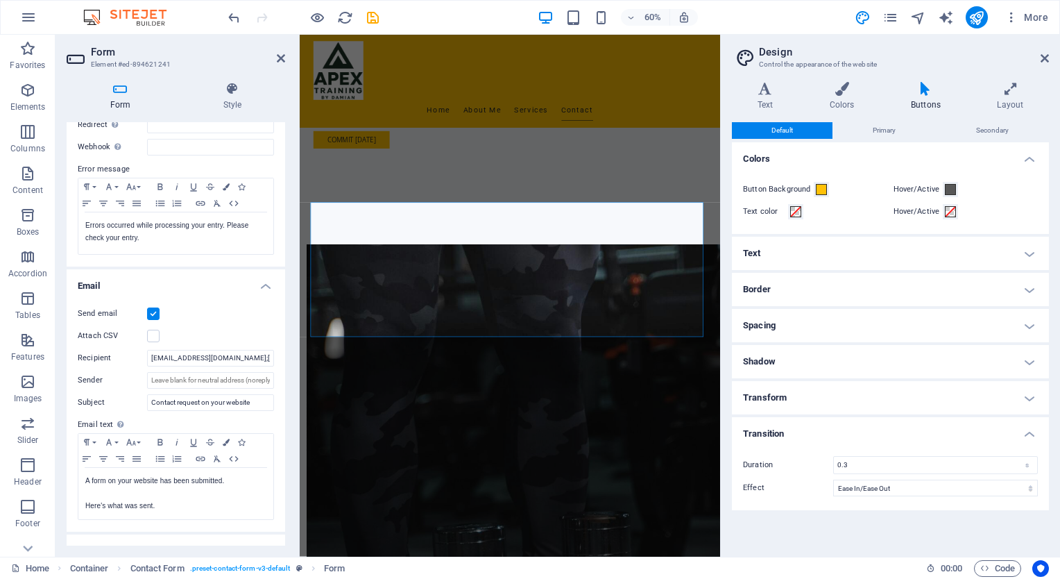
click at [1031, 393] on h4 "Transform" at bounding box center [890, 397] width 317 height 33
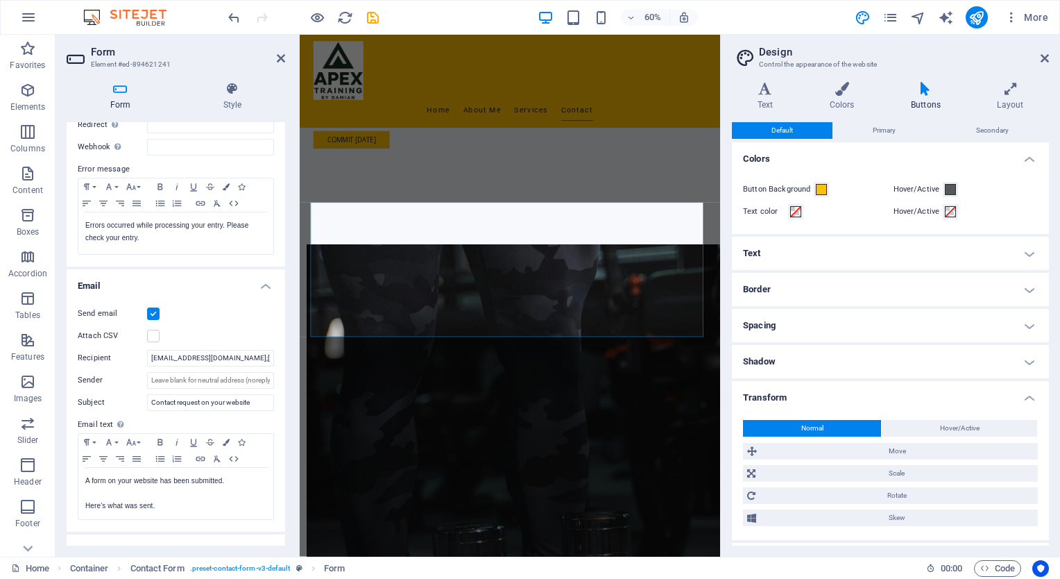
click at [1029, 361] on h4 "Shadow" at bounding box center [890, 361] width 317 height 33
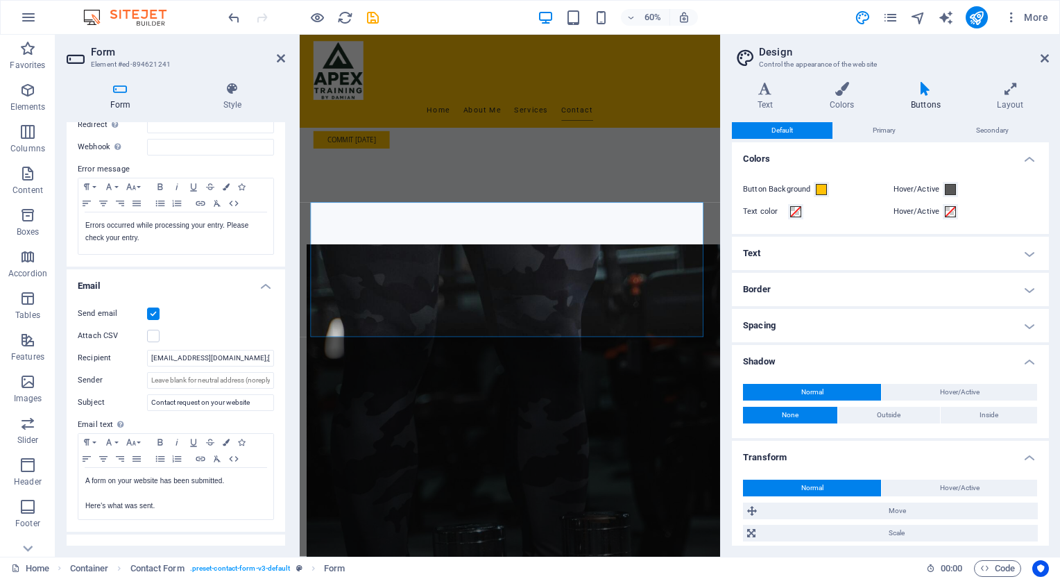
click at [1027, 326] on h4 "Spacing" at bounding box center [890, 325] width 317 height 33
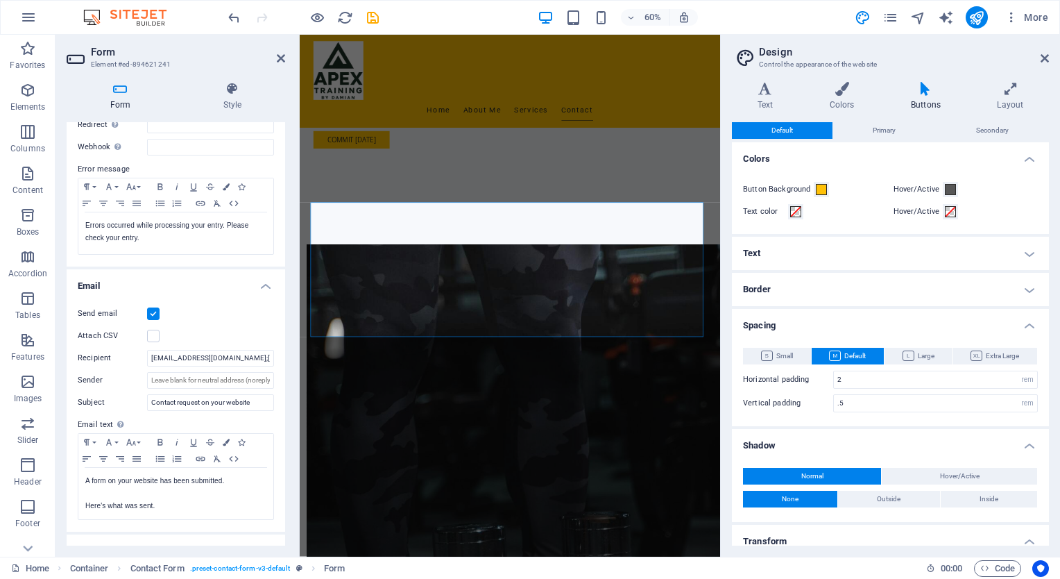
click at [1027, 292] on h4 "Border" at bounding box center [890, 289] width 317 height 33
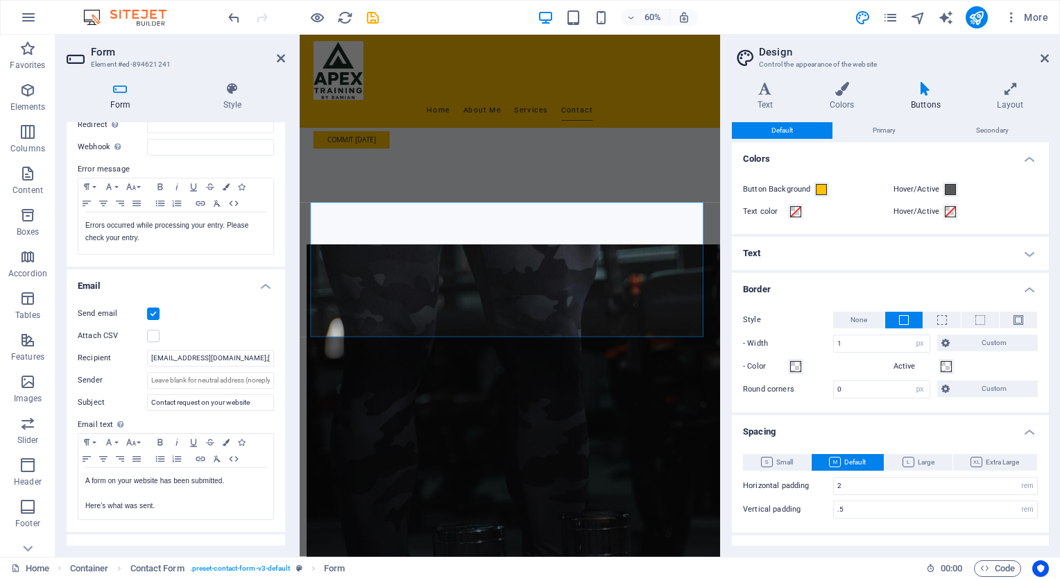
click at [1027, 257] on h4 "Text" at bounding box center [890, 253] width 317 height 33
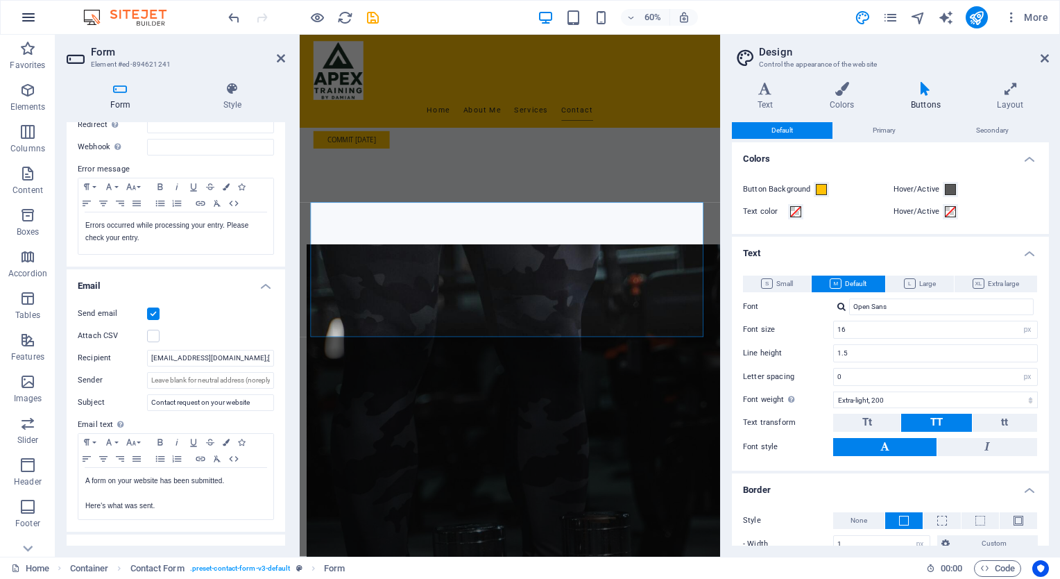
click at [30, 17] on icon "button" at bounding box center [28, 17] width 17 height 17
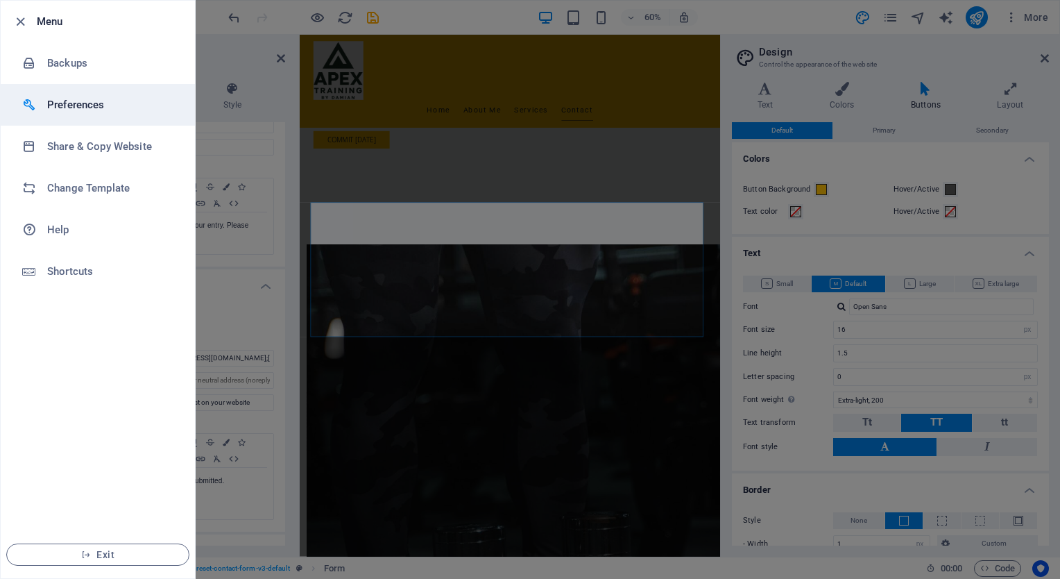
click at [70, 101] on h6 "Preferences" at bounding box center [111, 104] width 128 height 17
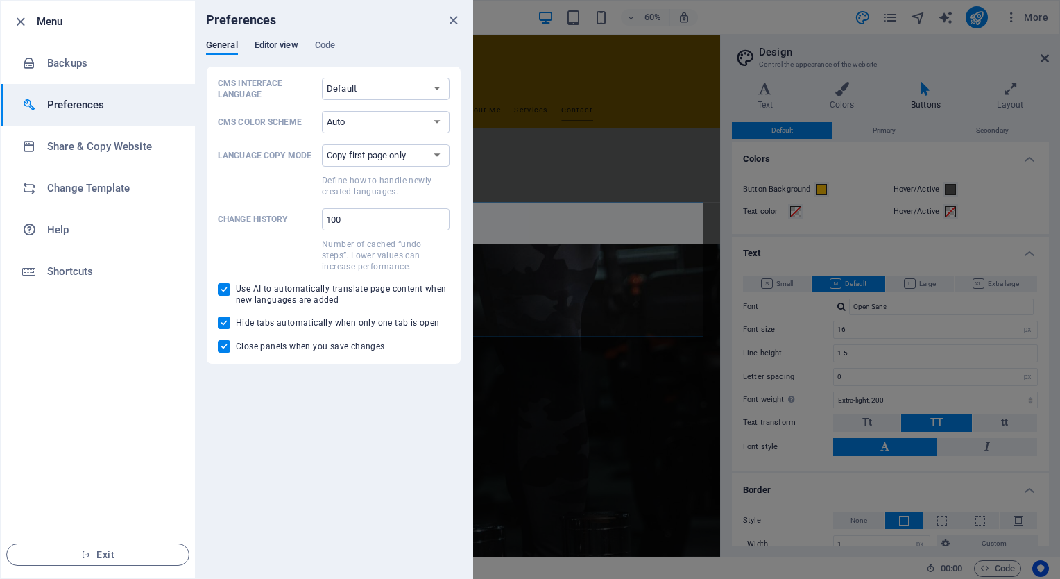
click at [280, 42] on span "Editor view" at bounding box center [277, 46] width 44 height 19
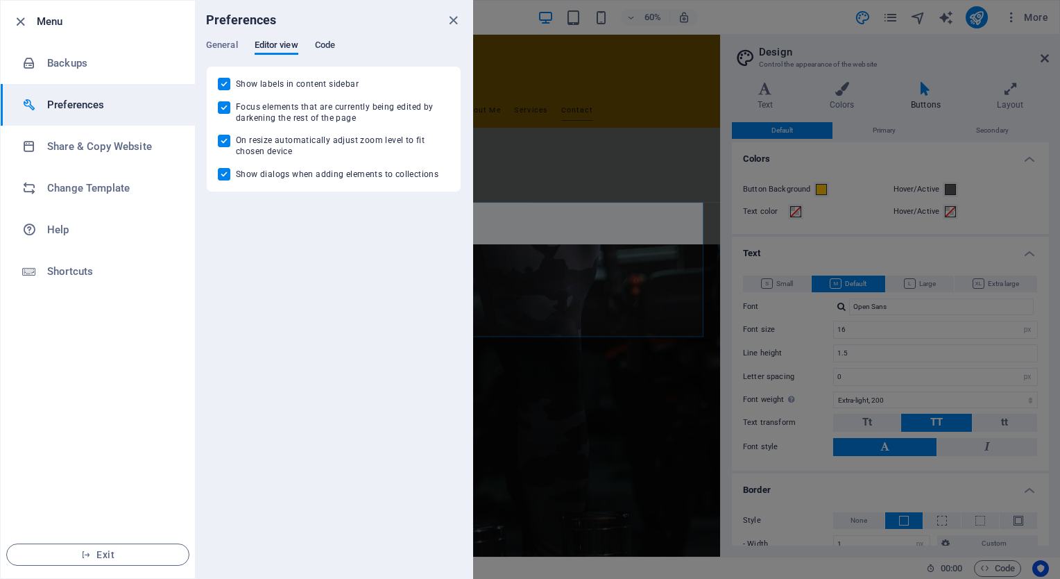
click at [325, 43] on span "Code" at bounding box center [325, 46] width 20 height 19
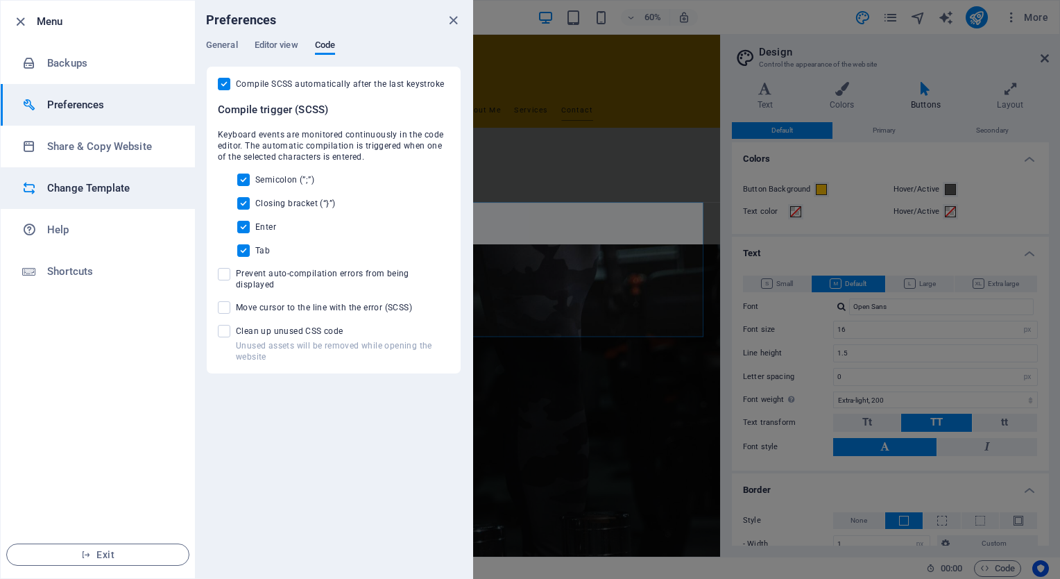
drag, startPoint x: 325, startPoint y: 200, endPoint x: 103, endPoint y: 203, distance: 222.7
drag, startPoint x: 103, startPoint y: 203, endPoint x: 49, endPoint y: 320, distance: 128.8
click at [49, 320] on ul "Menu Backups Preferences Share & Copy Website Change Template Help Shortcuts Ex…" at bounding box center [98, 289] width 194 height 577
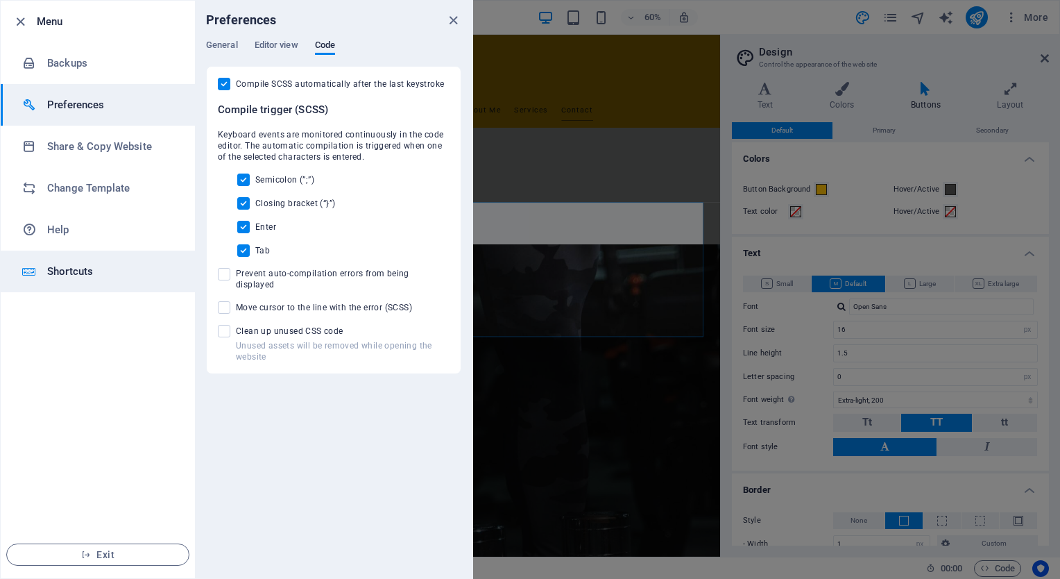
click at [75, 266] on h6 "Shortcuts" at bounding box center [111, 271] width 128 height 17
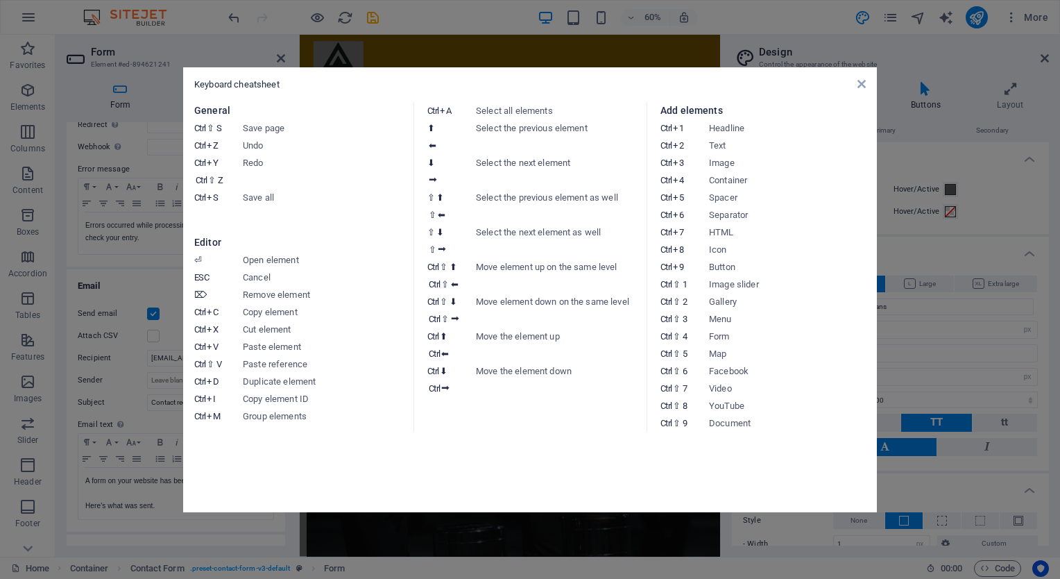
click at [26, 15] on aside "Keyboard cheatsheet General Ctrl ⇧ S Save page Ctrl Z Undo Ctrl Y Ctrl ⇧ Z Redo…" at bounding box center [530, 289] width 1060 height 579
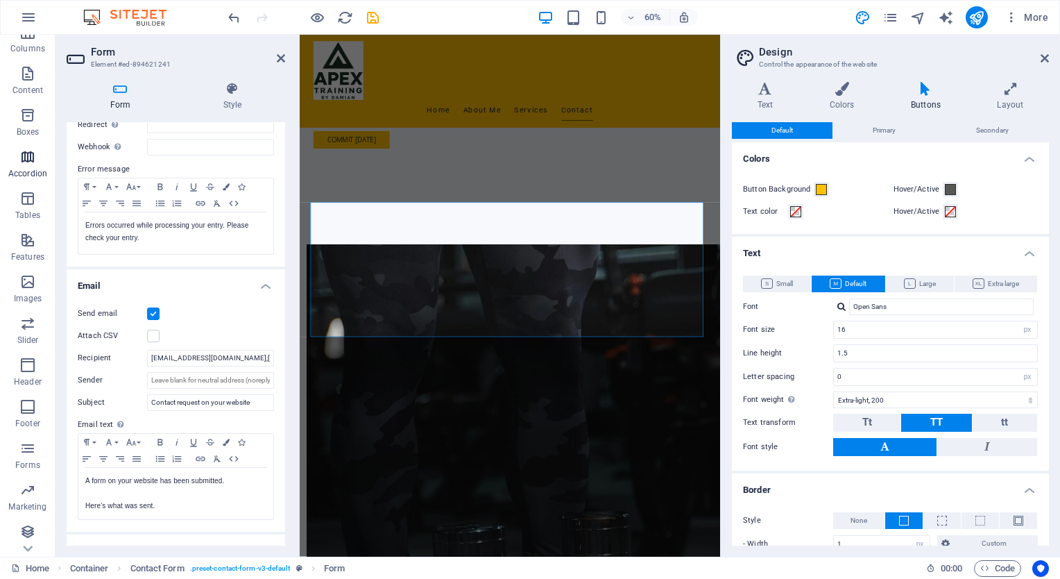
scroll to position [102, 0]
click at [336, 567] on span "Form" at bounding box center [334, 568] width 21 height 17
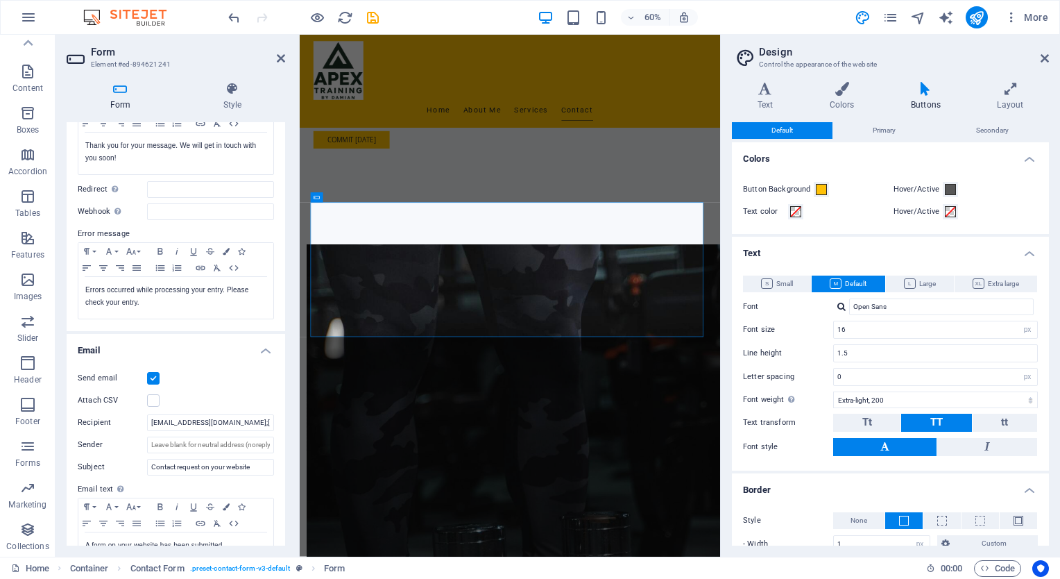
scroll to position [0, 0]
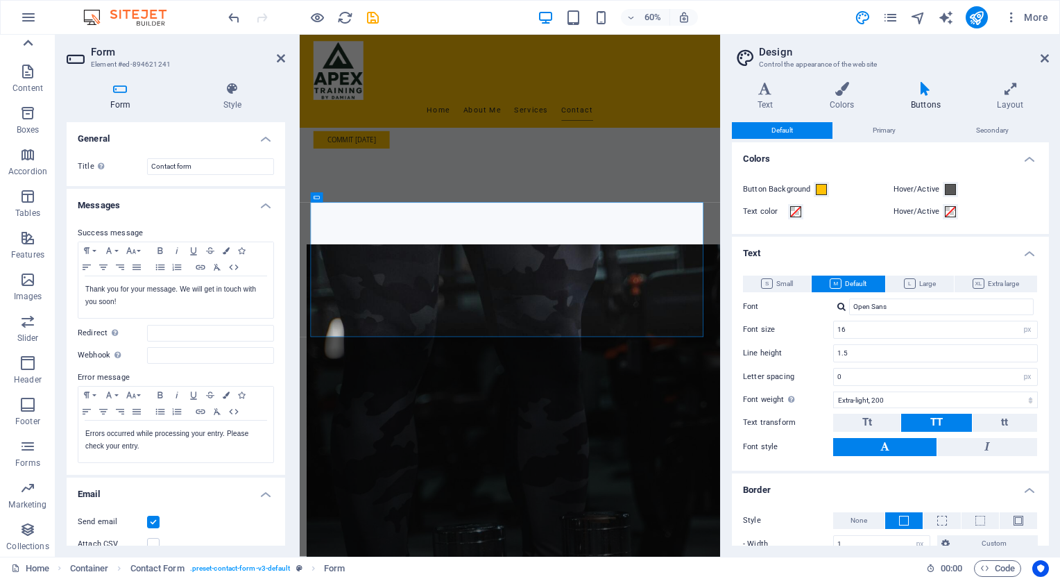
click at [28, 41] on icon at bounding box center [29, 43] width 10 height 6
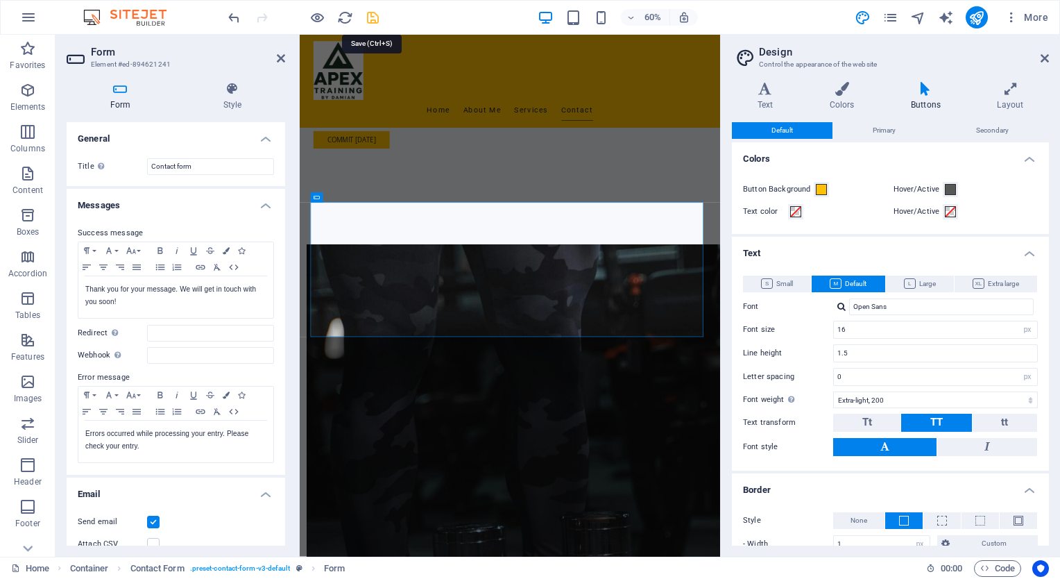
click at [373, 15] on icon "save" at bounding box center [373, 18] width 16 height 16
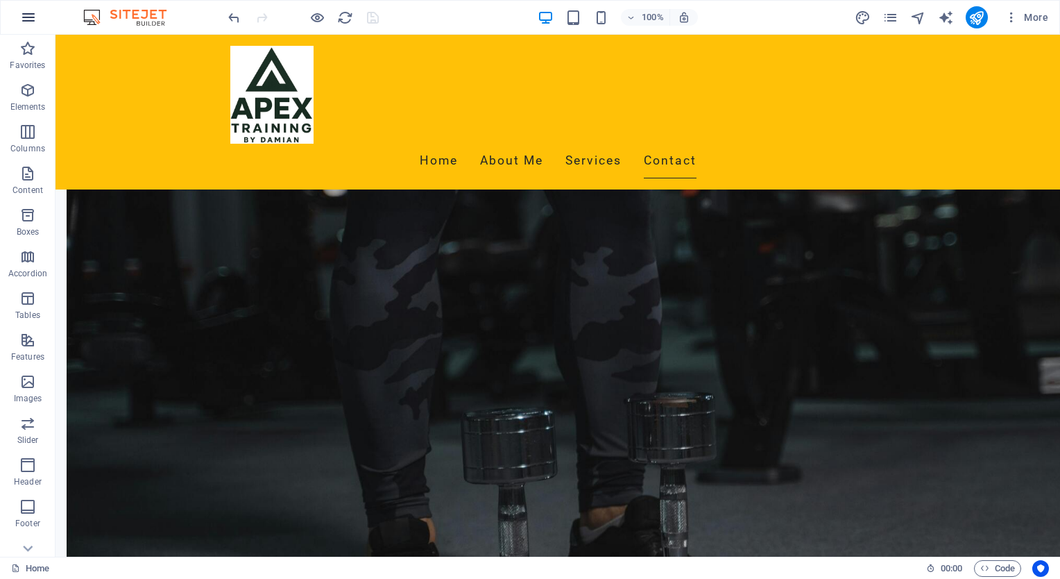
click at [26, 17] on icon "button" at bounding box center [28, 17] width 17 height 17
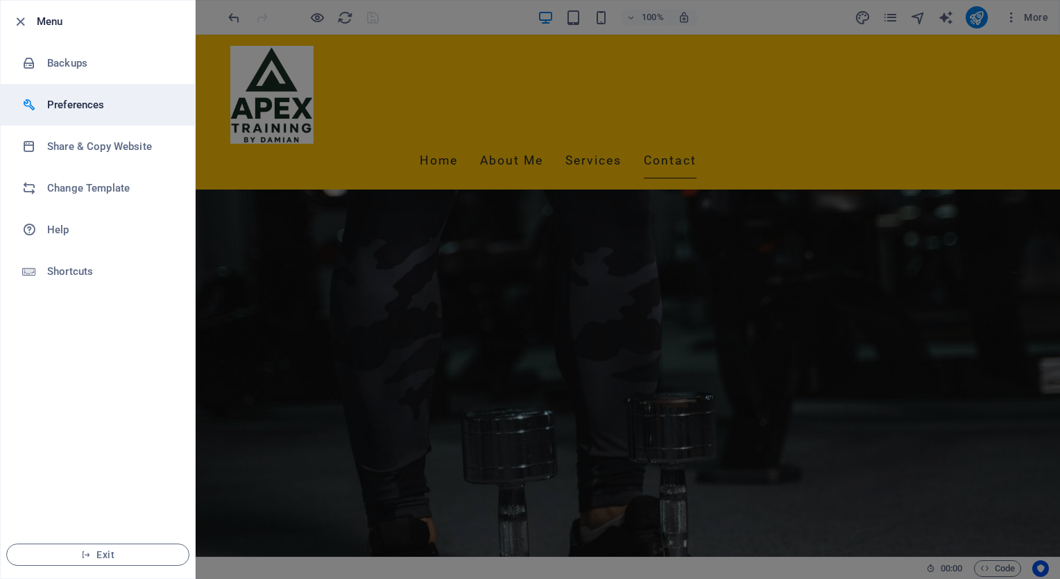
click at [83, 102] on h6 "Preferences" at bounding box center [111, 104] width 128 height 17
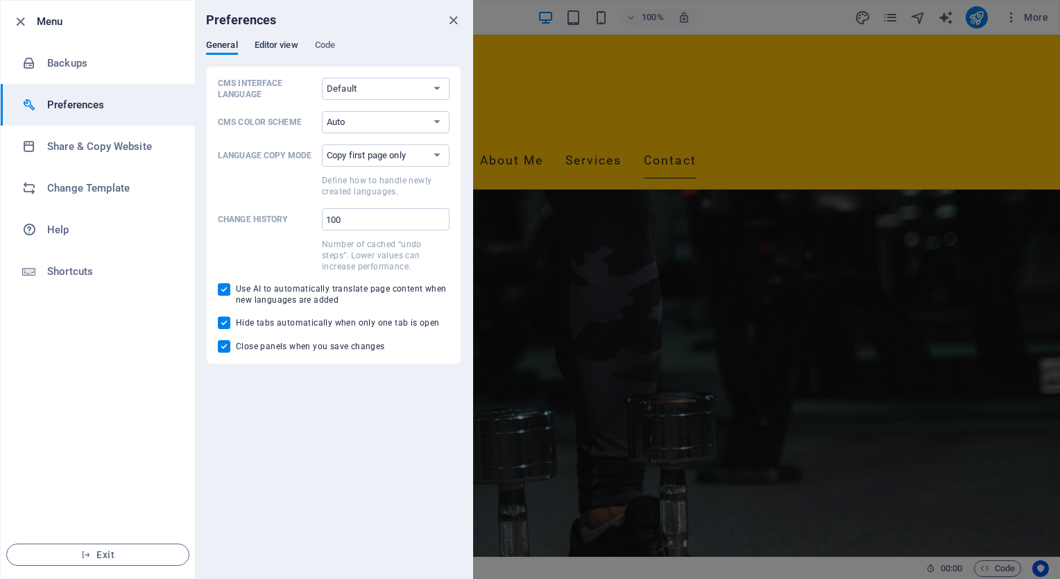
click at [274, 44] on span "Editor view" at bounding box center [277, 46] width 44 height 19
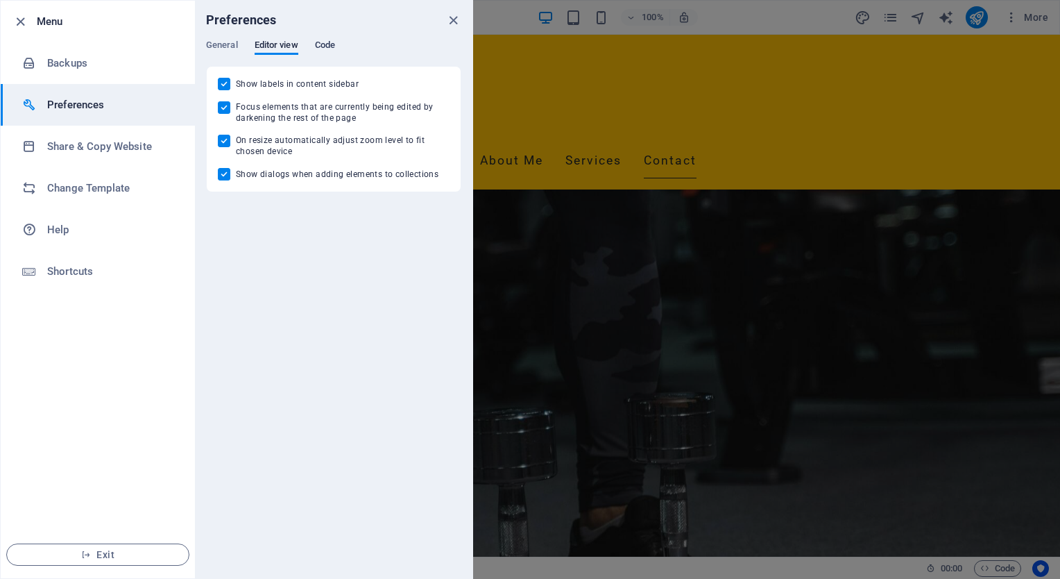
click at [329, 43] on span "Code" at bounding box center [325, 46] width 20 height 19
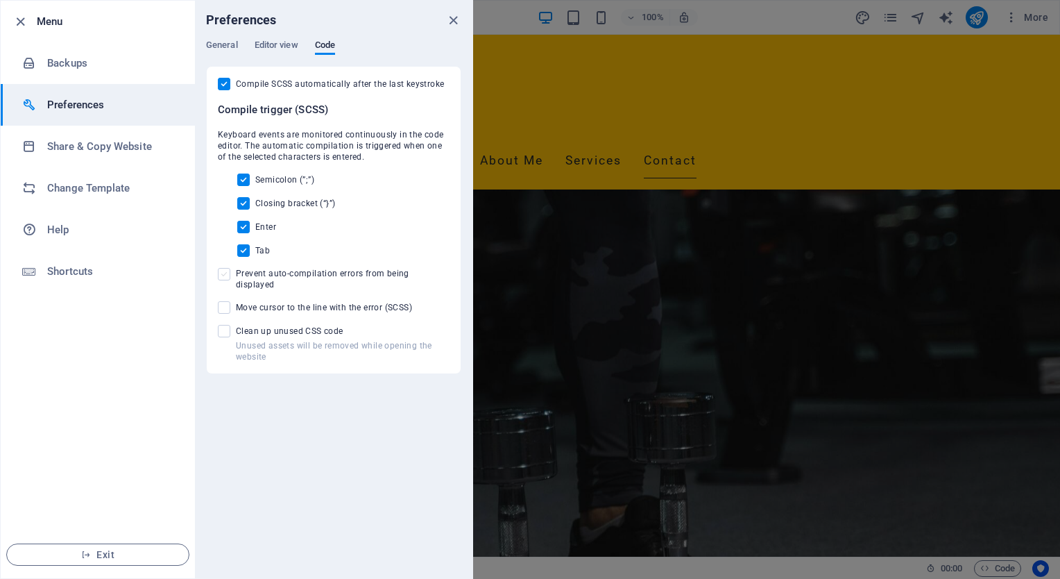
click at [223, 270] on span at bounding box center [224, 274] width 12 height 12
click at [223, 270] on input "Prevent auto-compilation errors from being displayed" at bounding box center [227, 274] width 18 height 12
checkbox input "true"
drag, startPoint x: 258, startPoint y: 300, endPoint x: 217, endPoint y: 301, distance: 40.9
click at [202, 305] on div "General Editor view Code CMS Interface Language Default Deutsch English Español…" at bounding box center [333, 207] width 277 height 334
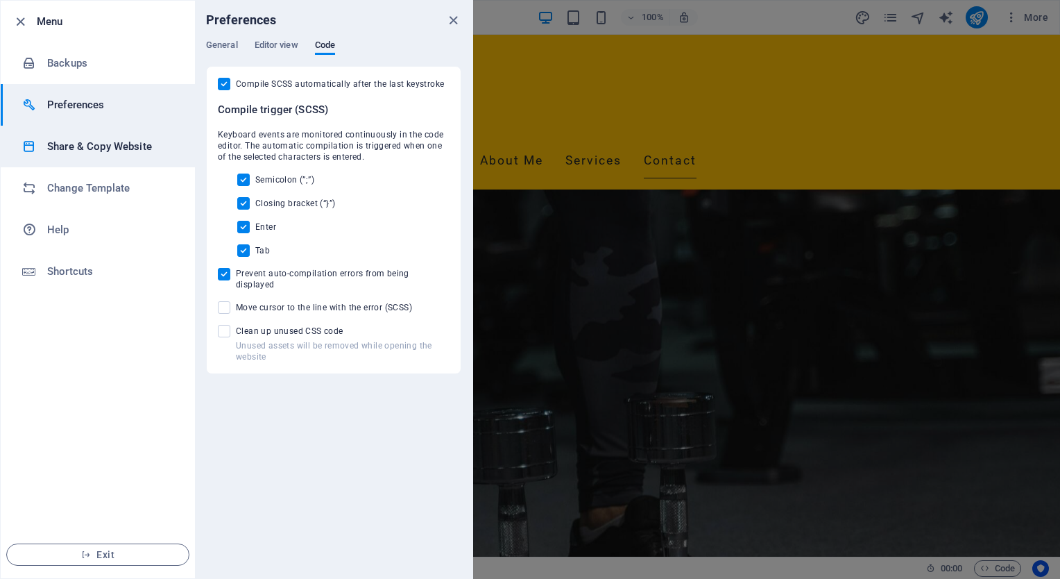
click at [102, 140] on h6 "Share & Copy Website" at bounding box center [111, 146] width 128 height 17
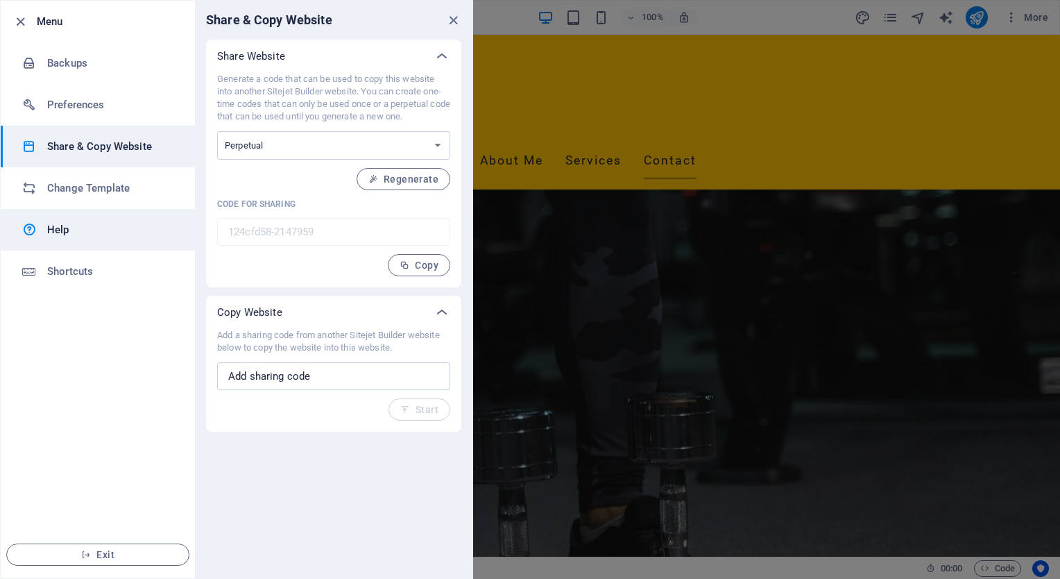
click at [63, 223] on h6 "Help" at bounding box center [111, 229] width 128 height 17
click at [592, 232] on div at bounding box center [530, 289] width 1060 height 579
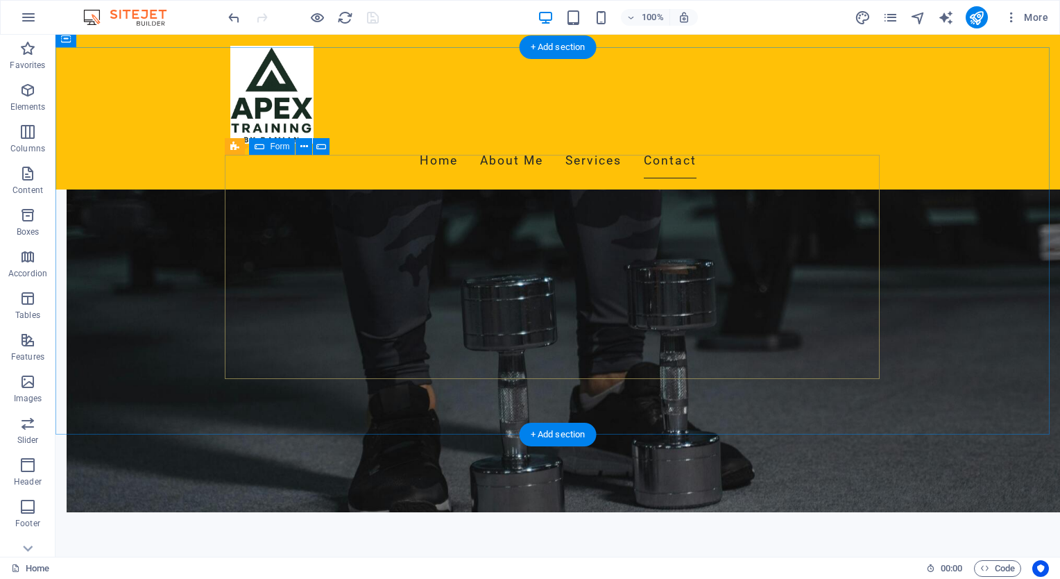
scroll to position [1121, 0]
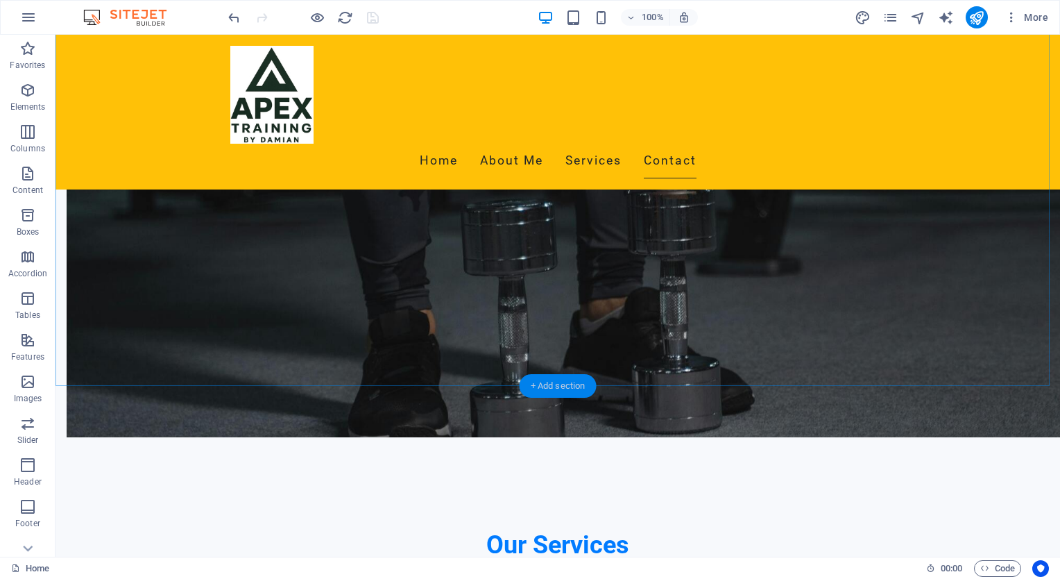
click at [552, 384] on div "+ Add section" at bounding box center [558, 386] width 77 height 24
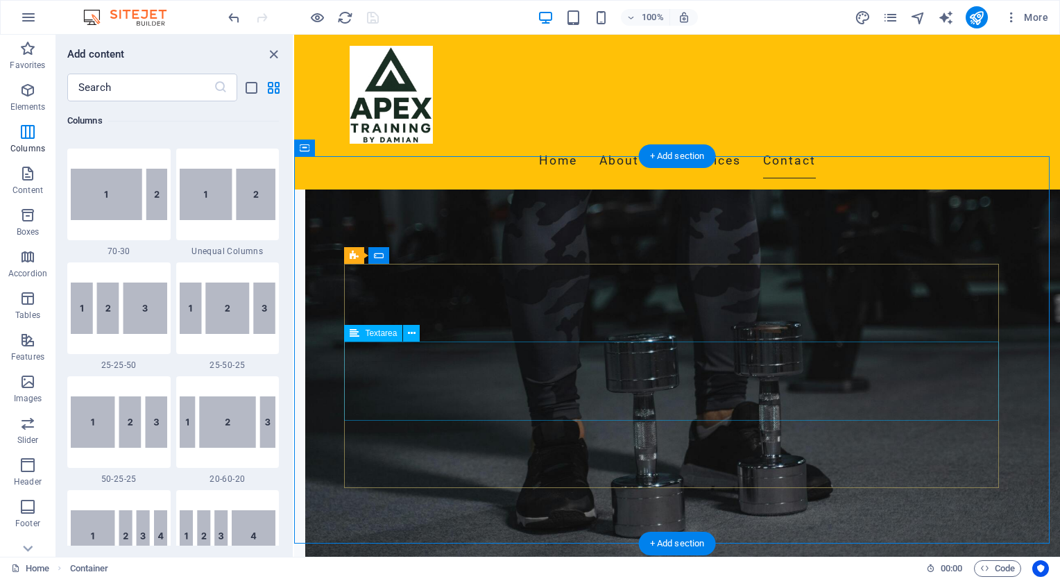
scroll to position [844, 0]
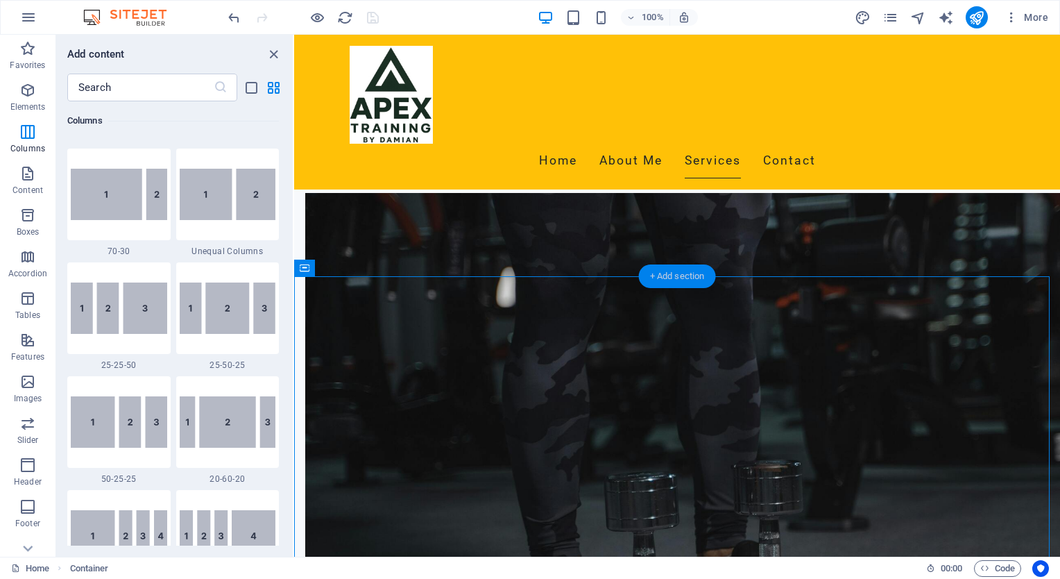
click at [666, 270] on div "+ Add section" at bounding box center [677, 276] width 77 height 24
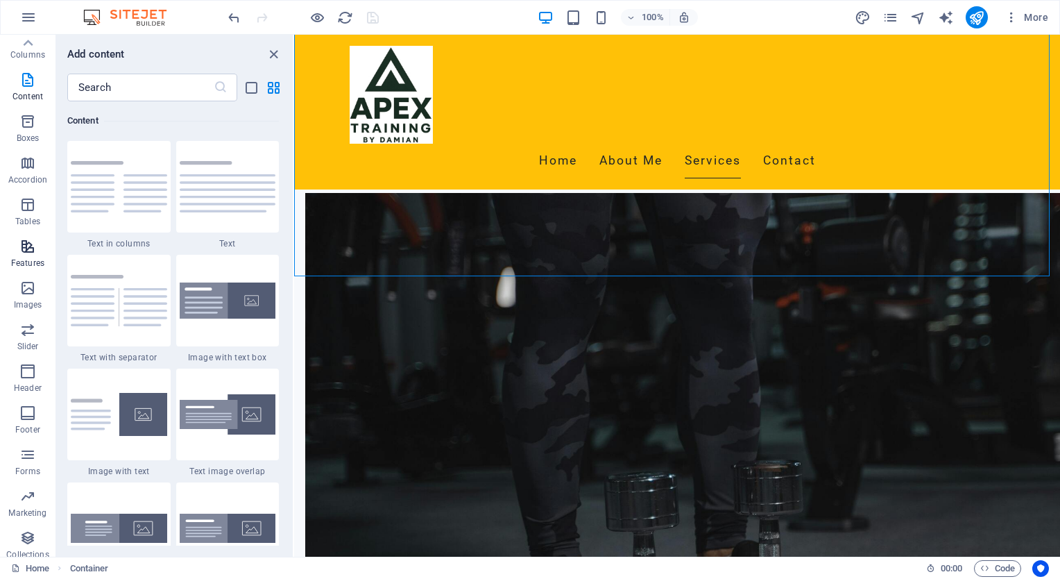
scroll to position [102, 0]
click at [22, 445] on icon "button" at bounding box center [27, 446] width 17 height 17
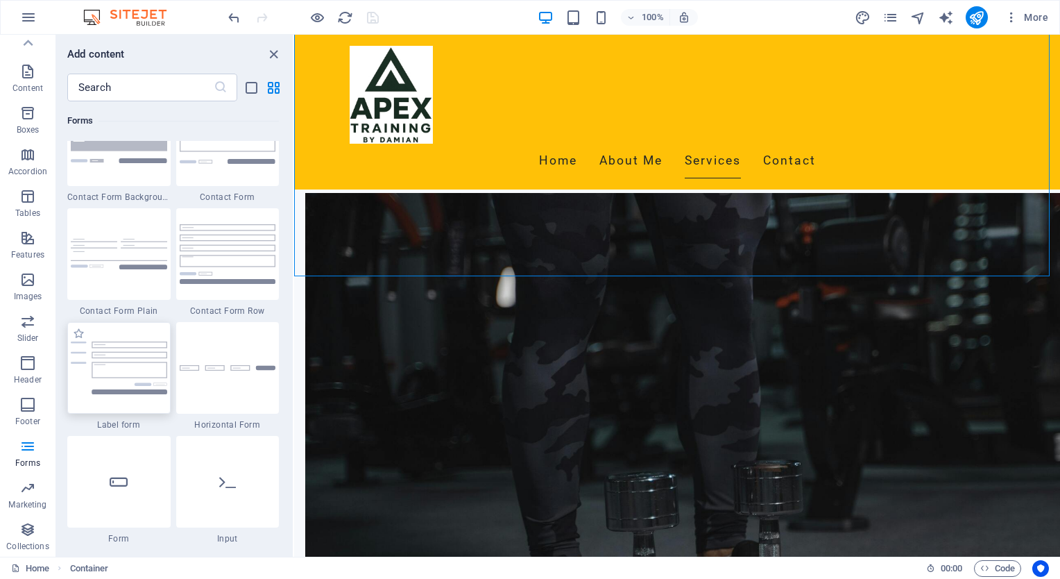
scroll to position [10267, 0]
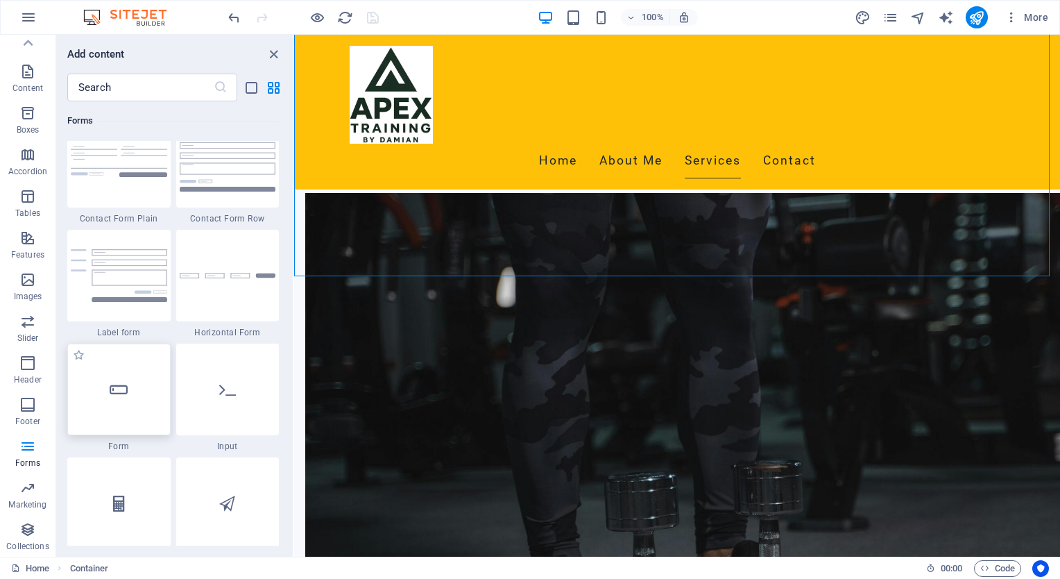
click at [110, 391] on icon at bounding box center [119, 389] width 18 height 18
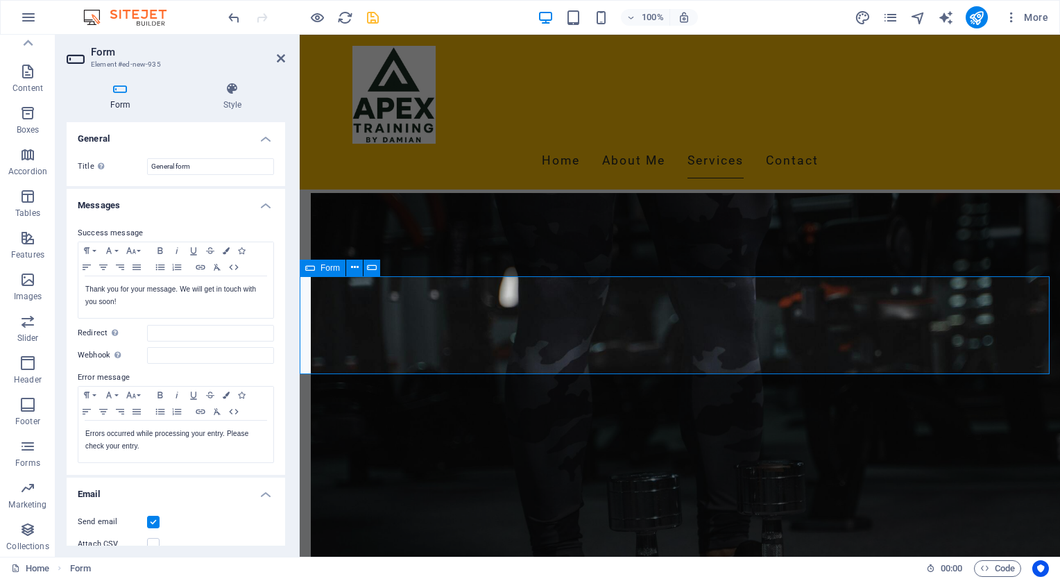
click at [356, 268] on icon at bounding box center [355, 267] width 8 height 15
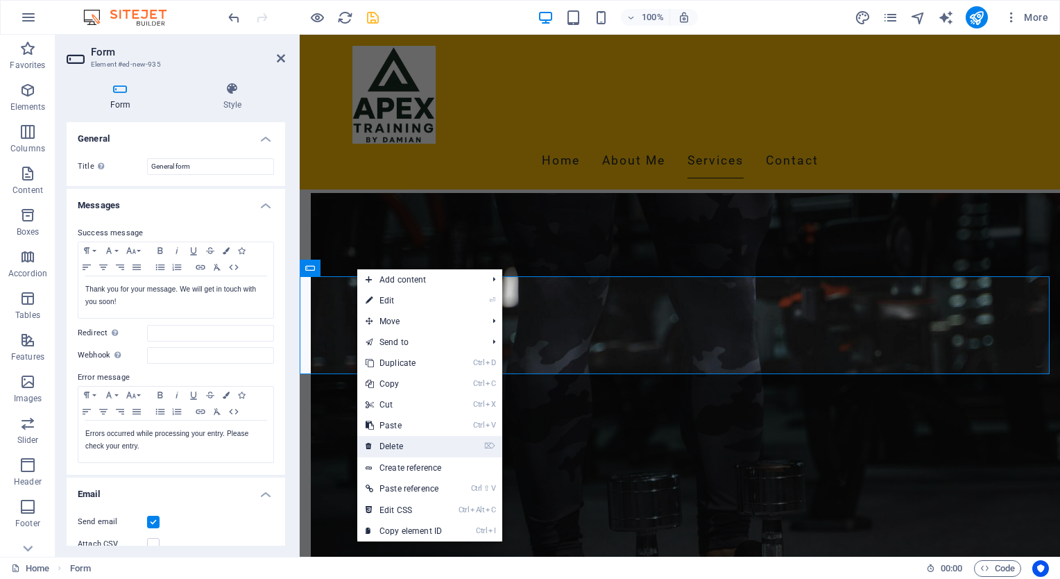
click at [406, 441] on link "⌦ Delete" at bounding box center [403, 446] width 93 height 21
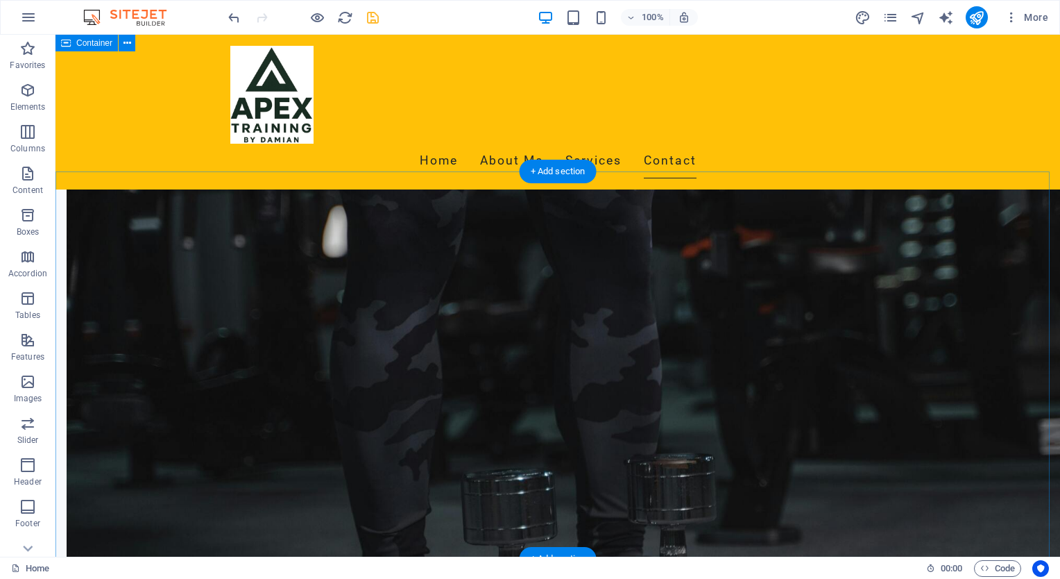
scroll to position [844, 0]
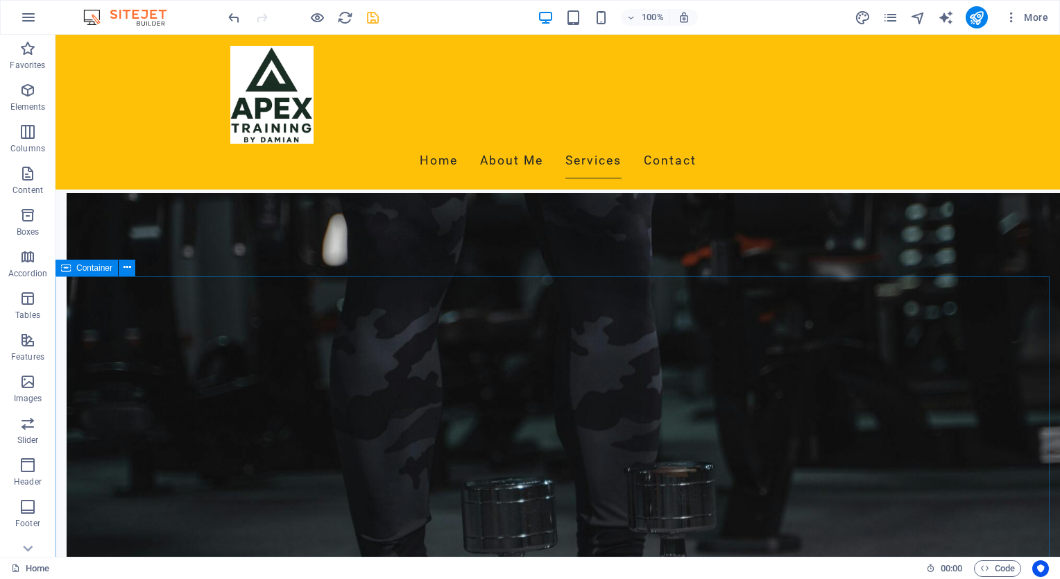
click at [86, 268] on span "Container" at bounding box center [94, 268] width 36 height 8
click at [125, 267] on icon at bounding box center [127, 267] width 8 height 15
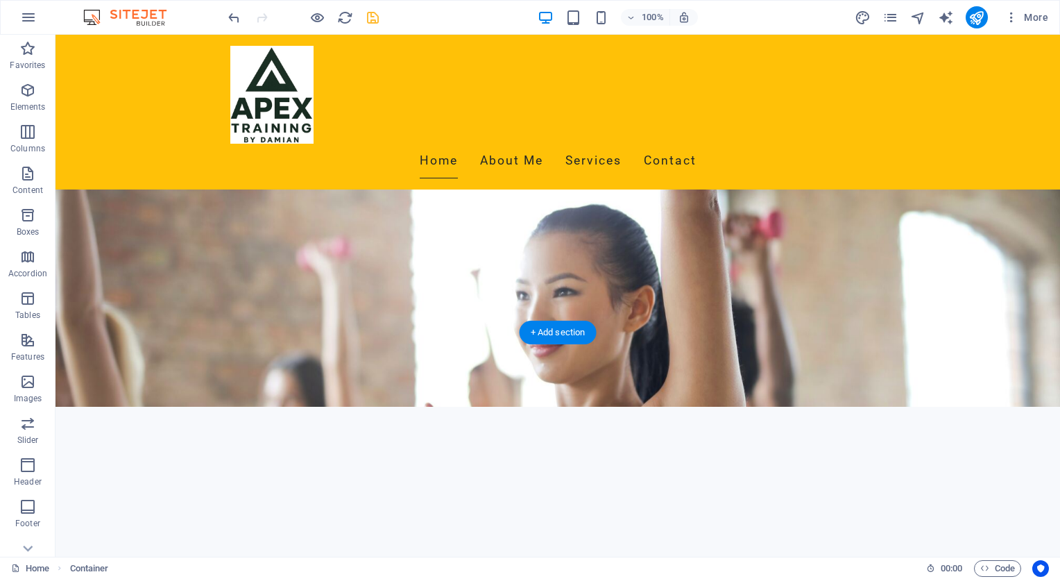
scroll to position [0, 0]
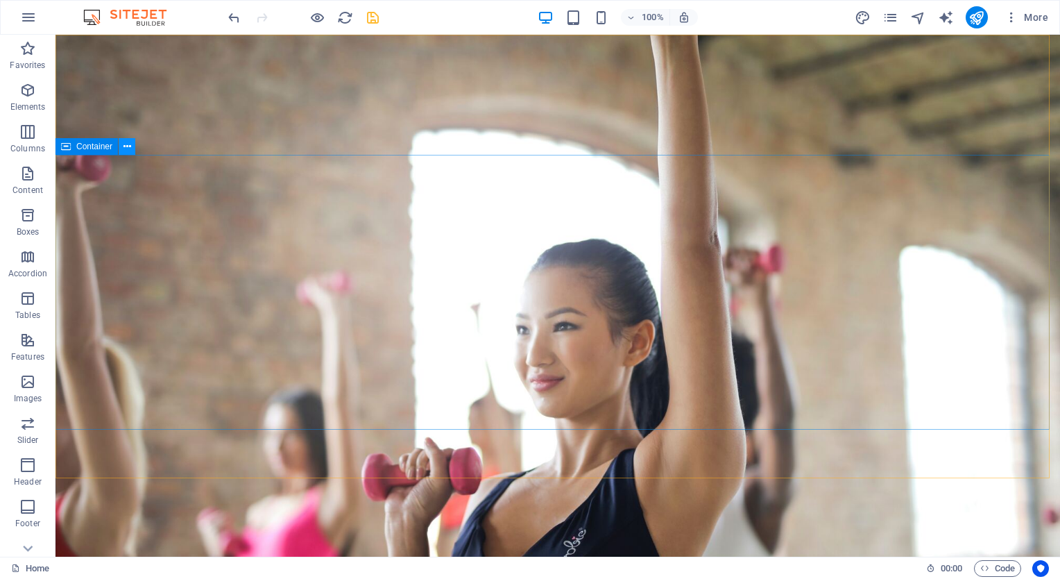
click at [126, 146] on icon at bounding box center [127, 146] width 8 height 15
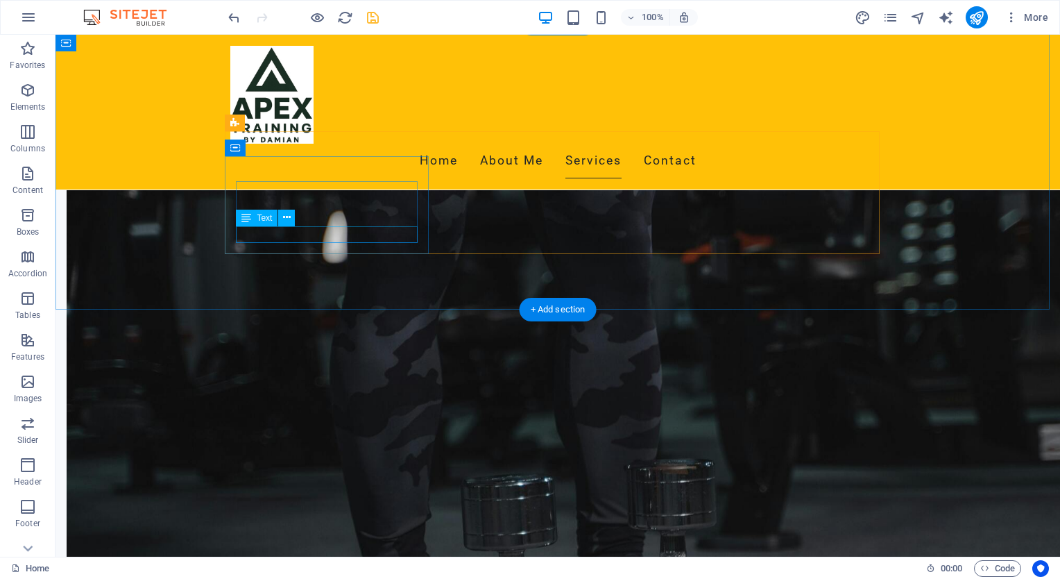
scroll to position [763, 0]
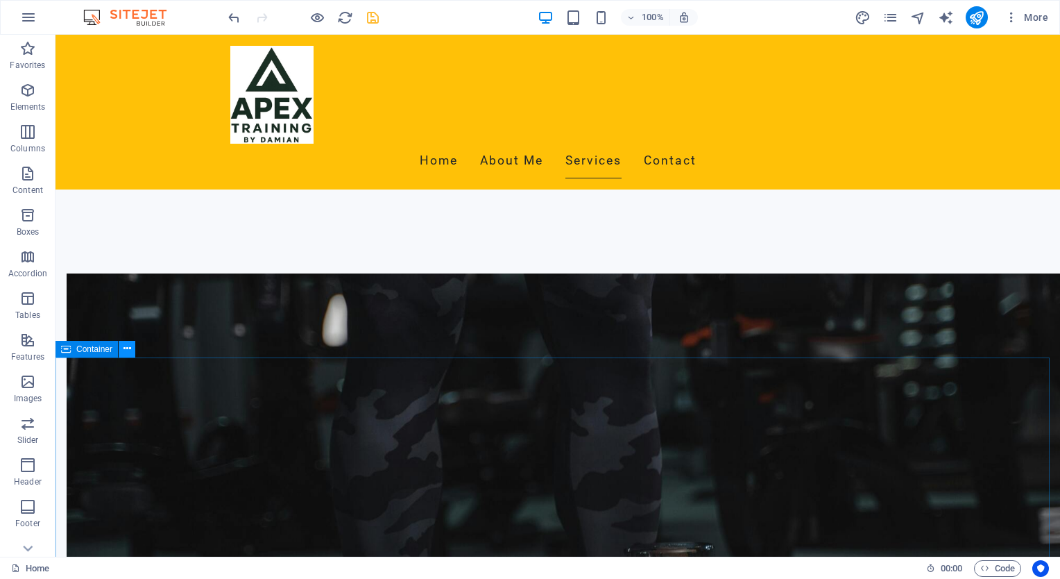
click at [125, 345] on icon at bounding box center [127, 348] width 8 height 15
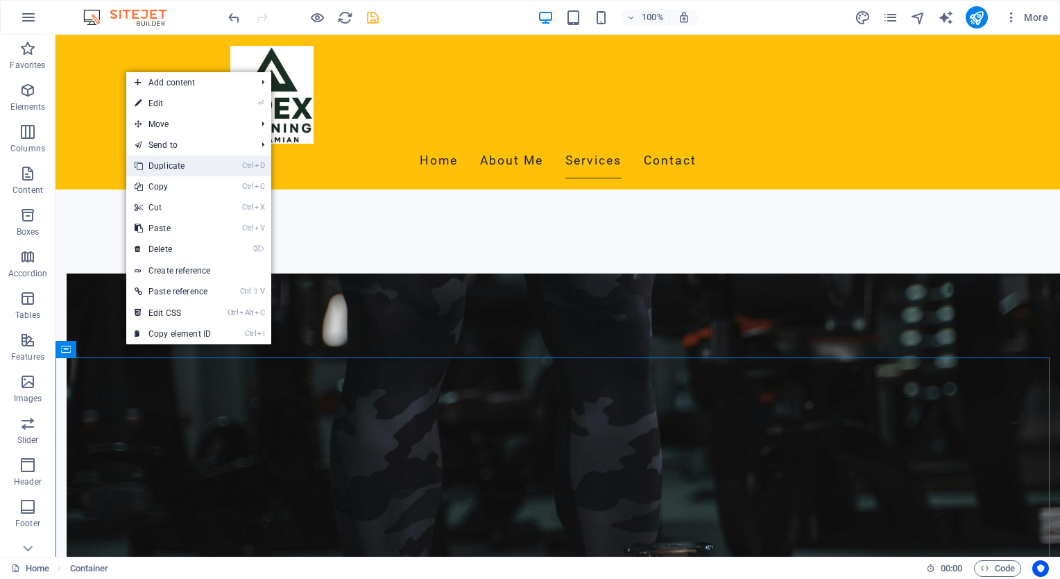
click at [168, 164] on link "Ctrl D Duplicate" at bounding box center [172, 165] width 93 height 21
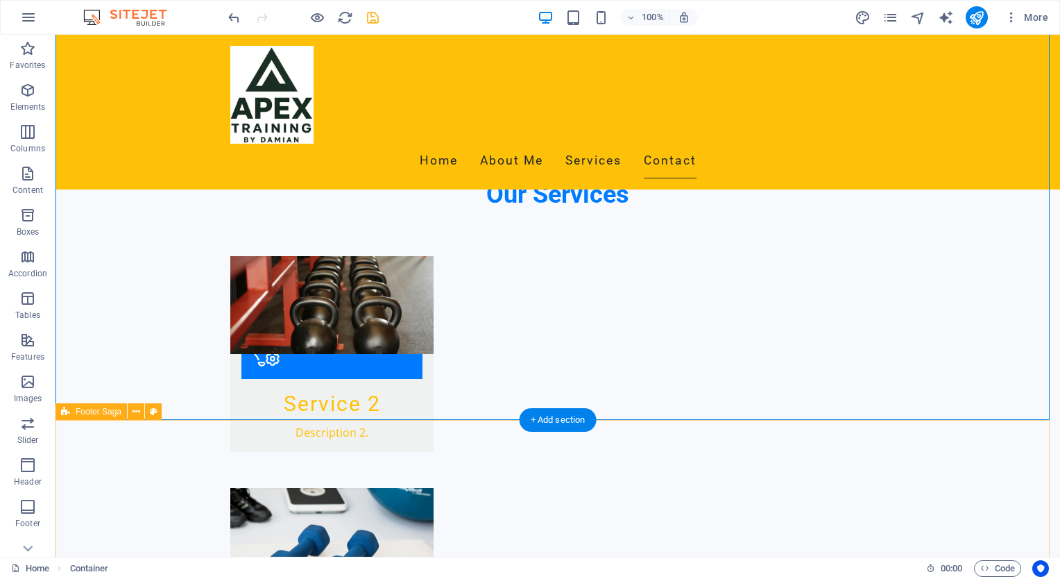
scroll to position [1474, 0]
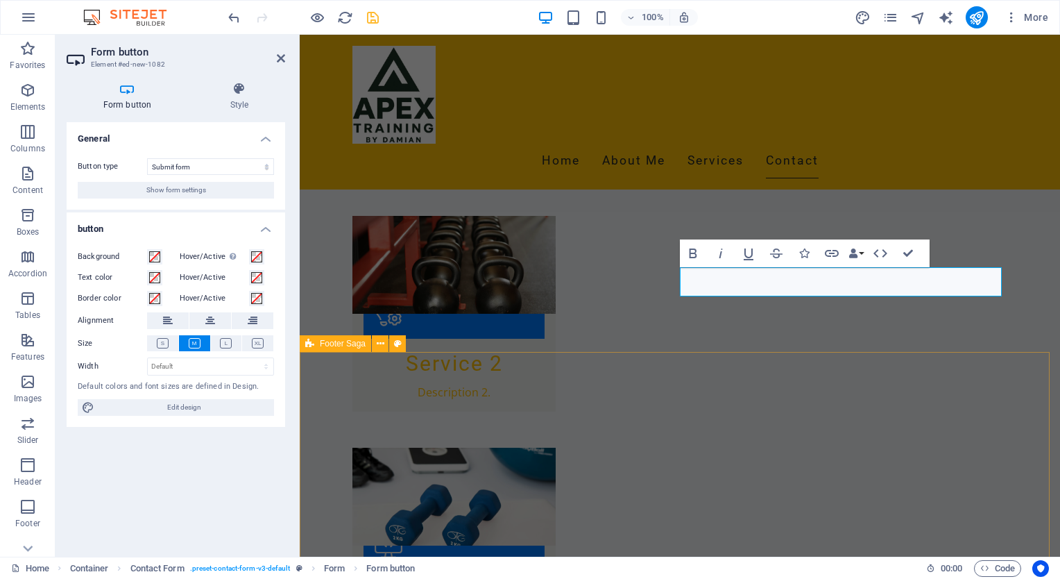
scroll to position [1544, 0]
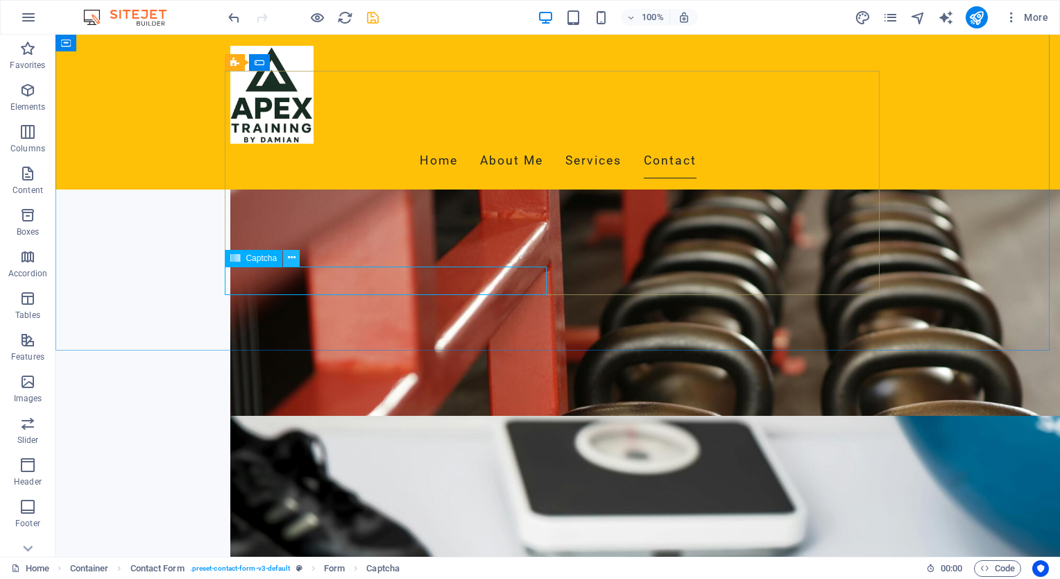
click at [291, 257] on icon at bounding box center [292, 257] width 8 height 15
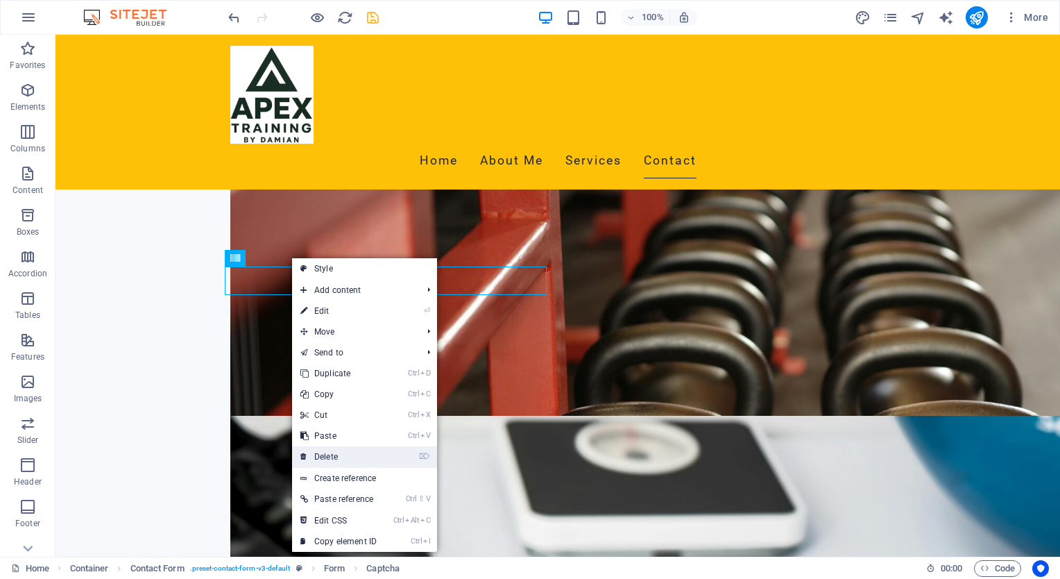
click at [340, 452] on link "⌦ Delete" at bounding box center [338, 456] width 93 height 21
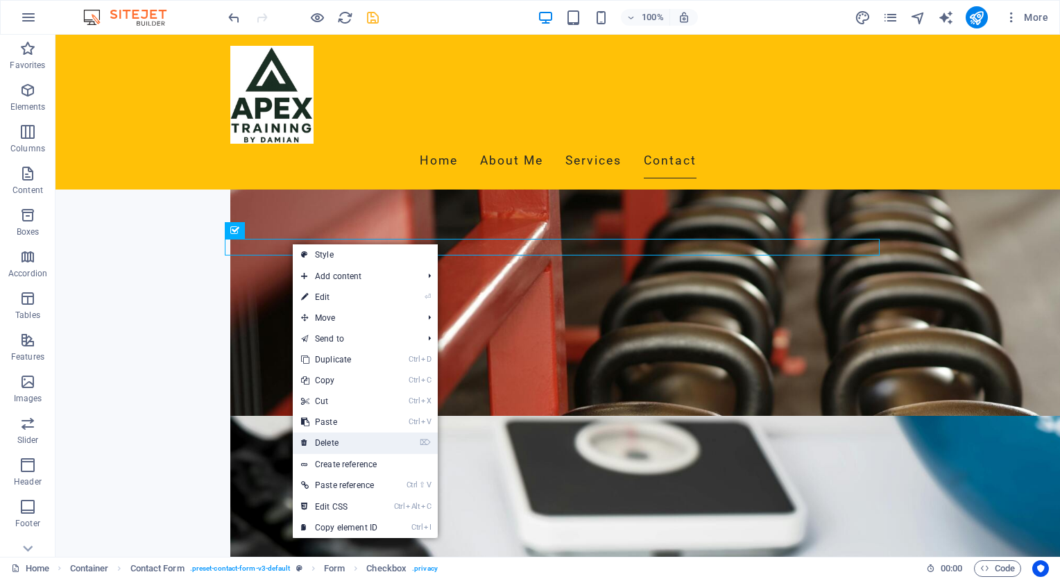
click at [342, 440] on link "⌦ Delete" at bounding box center [339, 442] width 93 height 21
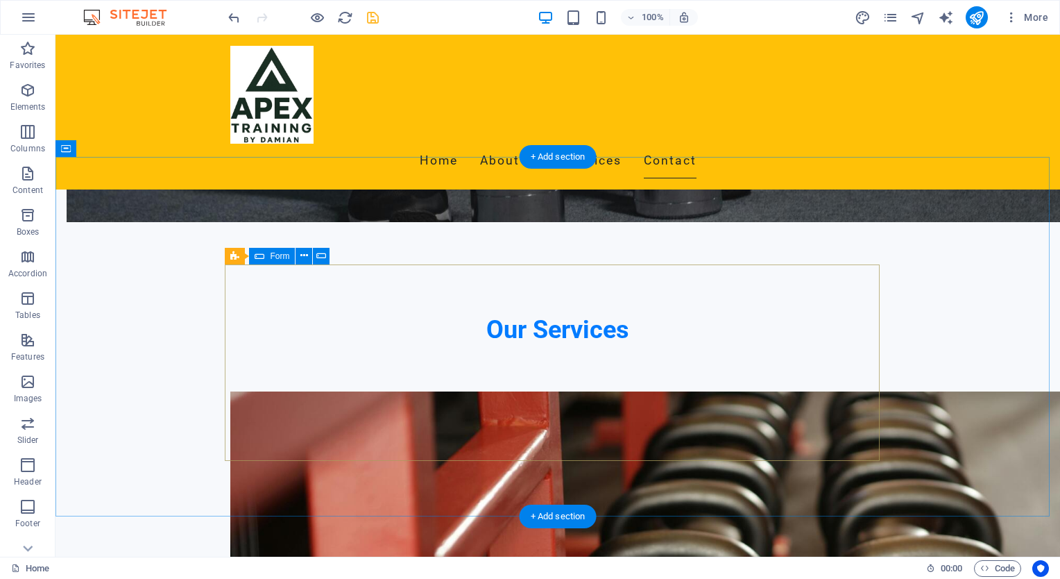
scroll to position [1335, 0]
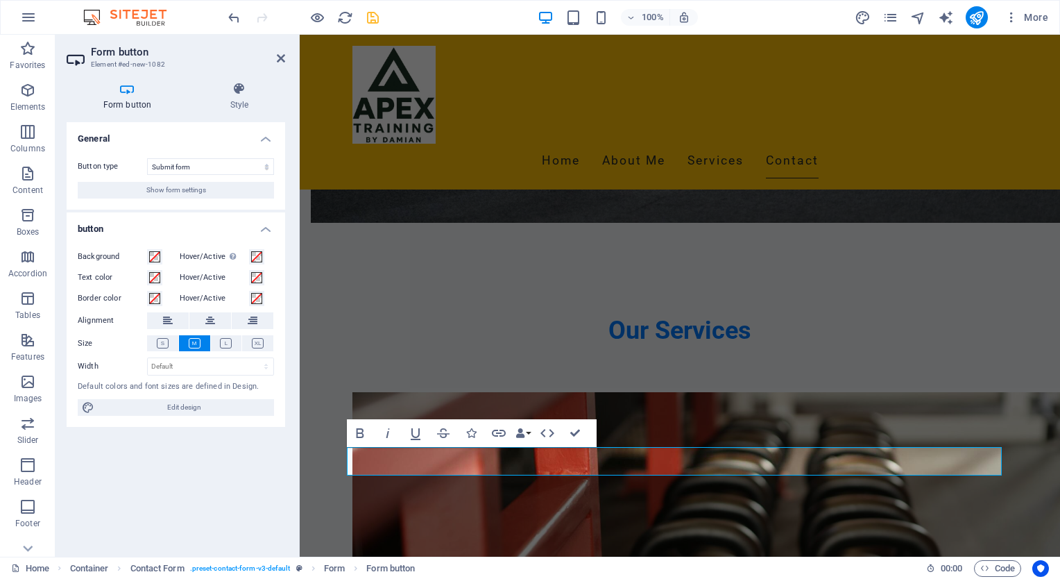
click at [149, 187] on span "Show form settings" at bounding box center [176, 190] width 60 height 17
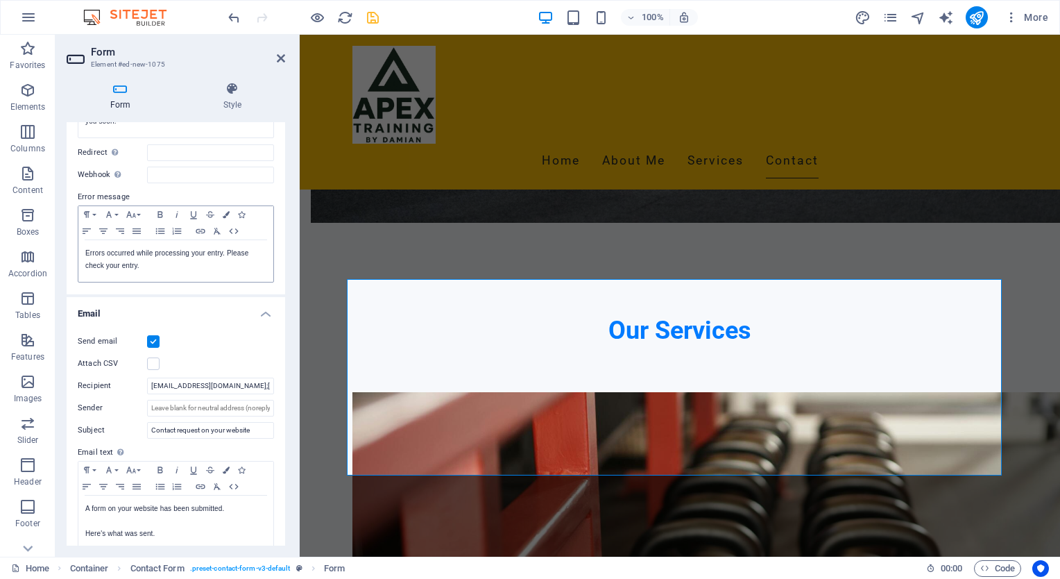
scroll to position [208, 0]
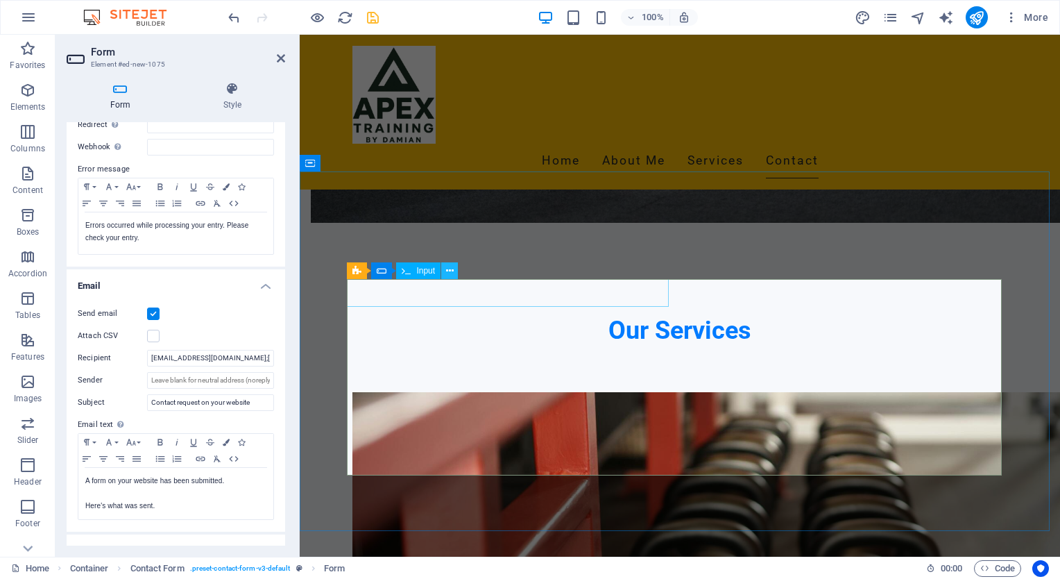
click at [454, 269] on button at bounding box center [449, 270] width 17 height 17
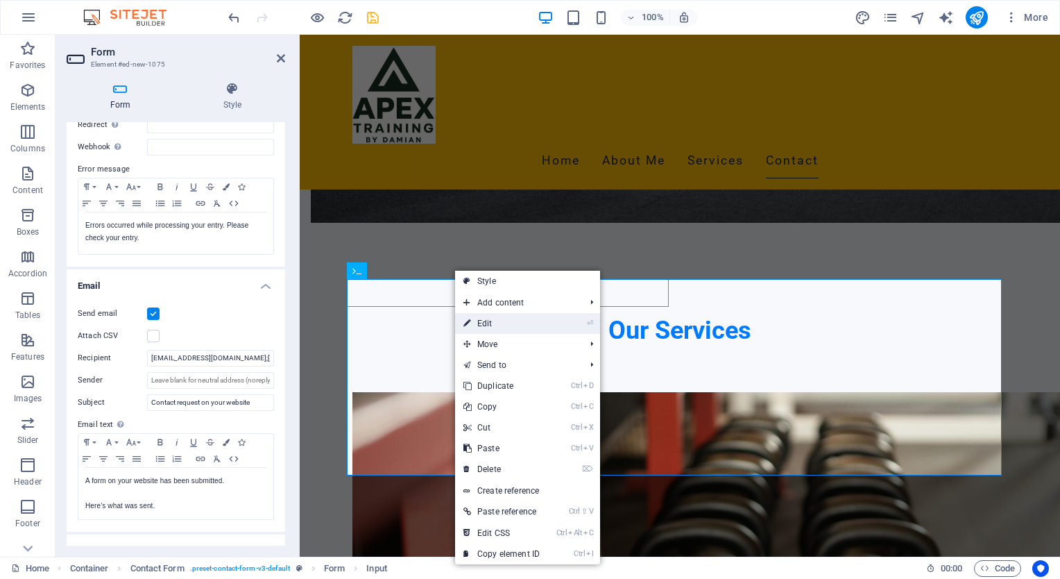
click at [475, 318] on link "⏎ Edit" at bounding box center [501, 323] width 93 height 21
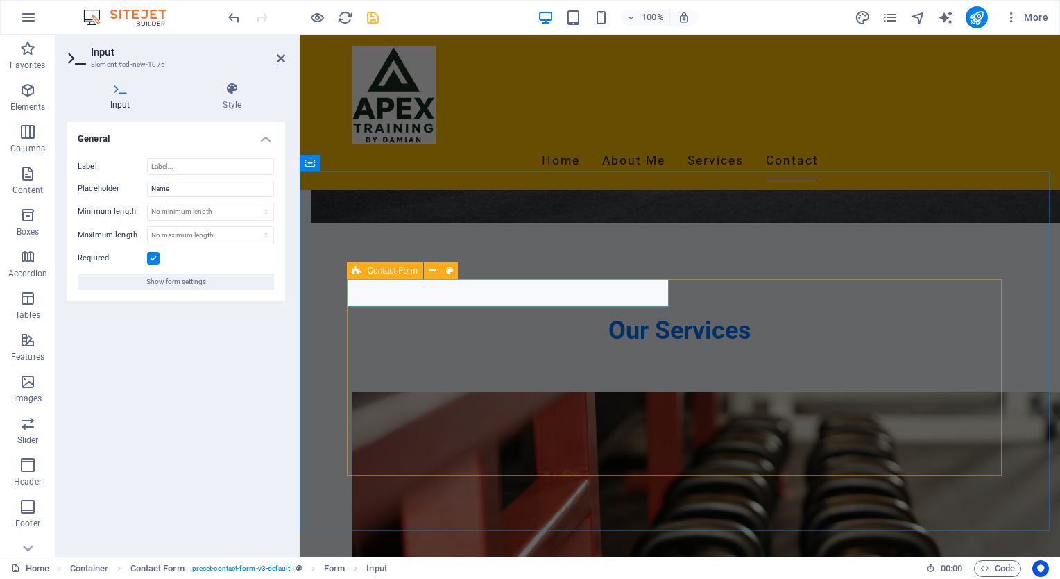
click at [391, 268] on span "Contact Form" at bounding box center [392, 270] width 51 height 8
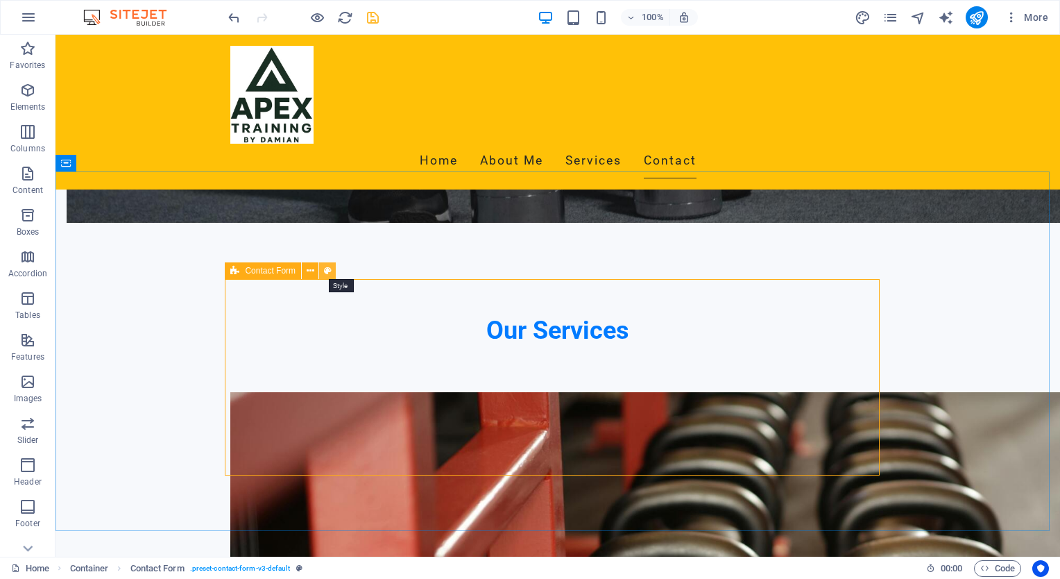
click at [328, 268] on icon at bounding box center [328, 271] width 8 height 15
select select "rem"
select select "preset-contact-form-v3-default"
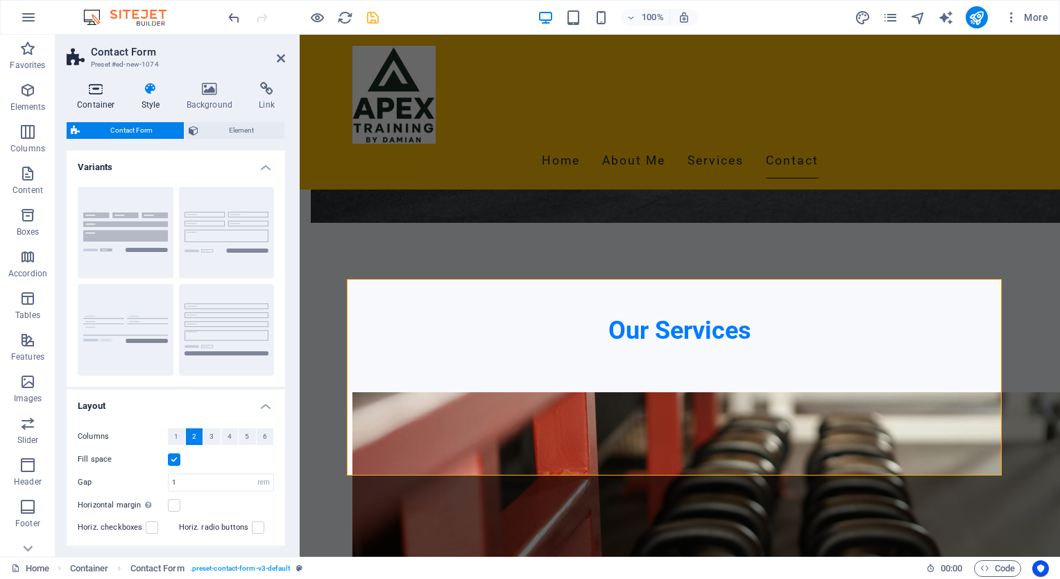
click at [94, 86] on icon at bounding box center [96, 89] width 59 height 14
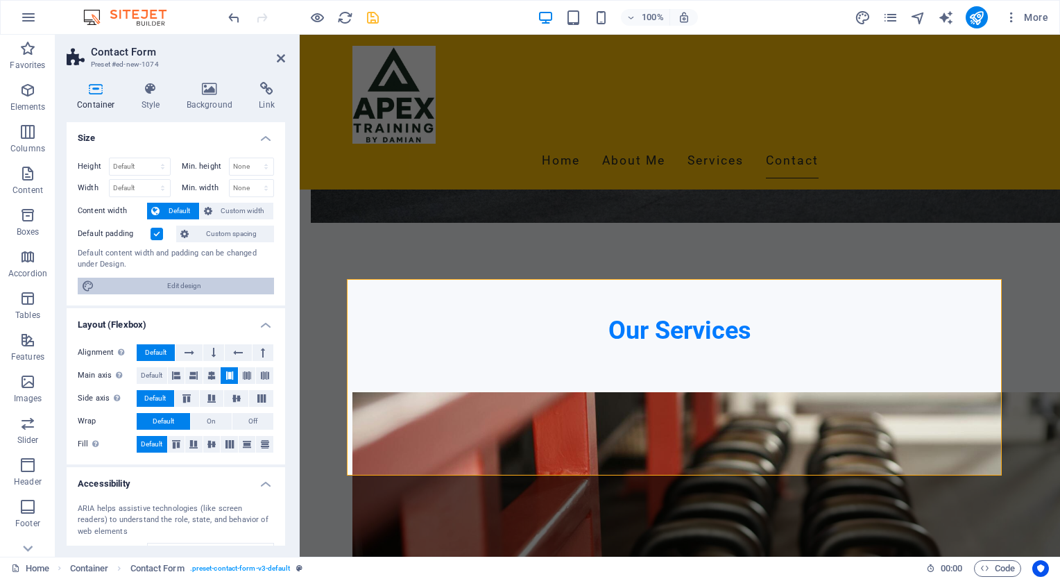
scroll to position [0, 0]
click at [181, 283] on span "Edit design" at bounding box center [184, 286] width 171 height 17
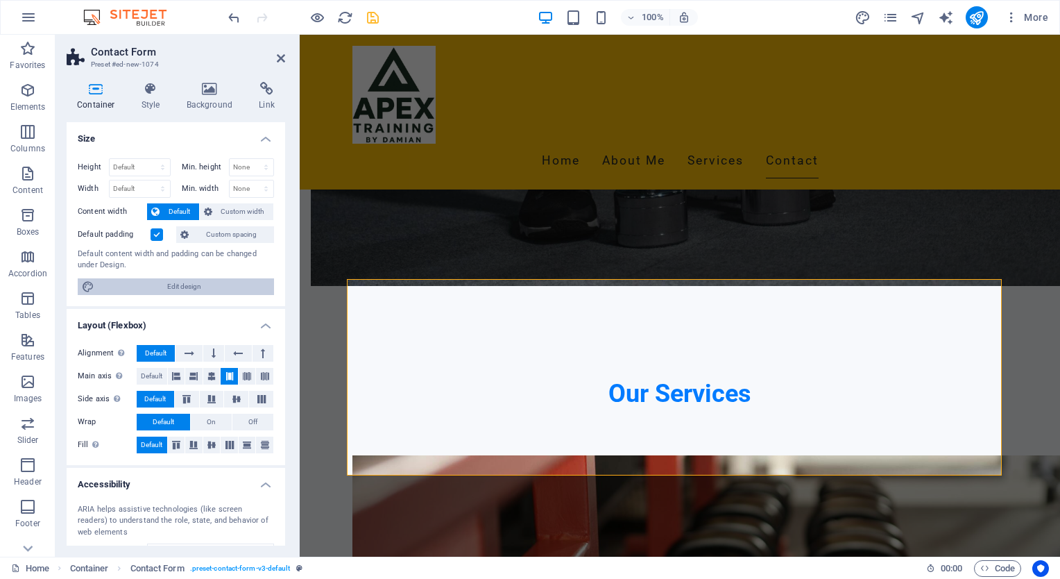
select select "rem"
select select "ease-in-out"
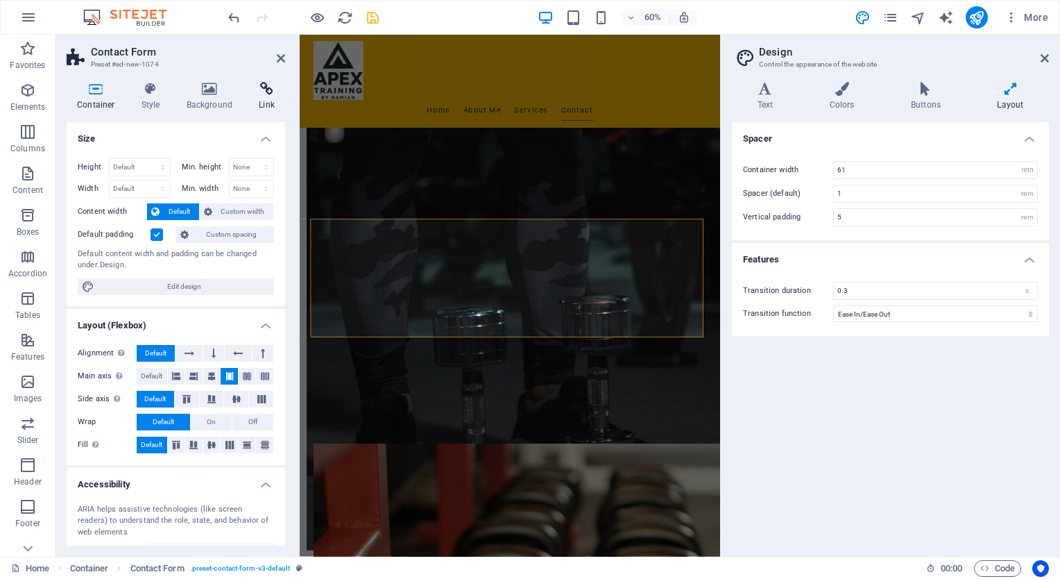
click at [269, 87] on icon at bounding box center [266, 89] width 37 height 14
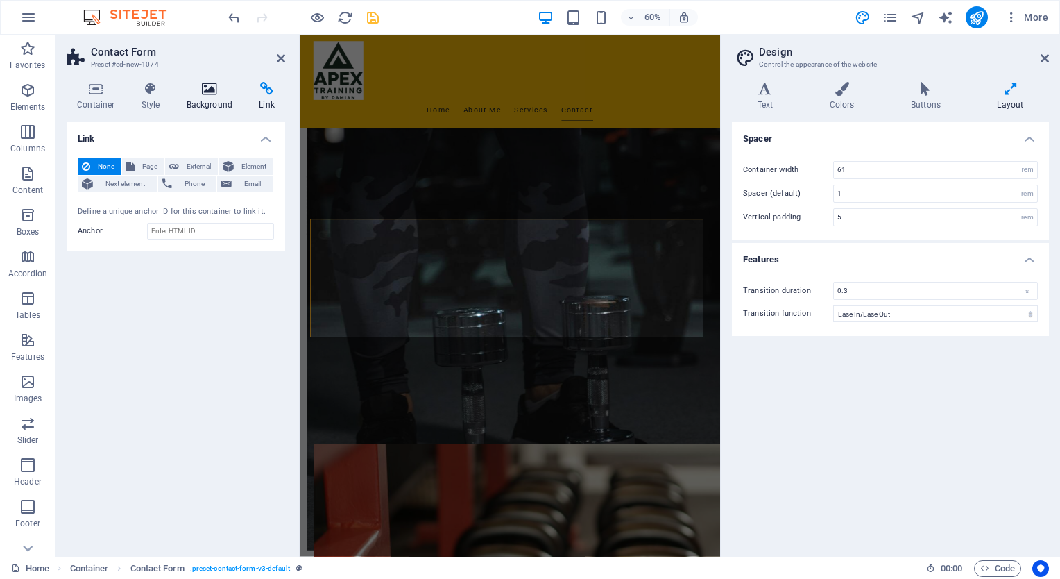
click at [205, 93] on icon at bounding box center [209, 89] width 67 height 14
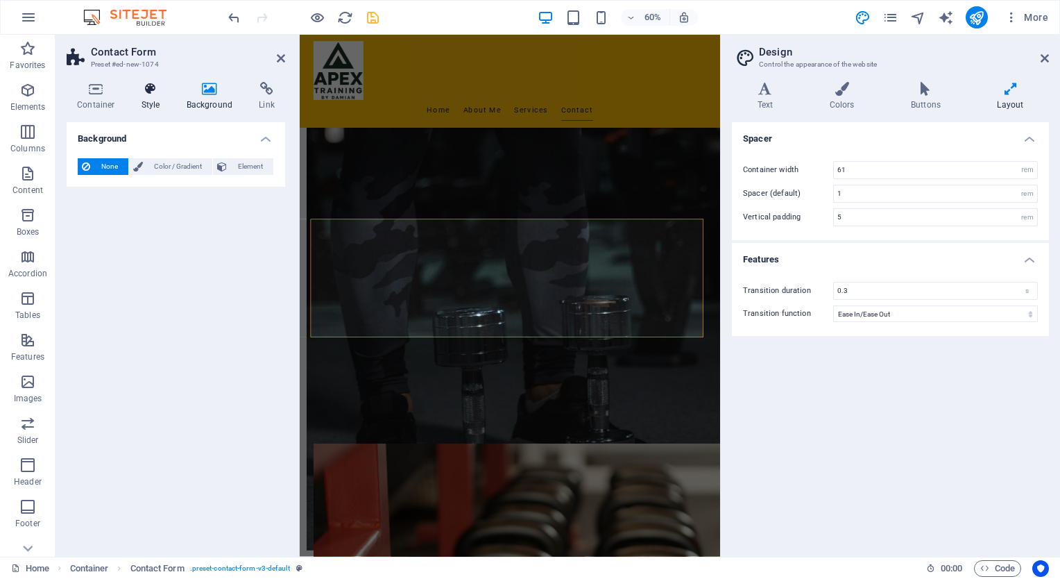
click at [147, 94] on icon at bounding box center [151, 89] width 40 height 14
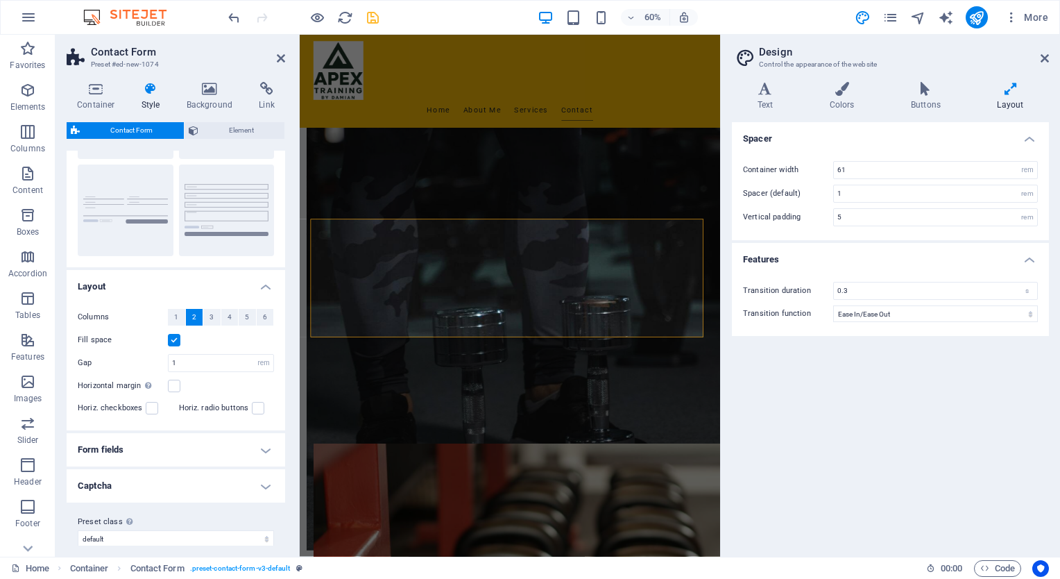
scroll to position [130, 0]
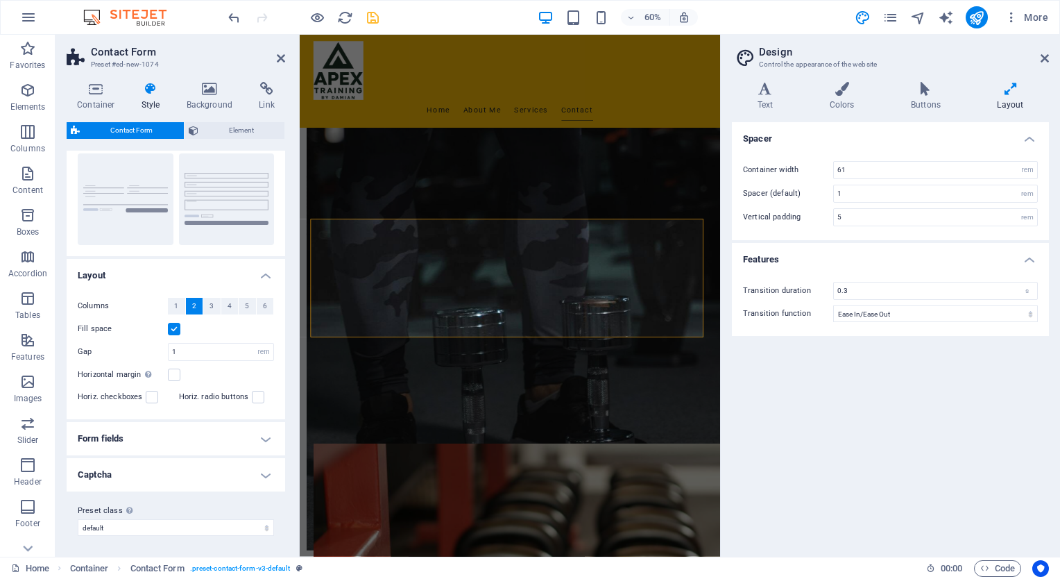
click at [262, 434] on h4 "Form fields" at bounding box center [176, 438] width 219 height 33
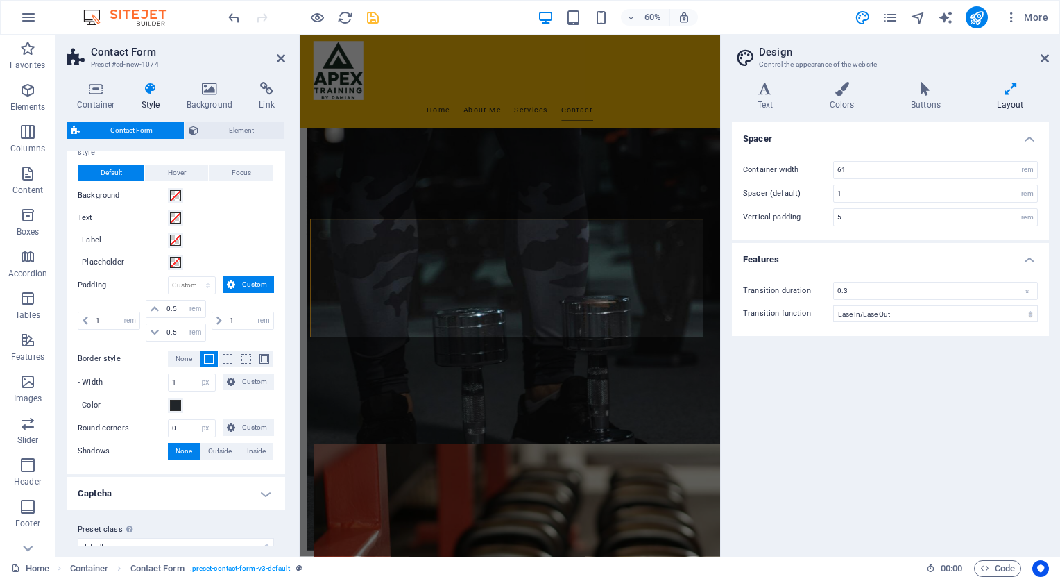
scroll to position [472, 0]
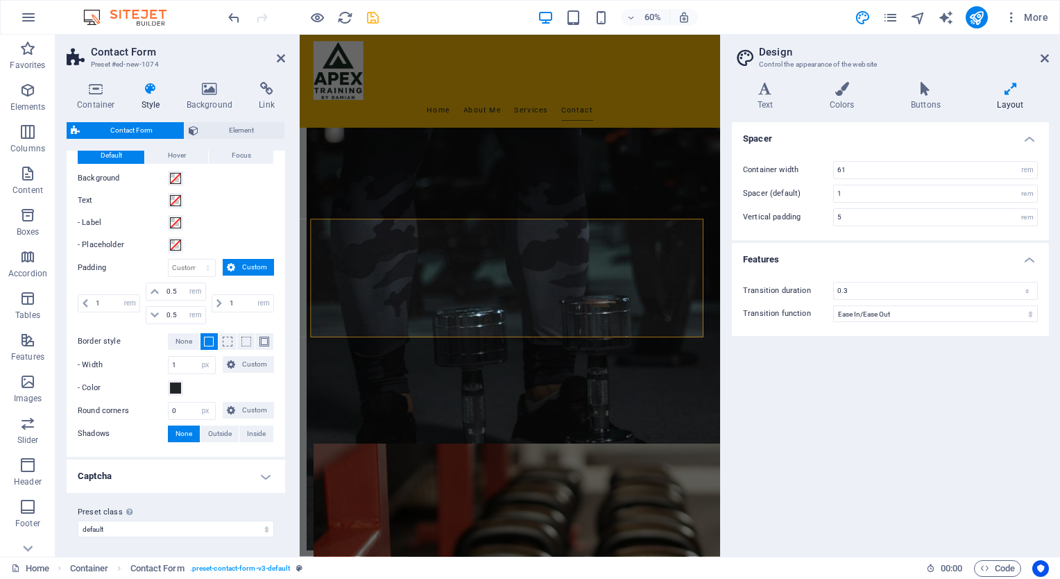
click at [264, 469] on h4 "Captcha" at bounding box center [176, 475] width 219 height 33
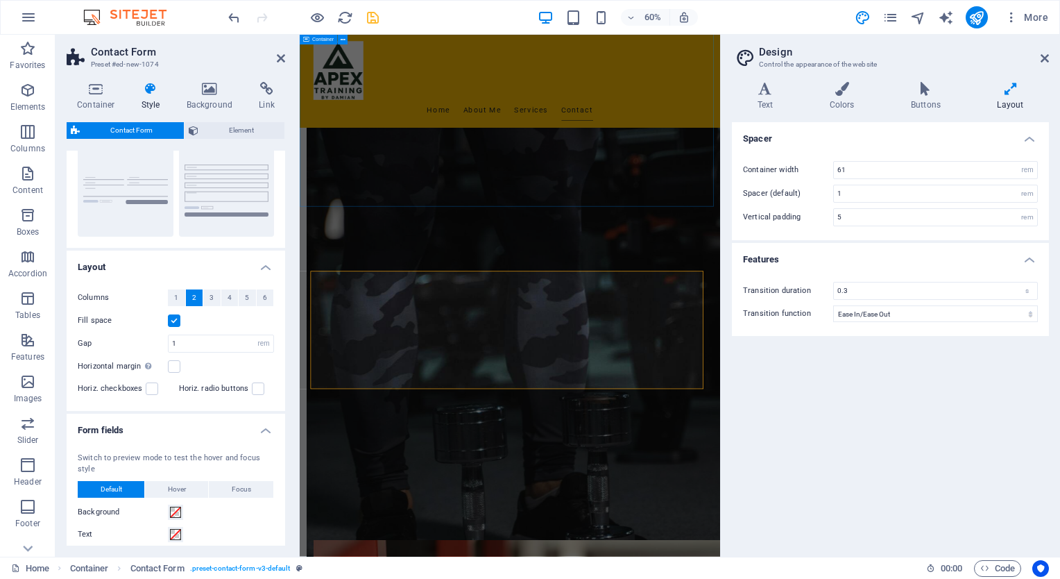
scroll to position [995, 0]
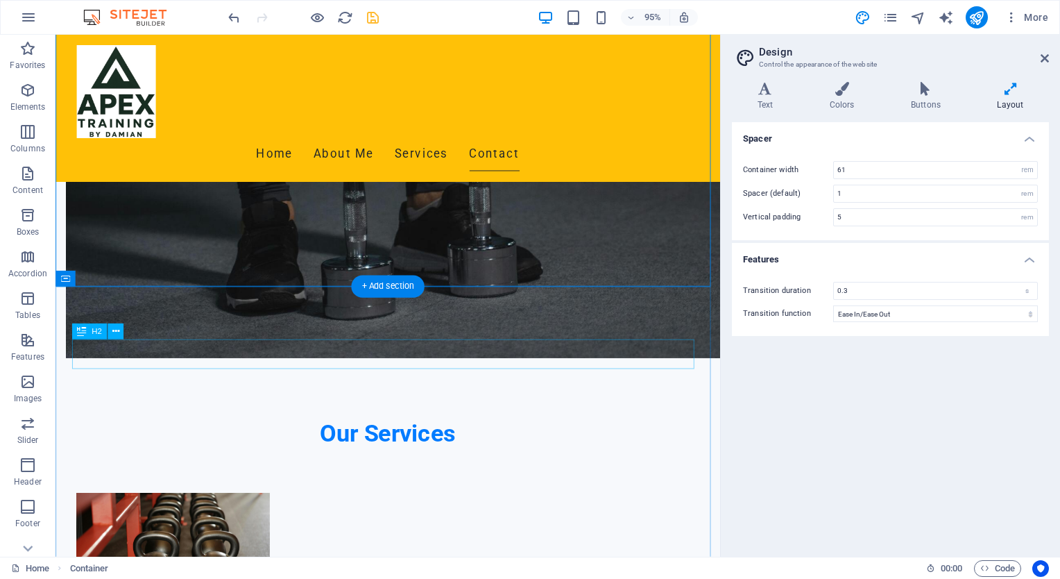
scroll to position [1272, 0]
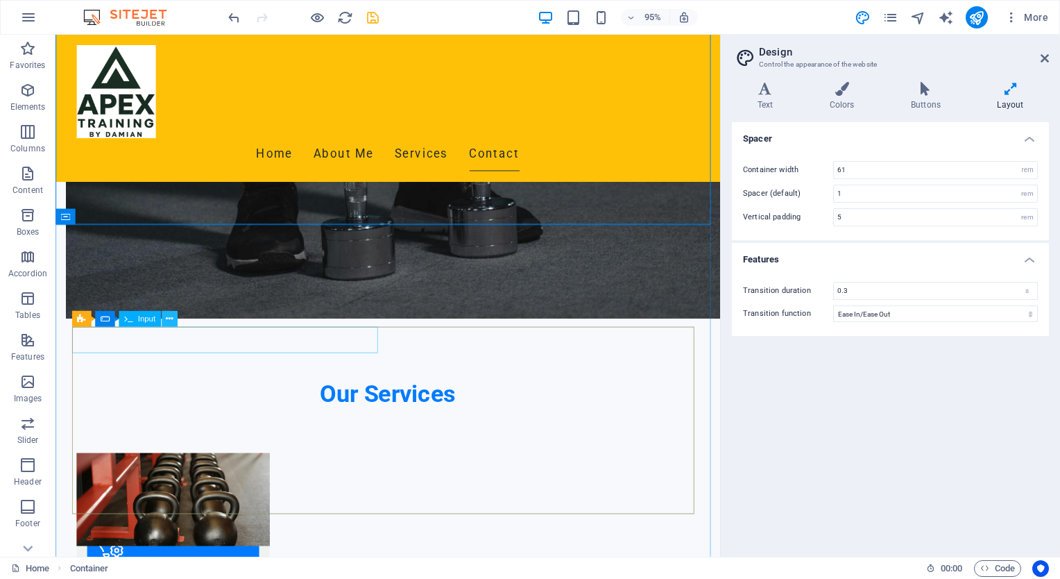
click at [170, 316] on icon at bounding box center [169, 319] width 7 height 14
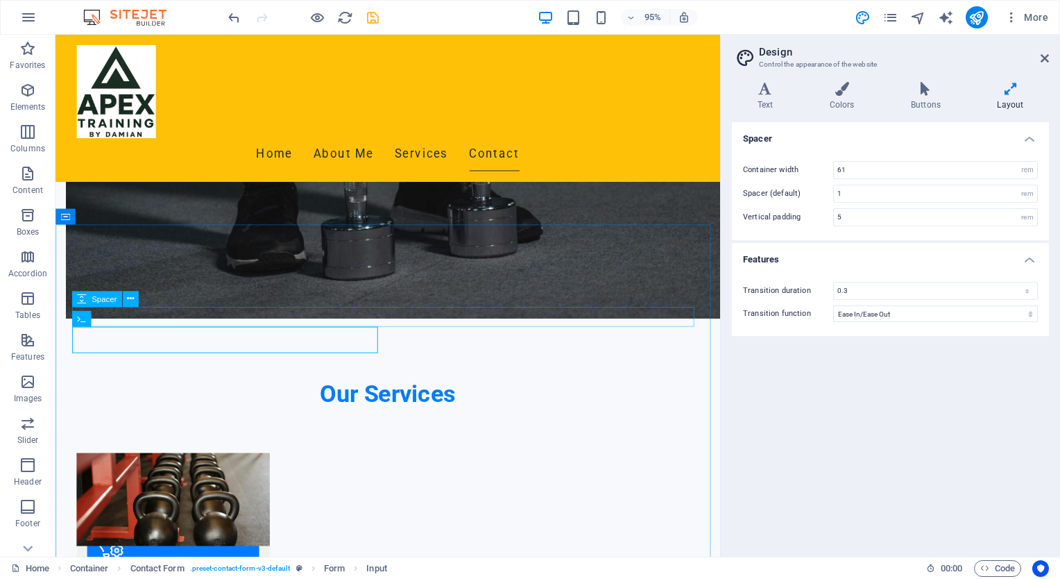
click at [103, 301] on span "Spacer" at bounding box center [104, 300] width 25 height 8
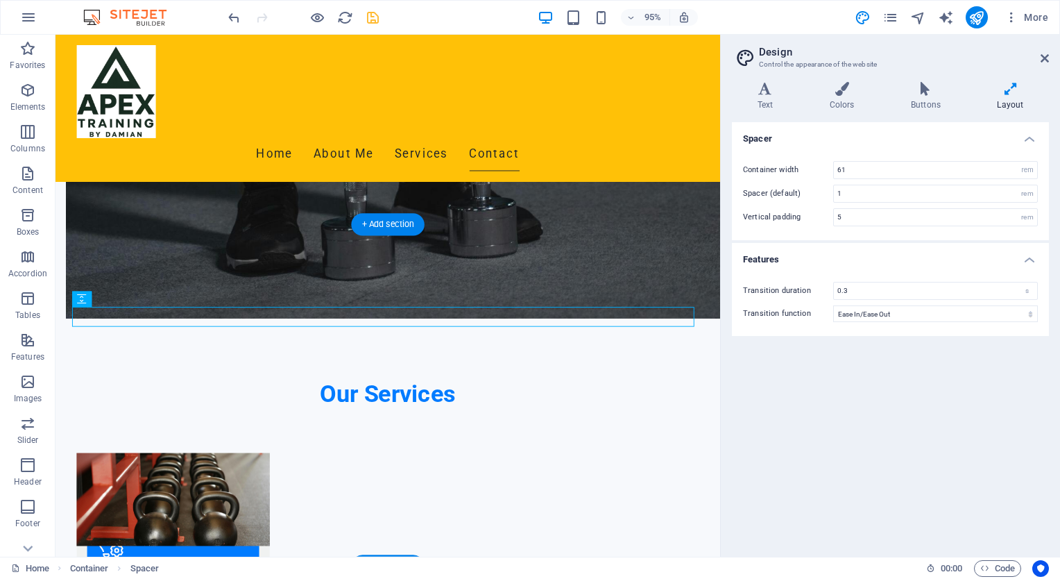
drag, startPoint x: 135, startPoint y: 334, endPoint x: 79, endPoint y: 325, distance: 56.2
click at [81, 298] on icon at bounding box center [81, 299] width 9 height 16
click at [133, 302] on icon at bounding box center [130, 299] width 7 height 14
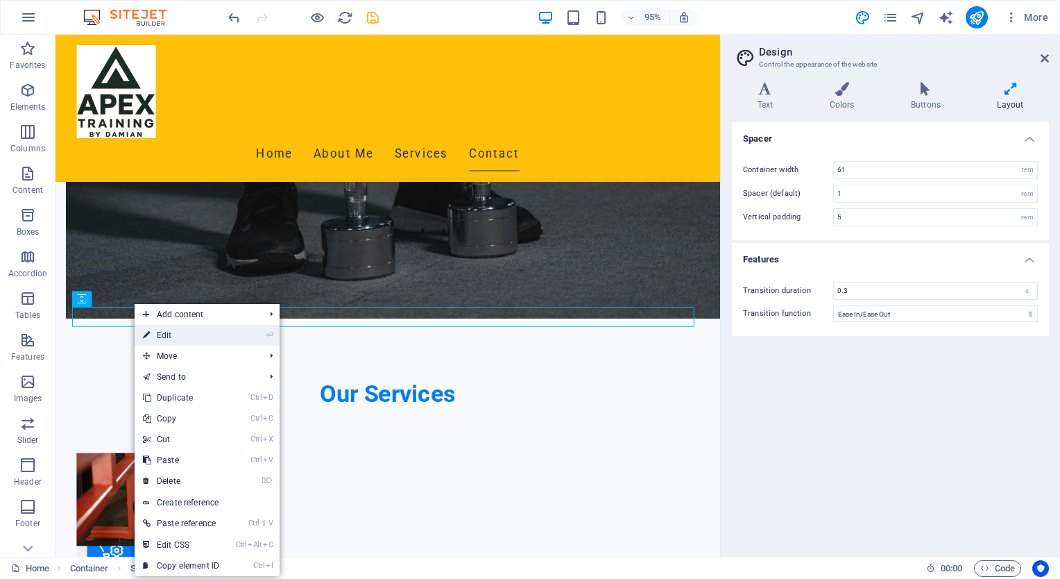
click at [160, 329] on link "⏎ Edit" at bounding box center [181, 335] width 93 height 21
select select "px"
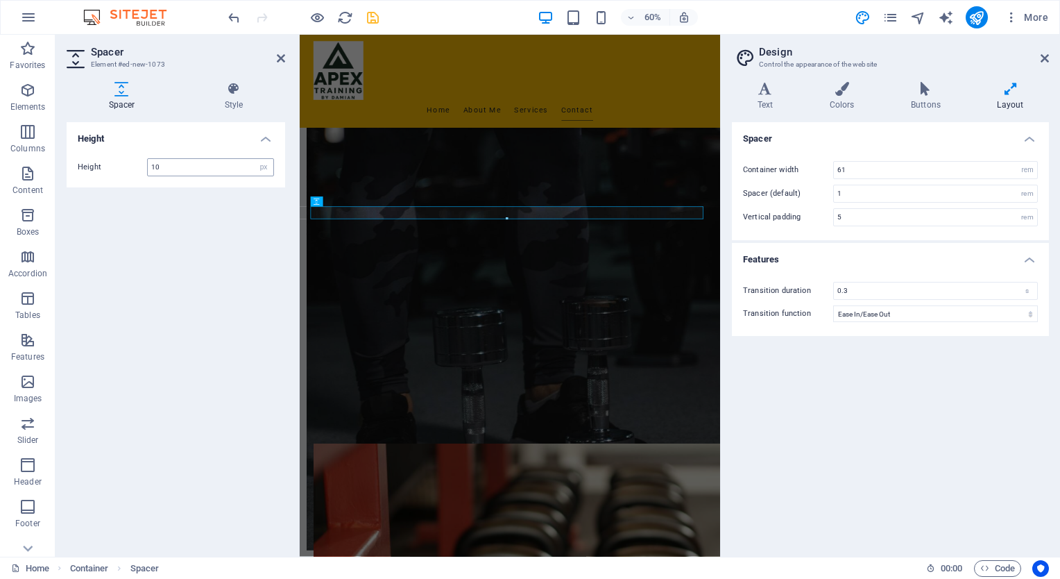
scroll to position [1258, 0]
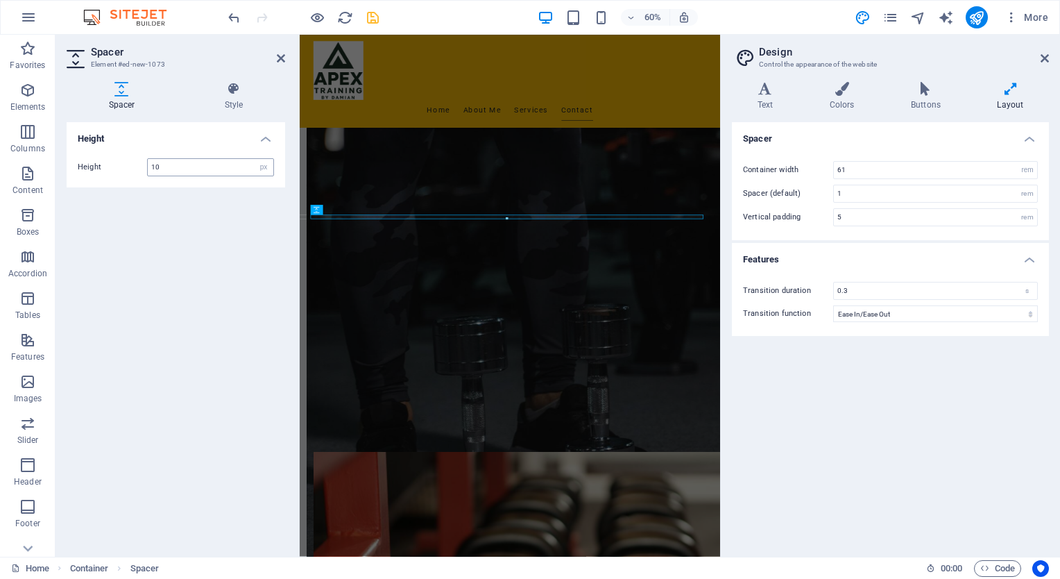
type input "10"
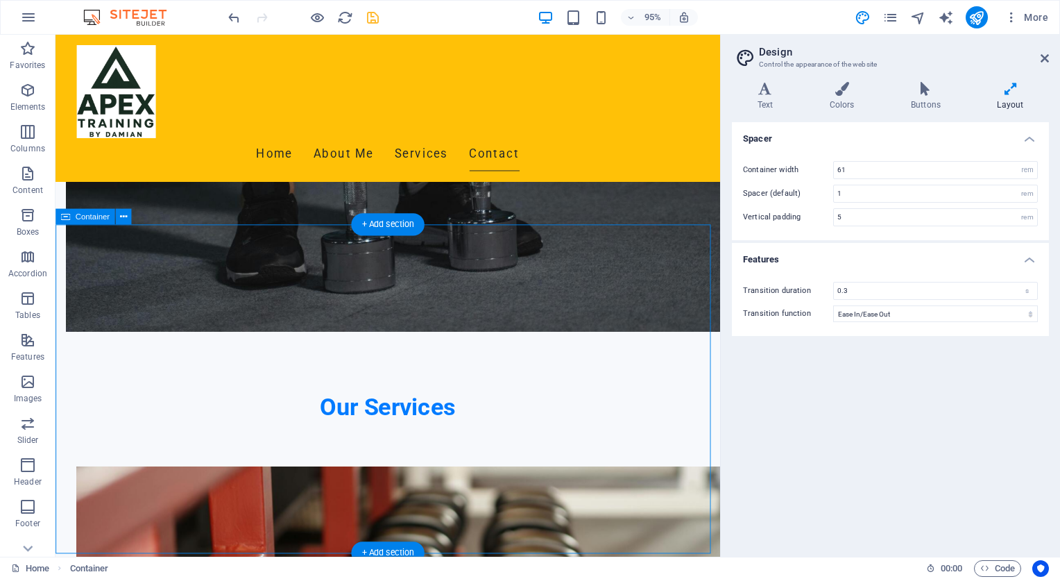
scroll to position [1272, 0]
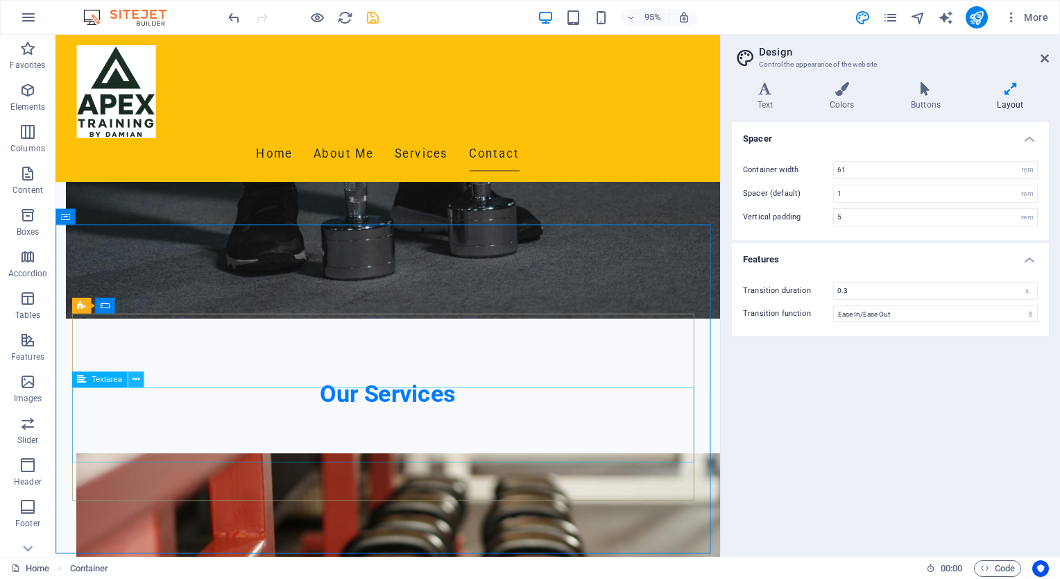
click at [139, 378] on icon at bounding box center [135, 380] width 7 height 14
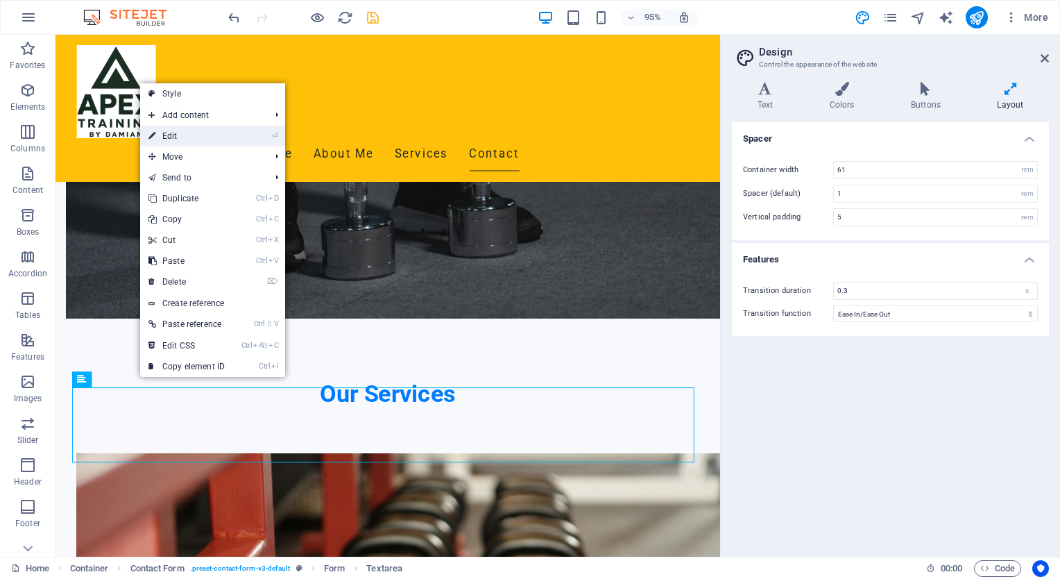
click at [180, 136] on link "⏎ Edit" at bounding box center [186, 136] width 93 height 21
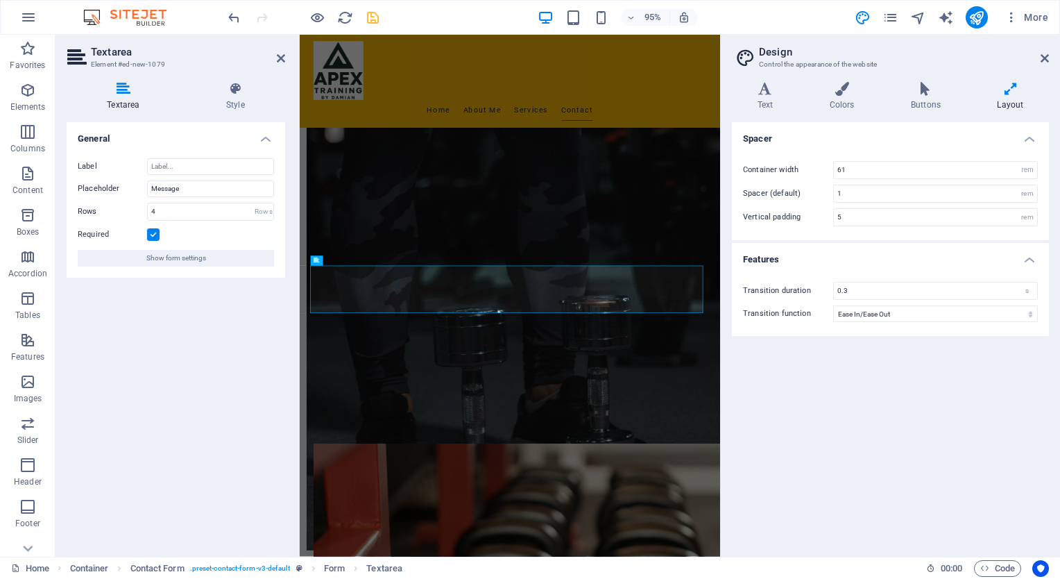
scroll to position [1258, 0]
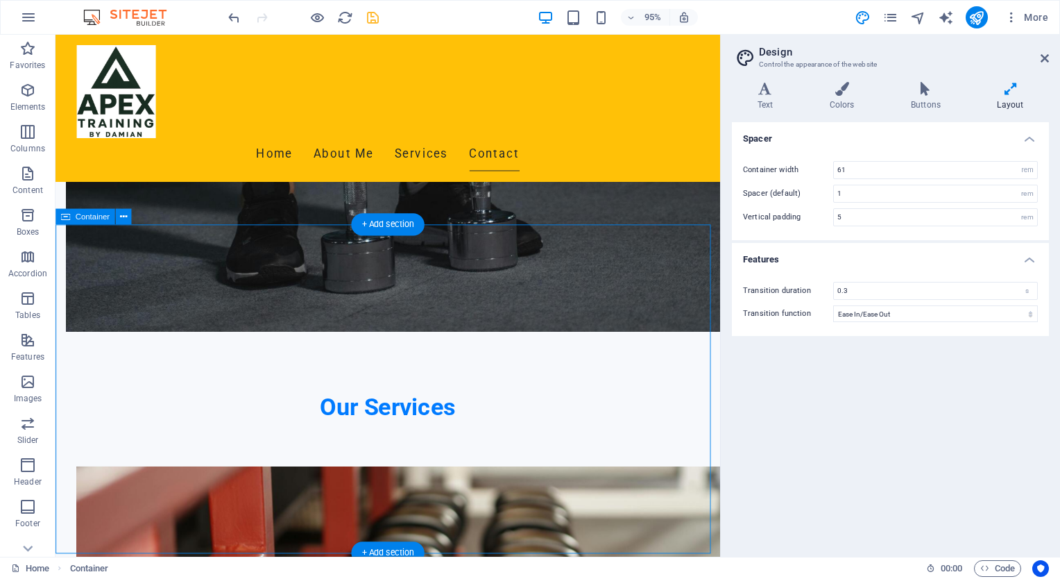
scroll to position [1272, 0]
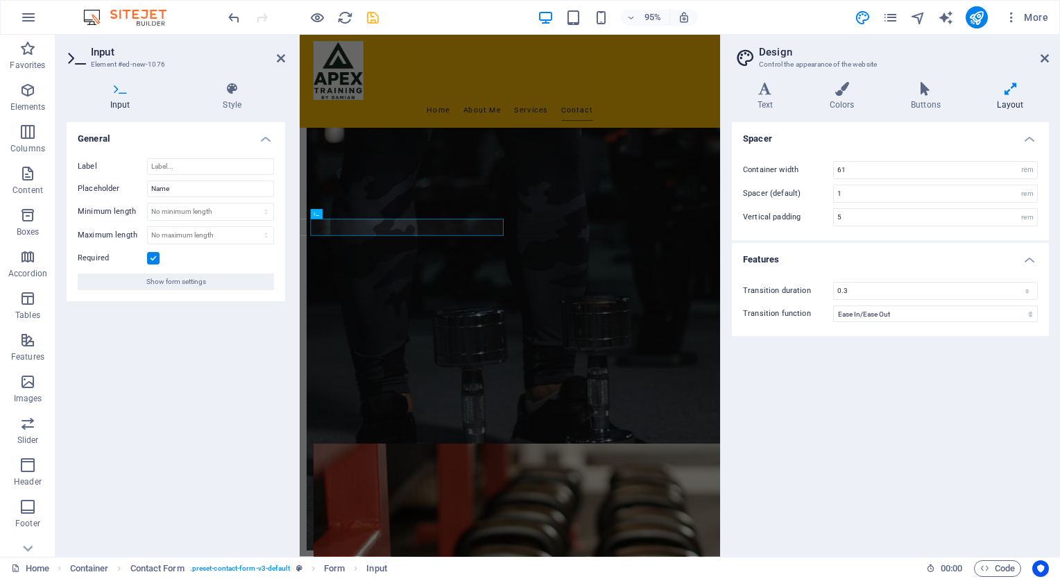
scroll to position [1258, 0]
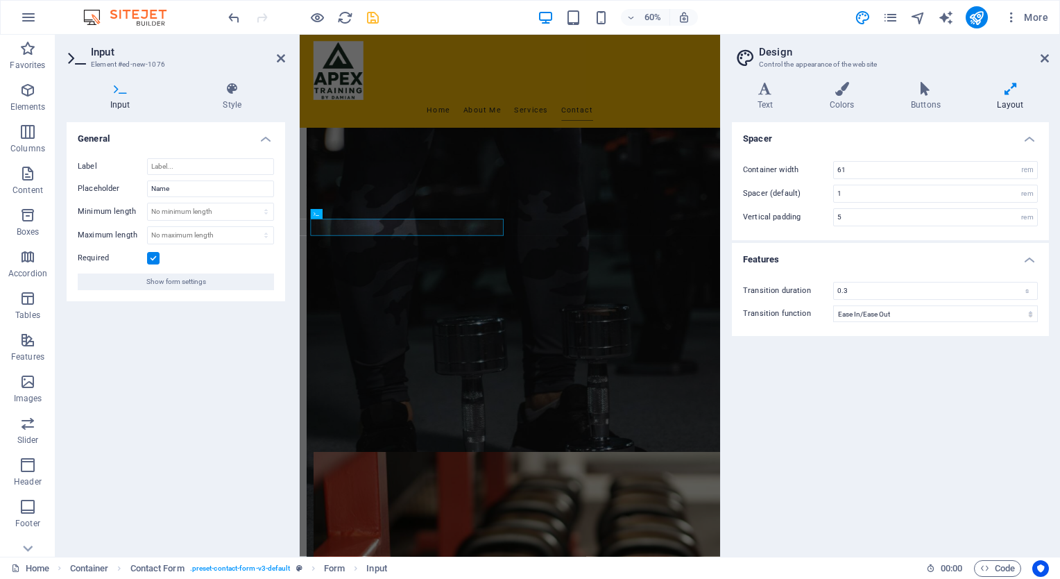
click at [268, 325] on div "General Label Placeholder Name Minimum length No minimum length chars Maximum l…" at bounding box center [176, 333] width 219 height 423
click at [183, 277] on span "Show form settings" at bounding box center [176, 281] width 60 height 17
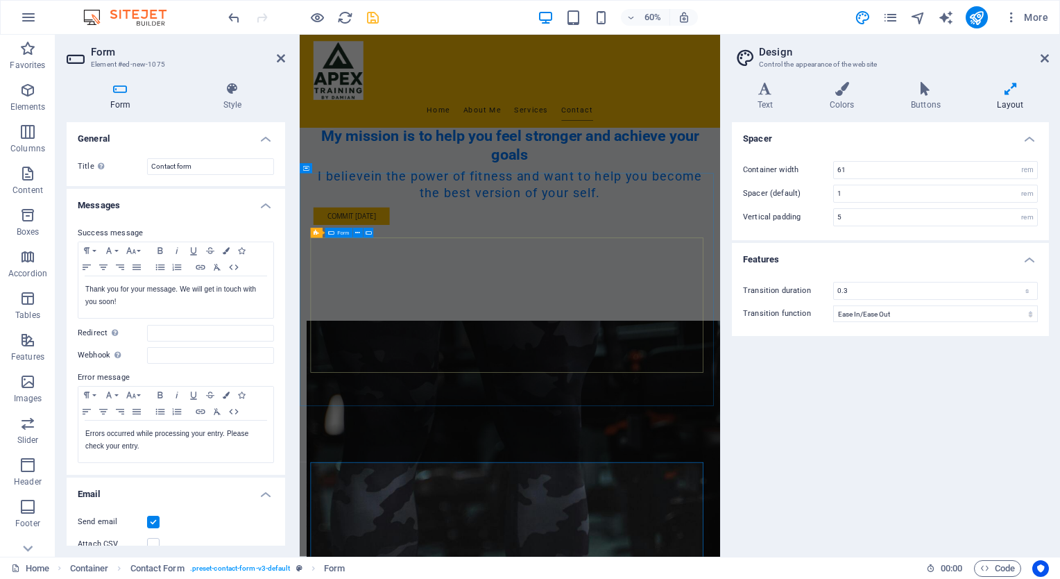
scroll to position [773, 0]
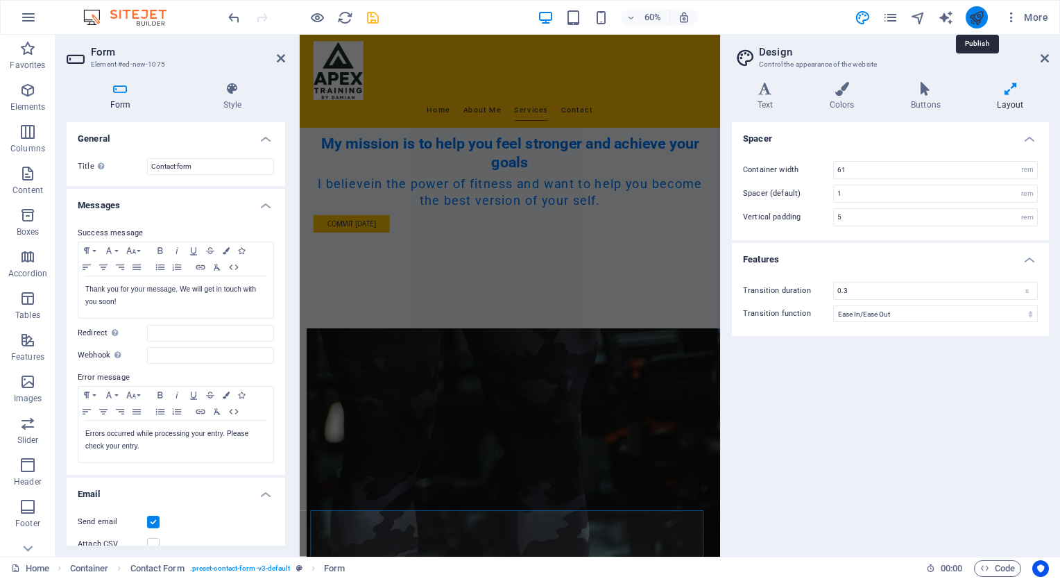
click at [977, 16] on icon "publish" at bounding box center [976, 18] width 16 height 16
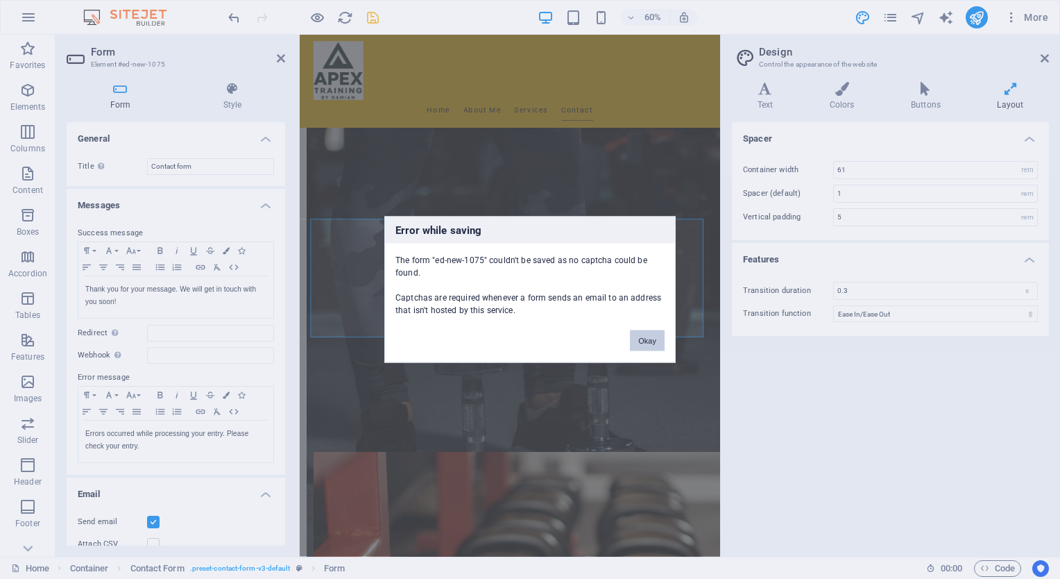
click at [651, 339] on button "Okay" at bounding box center [647, 340] width 35 height 21
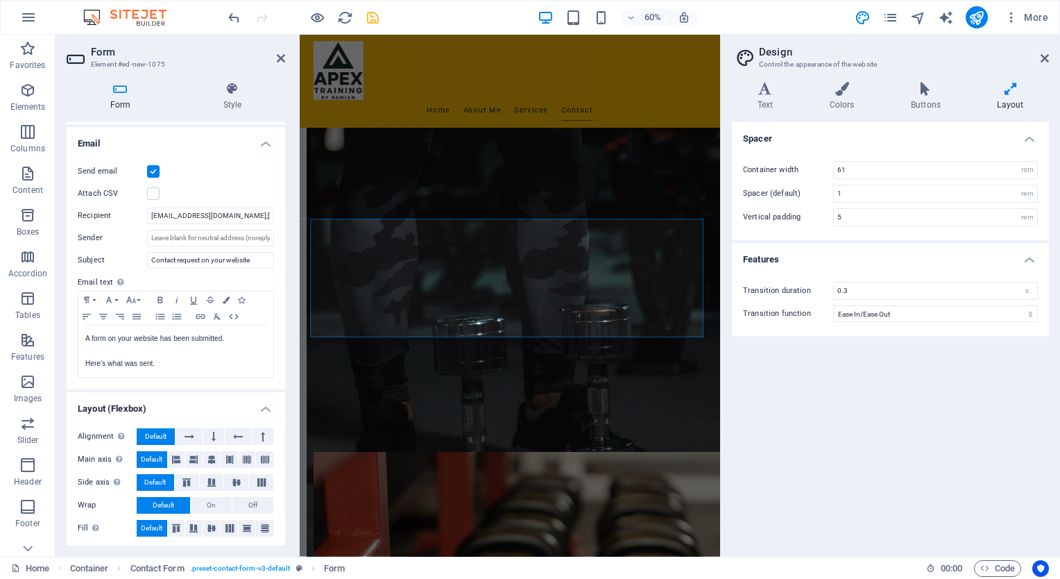
scroll to position [351, 0]
click at [114, 94] on icon at bounding box center [121, 89] width 108 height 14
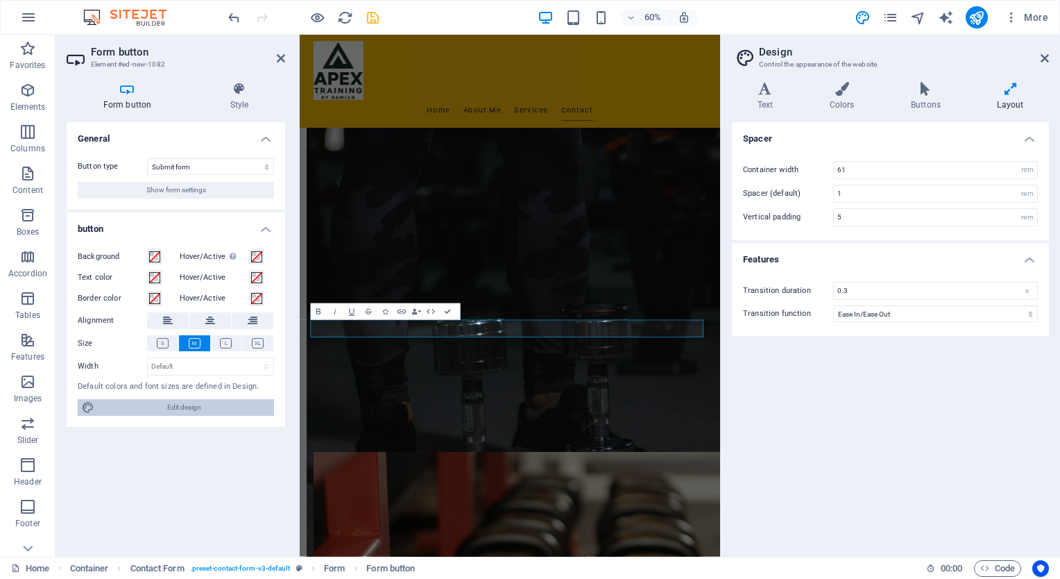
click at [180, 405] on span "Edit design" at bounding box center [184, 407] width 171 height 17
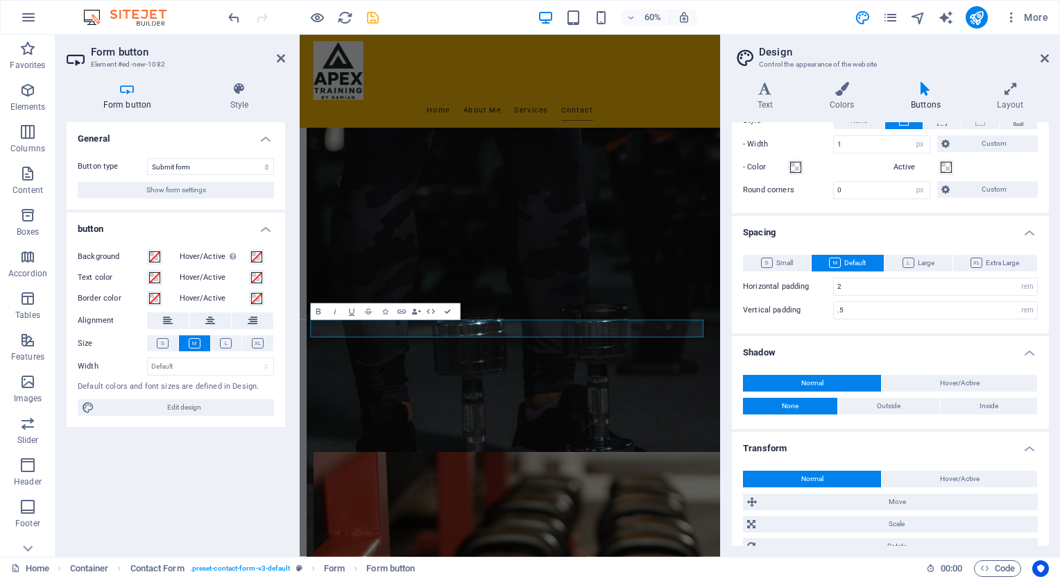
scroll to position [398, 0]
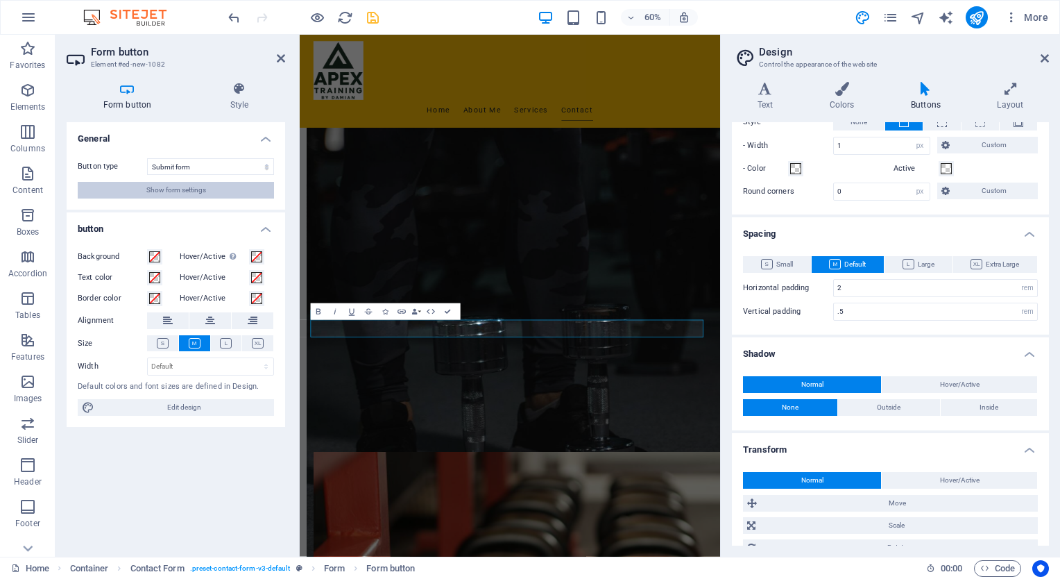
click at [183, 185] on span "Show form settings" at bounding box center [176, 190] width 60 height 17
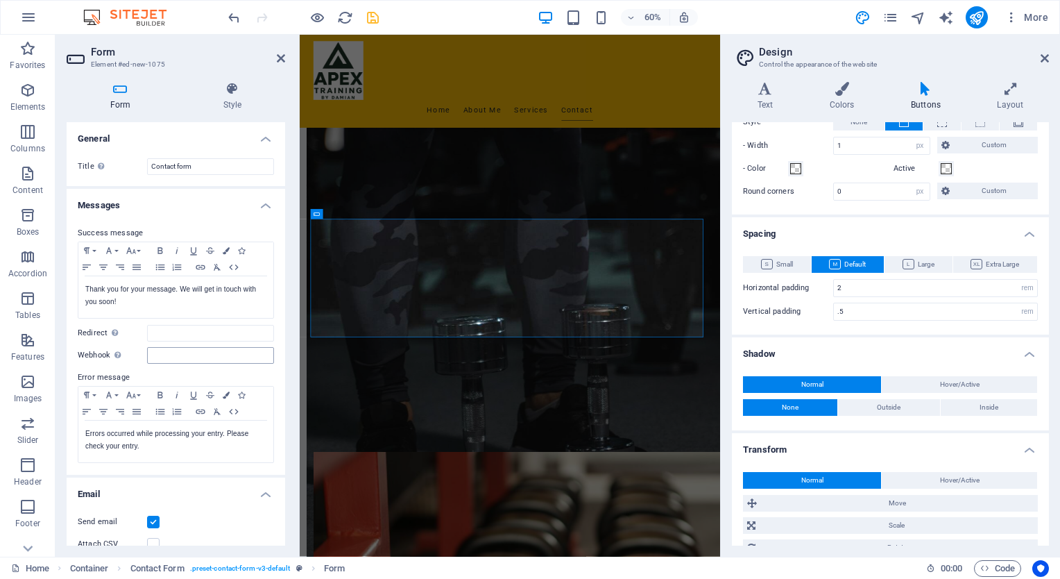
scroll to position [0, 0]
click at [205, 165] on input "Contact form" at bounding box center [210, 166] width 127 height 17
click at [347, 213] on icon at bounding box center [346, 215] width 6 height 10
click at [371, 213] on icon at bounding box center [372, 214] width 5 height 9
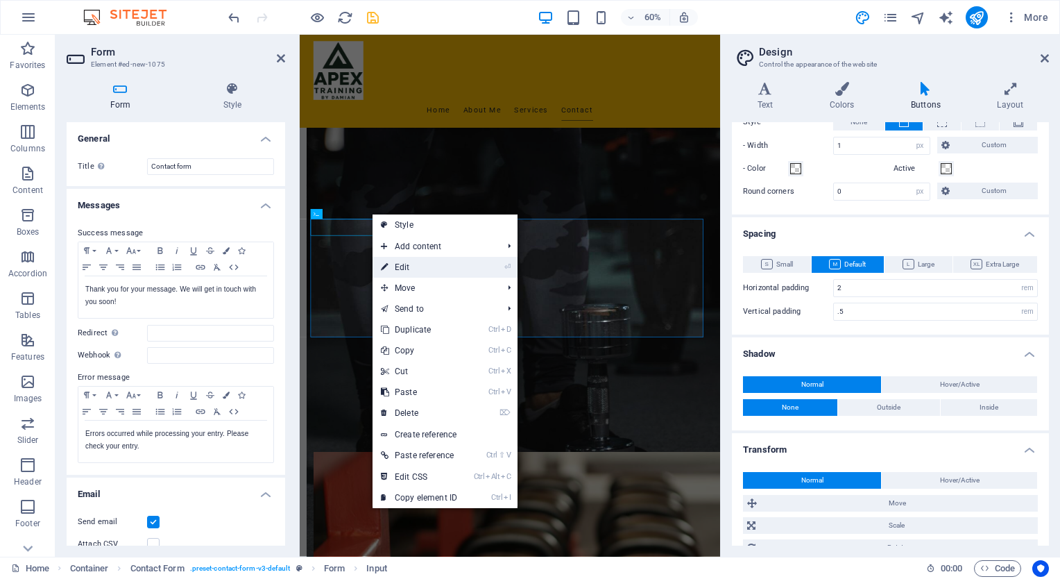
click at [397, 264] on link "⏎ Edit" at bounding box center [419, 267] width 93 height 21
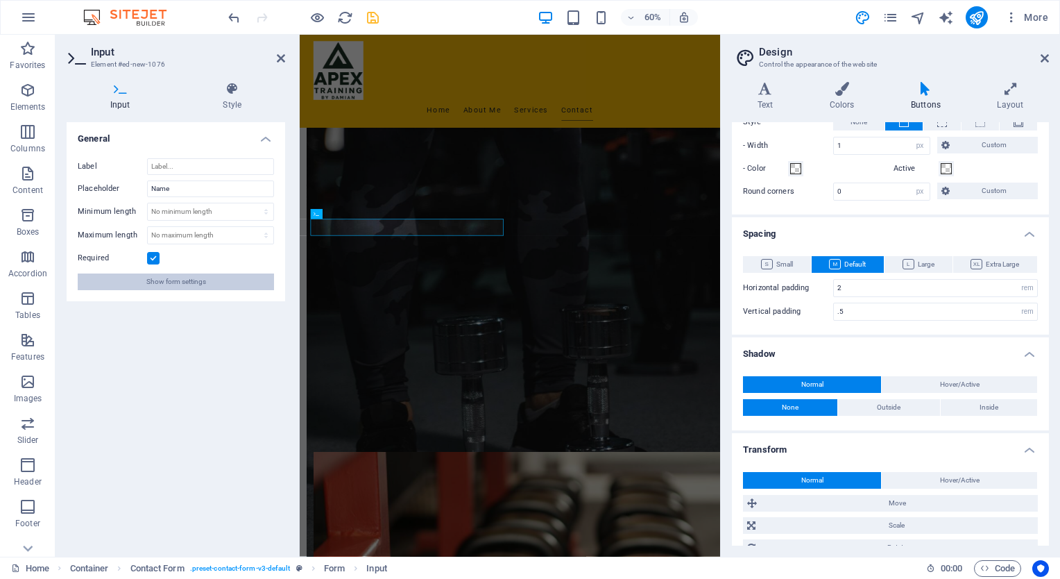
click at [160, 279] on span "Show form settings" at bounding box center [176, 281] width 60 height 17
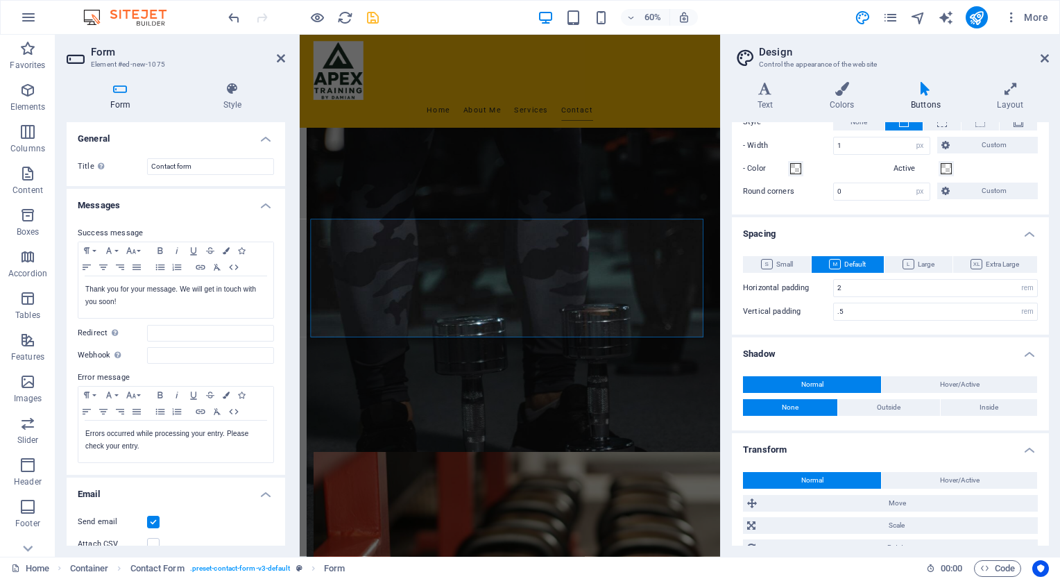
click at [264, 204] on h4 "Messages" at bounding box center [176, 201] width 219 height 25
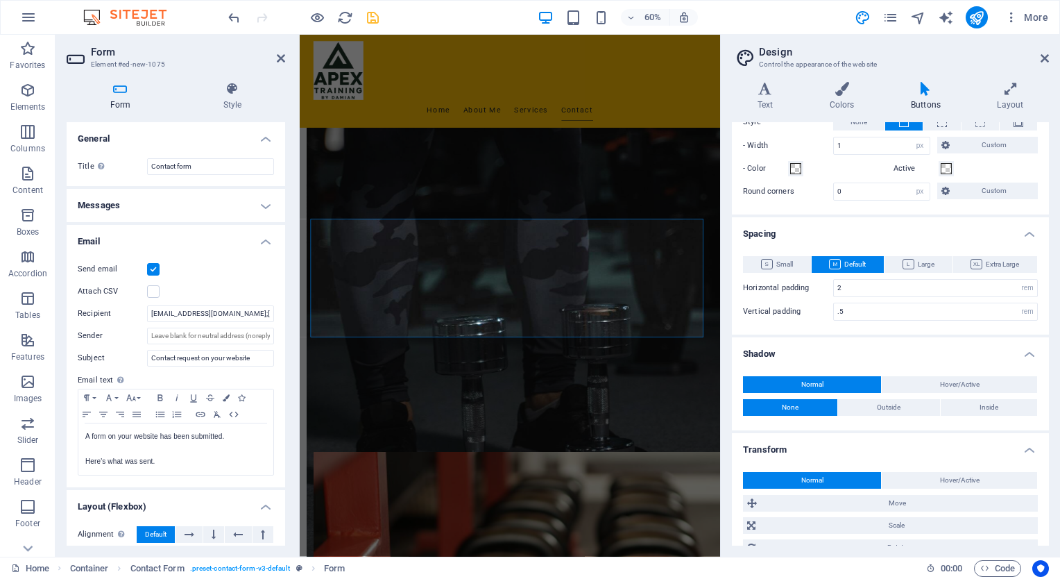
click at [261, 239] on h4 "Email" at bounding box center [176, 237] width 219 height 25
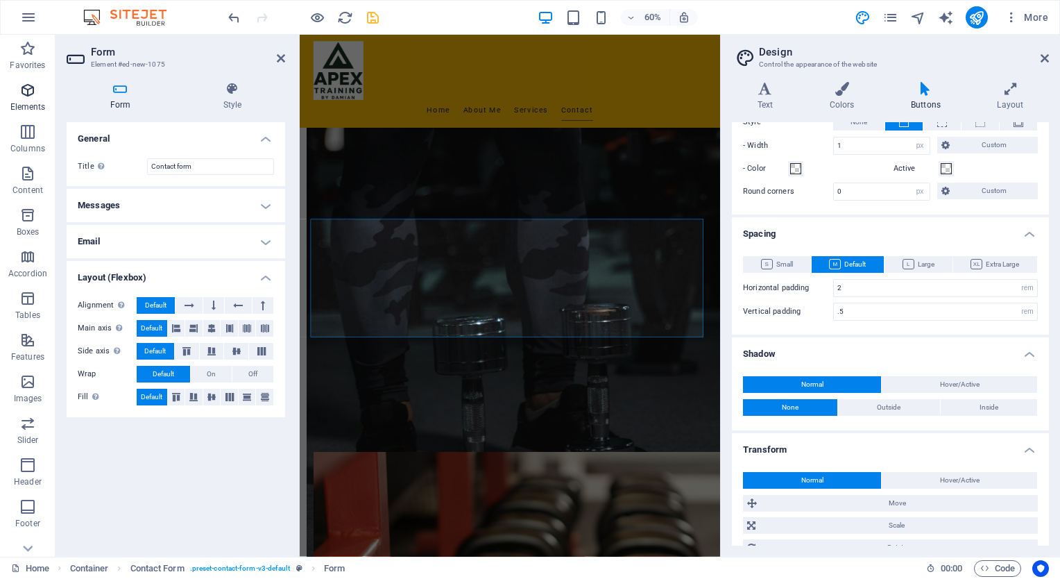
click at [23, 87] on icon "button" at bounding box center [27, 90] width 17 height 17
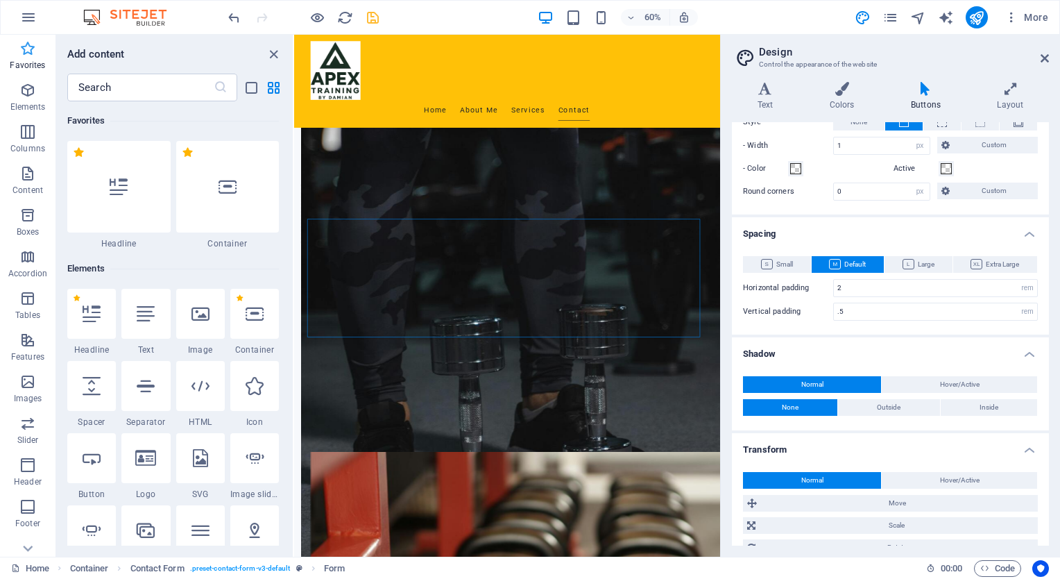
click at [28, 49] on icon "button" at bounding box center [27, 48] width 17 height 17
click at [28, 447] on icon "button" at bounding box center [27, 446] width 17 height 17
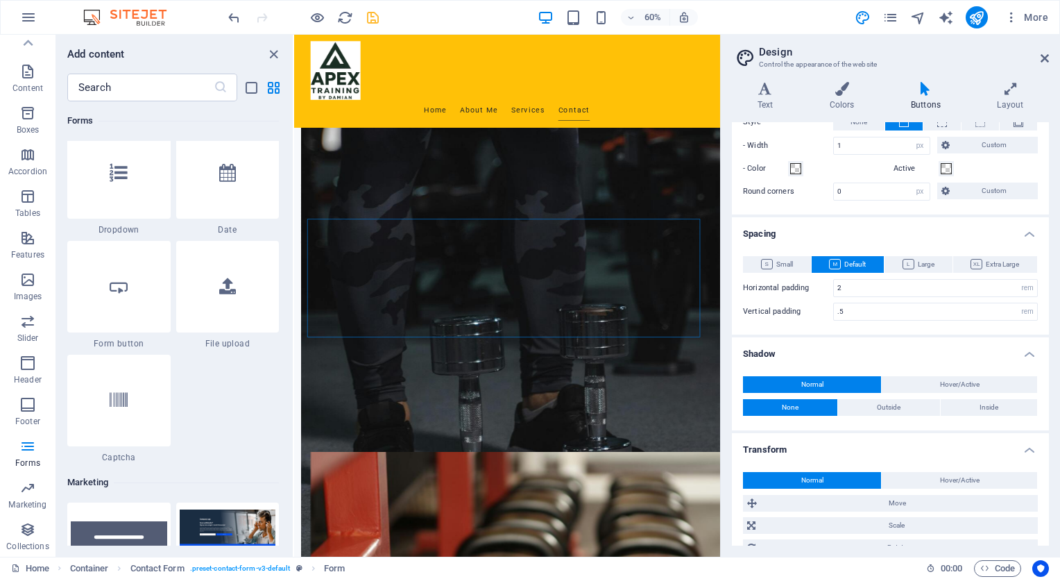
scroll to position [10961, 0]
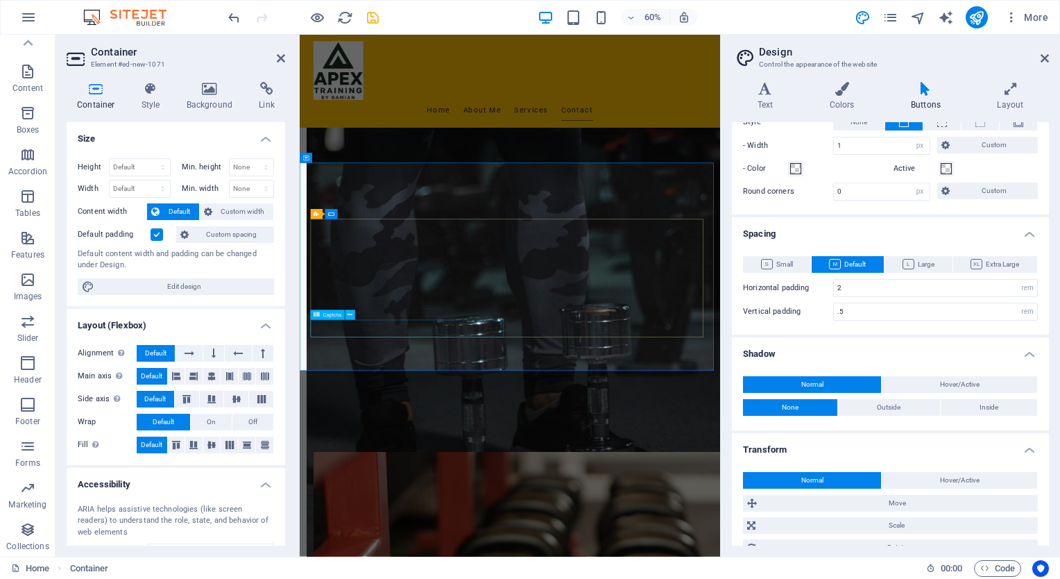
click at [350, 311] on icon at bounding box center [350, 315] width 5 height 9
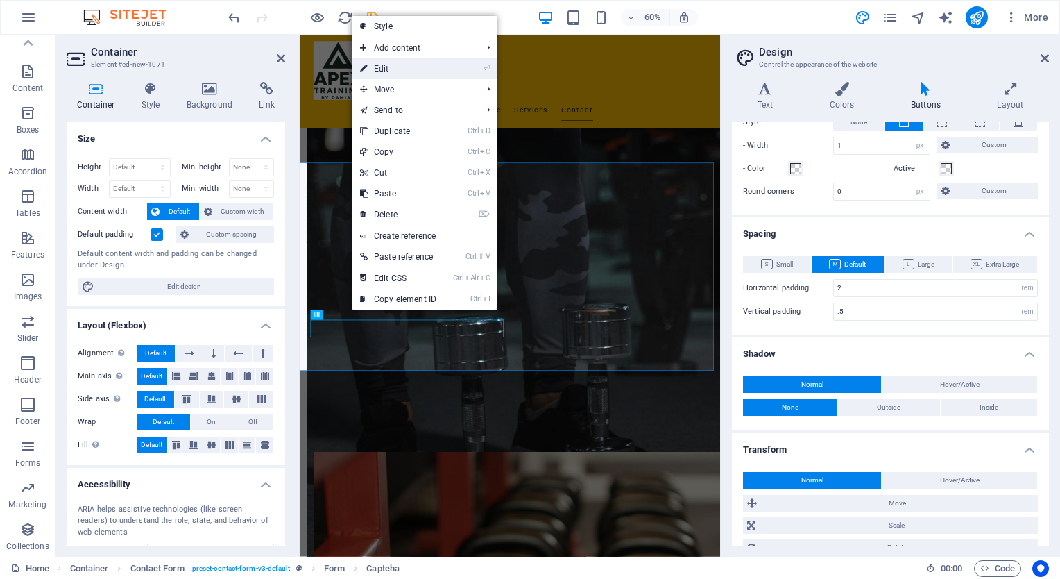
click at [377, 66] on link "⏎ Edit" at bounding box center [398, 68] width 93 height 21
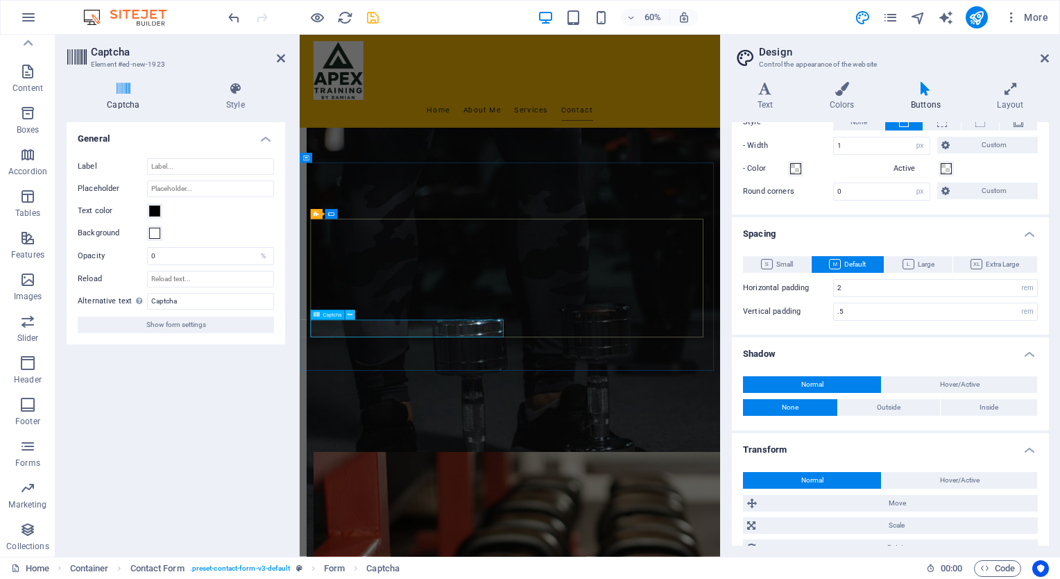
click at [350, 313] on icon at bounding box center [350, 315] width 5 height 9
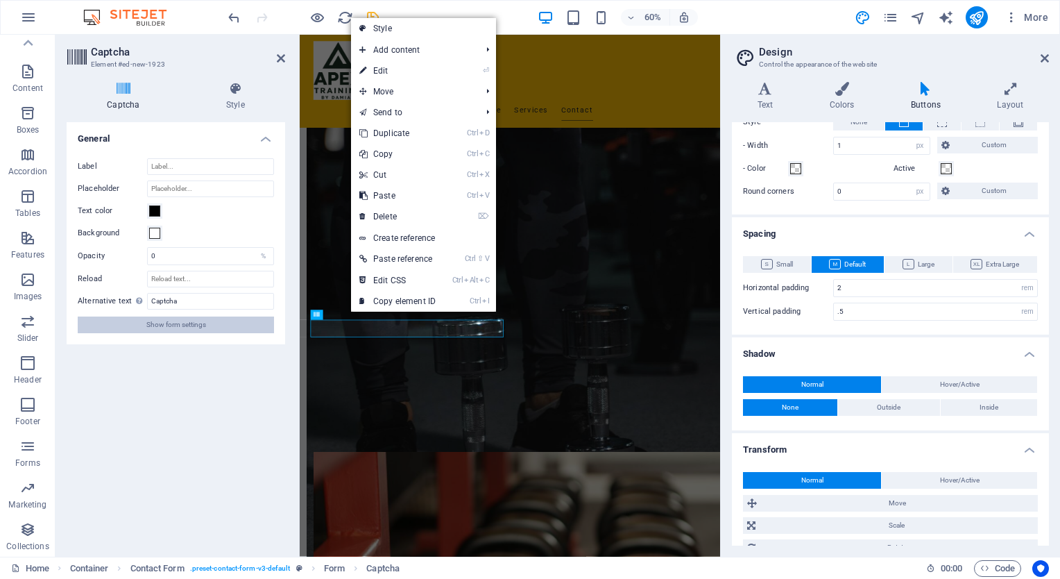
click at [178, 323] on span "Show form settings" at bounding box center [176, 324] width 60 height 17
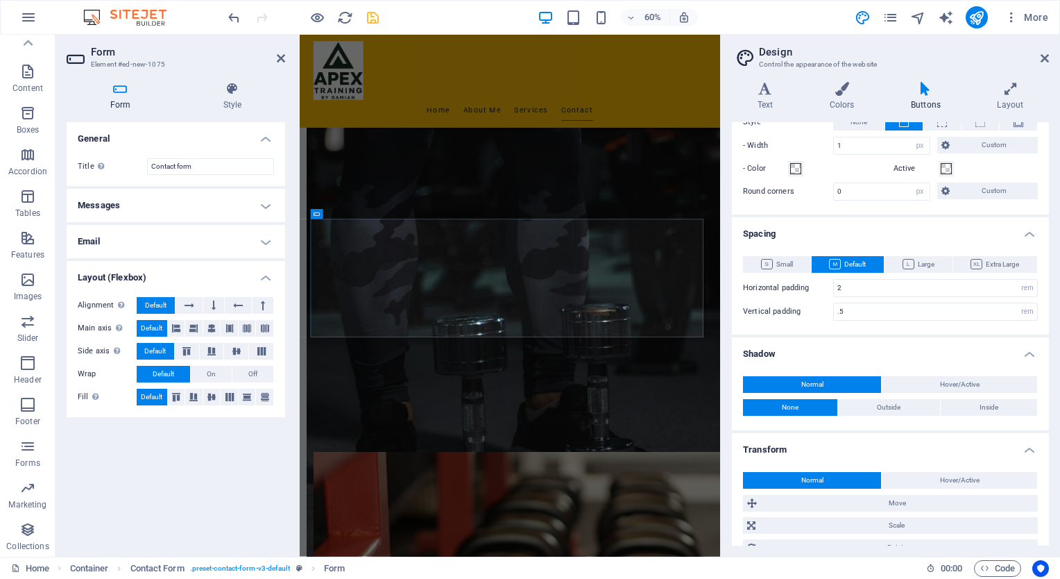
click at [266, 239] on h4 "Email" at bounding box center [176, 241] width 219 height 33
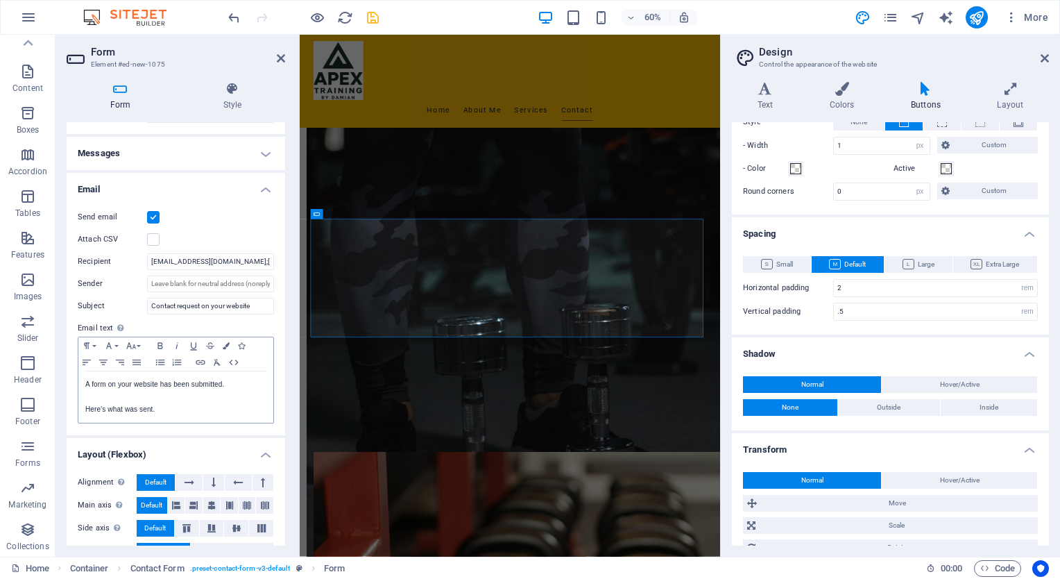
scroll to position [99, 0]
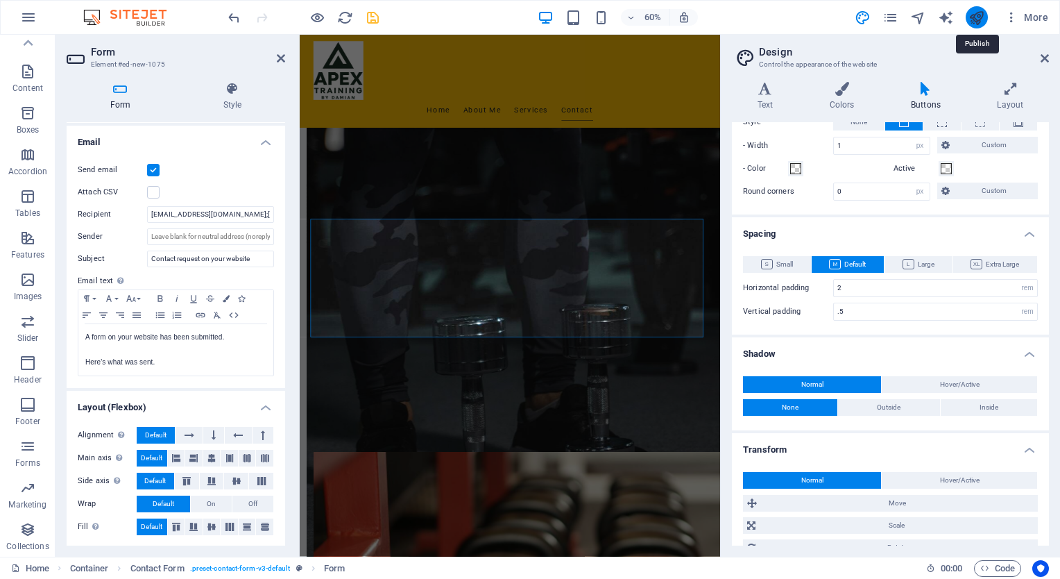
click at [977, 10] on icon "publish" at bounding box center [976, 18] width 16 height 16
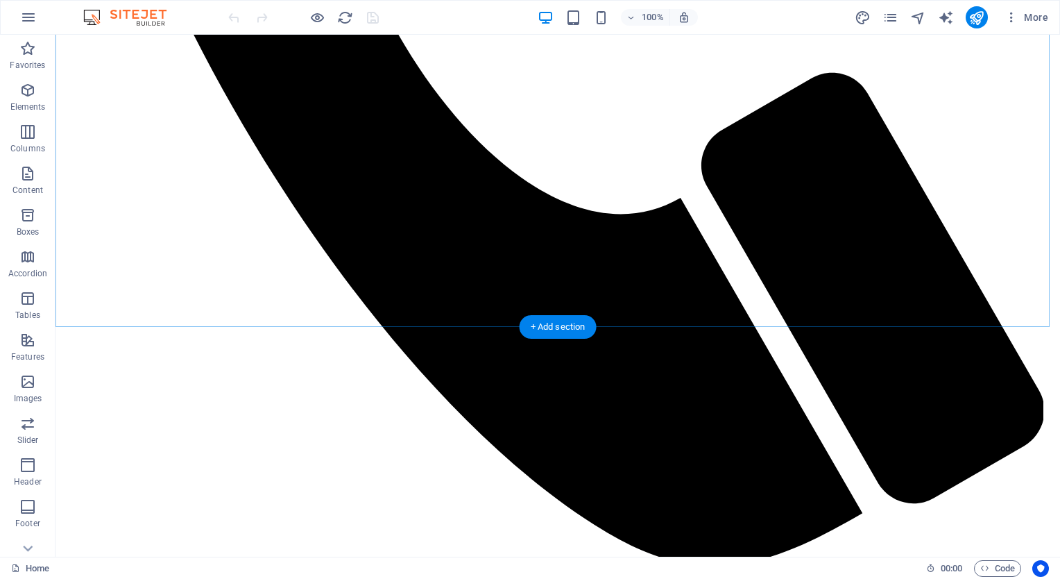
scroll to position [1457, 0]
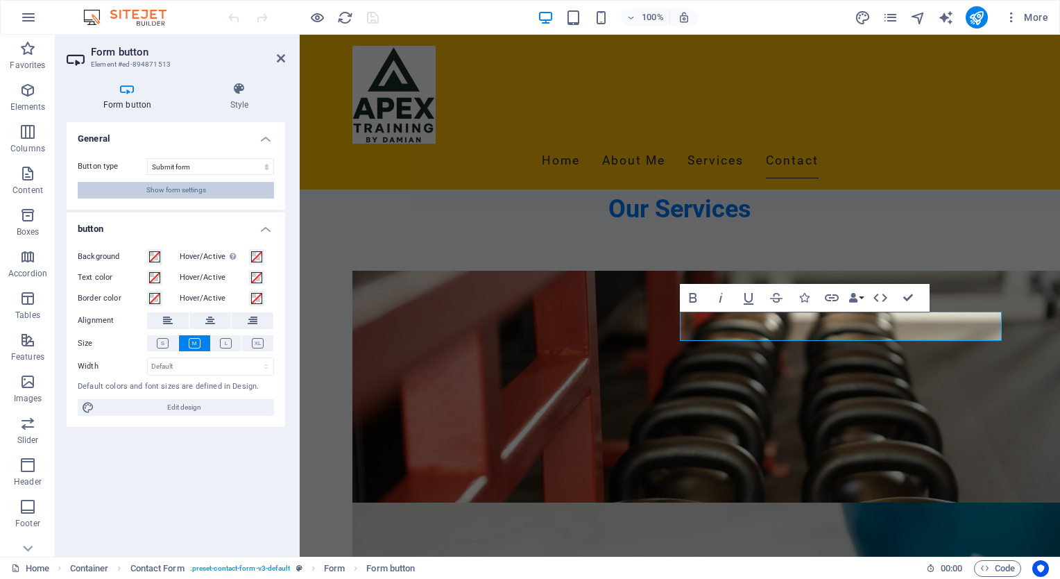
click at [189, 188] on span "Show form settings" at bounding box center [176, 190] width 60 height 17
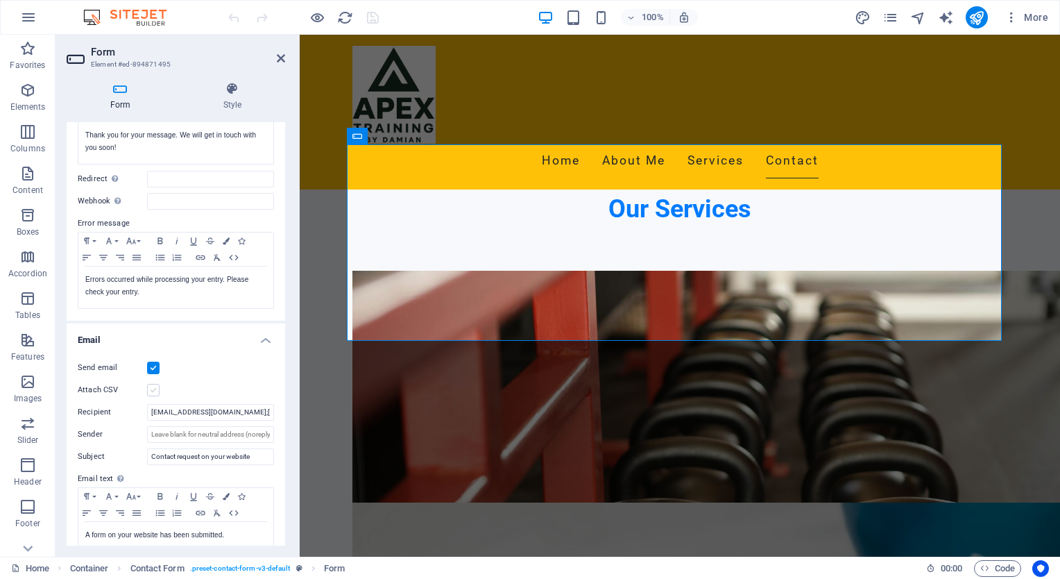
scroll to position [277, 0]
